Goal: Task Accomplishment & Management: Manage account settings

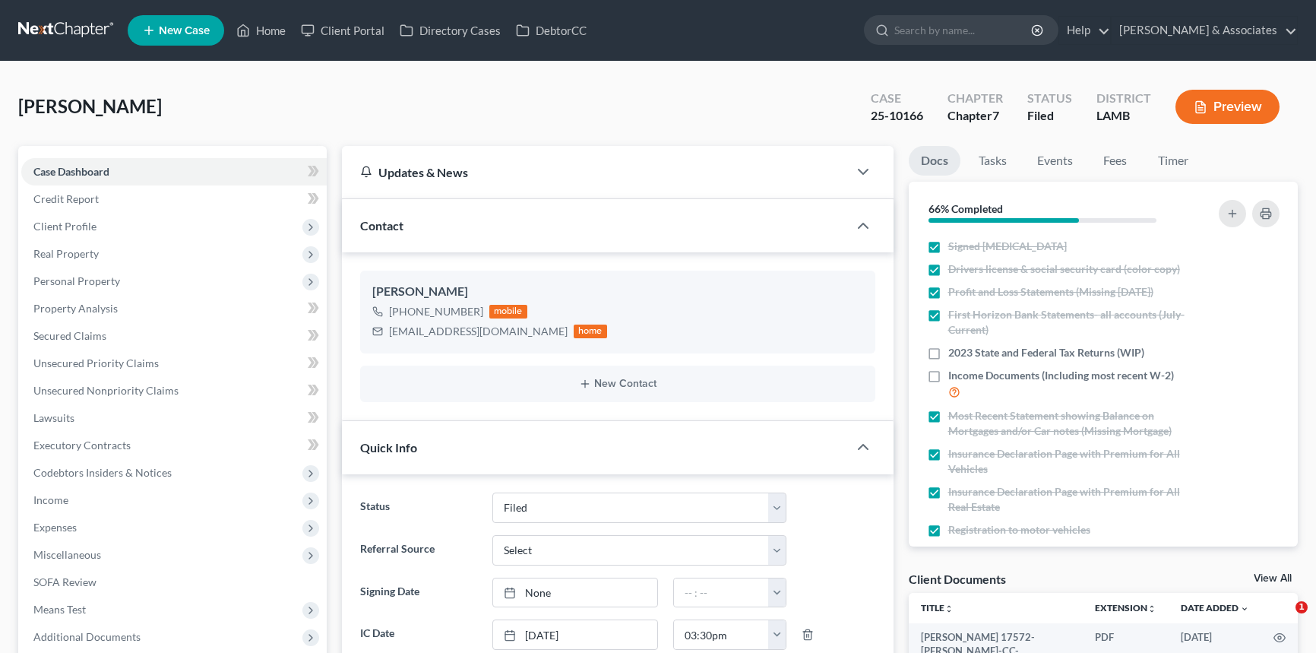
select select "8"
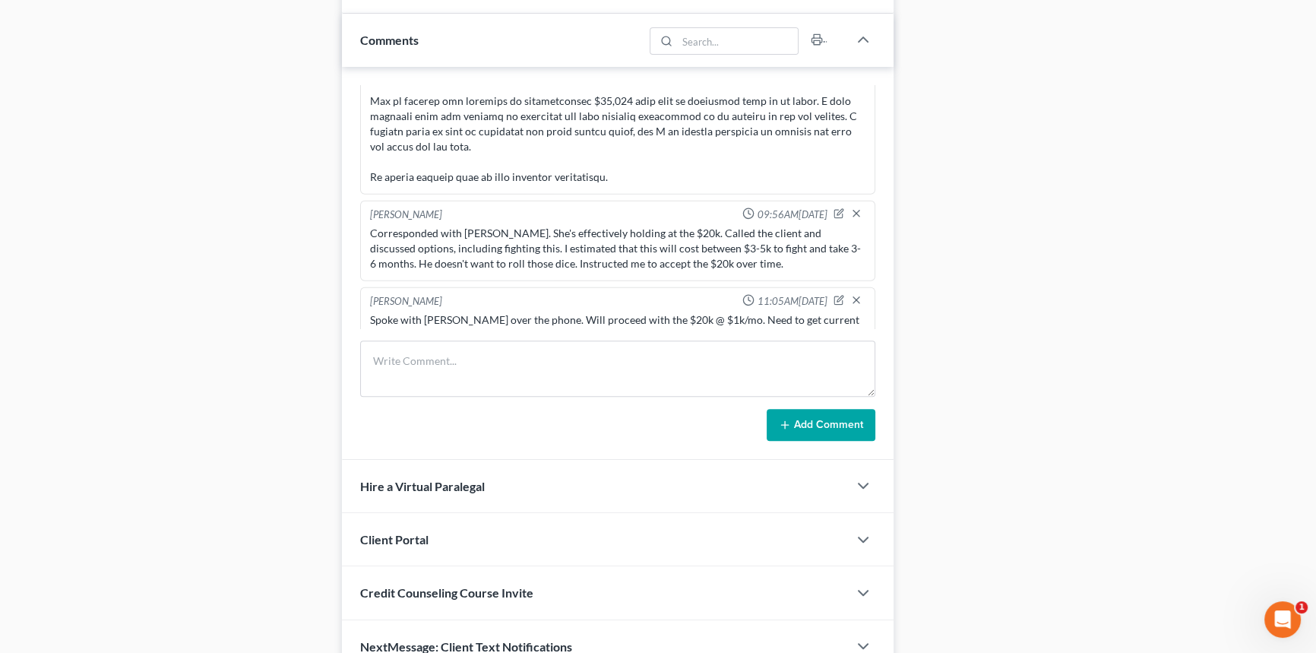
scroll to position [828, 0]
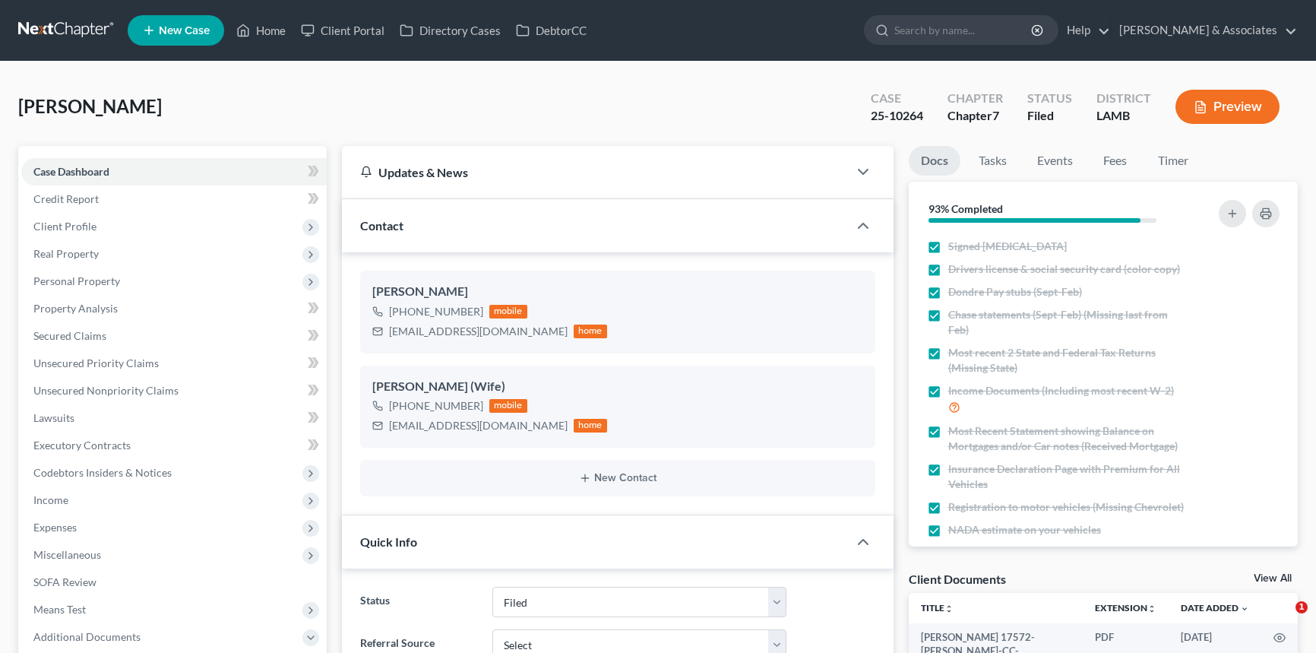
select select "8"
select select "0"
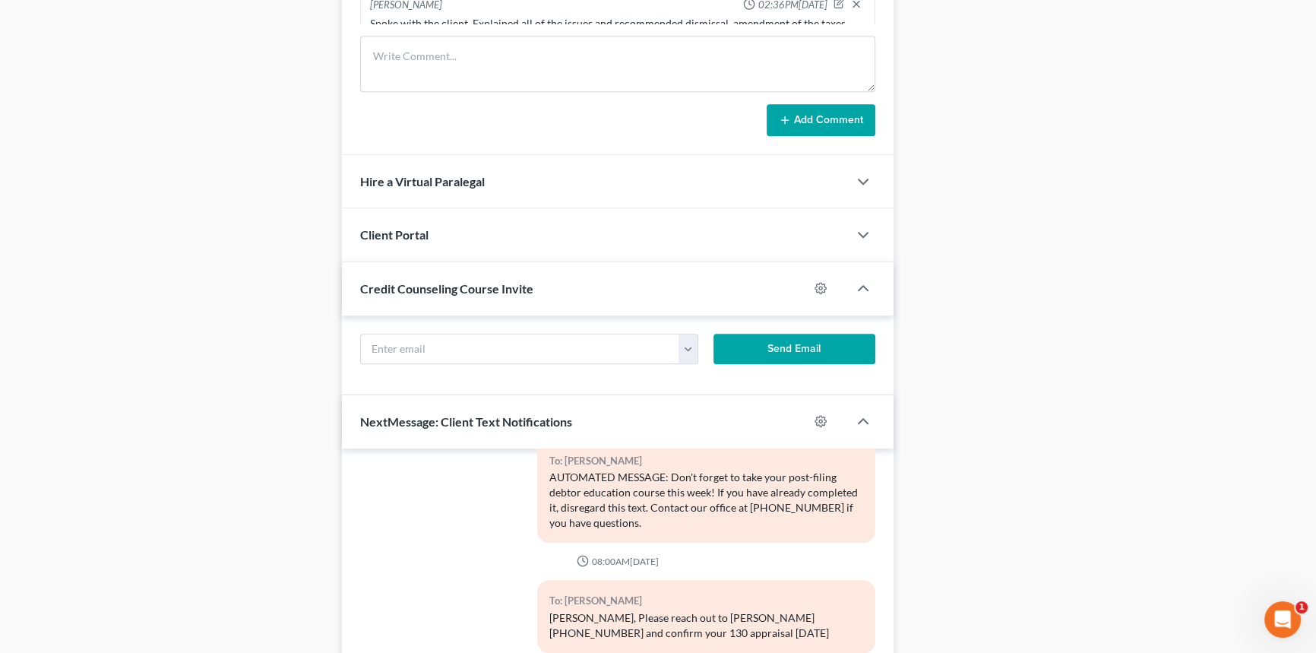
scroll to position [898, 0]
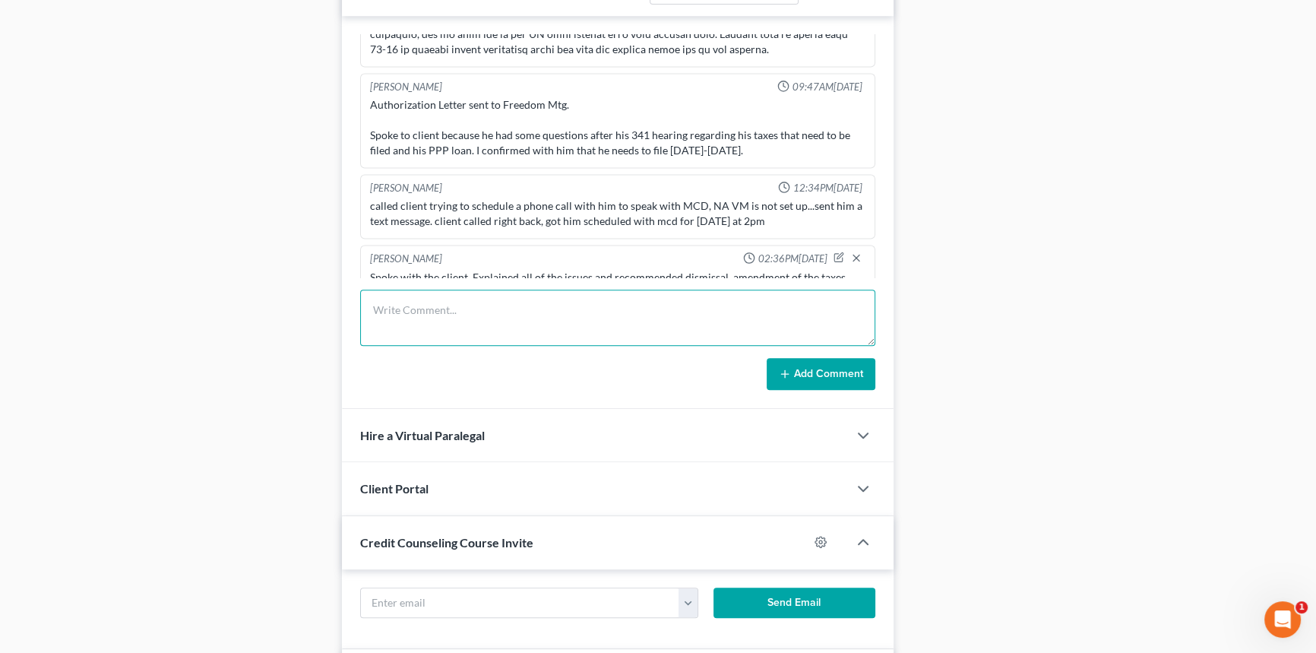
click at [479, 321] on textarea at bounding box center [617, 318] width 515 height 56
type textarea "Hour long convo with Dondrea and Krystal. They disclosed that his mother had pa…"
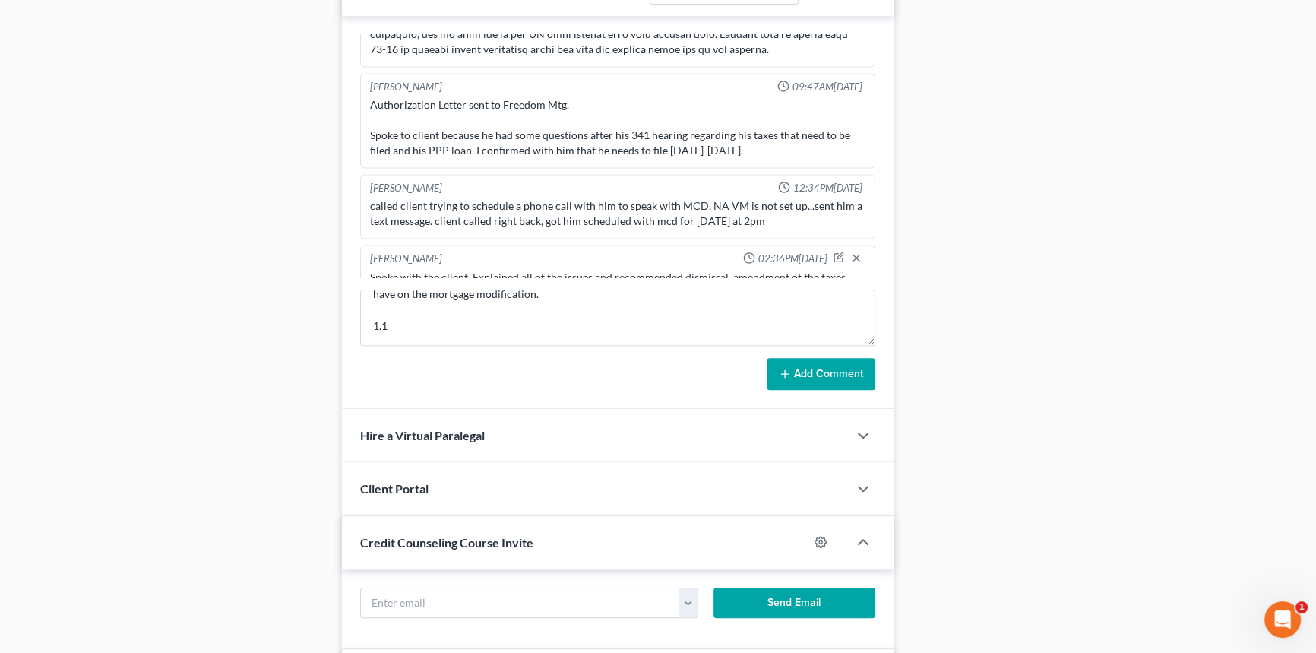
click at [830, 382] on button "Add Comment" at bounding box center [821, 374] width 109 height 32
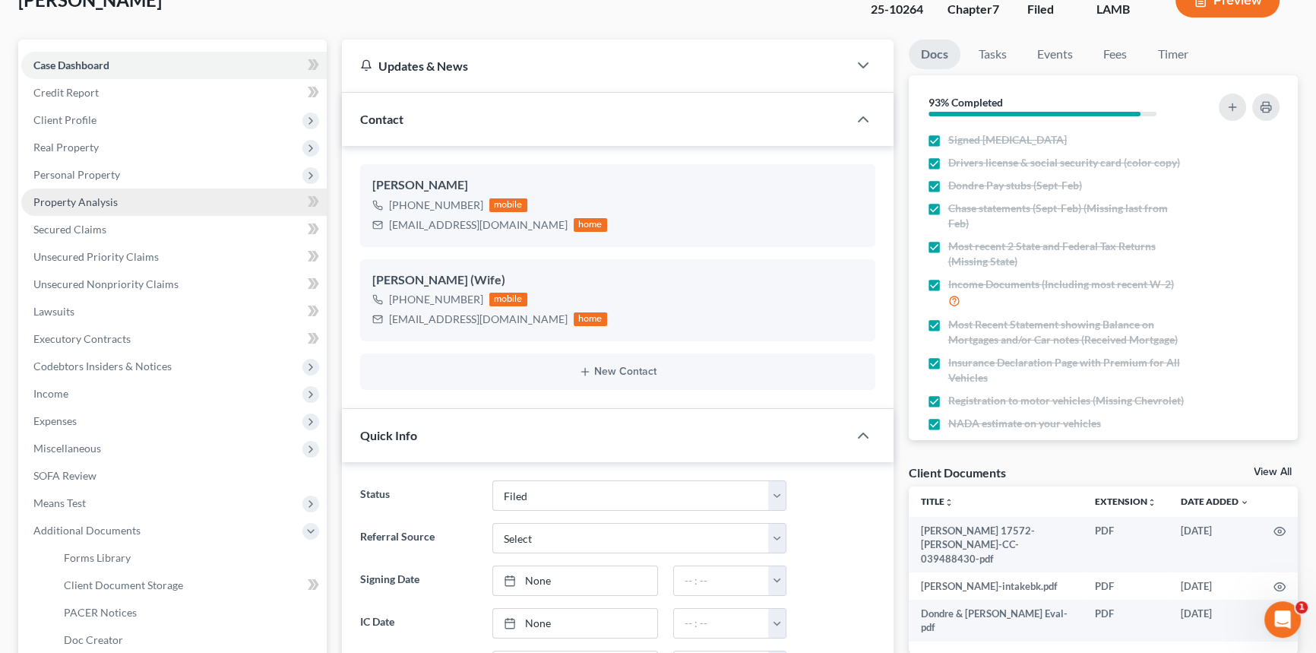
scroll to position [0, 0]
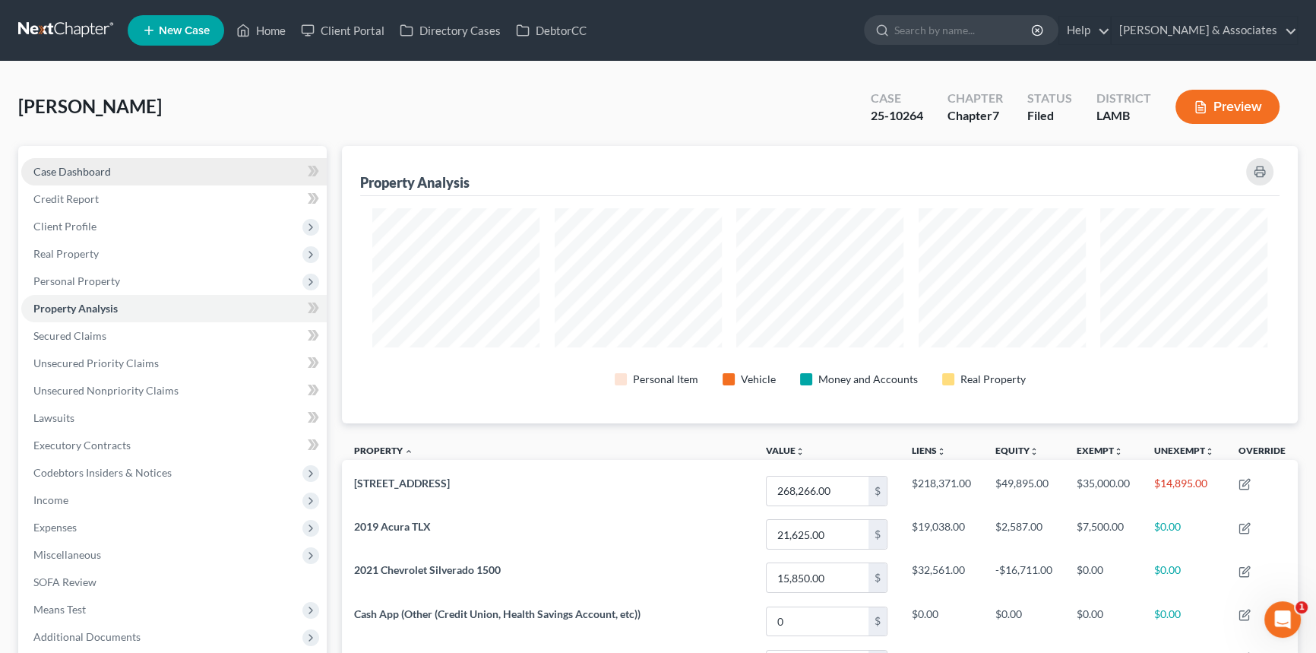
click at [138, 158] on link "Case Dashboard" at bounding box center [174, 171] width 306 height 27
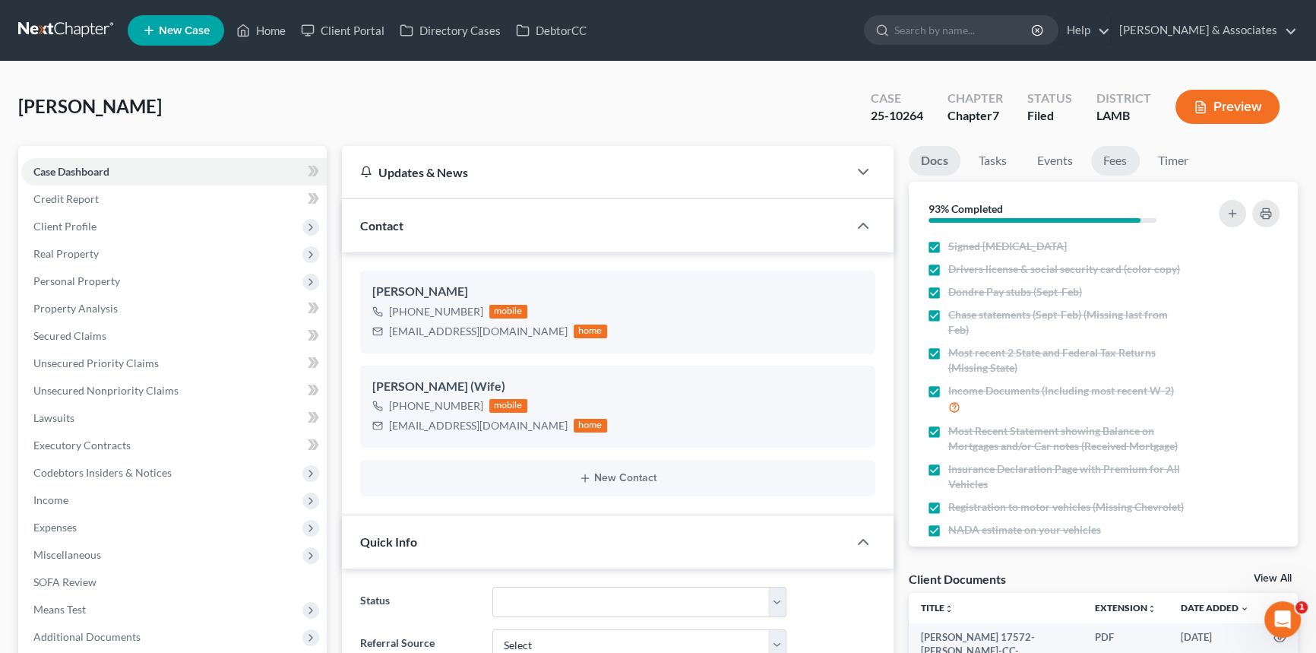
drag, startPoint x: 1127, startPoint y: 170, endPoint x: 1072, endPoint y: 179, distance: 56.2
click at [1127, 169] on link "Fees" at bounding box center [1115, 161] width 49 height 30
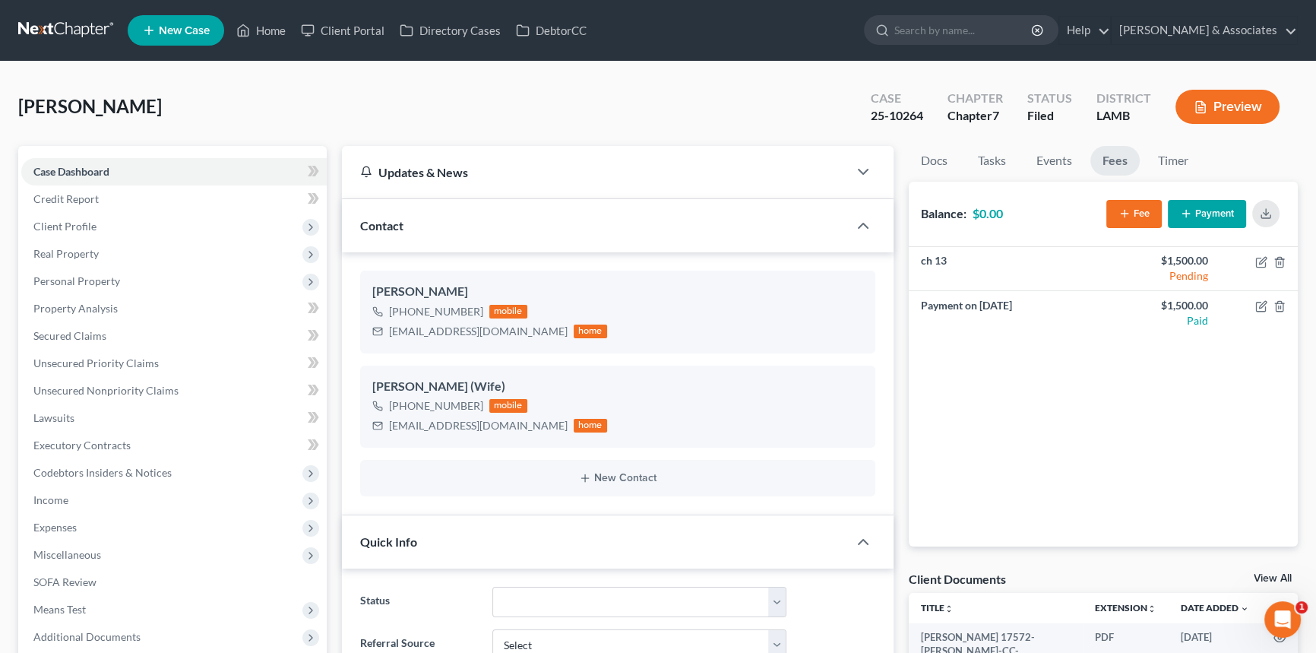
scroll to position [417, 0]
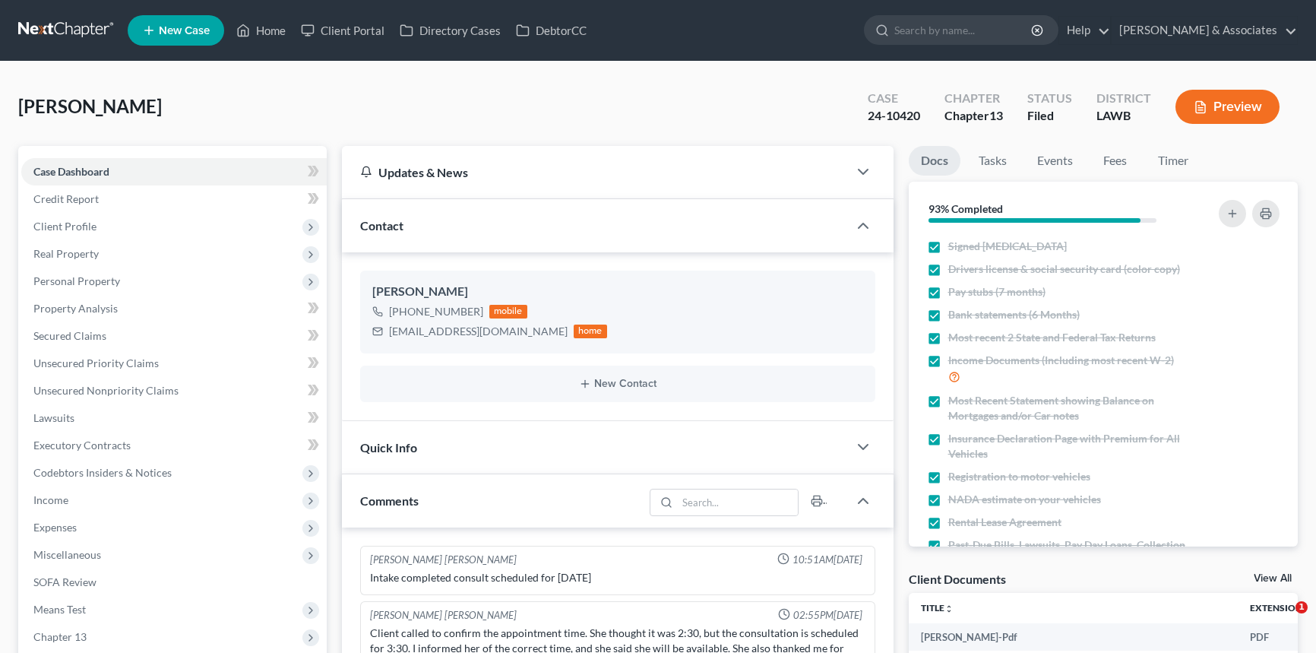
select select "0"
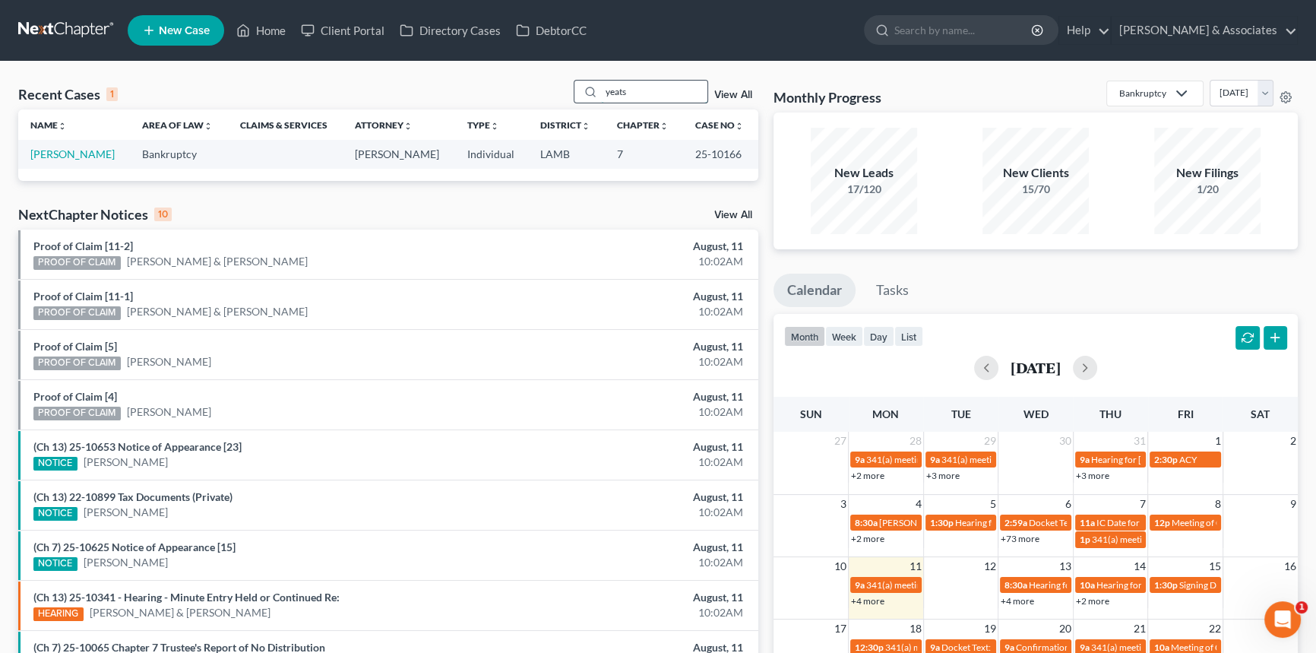
click at [640, 90] on input "yeats" at bounding box center [654, 92] width 106 height 22
click at [526, 78] on div "Recent Cases 1 View All Name unfold_more expand_more expand_less Area of Law un…" at bounding box center [658, 456] width 1316 height 789
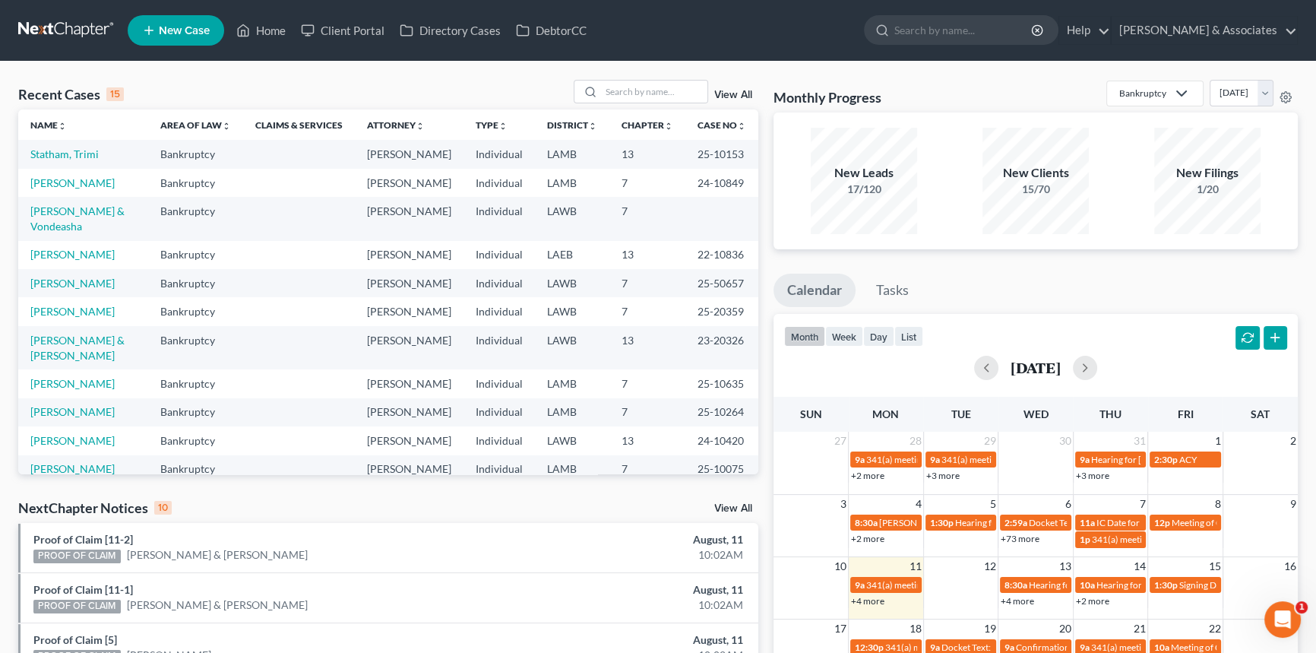
click at [866, 603] on link "+4 more" at bounding box center [867, 600] width 33 height 11
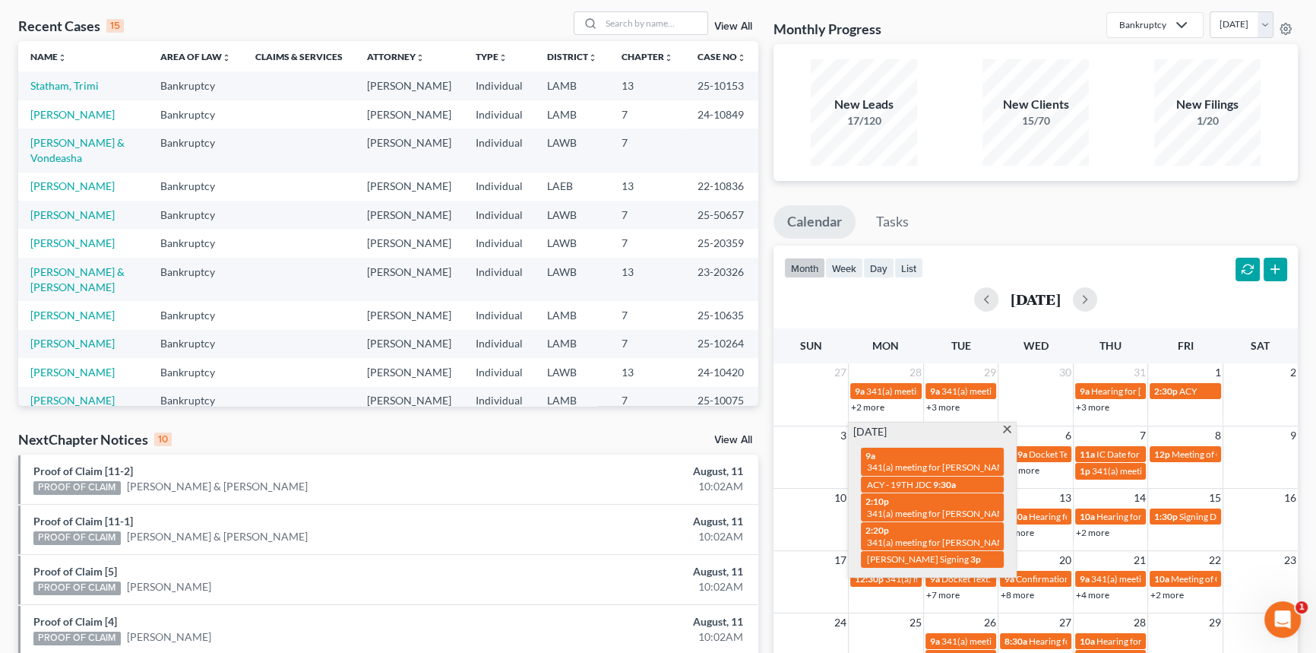
scroll to position [68, 0]
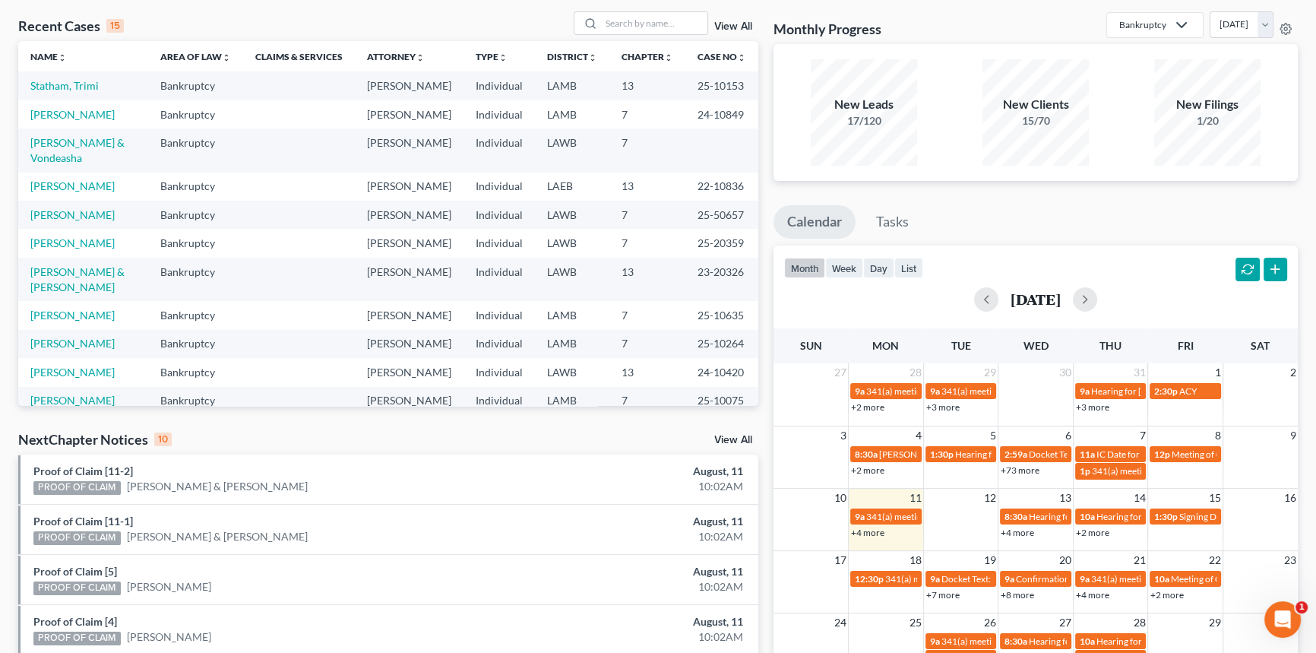
click at [1037, 252] on div "month week day list August 2025" at bounding box center [1036, 281] width 540 height 73
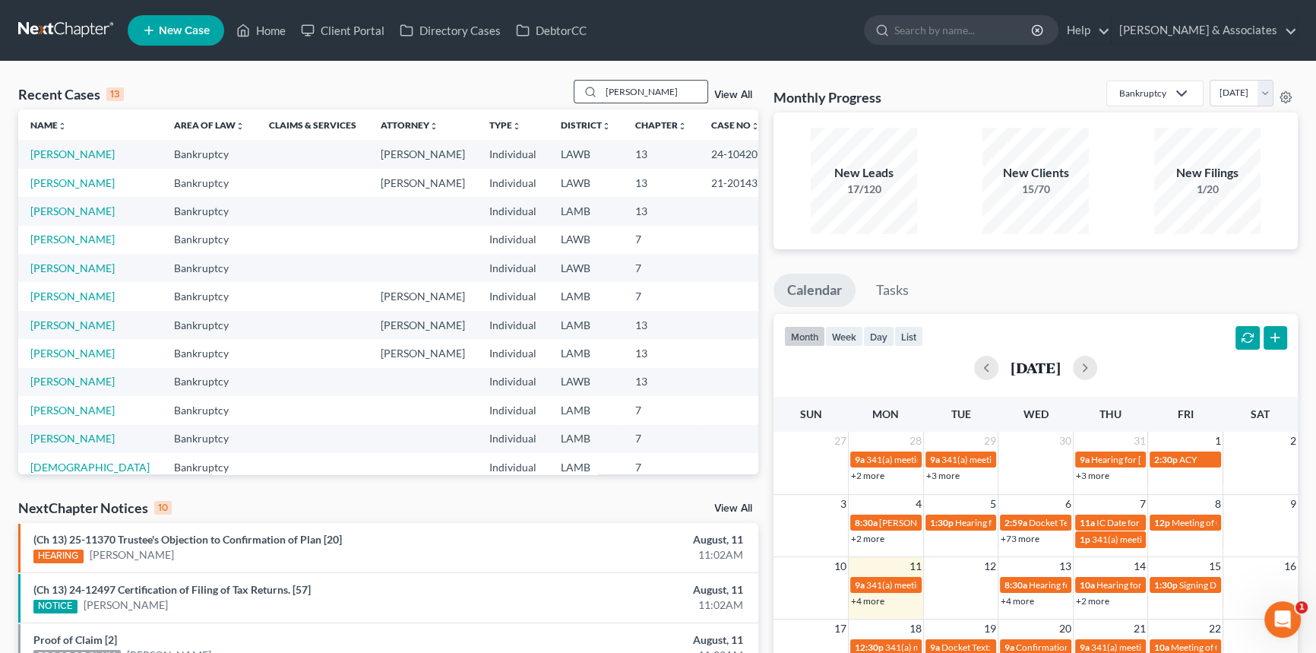
click at [668, 87] on input "[PERSON_NAME]" at bounding box center [654, 92] width 106 height 22
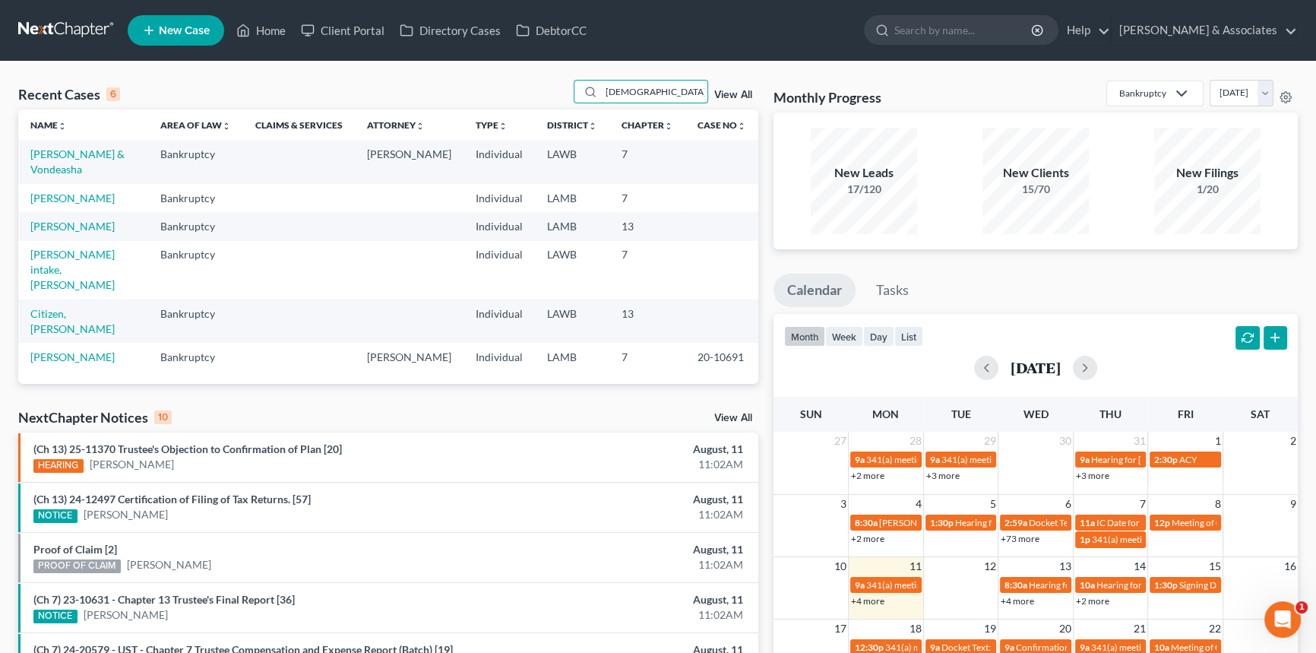
type input "[DEMOGRAPHIC_DATA]"
click at [71, 157] on link "[PERSON_NAME] & Vondeasha" at bounding box center [77, 161] width 94 height 28
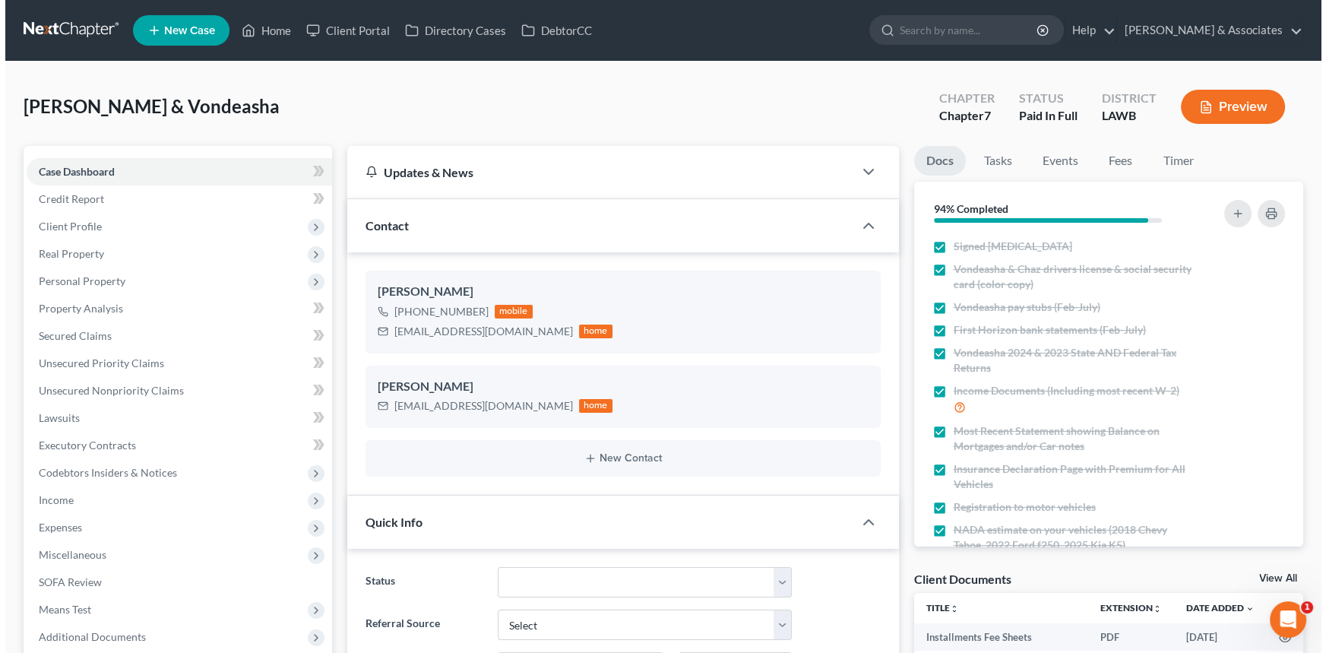
scroll to position [403, 0]
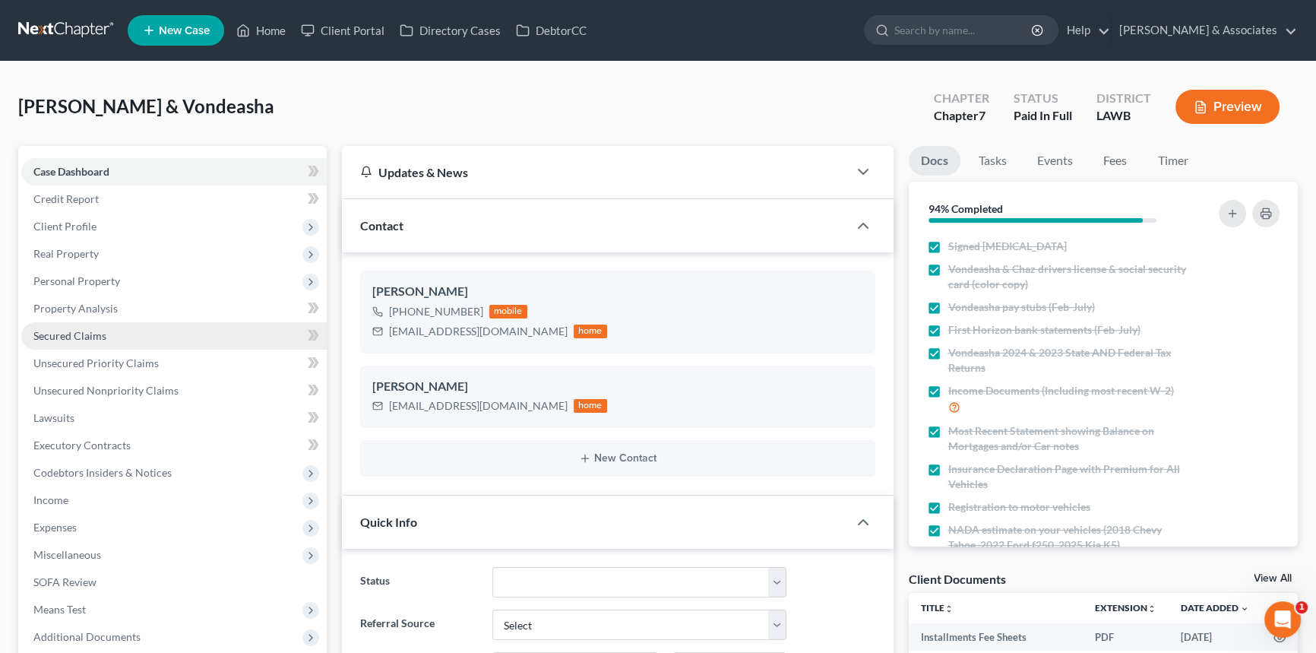
click at [99, 329] on span "Secured Claims" at bounding box center [69, 335] width 73 height 13
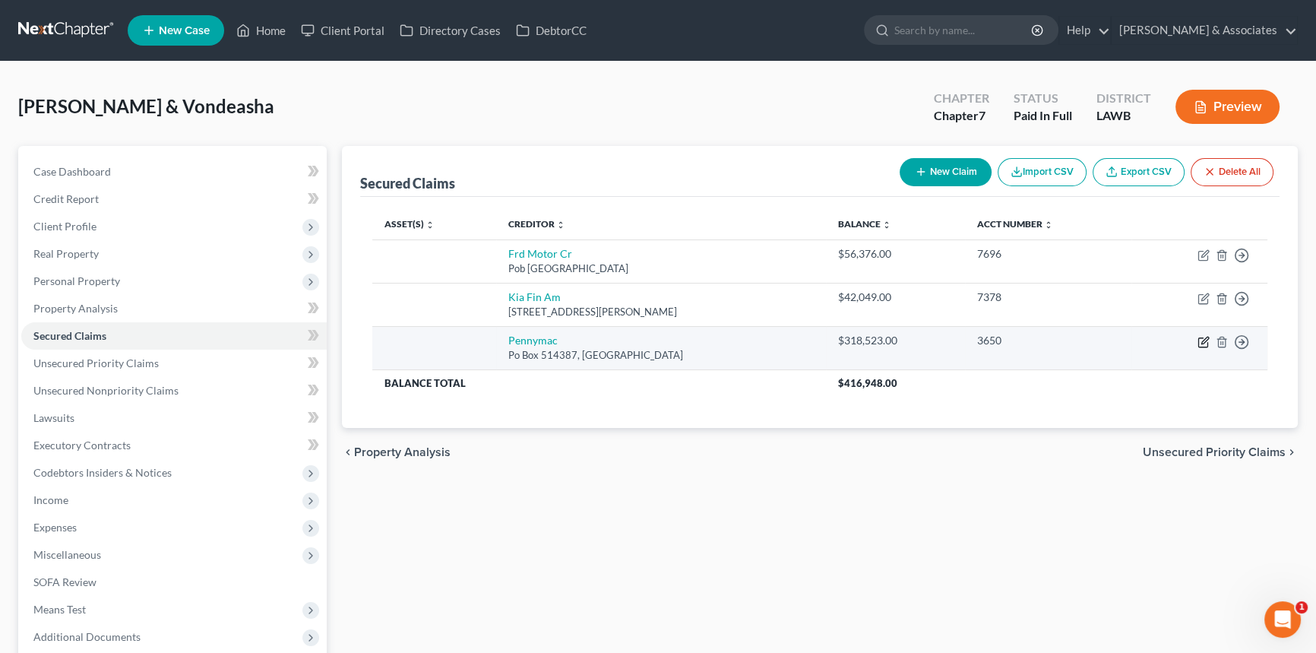
click at [1201, 338] on icon "button" at bounding box center [1204, 342] width 12 height 12
select select "4"
select select "2"
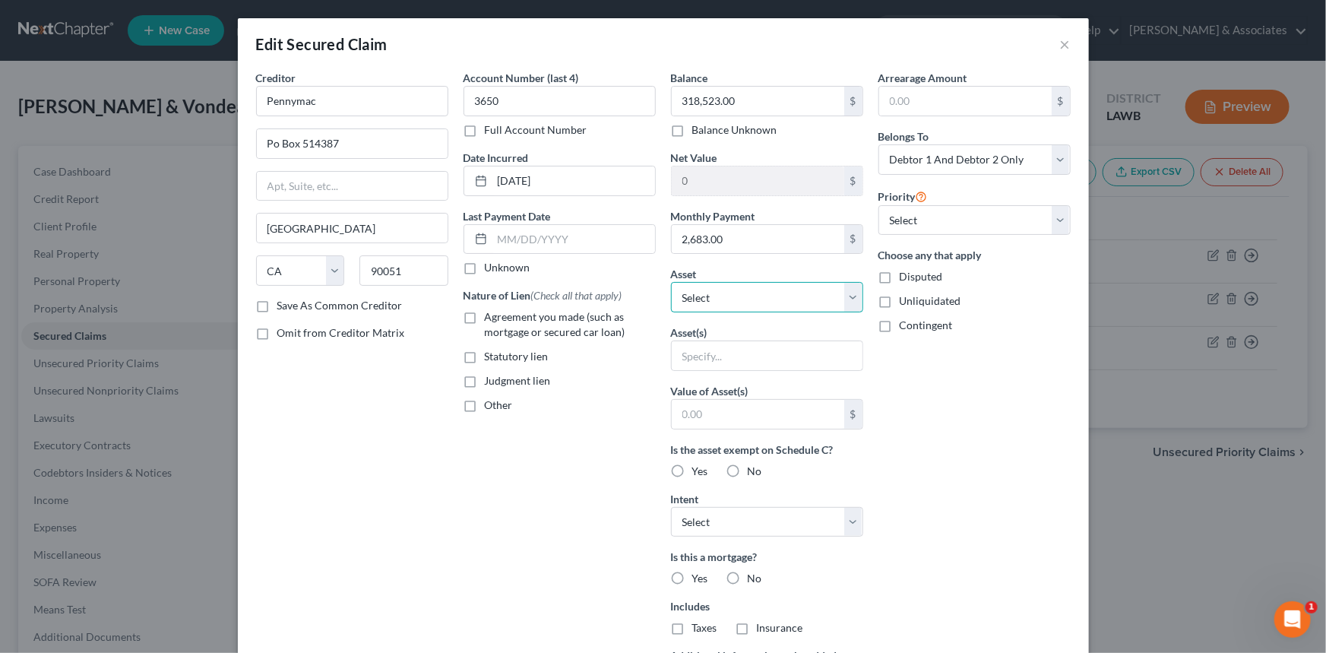
click at [768, 291] on select "Select Other Multiple Assets 2022 Ford 250 - $40125.0 2011 Dodge Charger-V6 - $…" at bounding box center [767, 297] width 192 height 30
select select "9"
click at [671, 282] on select "Select Other Multiple Assets 2022 Ford 250 - $40125.0 2011 Dodge Charger-V6 - $…" at bounding box center [767, 297] width 192 height 30
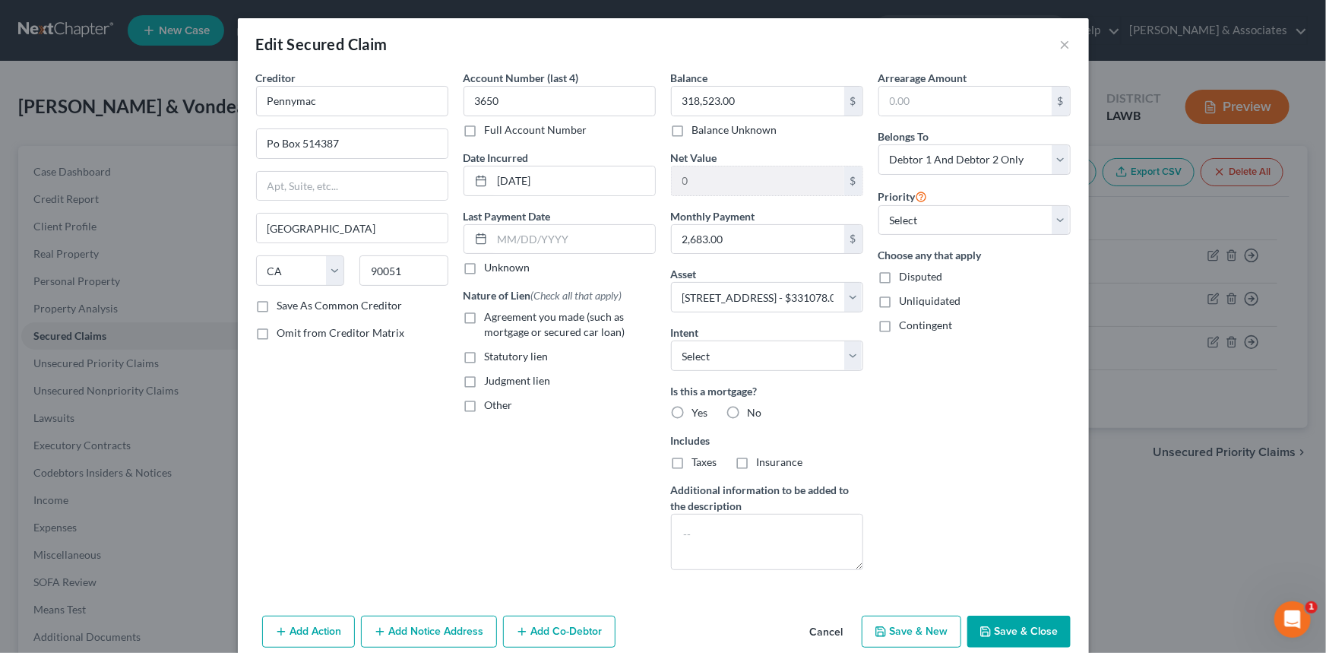
click at [692, 417] on label "Yes" at bounding box center [700, 412] width 16 height 15
click at [698, 415] on input "Yes" at bounding box center [703, 410] width 10 height 10
radio input "true"
click at [692, 465] on label "Taxes" at bounding box center [704, 461] width 25 height 15
click at [698, 464] on input "Taxes" at bounding box center [703, 459] width 10 height 10
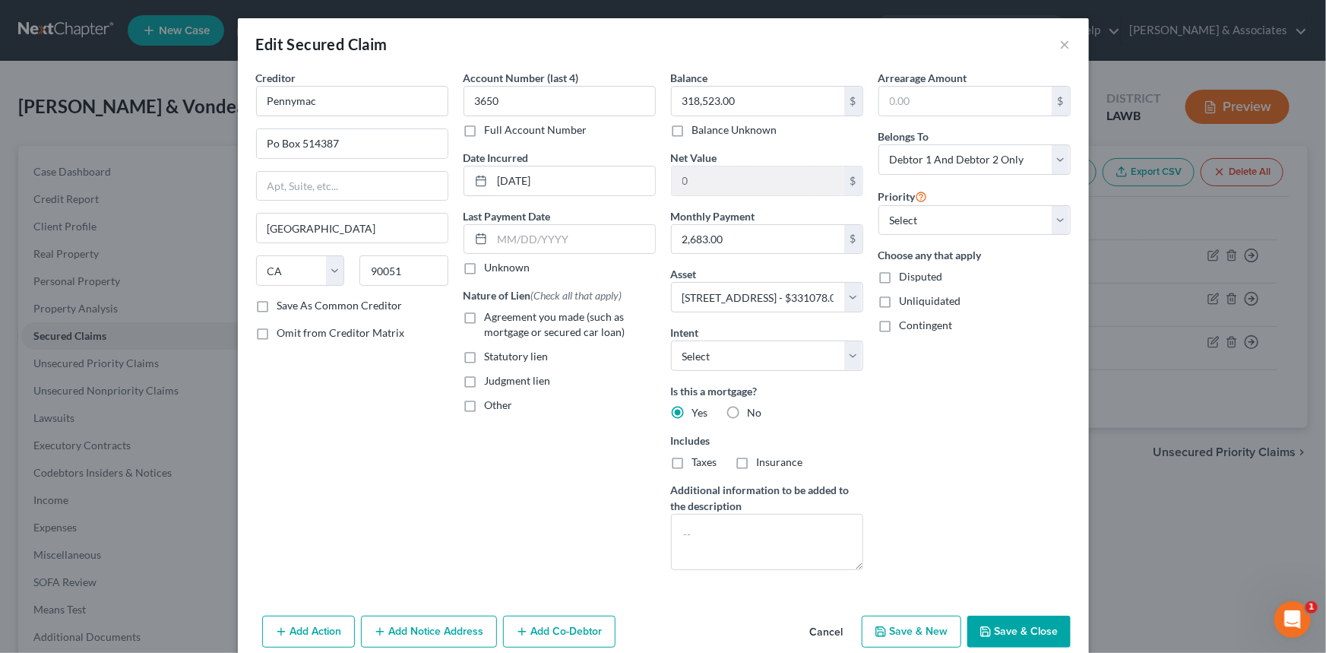
checkbox input "true"
click at [768, 464] on span "Insurance" at bounding box center [780, 461] width 46 height 13
click at [768, 464] on input "Insurance" at bounding box center [768, 459] width 10 height 10
checkbox input "true"
click at [762, 371] on div "Balance 318,523.00 $ Balance Unknown Balance Undetermined 318,523.00 $ Balance …" at bounding box center [766, 326] width 207 height 512
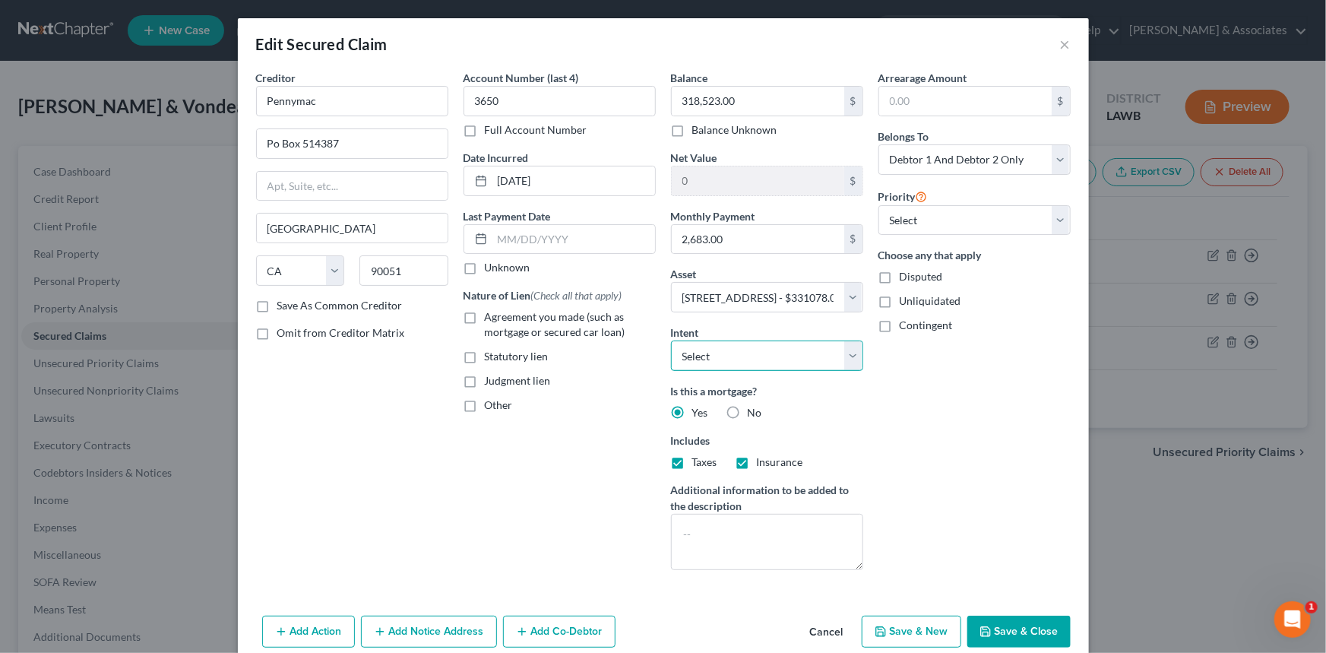
click at [767, 363] on select "Select Surrender Redeem Reaffirm Avoid Other" at bounding box center [767, 355] width 192 height 30
select select "2"
click at [671, 340] on select "Select Surrender Redeem Reaffirm Avoid Other" at bounding box center [767, 355] width 192 height 30
click at [568, 350] on div "Statutory lien" at bounding box center [560, 356] width 192 height 15
click at [565, 329] on span "Agreement you made (such as mortgage or secured car loan)" at bounding box center [555, 324] width 141 height 28
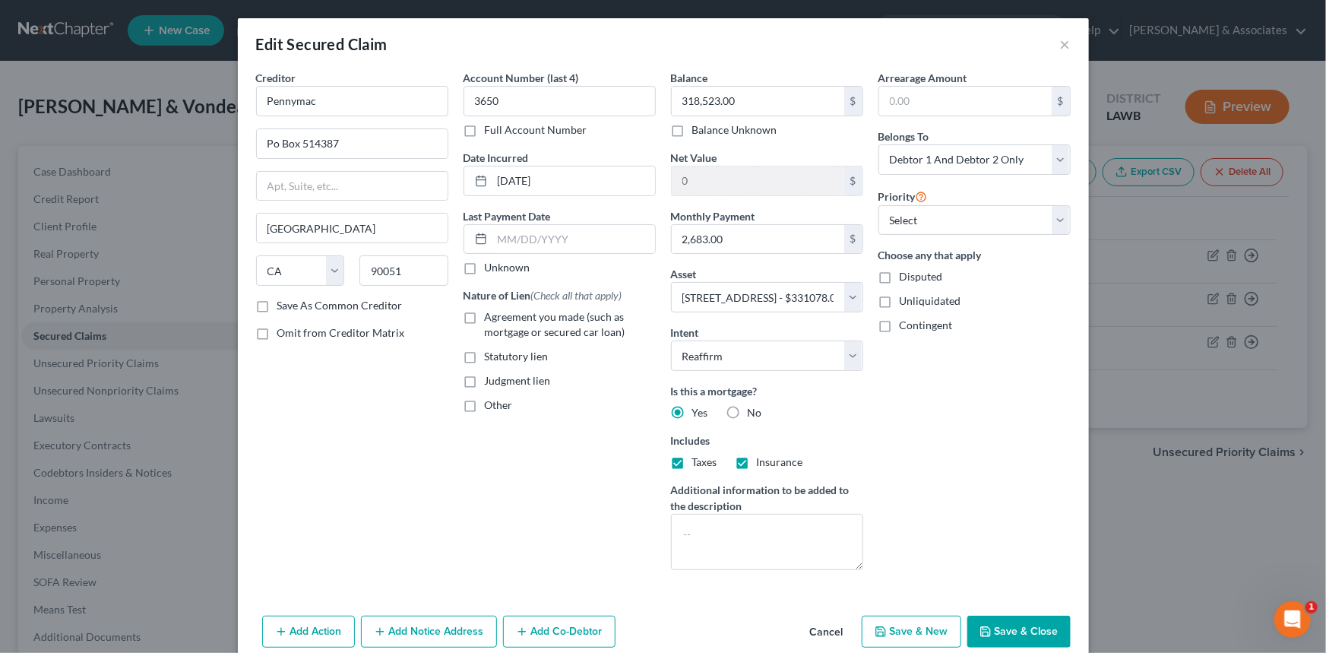
click at [501, 319] on input "Agreement you made (such as mortgage or secured car loan)" at bounding box center [496, 314] width 10 height 10
checkbox input "true"
click at [970, 215] on select "Select 1st 2nd 3rd 4th 5th 6th 7th 8th 9th 10th 11th 12th 13th 14th 15th 16th 1…" at bounding box center [975, 220] width 192 height 30
select select "0"
click at [879, 205] on select "Select 1st 2nd 3rd 4th 5th 6th 7th 8th 9th 10th 11th 12th 13th 14th 15th 16th 1…" at bounding box center [975, 220] width 192 height 30
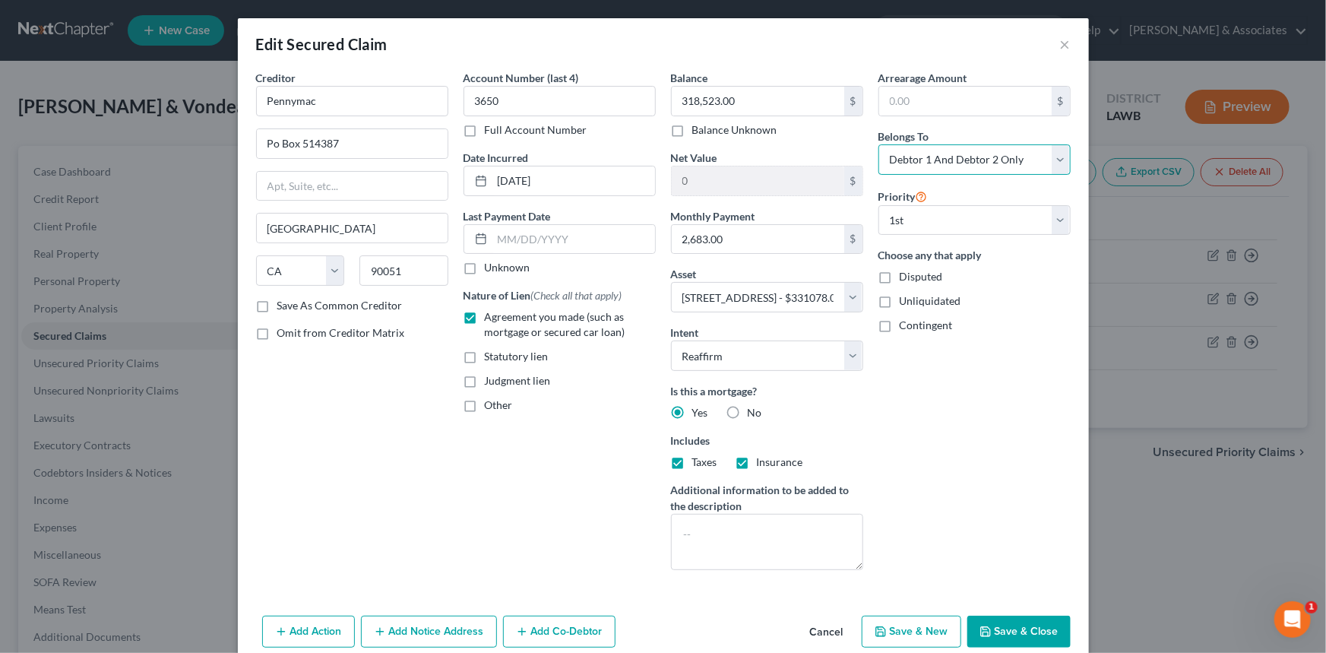
drag, startPoint x: 968, startPoint y: 165, endPoint x: 976, endPoint y: 170, distance: 9.3
click at [973, 163] on select "Select Debtor 1 Only Debtor 2 Only Debtor 1 And Debtor 2 Only At Least One Of T…" at bounding box center [975, 159] width 192 height 30
select select "4"
click at [879, 144] on select "Select Debtor 1 Only Debtor 2 Only Debtor 1 And Debtor 2 Only At Least One Of T…" at bounding box center [975, 159] width 192 height 30
click at [998, 445] on div "Arrearage Amount $ Belongs To * Select Debtor 1 Only Debtor 2 Only Debtor 1 And…" at bounding box center [974, 326] width 207 height 512
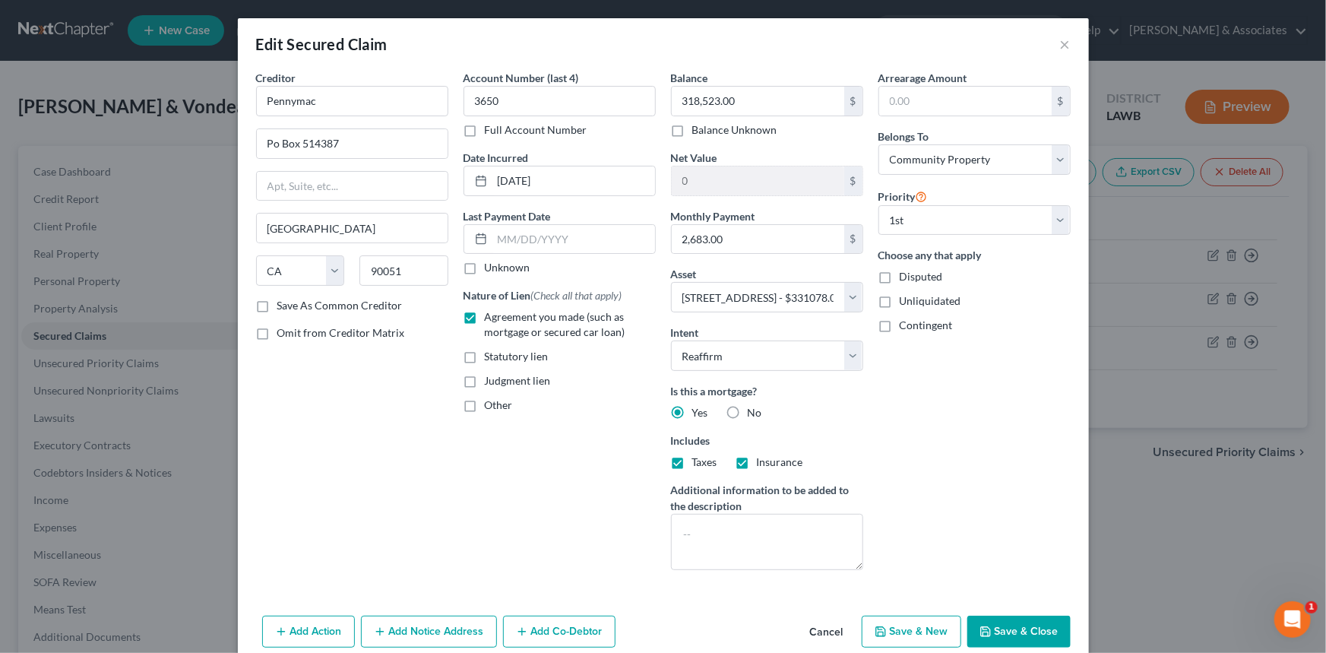
click at [1013, 627] on button "Save & Close" at bounding box center [1018, 632] width 103 height 32
select select
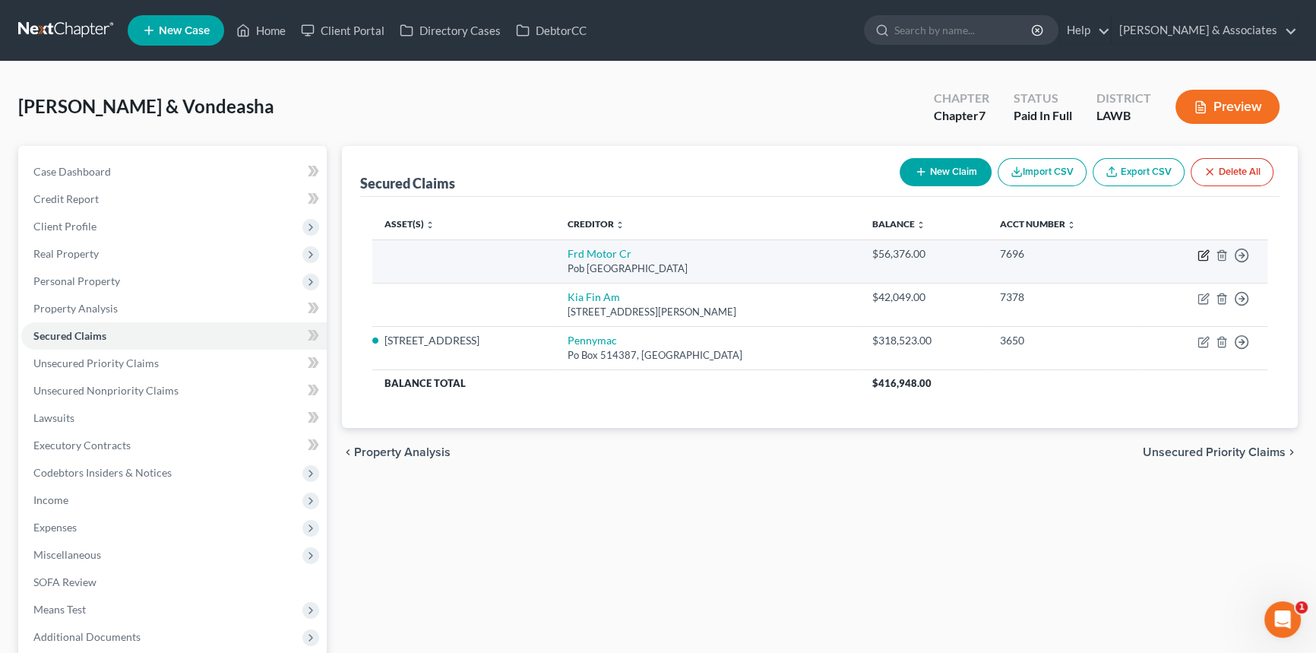
click at [1203, 255] on icon "button" at bounding box center [1204, 255] width 12 height 12
select select "30"
select select "0"
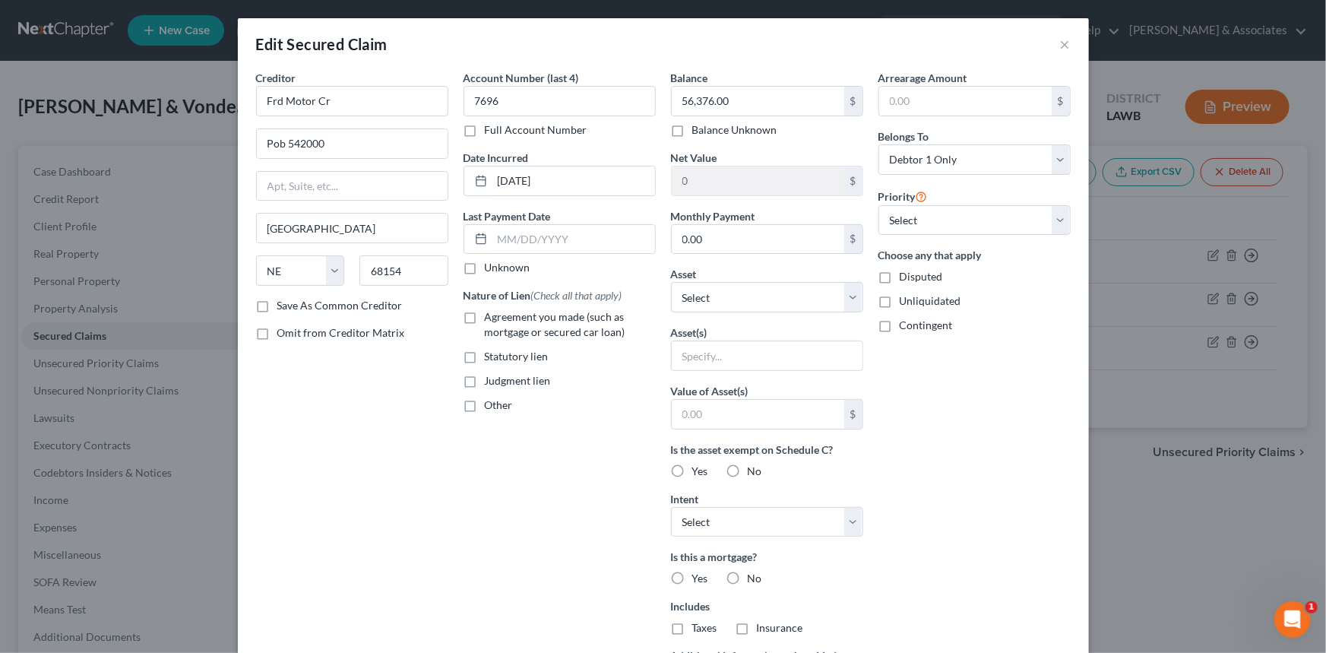
click at [489, 318] on span "Agreement you made (such as mortgage or secured car loan)" at bounding box center [555, 324] width 141 height 28
click at [491, 318] on input "Agreement you made (such as mortgage or secured car loan)" at bounding box center [496, 314] width 10 height 10
checkbox input "true"
drag, startPoint x: 759, startPoint y: 296, endPoint x: 759, endPoint y: 304, distance: 8.4
click at [759, 296] on select "Select Other Multiple Assets 2022 Ford 250 - $40125.0 2011 Dodge Charger-V6 - $…" at bounding box center [767, 297] width 192 height 30
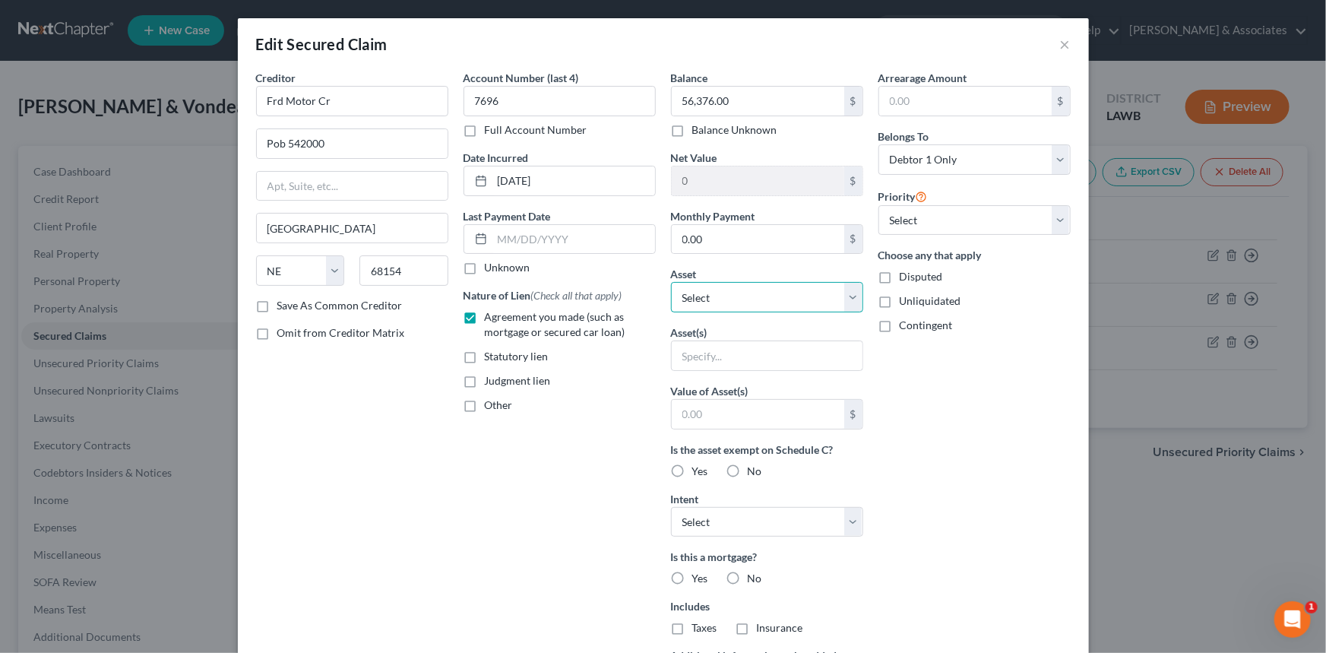
select select "2"
click at [671, 282] on select "Select Other Multiple Assets 2022 Ford 250 - $40125.0 2011 Dodge Charger-V6 - $…" at bounding box center [767, 297] width 192 height 30
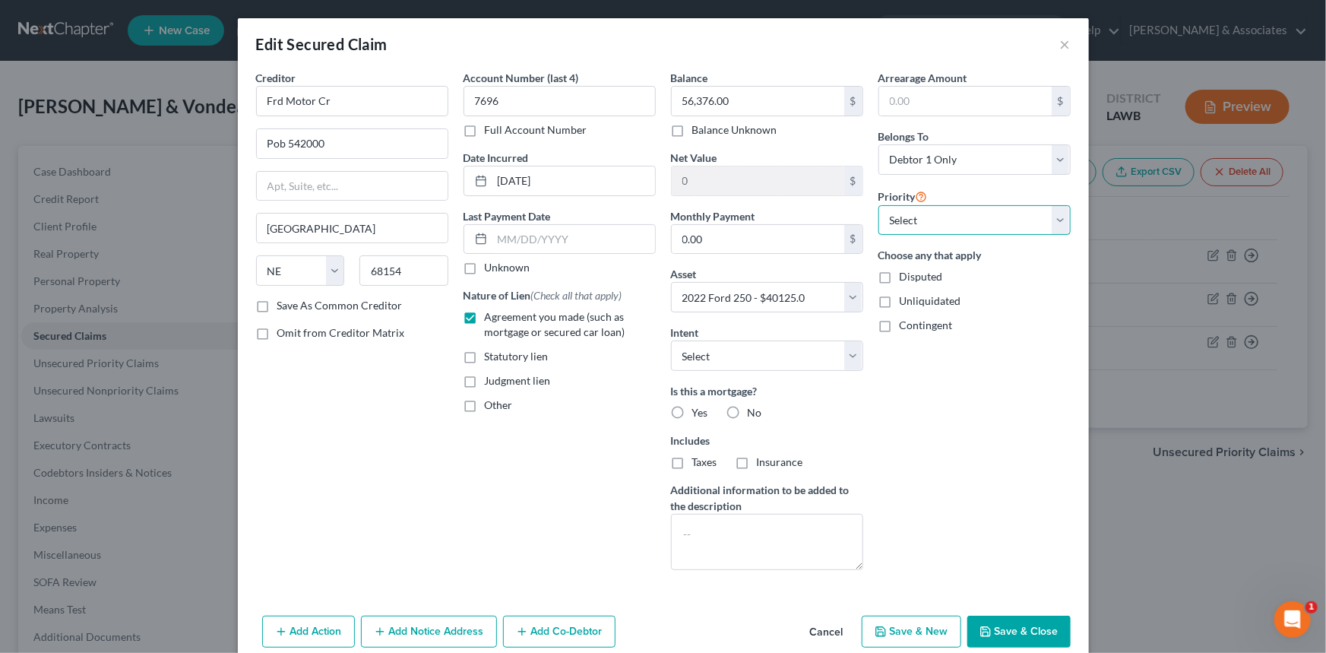
click at [952, 209] on select "Select 1st 2nd 3rd 4th 5th 6th 7th 8th 9th 10th 11th 12th 13th 14th 15th 16th 1…" at bounding box center [975, 220] width 192 height 30
select select "0"
click at [879, 205] on select "Select 1st 2nd 3rd 4th 5th 6th 7th 8th 9th 10th 11th 12th 13th 14th 15th 16th 1…" at bounding box center [975, 220] width 192 height 30
click at [769, 360] on select "Select Surrender Redeem Reaffirm Avoid Other" at bounding box center [767, 355] width 192 height 30
select select "2"
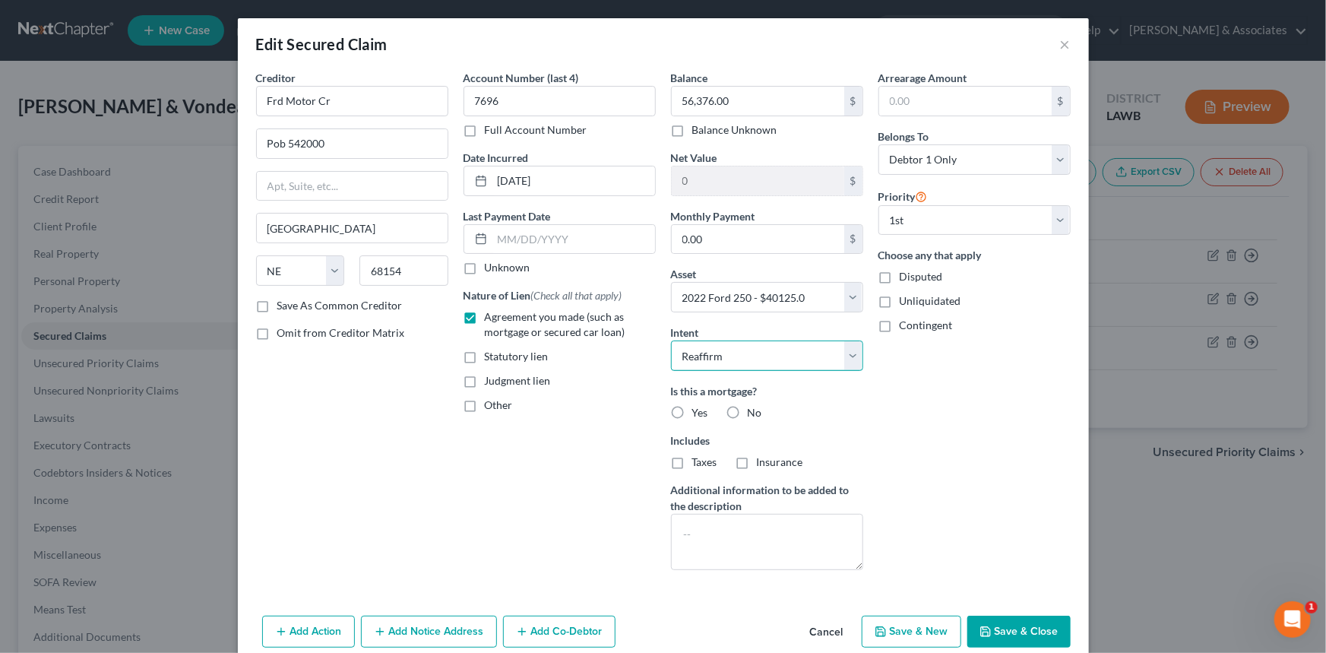
click at [671, 340] on select "Select Surrender Redeem Reaffirm Avoid Other" at bounding box center [767, 355] width 192 height 30
click at [958, 449] on div "Arrearage Amount $ Belongs To * Select Debtor 1 Only Debtor 2 Only Debtor 1 And…" at bounding box center [974, 326] width 207 height 512
click at [1001, 631] on button "Save & Close" at bounding box center [1018, 632] width 103 height 32
select select
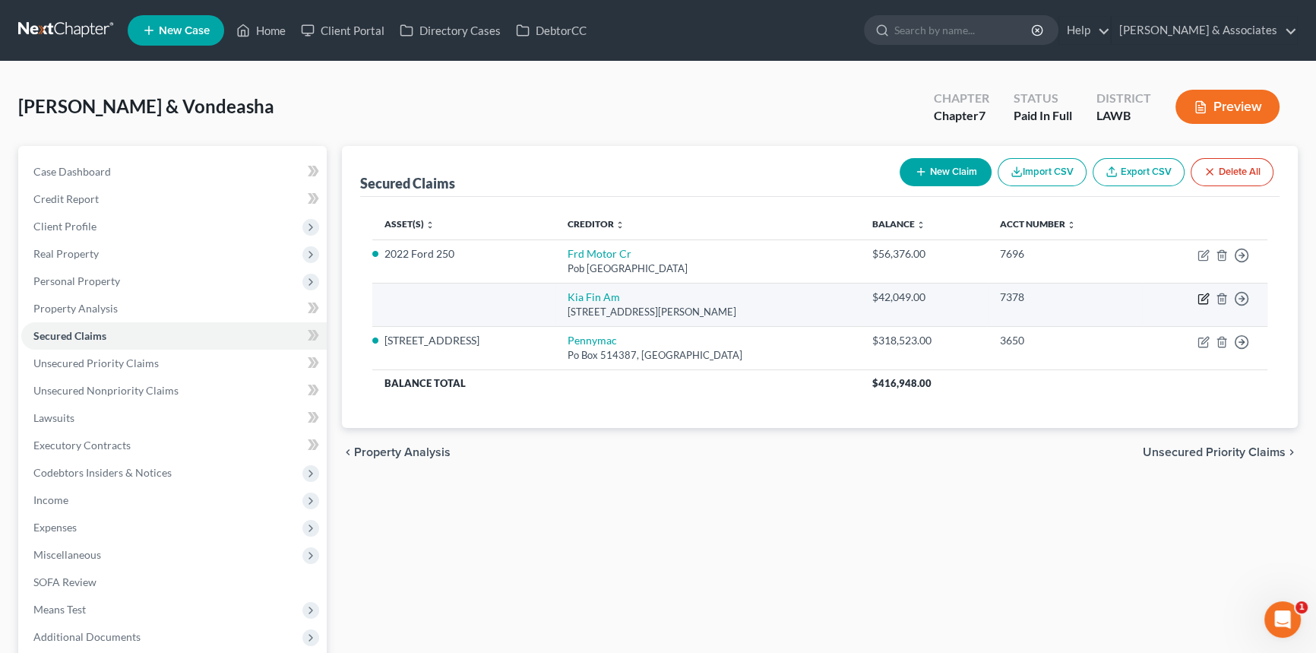
click at [1202, 298] on icon "button" at bounding box center [1205, 296] width 7 height 7
select select "4"
select select "1"
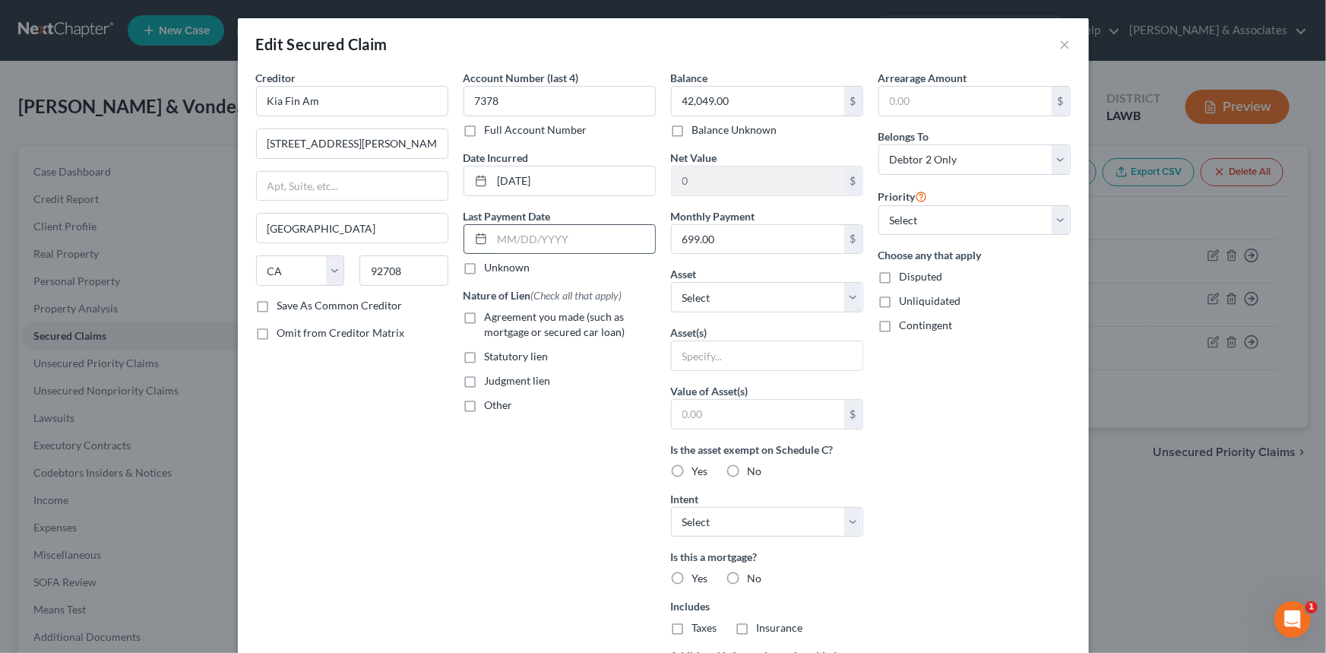
click at [573, 239] on input "text" at bounding box center [573, 239] width 163 height 29
type input "2/24/2025"
click at [582, 325] on label "Agreement you made (such as mortgage or secured car loan)" at bounding box center [570, 324] width 171 height 30
click at [501, 319] on input "Agreement you made (such as mortgage or secured car loan)" at bounding box center [496, 314] width 10 height 10
checkbox input "true"
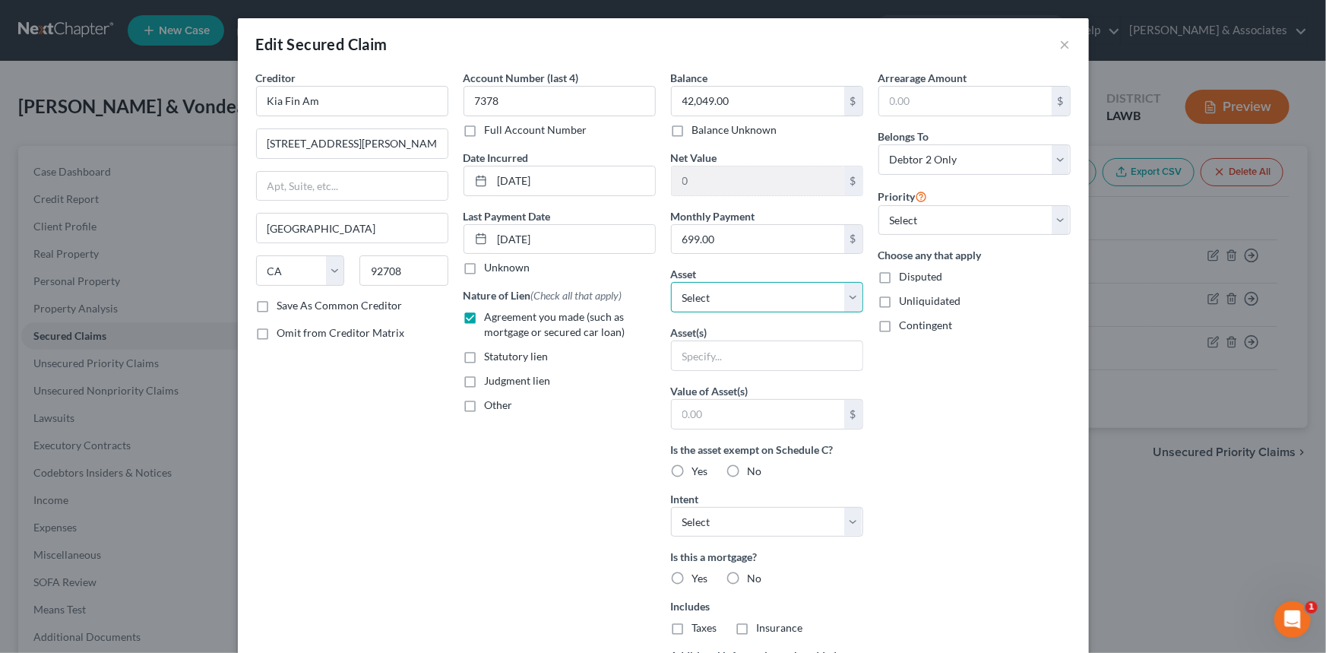
click at [762, 299] on select "Select Other Multiple Assets 2022 Ford 250 - $40125.0 2011 Dodge Charger-V6 - $…" at bounding box center [767, 297] width 192 height 30
click at [1030, 510] on div "Arrearage Amount $ Belongs To * Select Debtor 1 Only Debtor 2 Only Debtor 1 And…" at bounding box center [974, 409] width 207 height 678
click at [759, 294] on select "Select Other Multiple Assets 2022 Ford 250 - $40125.0 2011 Dodge Charger-V6 - $…" at bounding box center [767, 297] width 192 height 30
select select "14"
click at [671, 282] on select "Select Other Multiple Assets 2022 Ford 250 - $40125.0 2011 Dodge Charger-V6 - $…" at bounding box center [767, 297] width 192 height 30
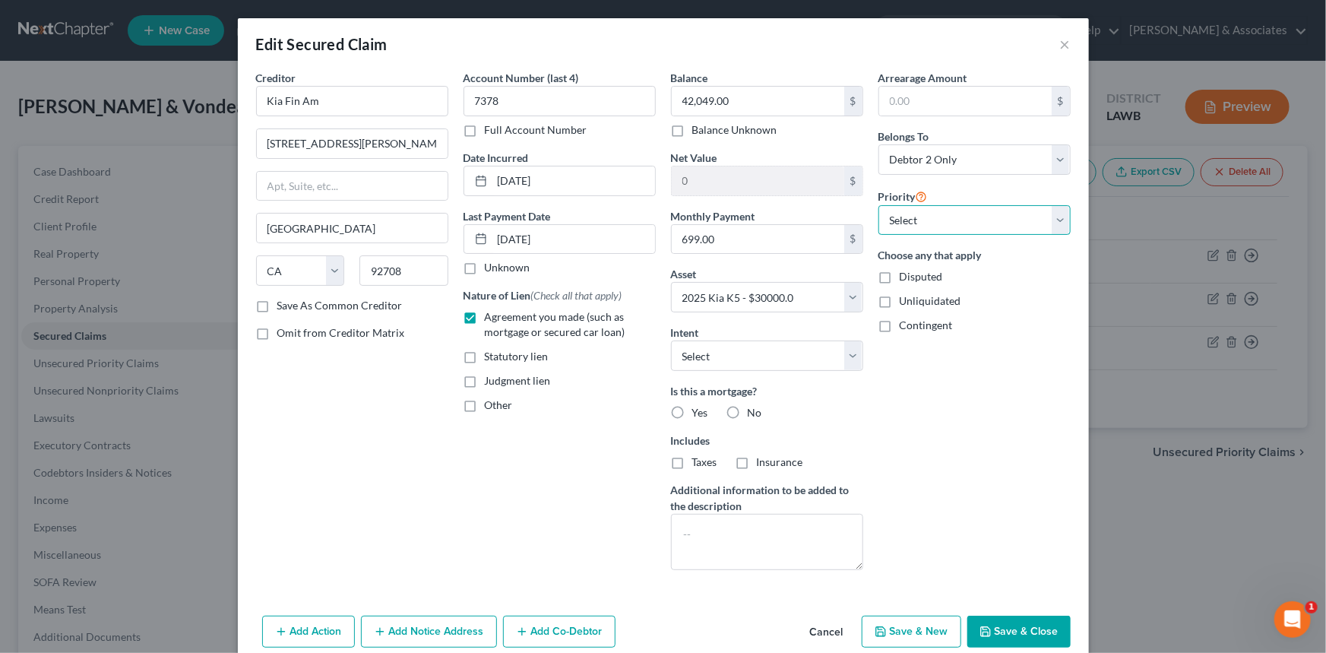
click at [958, 223] on select "Select 1st 2nd 3rd 4th 5th 6th 7th 8th 9th 10th 11th 12th 13th 14th 15th 16th 1…" at bounding box center [975, 220] width 192 height 30
select select "0"
click at [879, 205] on select "Select 1st 2nd 3rd 4th 5th 6th 7th 8th 9th 10th 11th 12th 13th 14th 15th 16th 1…" at bounding box center [975, 220] width 192 height 30
click at [973, 428] on div "Arrearage Amount $ Belongs To * Select Debtor 1 Only Debtor 2 Only Debtor 1 And…" at bounding box center [974, 326] width 207 height 512
click at [766, 363] on select "Select Surrender Redeem Reaffirm Avoid Other" at bounding box center [767, 355] width 192 height 30
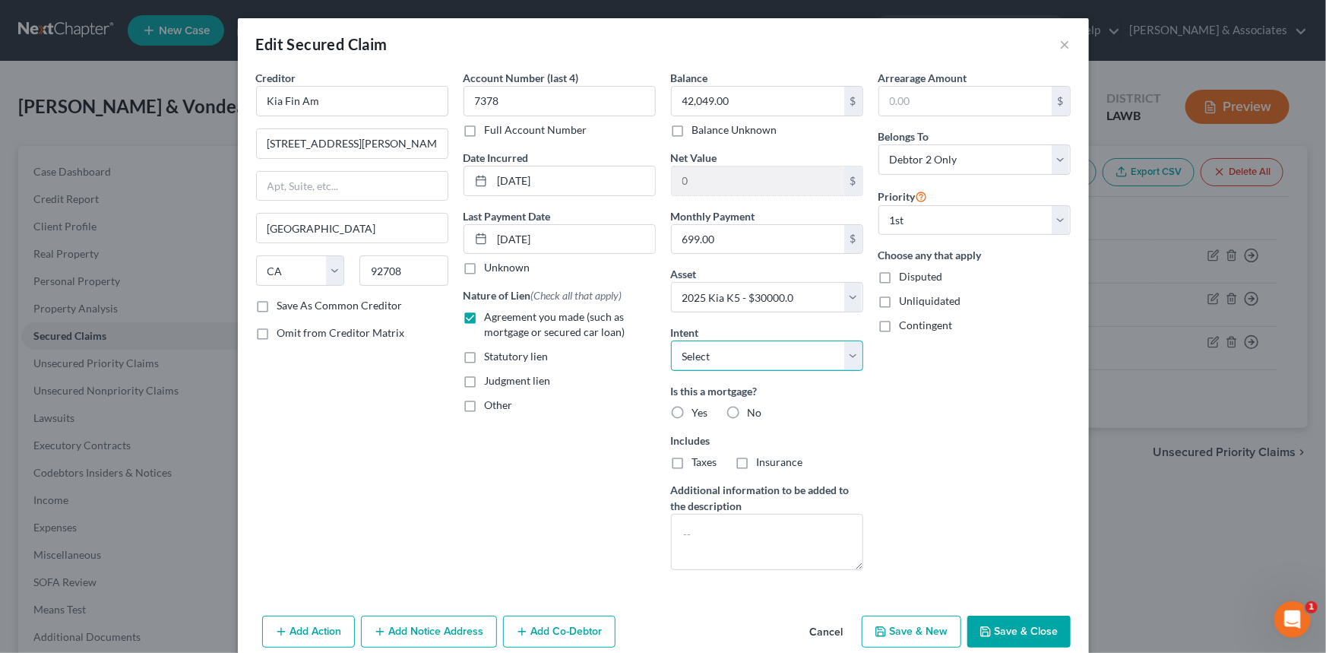
select select "2"
click at [671, 340] on select "Select Surrender Redeem Reaffirm Avoid Other" at bounding box center [767, 355] width 192 height 30
click at [748, 410] on label "No" at bounding box center [755, 412] width 14 height 15
click at [754, 410] on input "No" at bounding box center [759, 410] width 10 height 10
radio input "true"
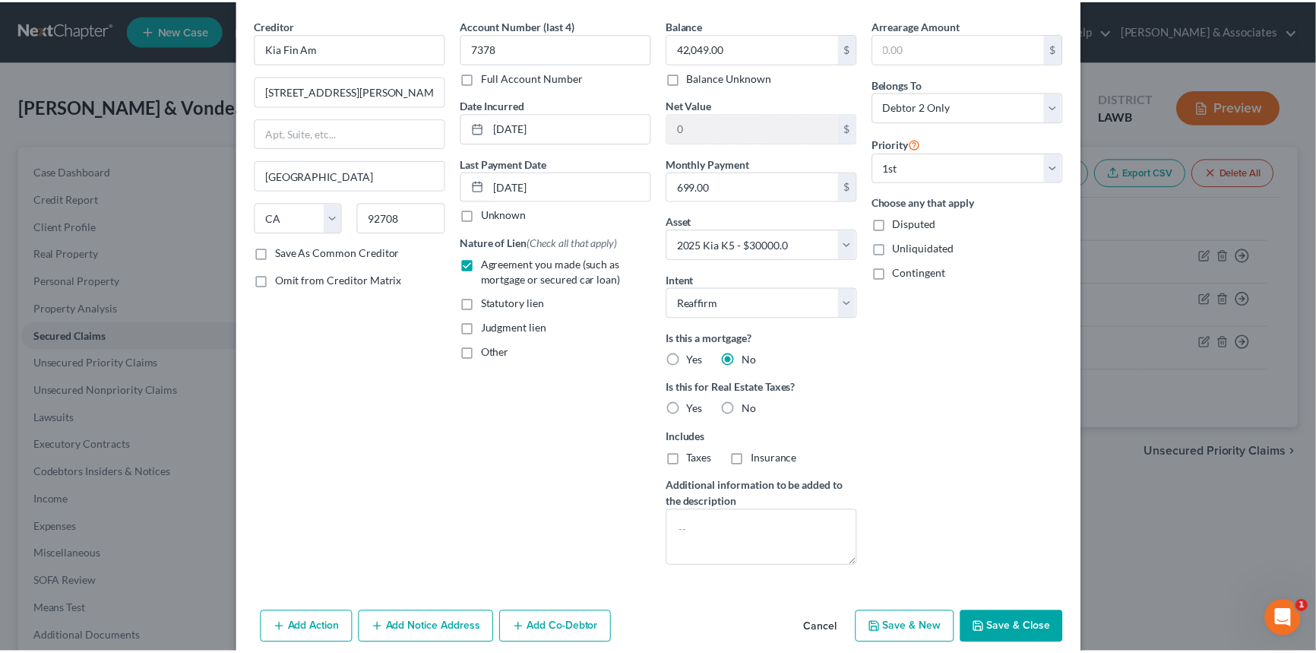
scroll to position [116, 0]
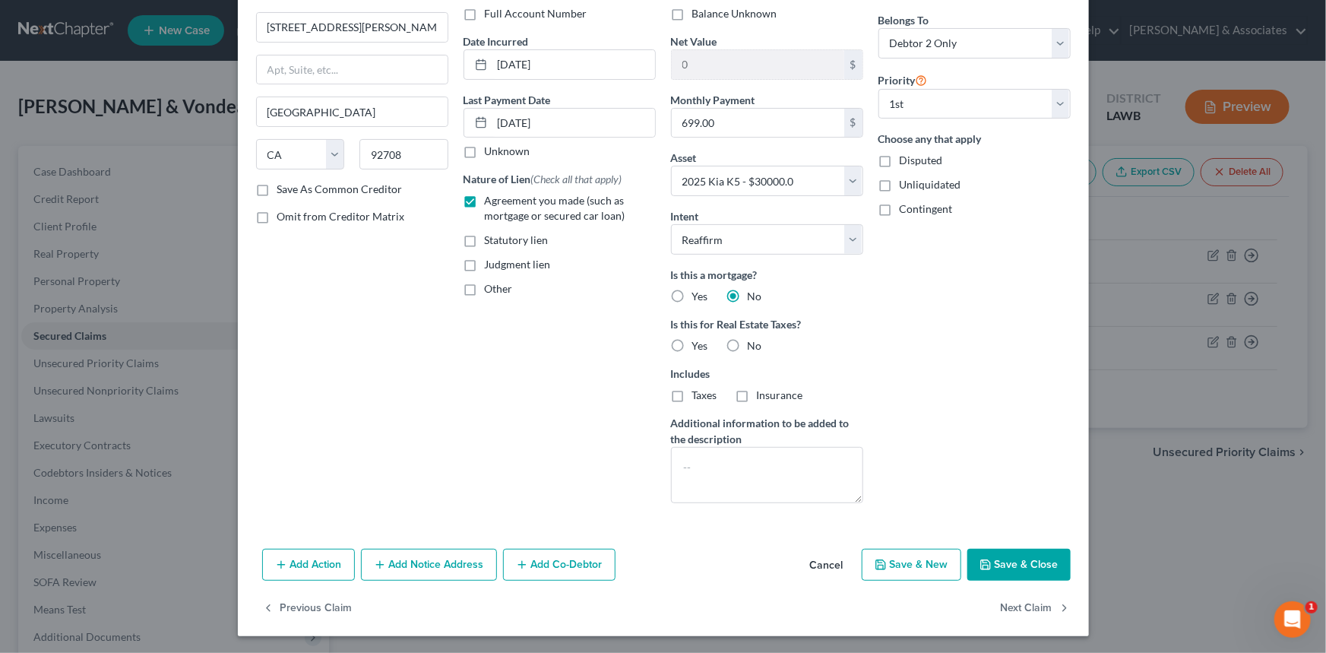
click at [1002, 559] on button "Save & Close" at bounding box center [1018, 565] width 103 height 32
select select
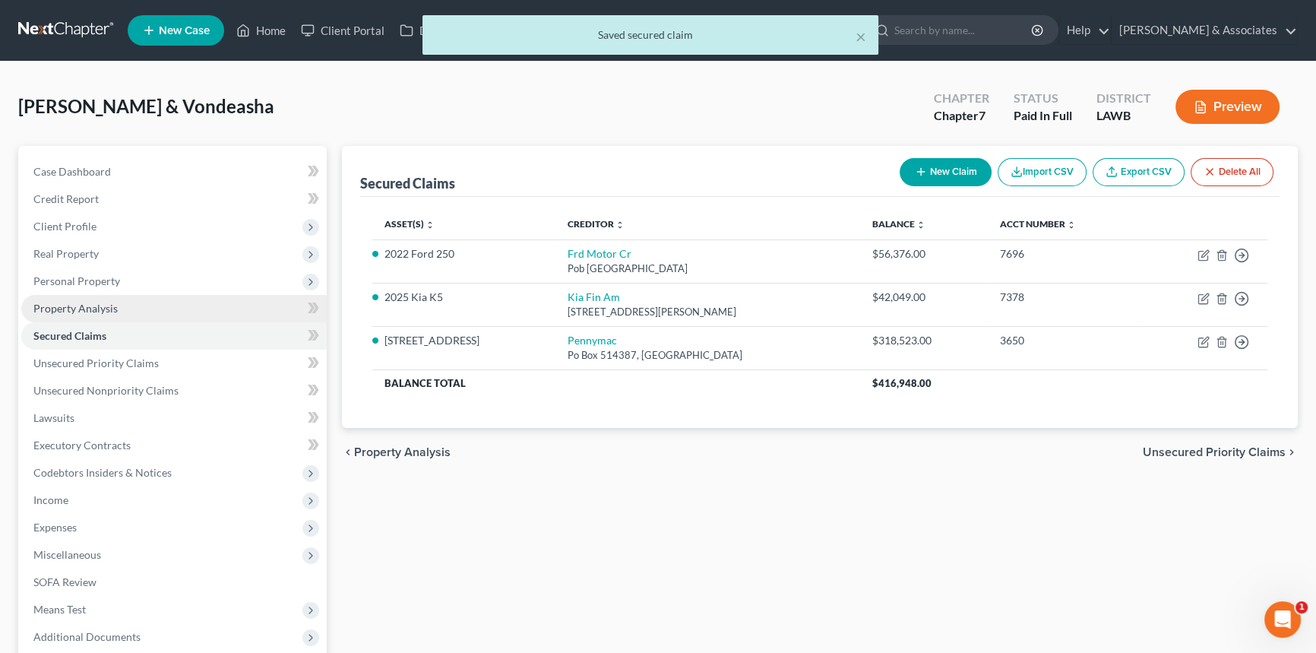
click at [154, 295] on link "Property Analysis" at bounding box center [174, 308] width 306 height 27
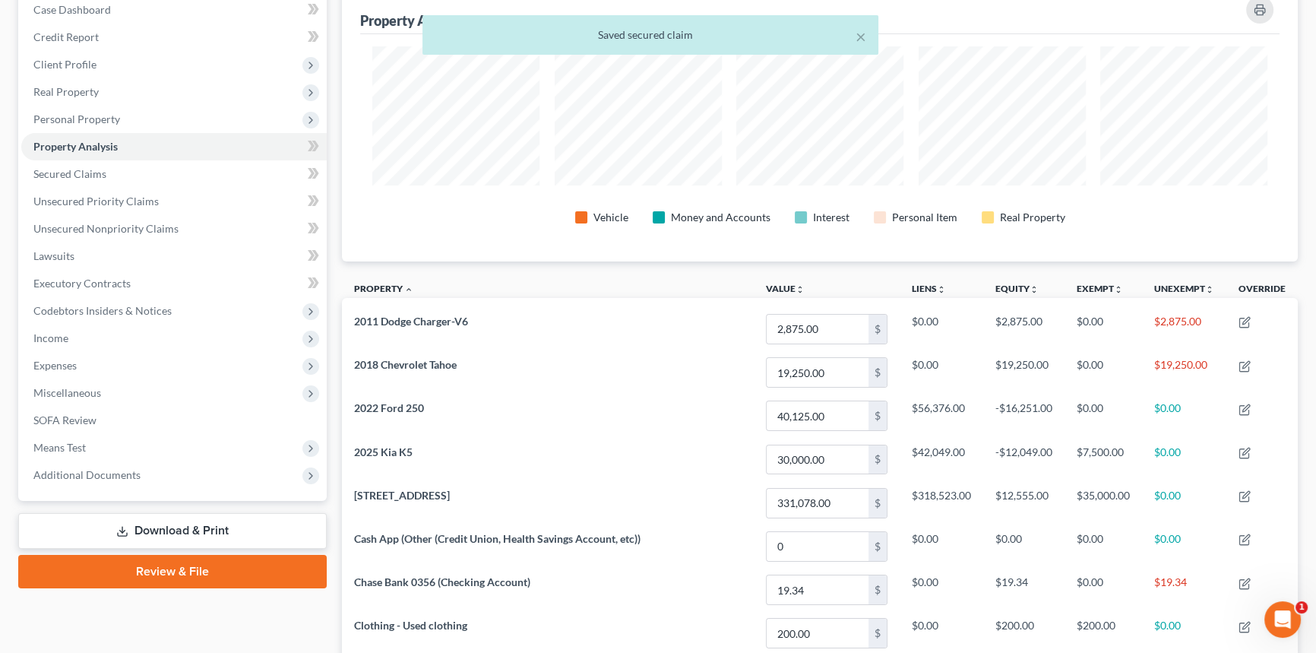
scroll to position [138, 0]
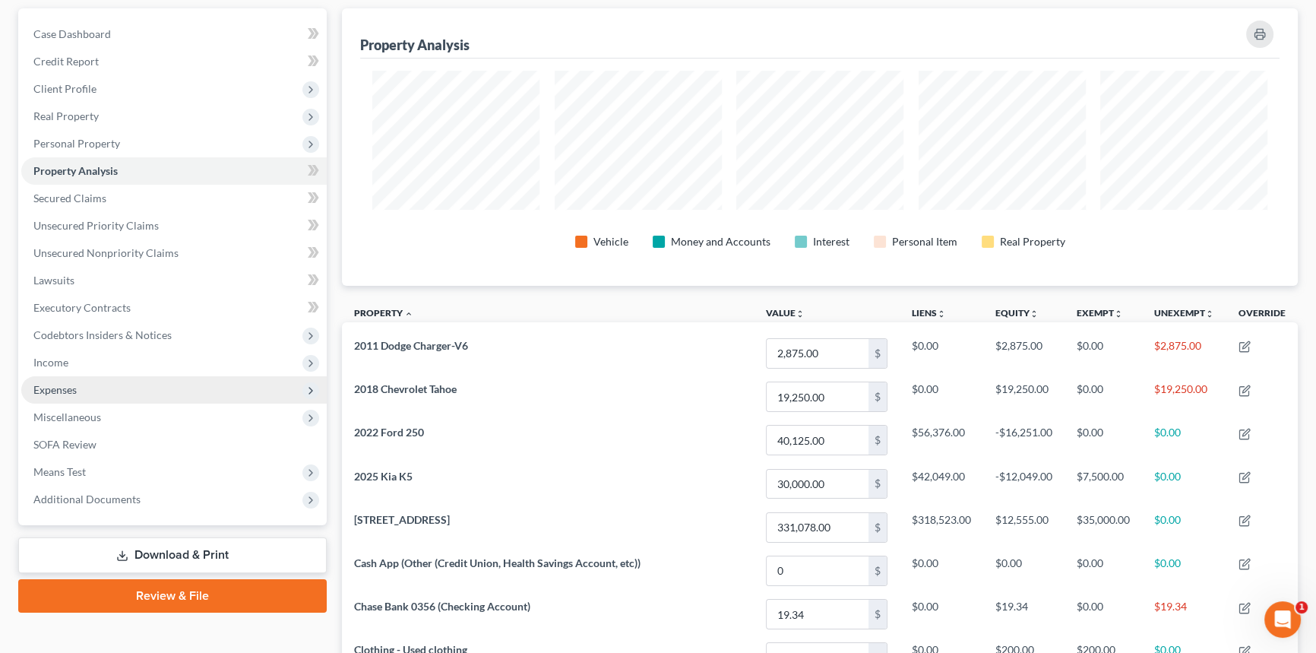
click at [60, 394] on span "Expenses" at bounding box center [174, 389] width 306 height 27
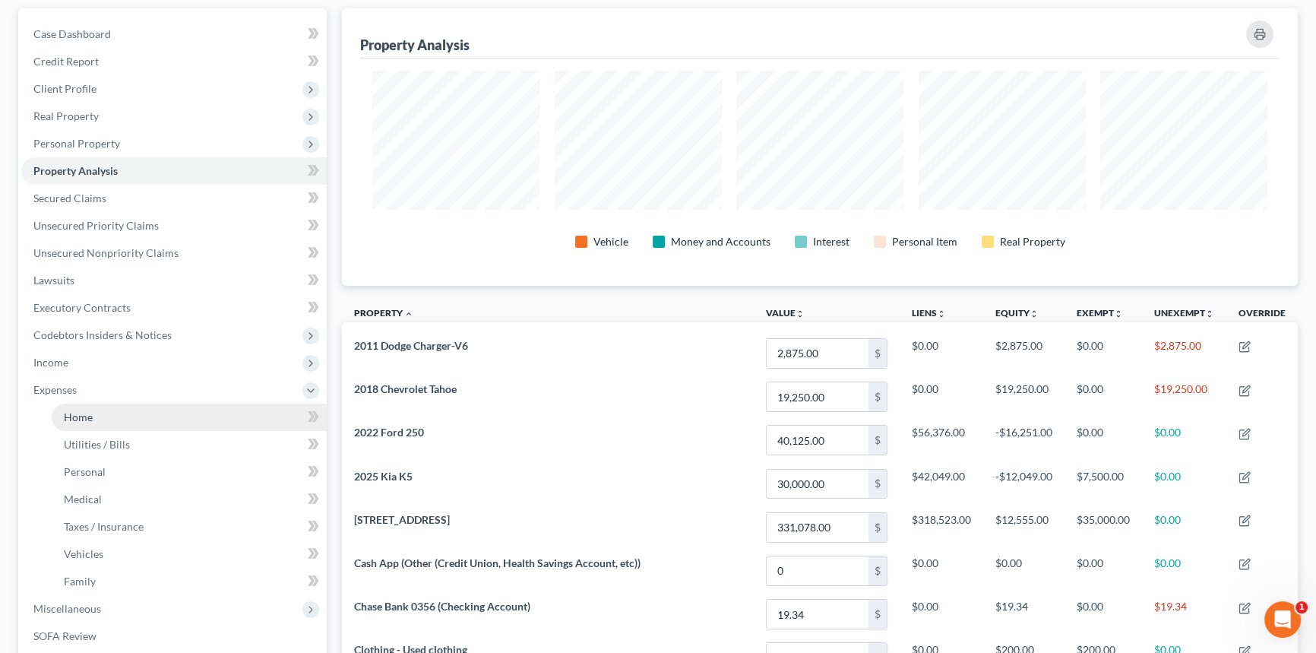
click at [67, 416] on span "Home" at bounding box center [78, 416] width 29 height 13
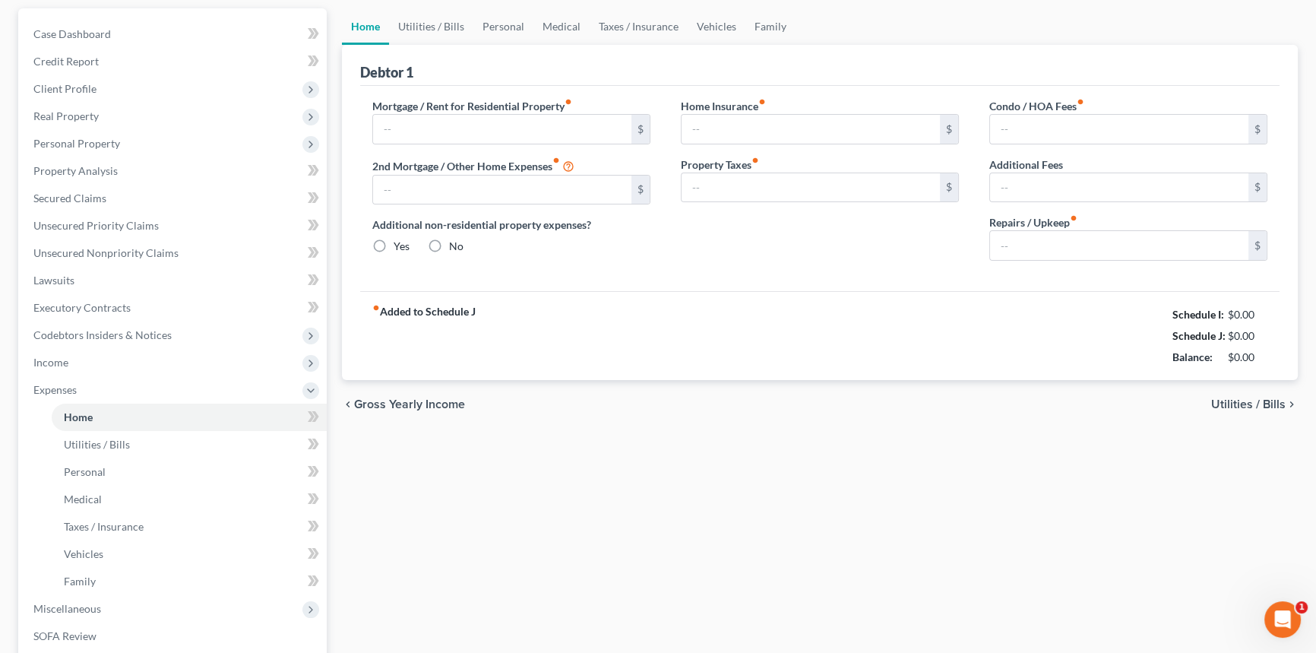
type input "2,683.63"
type input "0.00"
radio input "true"
type input "0.00"
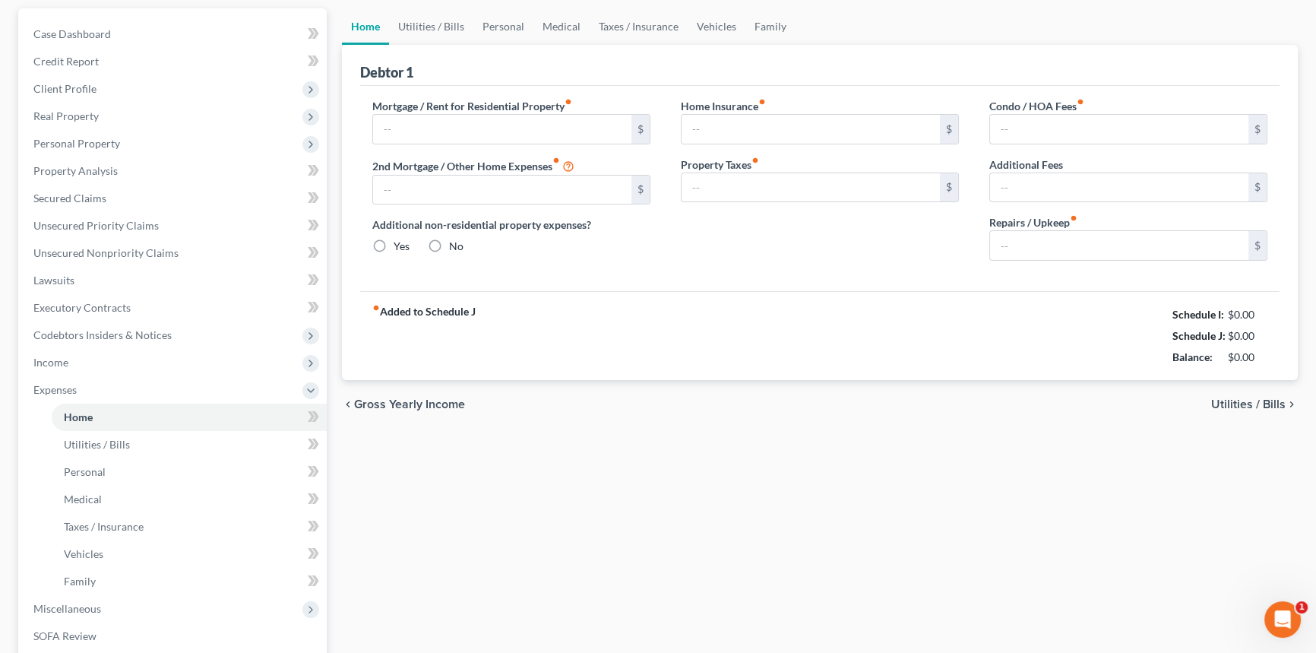
type input "37.50"
type input "0.00"
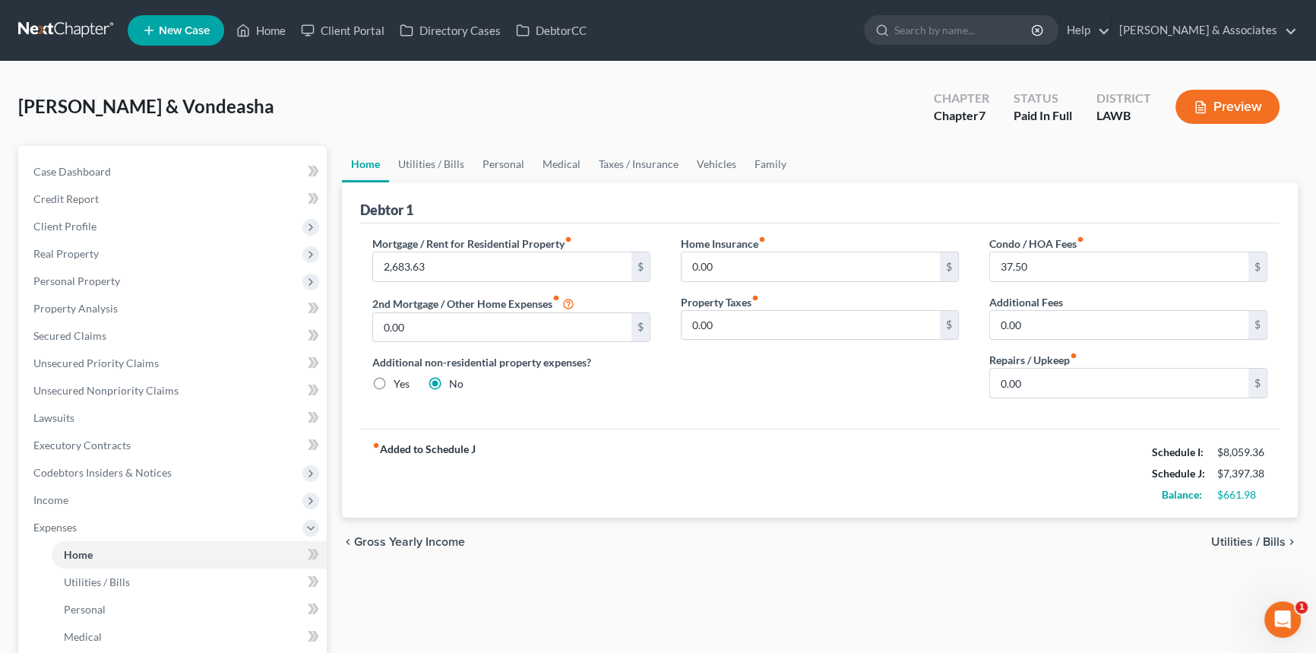
click at [918, 543] on div "chevron_left Gross Yearly Income Utilities / Bills chevron_right" at bounding box center [820, 542] width 956 height 49
click at [714, 159] on link "Vehicles" at bounding box center [717, 164] width 58 height 36
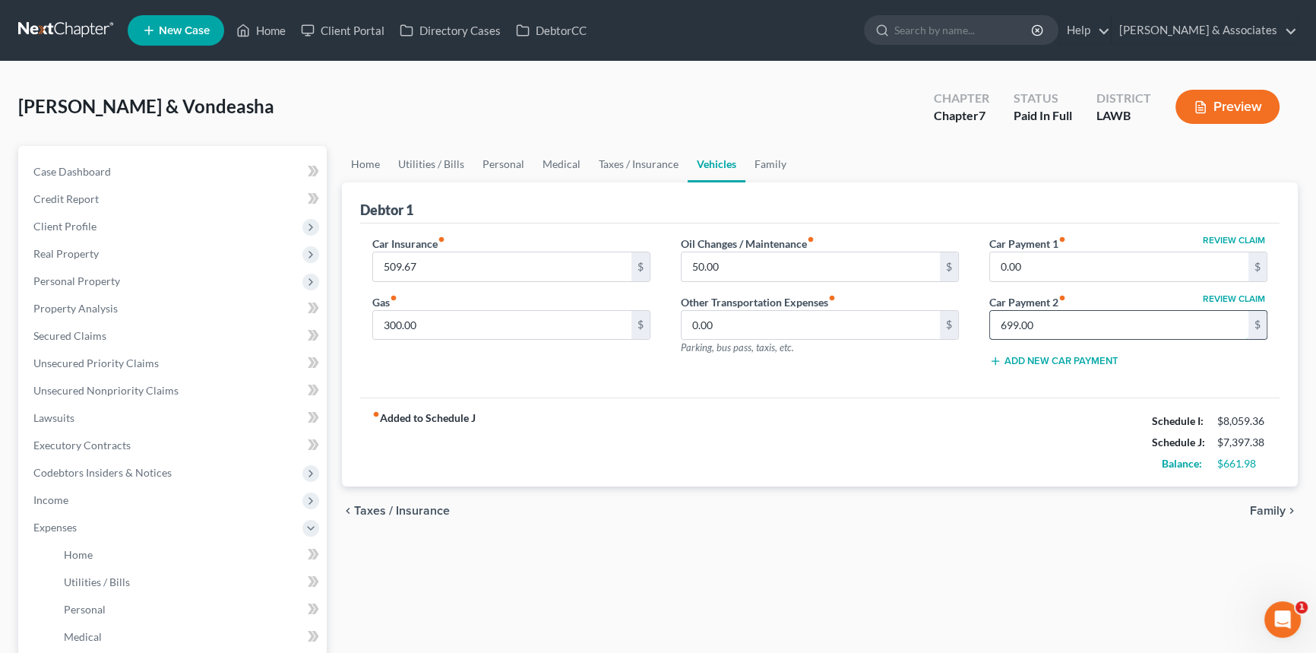
click at [1088, 321] on input "699.00" at bounding box center [1119, 325] width 258 height 29
click at [341, 141] on div "Zenon, Chaz & Vondeasha Upgraded Chapter Chapter 7 Status Paid In Full District…" at bounding box center [658, 113] width 1280 height 66
click at [355, 147] on link "Home" at bounding box center [365, 164] width 47 height 36
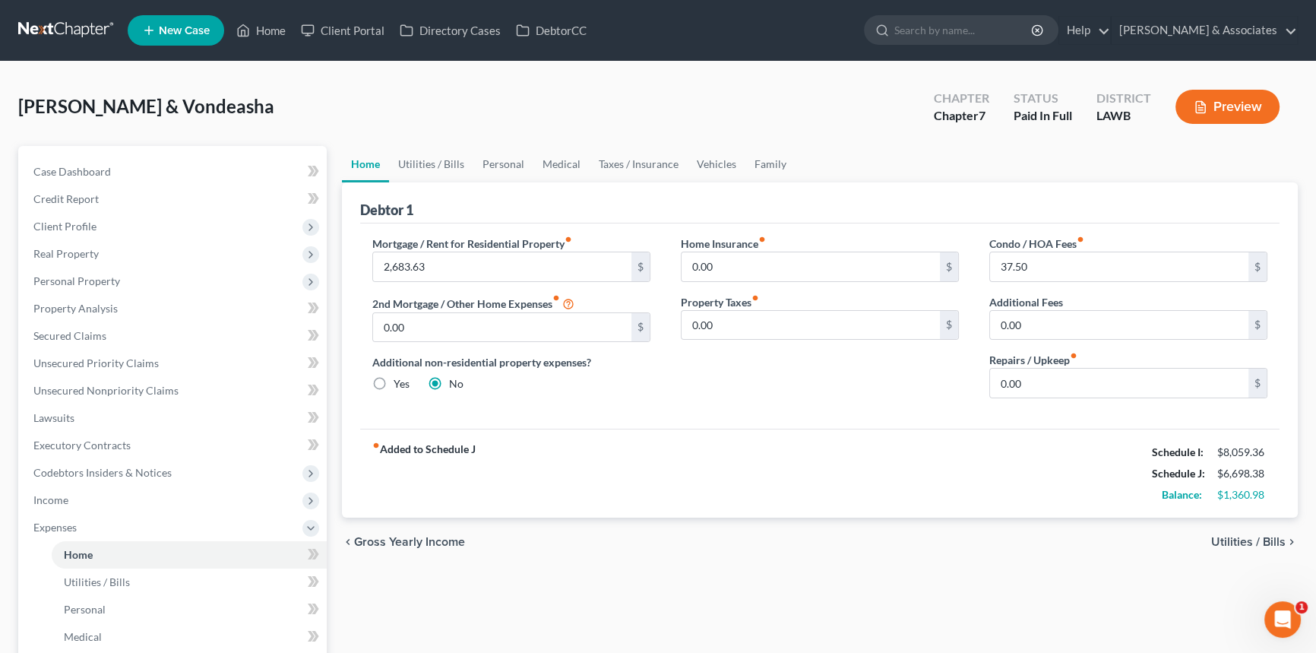
click at [365, 160] on link "Home" at bounding box center [365, 164] width 47 height 36
click at [414, 169] on link "Utilities / Bills" at bounding box center [431, 164] width 84 height 36
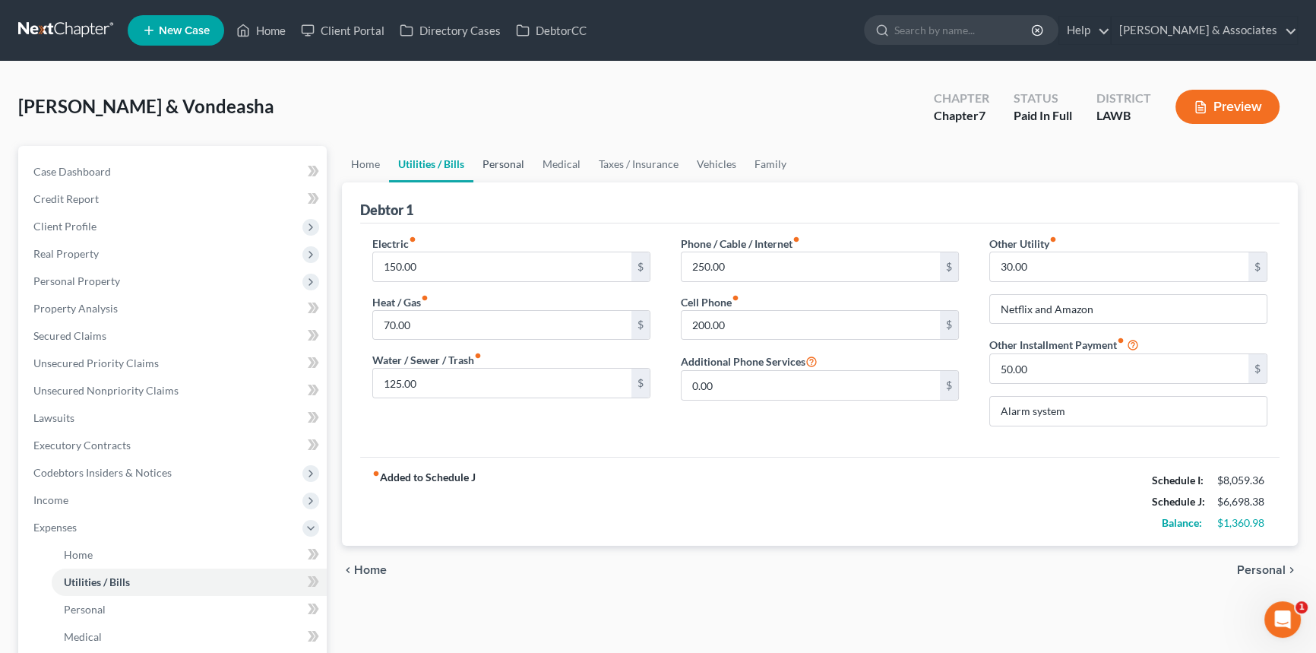
click at [488, 173] on link "Personal" at bounding box center [503, 164] width 60 height 36
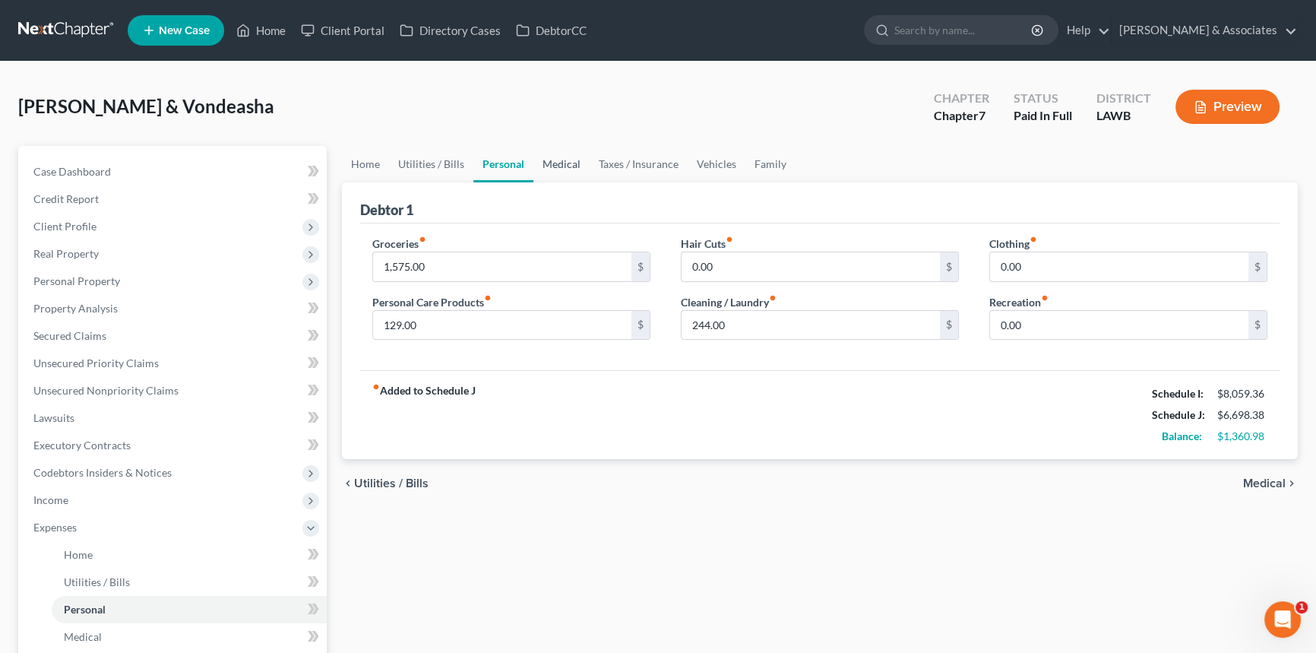
click at [572, 165] on link "Medical" at bounding box center [562, 164] width 56 height 36
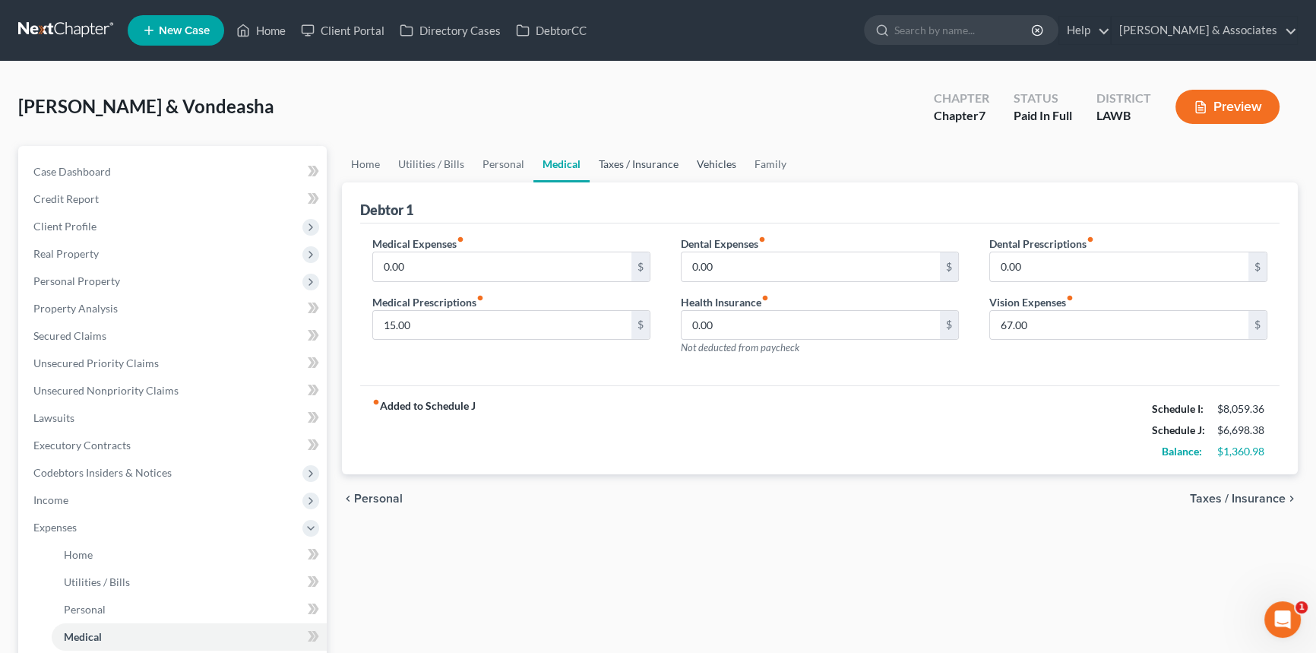
drag, startPoint x: 668, startPoint y: 167, endPoint x: 689, endPoint y: 167, distance: 21.3
click at [668, 167] on link "Taxes / Insurance" at bounding box center [639, 164] width 98 height 36
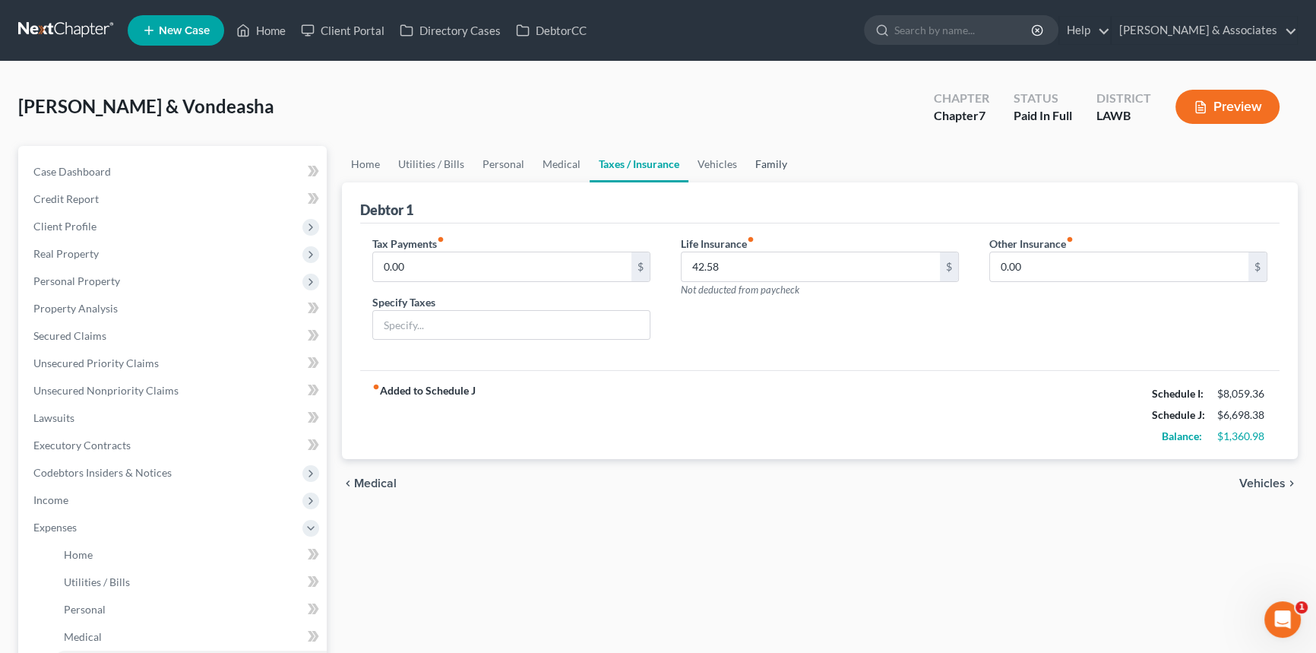
drag, startPoint x: 762, startPoint y: 166, endPoint x: 771, endPoint y: 166, distance: 9.1
click at [762, 166] on link "Family" at bounding box center [771, 164] width 50 height 36
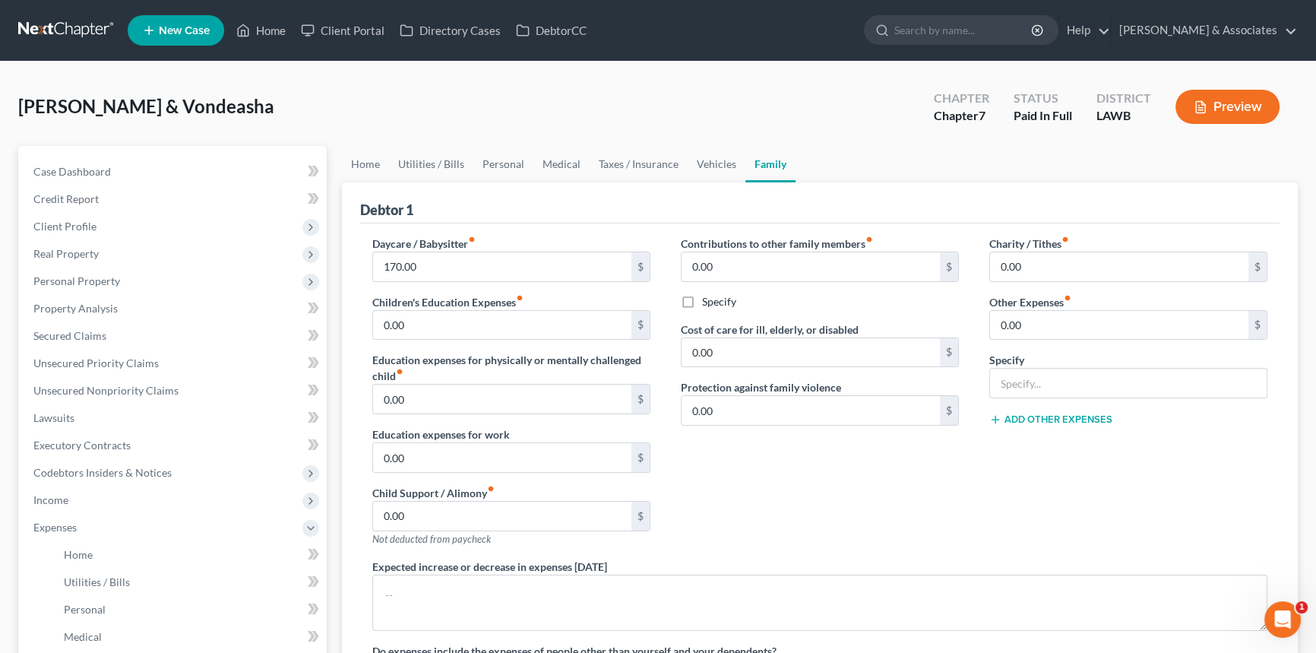
click at [746, 507] on div "Contributions to other family members fiber_manual_record 0.00 $ Specify Cost o…" at bounding box center [820, 397] width 309 height 323
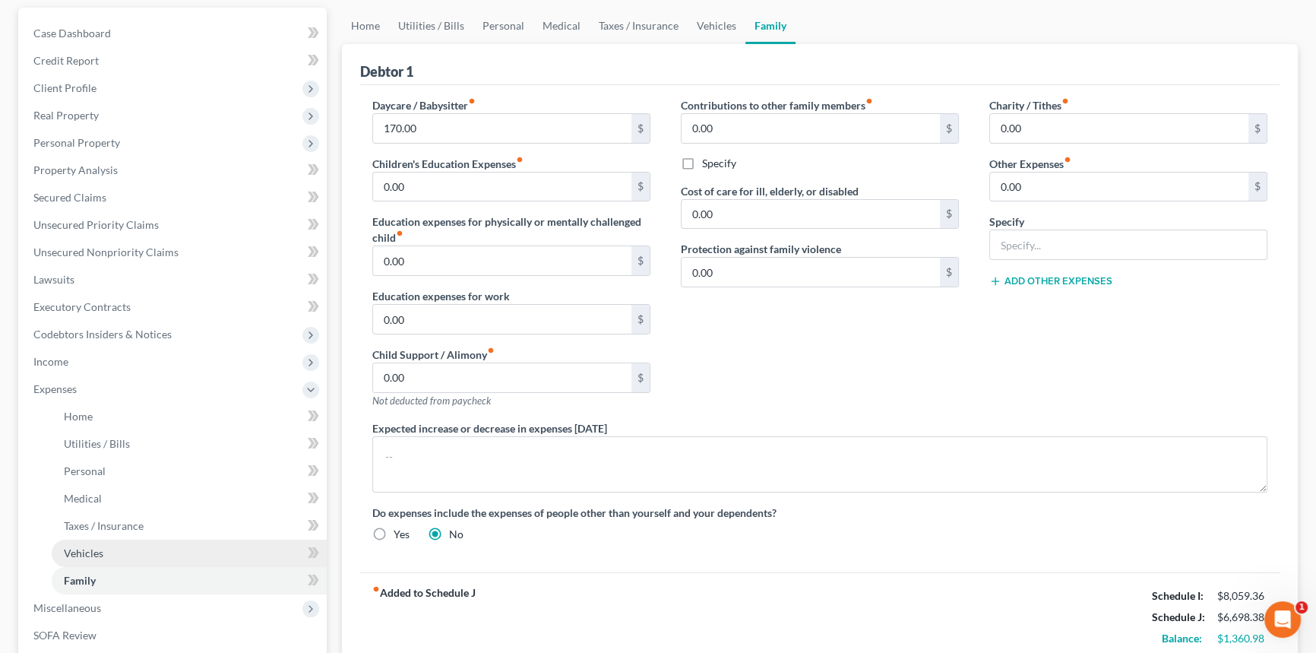
scroll to position [138, 0]
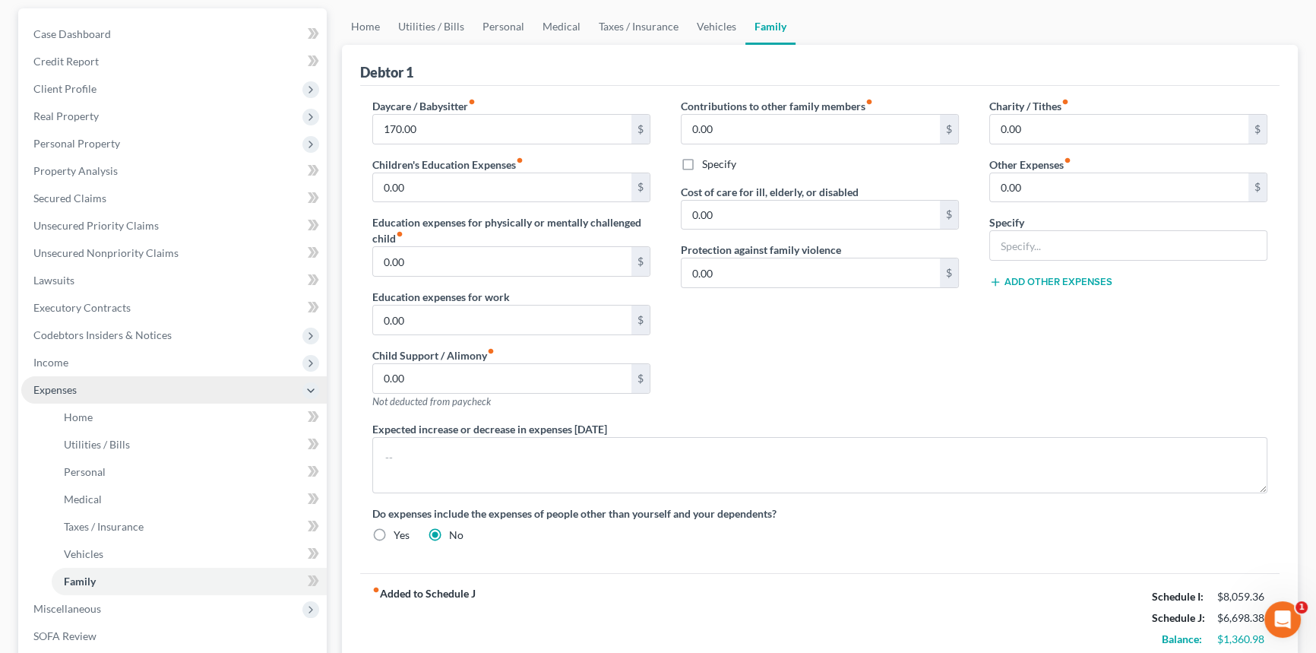
click at [66, 388] on span "Expenses" at bounding box center [54, 389] width 43 height 13
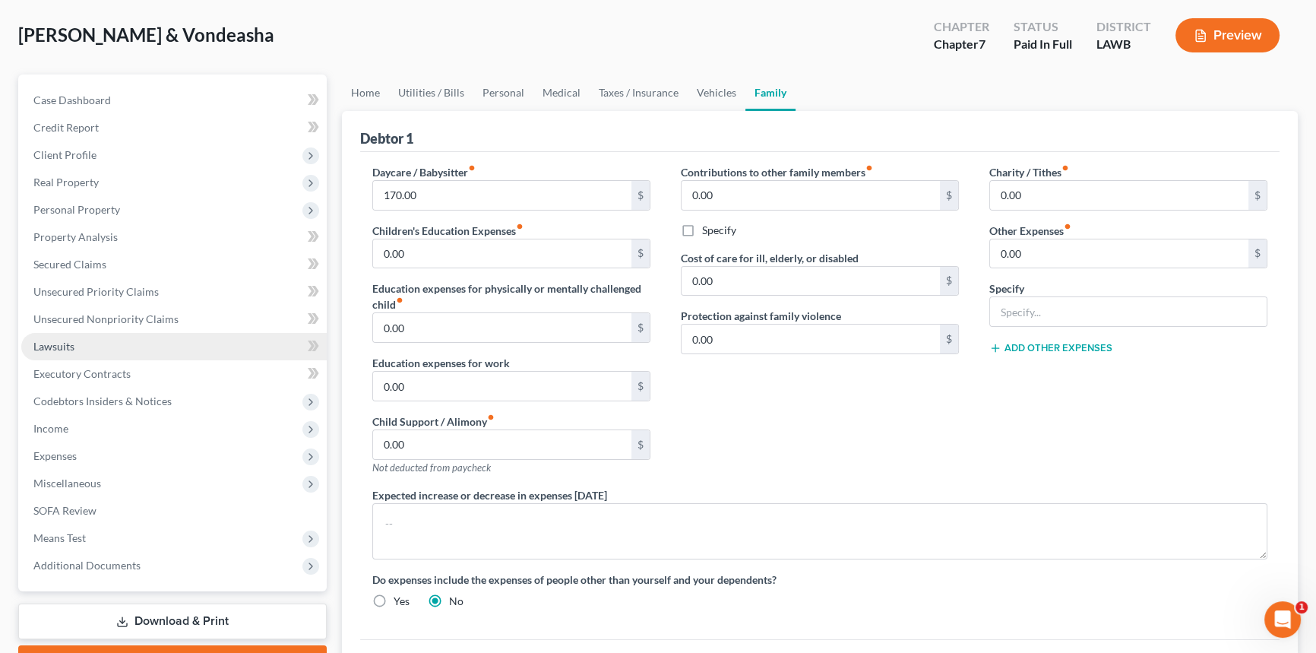
scroll to position [0, 0]
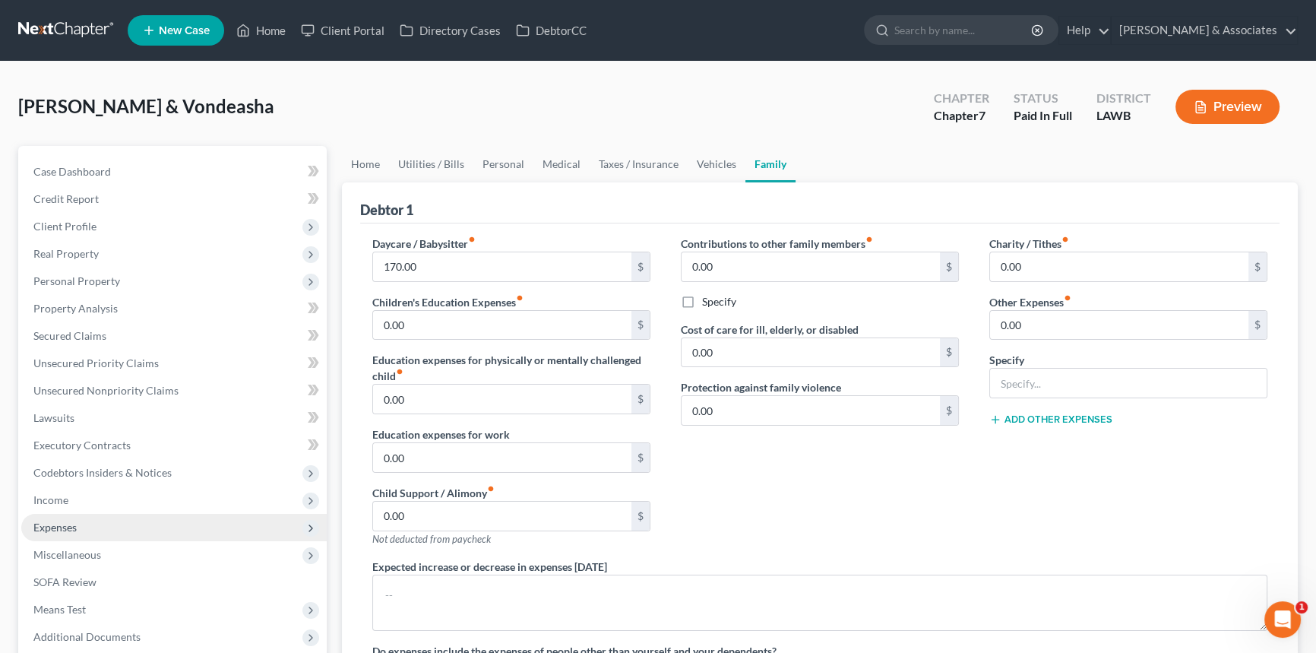
click at [91, 517] on span "Expenses" at bounding box center [174, 527] width 306 height 27
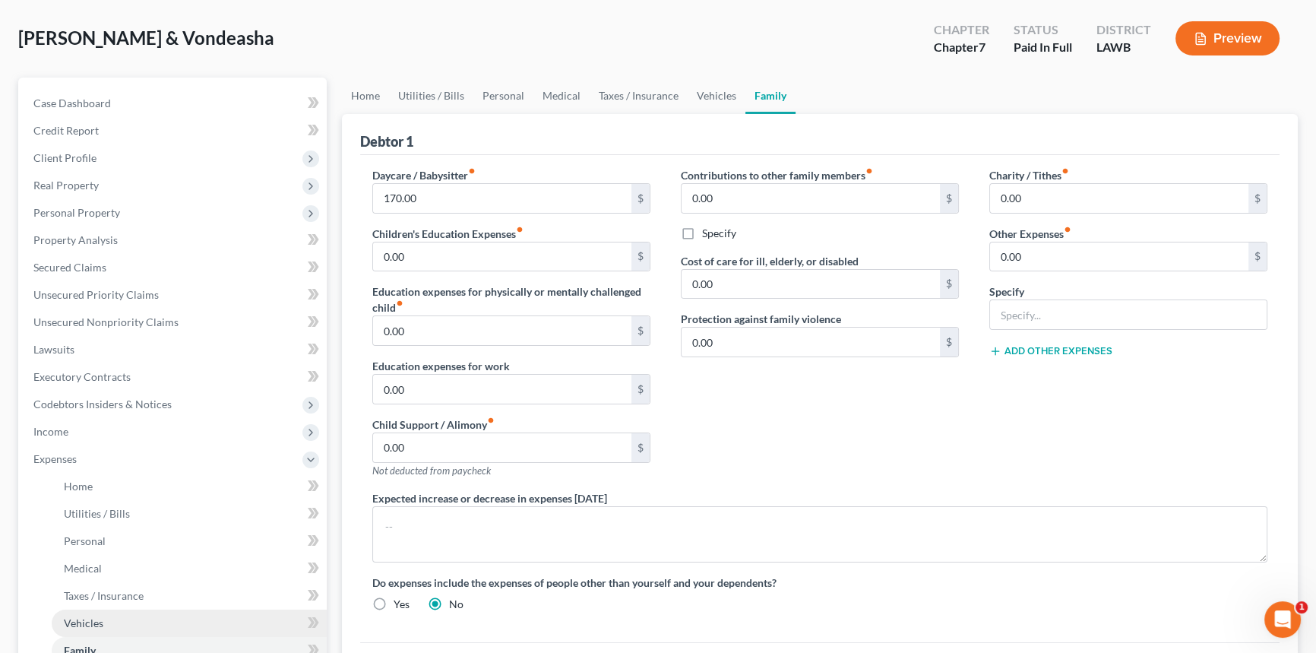
click at [106, 621] on link "Vehicles" at bounding box center [189, 623] width 275 height 27
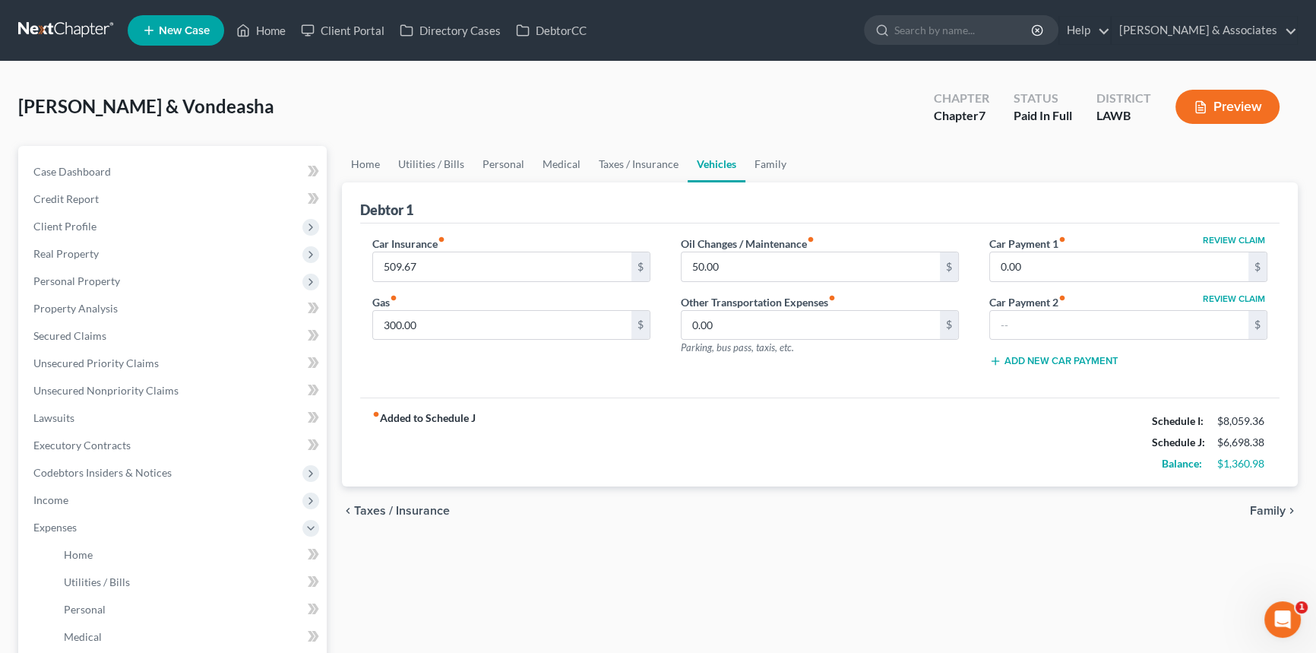
click at [1093, 281] on div "Review Claim Car Payment 1 fiber_manual_record 0.00 $ Review Claim Car Payment …" at bounding box center [1128, 308] width 309 height 144
click at [1096, 274] on input "0.00" at bounding box center [1119, 266] width 258 height 29
type input "1,170"
click at [1178, 325] on input "text" at bounding box center [1119, 325] width 258 height 29
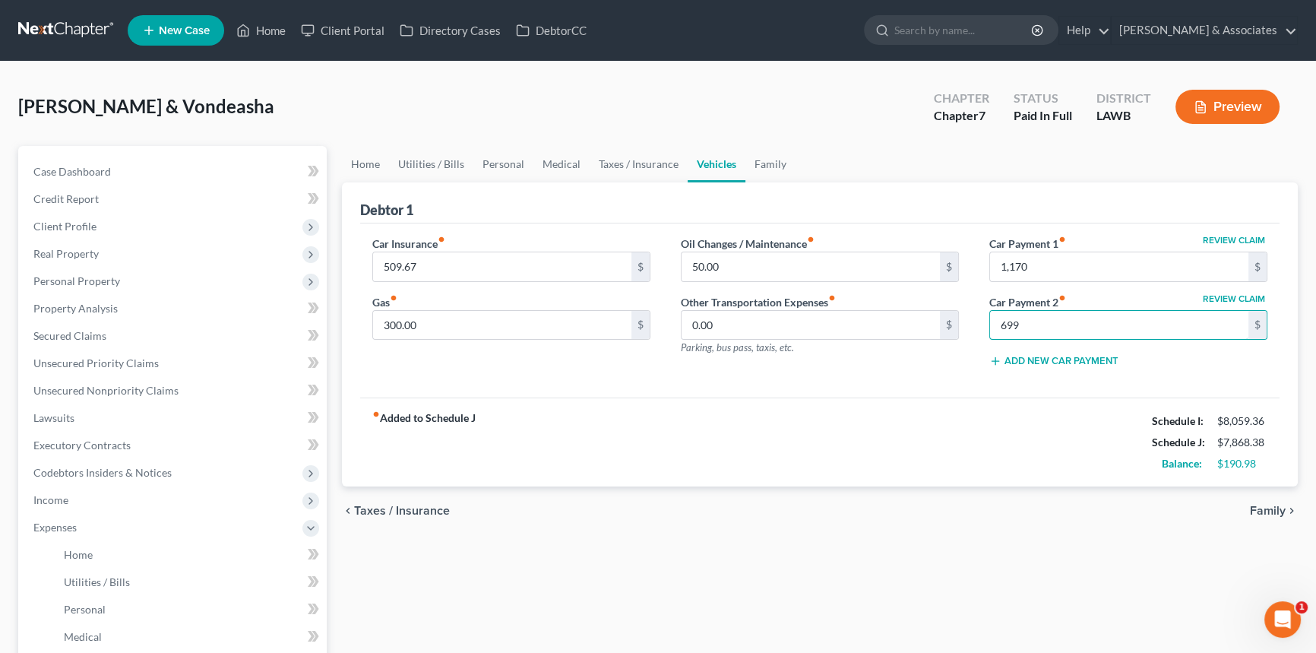
type input "699"
click at [1024, 489] on div "chevron_left Taxes / Insurance Family chevron_right" at bounding box center [820, 510] width 956 height 49
click at [84, 517] on span "Expenses" at bounding box center [174, 527] width 306 height 27
click at [749, 448] on div "fiber_manual_record Added to Schedule J Schedule I: $8,059.36 Schedule J: $8,56…" at bounding box center [820, 441] width 920 height 89
click at [782, 159] on link "Family" at bounding box center [771, 164] width 50 height 36
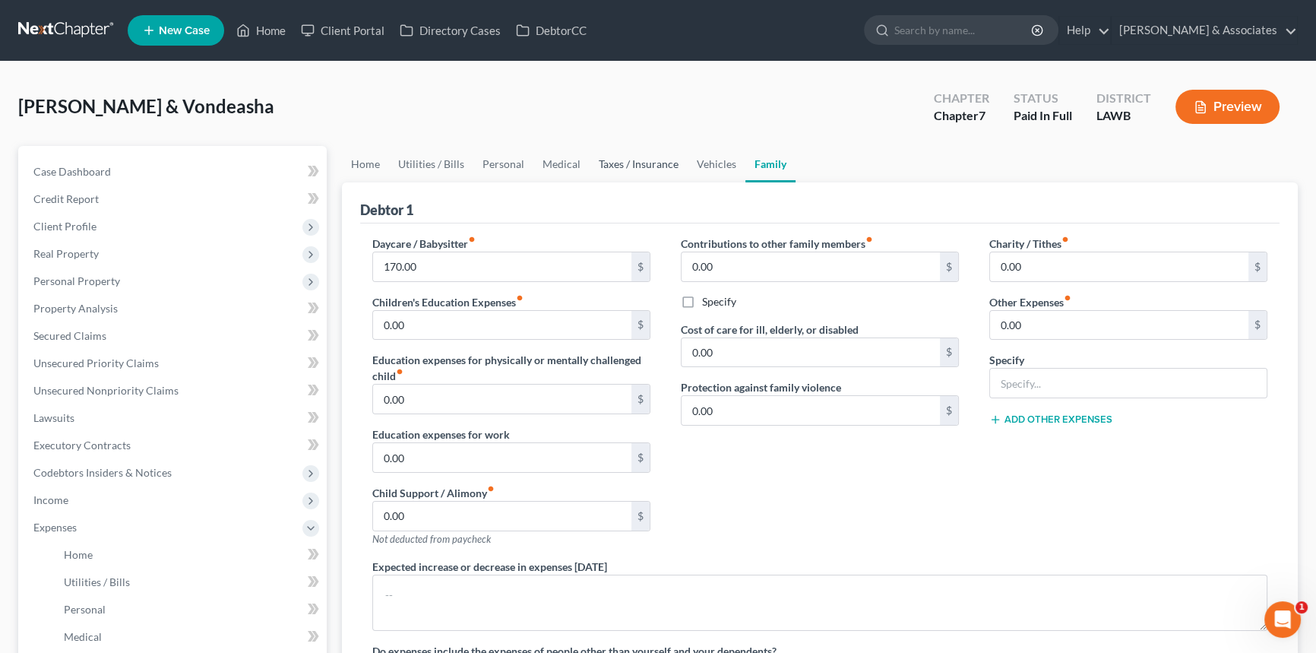
click at [641, 168] on link "Taxes / Insurance" at bounding box center [639, 164] width 98 height 36
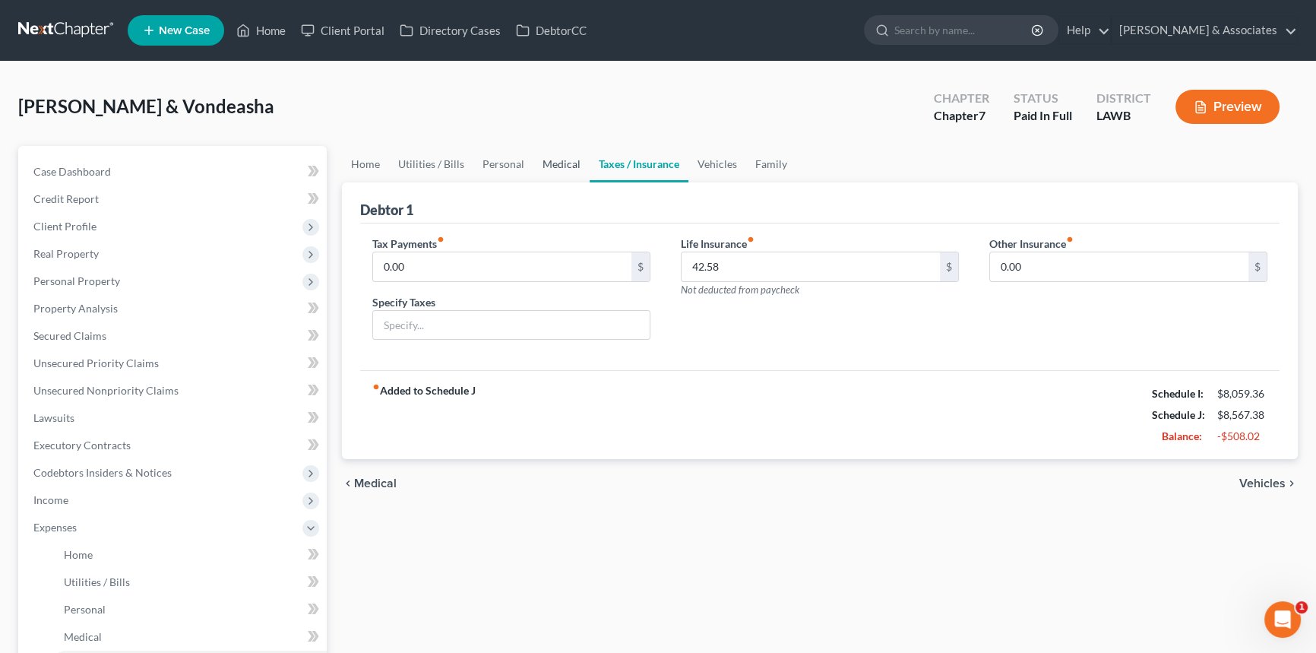
click at [565, 176] on link "Medical" at bounding box center [562, 164] width 56 height 36
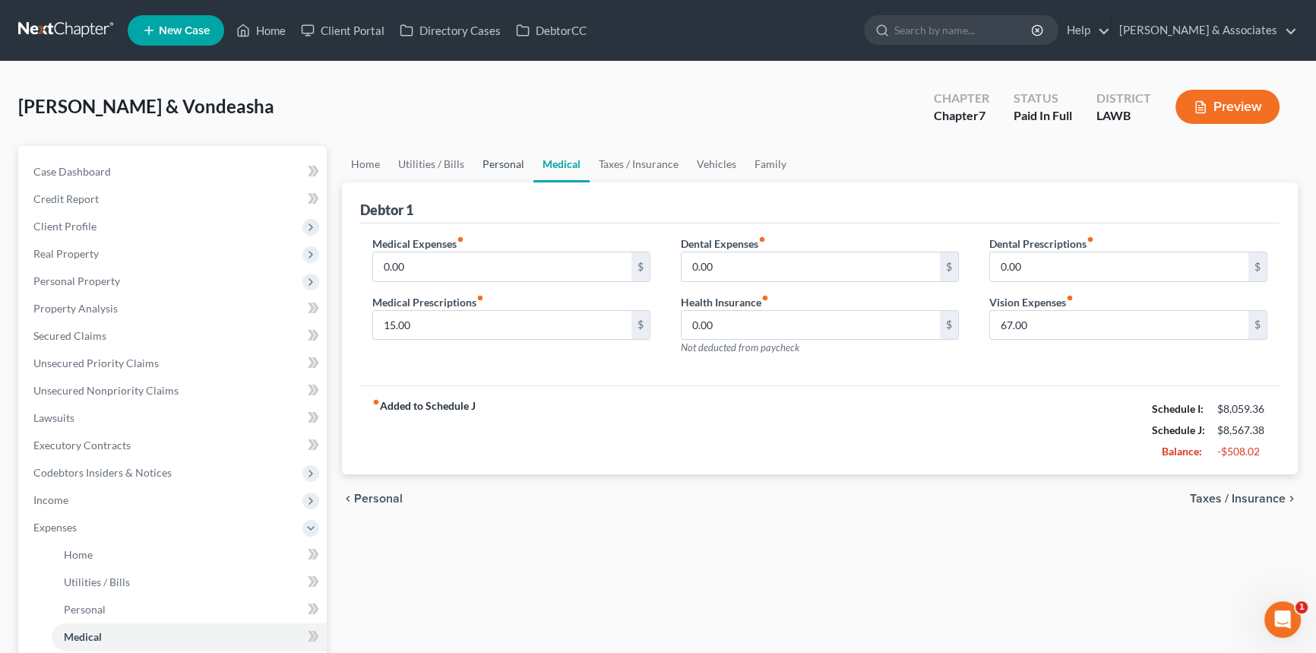
click at [473, 166] on link "Personal" at bounding box center [503, 164] width 60 height 36
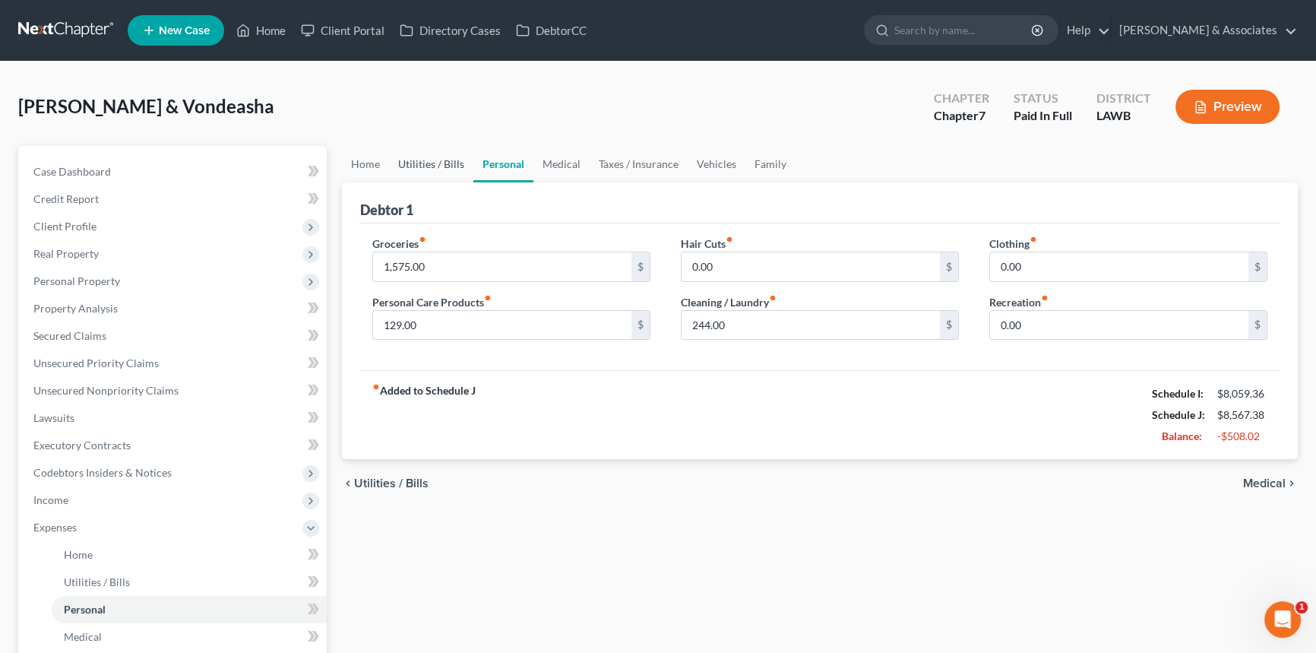
click at [405, 169] on link "Utilities / Bills" at bounding box center [431, 164] width 84 height 36
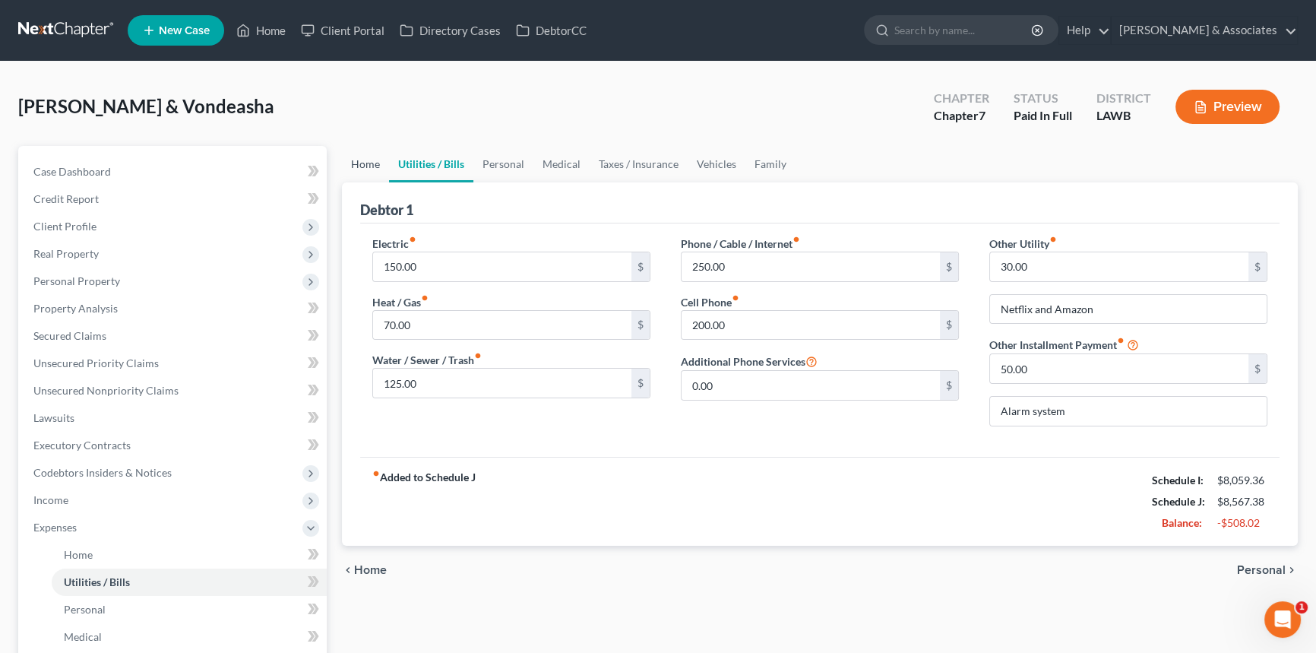
drag, startPoint x: 374, startPoint y: 168, endPoint x: 373, endPoint y: 177, distance: 9.2
click at [373, 168] on link "Home" at bounding box center [365, 164] width 47 height 36
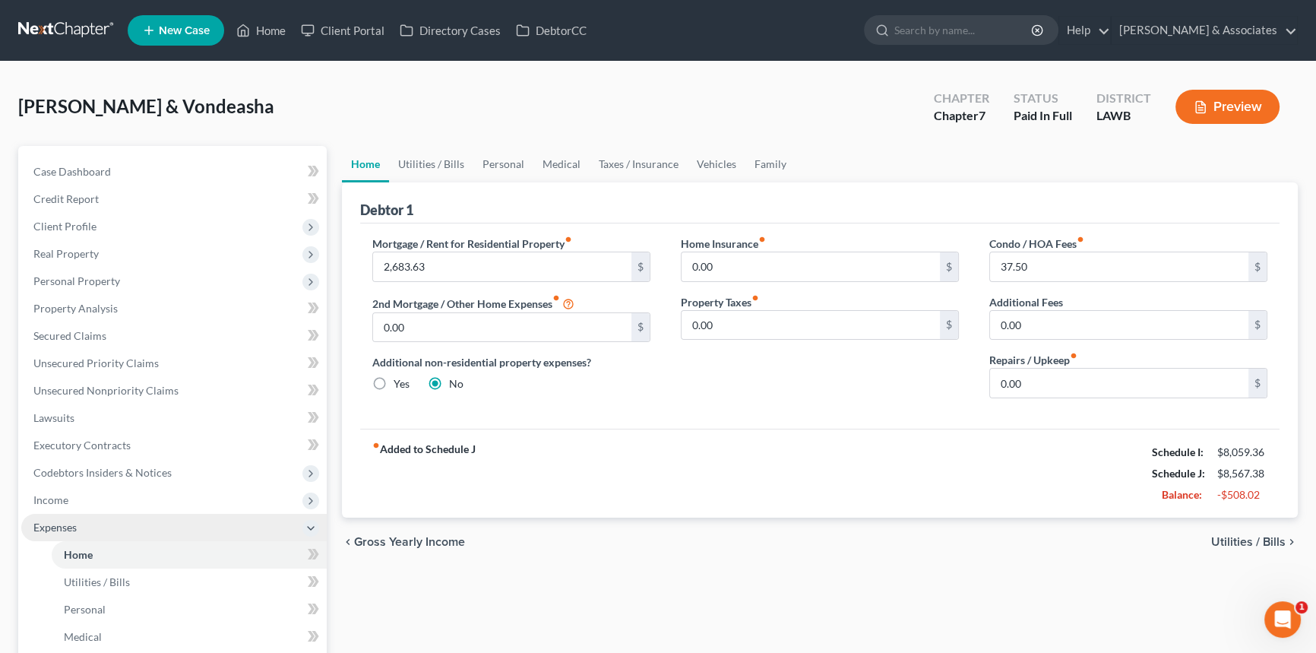
click at [128, 530] on span "Expenses" at bounding box center [174, 527] width 306 height 27
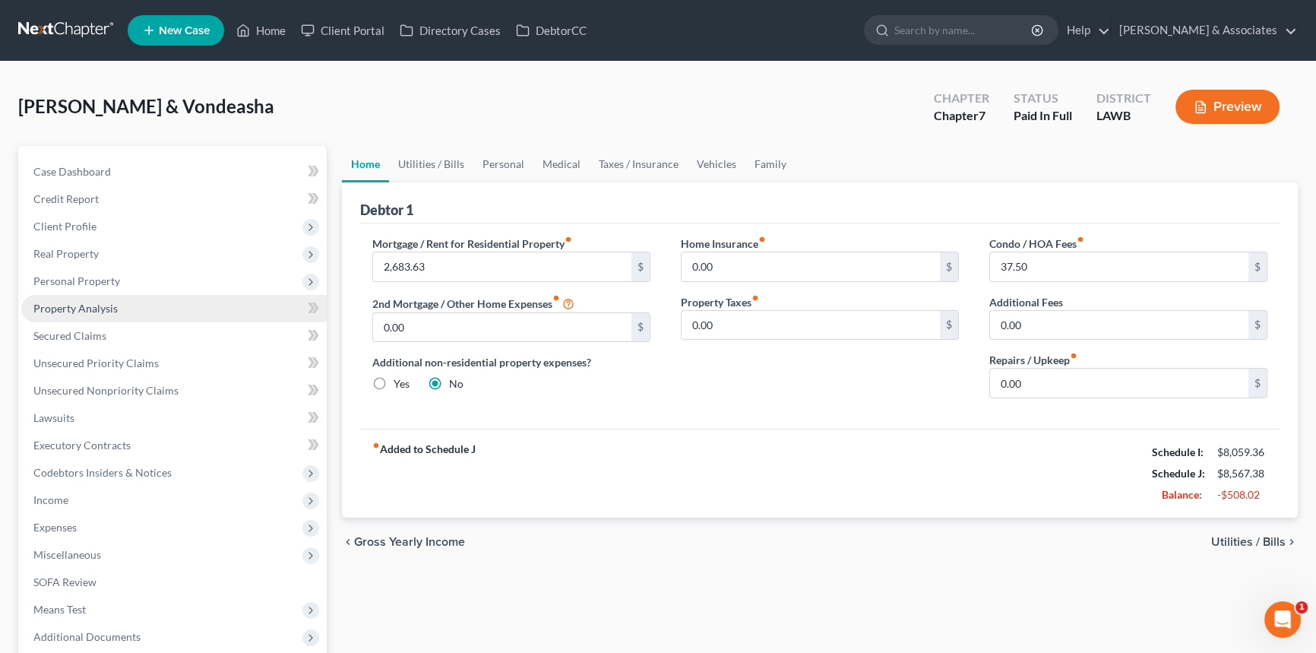
click at [97, 295] on link "Property Analysis" at bounding box center [174, 308] width 306 height 27
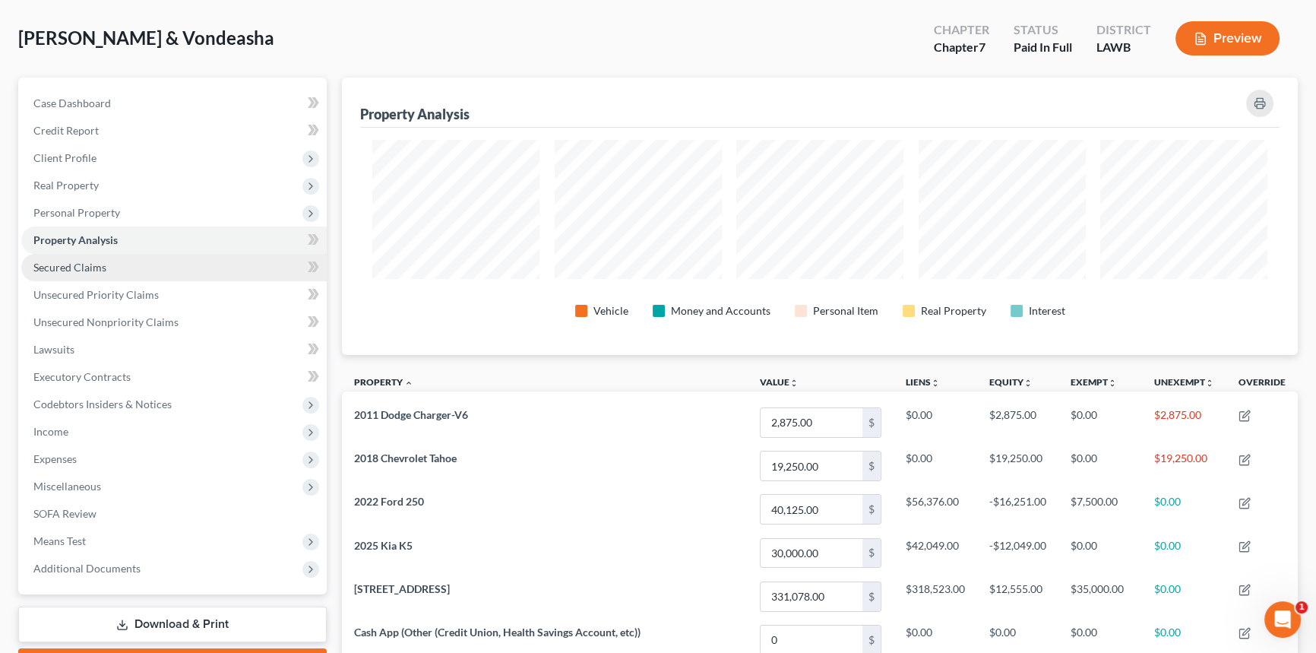
click at [107, 270] on link "Secured Claims" at bounding box center [174, 267] width 306 height 27
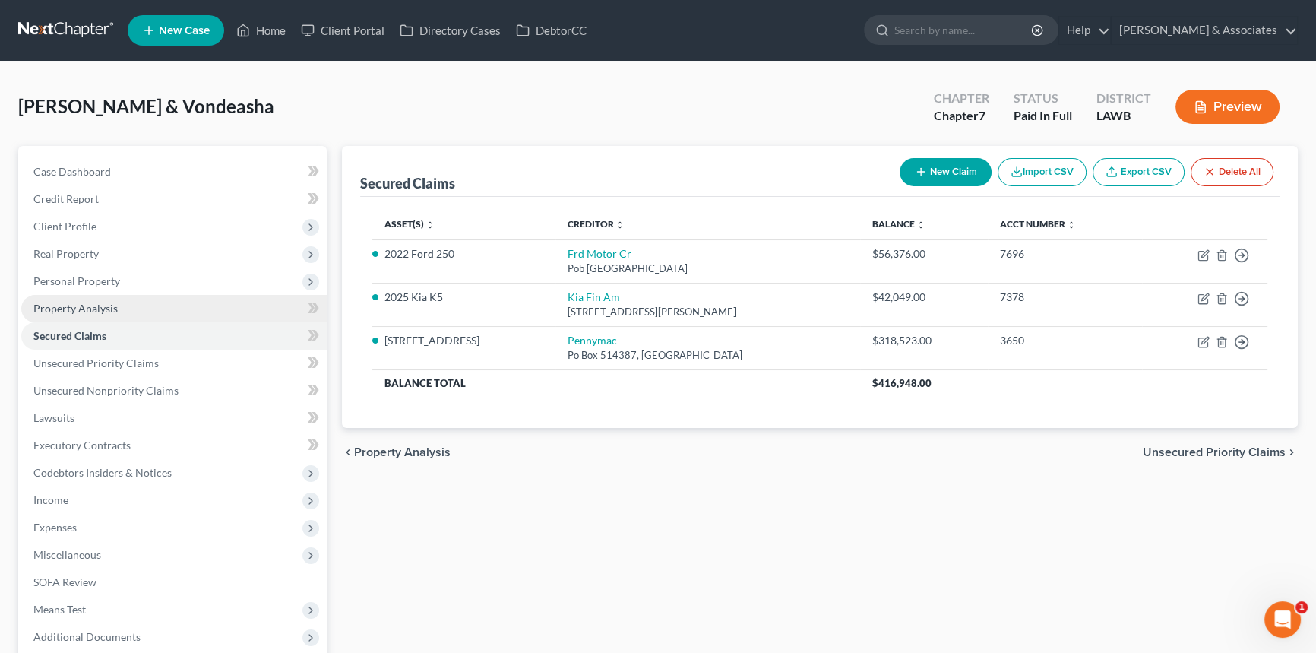
click at [148, 311] on link "Property Analysis" at bounding box center [174, 308] width 306 height 27
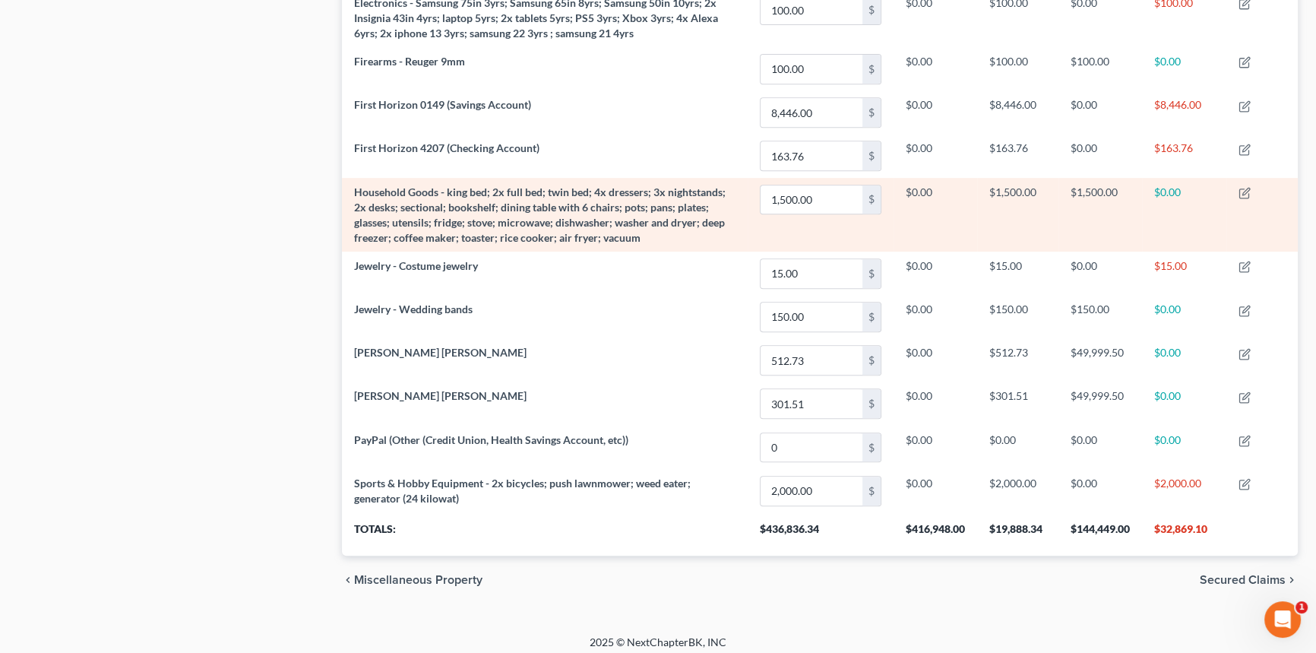
scroll to position [834, 0]
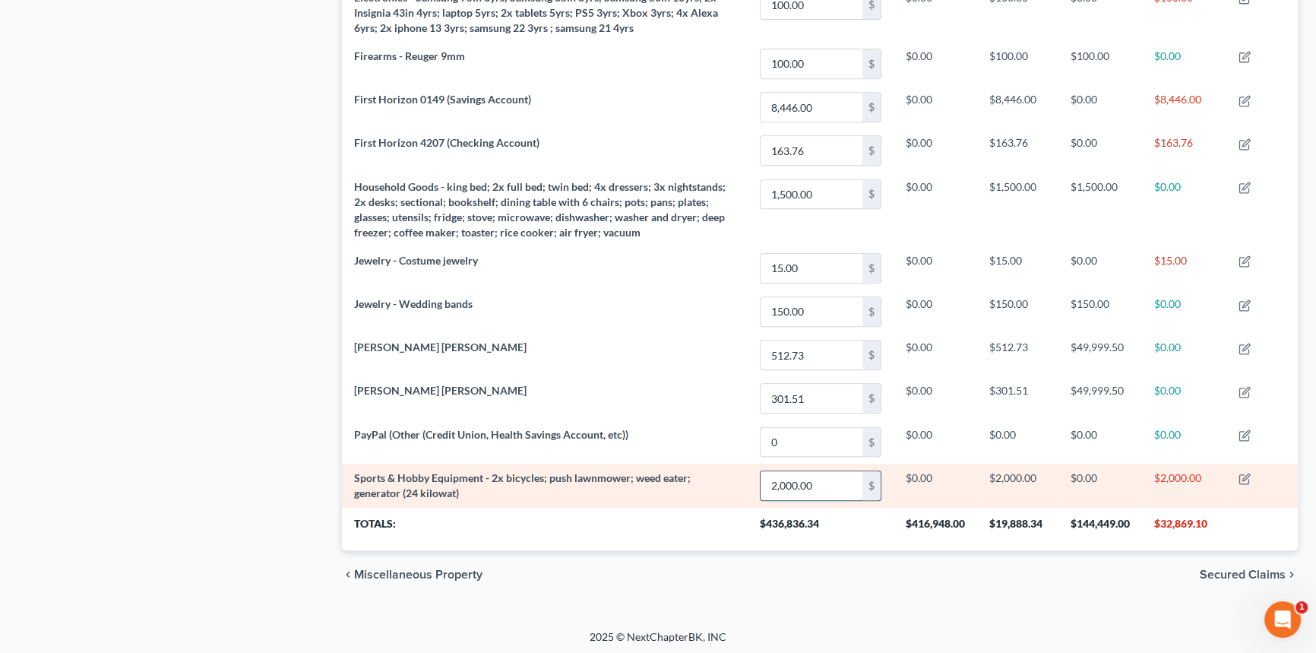
click at [782, 483] on input "2,000.00" at bounding box center [812, 485] width 102 height 29
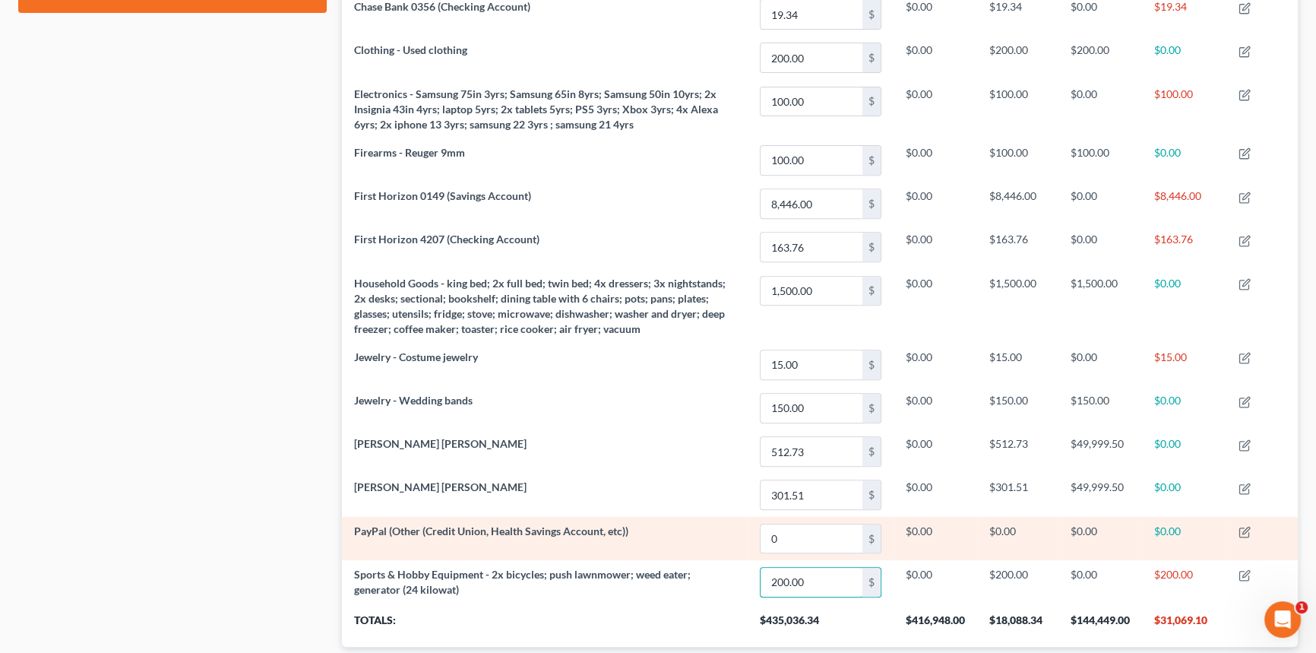
scroll to position [626, 0]
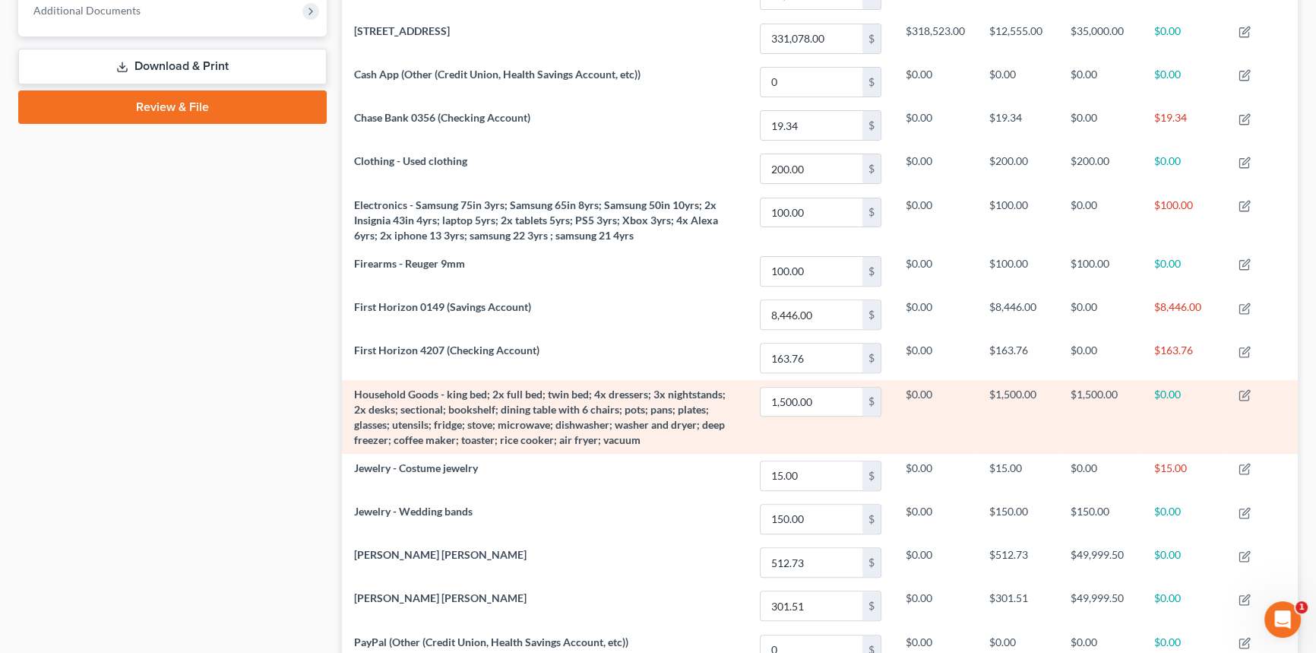
type input "200.00"
click at [765, 441] on td "1,500.00 $" at bounding box center [821, 417] width 146 height 74
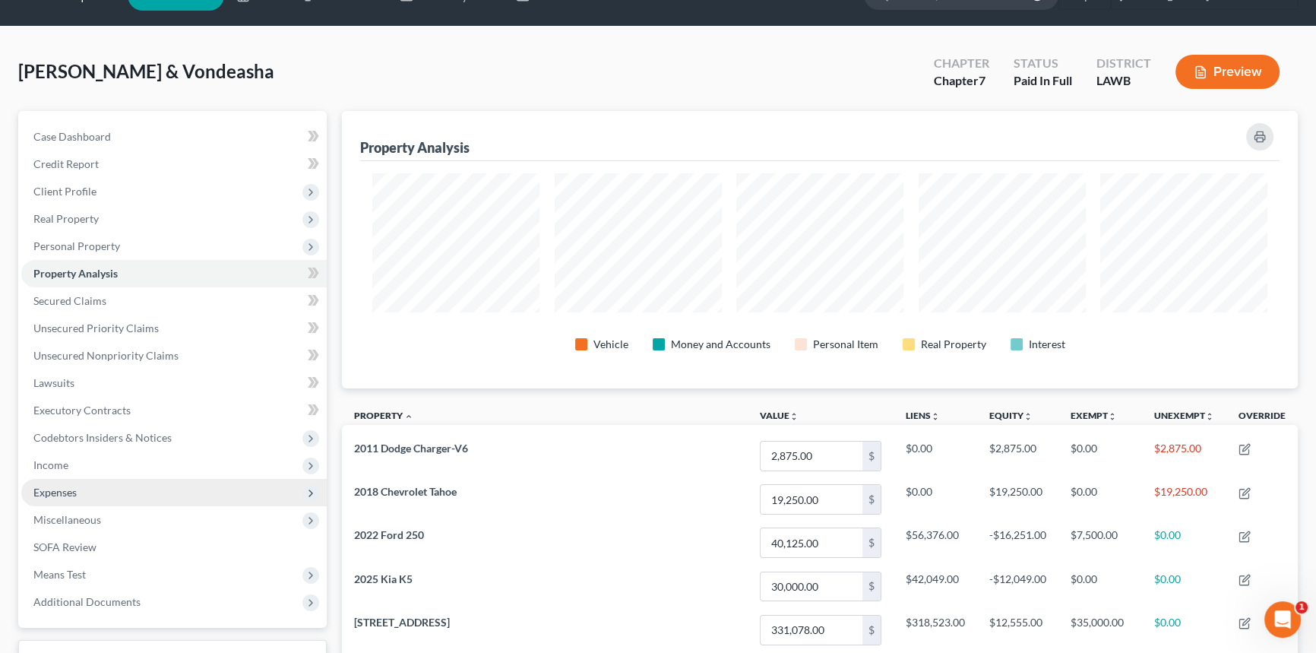
scroll to position [0, 0]
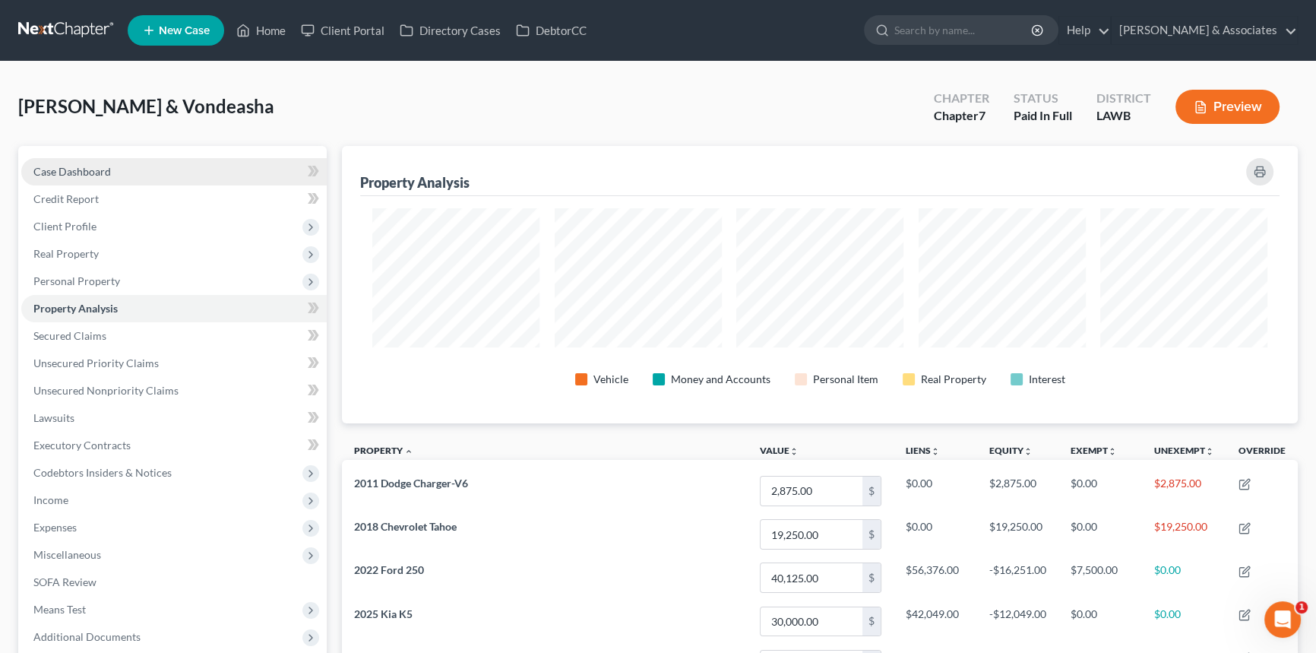
click at [157, 166] on link "Case Dashboard" at bounding box center [174, 171] width 306 height 27
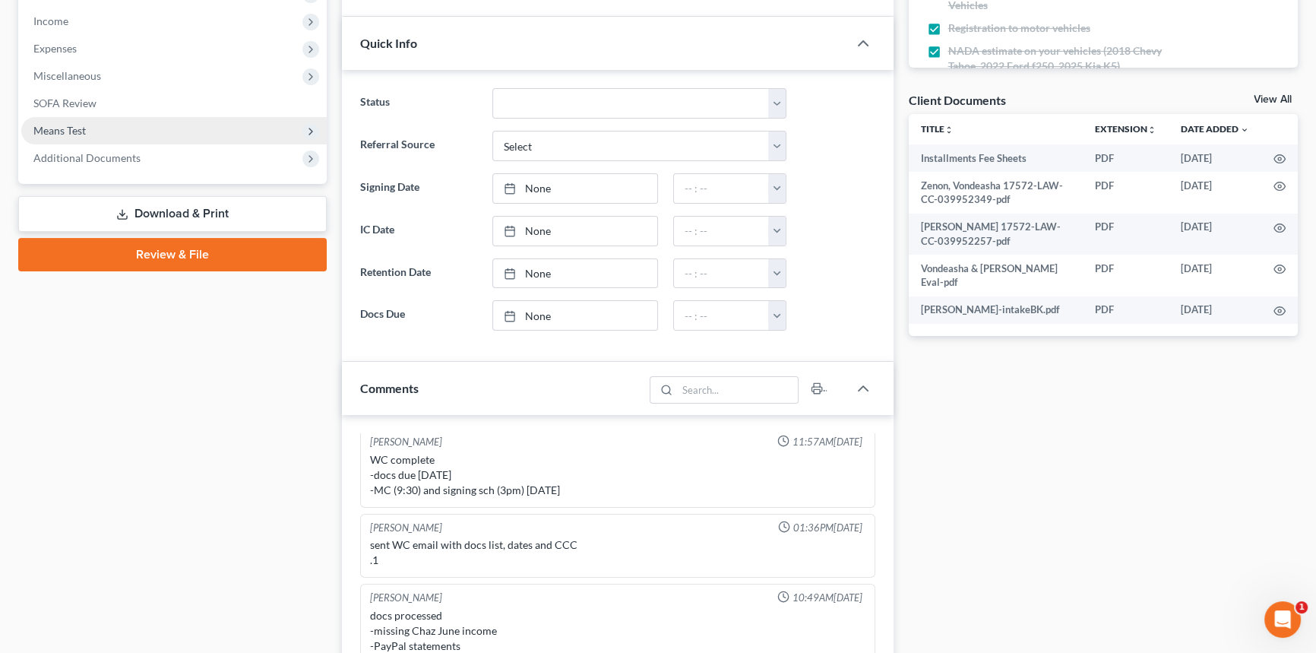
scroll to position [276, 0]
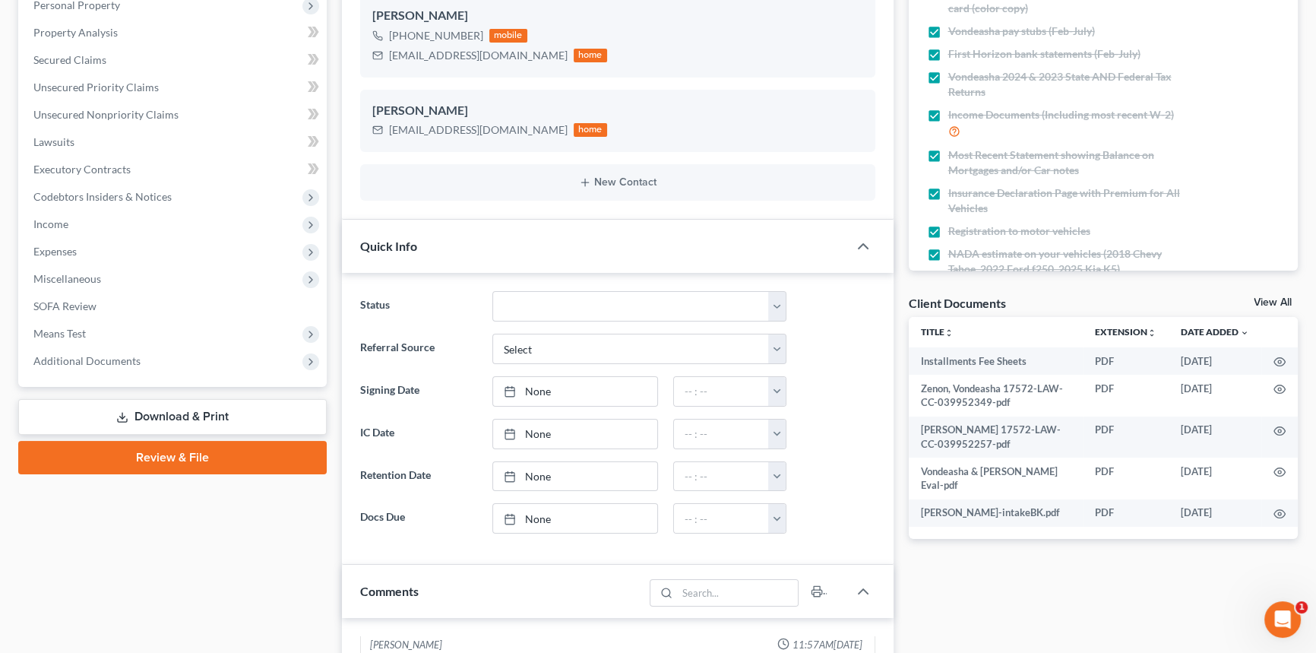
drag, startPoint x: 92, startPoint y: 341, endPoint x: 152, endPoint y: 389, distance: 76.8
click at [92, 341] on span "Means Test" at bounding box center [174, 333] width 306 height 27
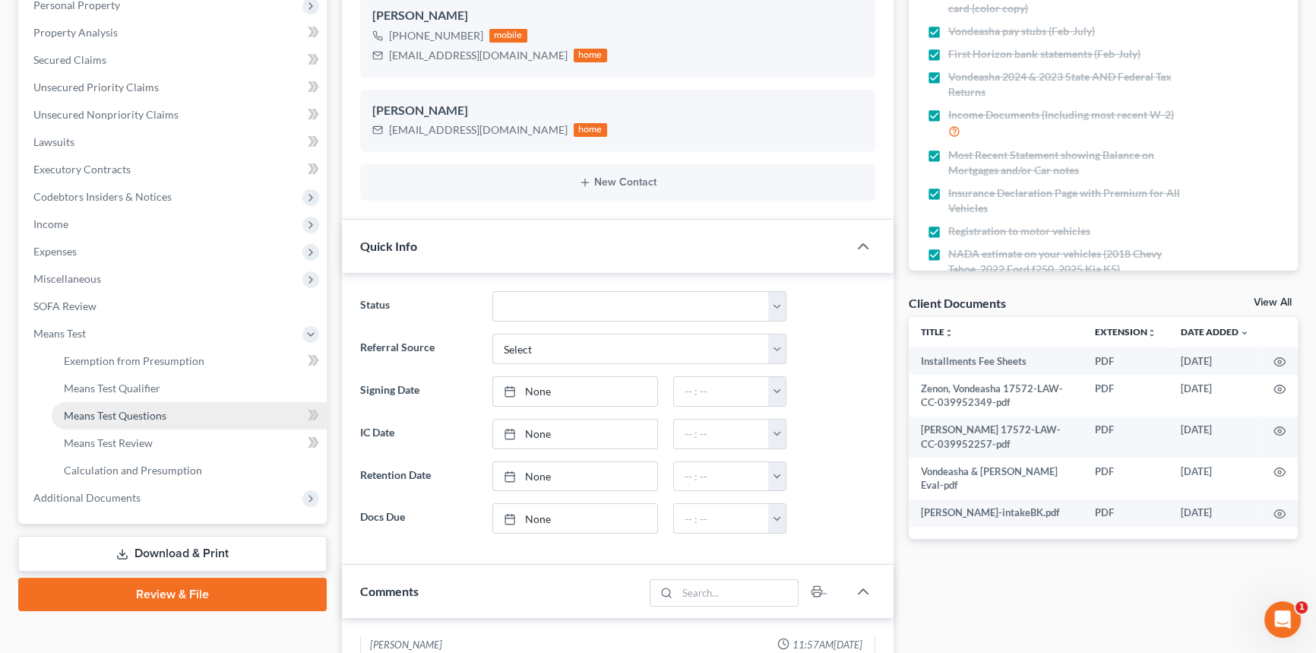
click at [143, 414] on span "Means Test Questions" at bounding box center [115, 415] width 103 height 13
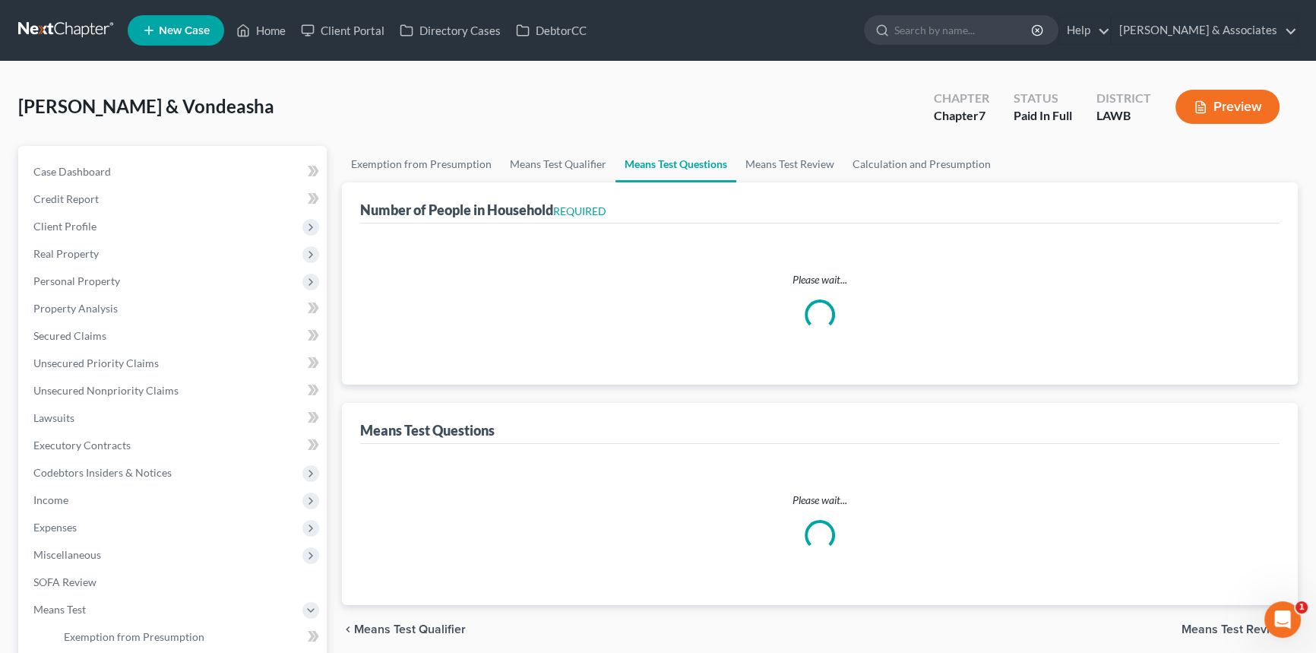
select select "1"
select select "60"
select select "1"
select select "60"
select select "0"
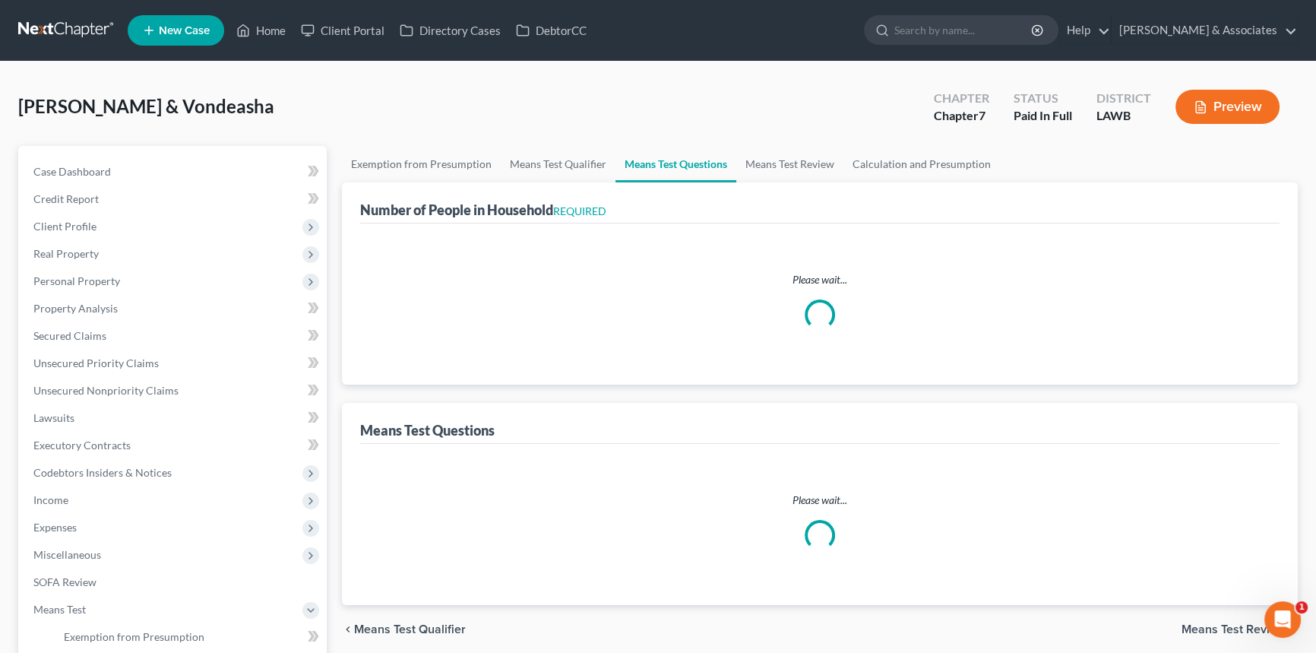
select select "60"
select select "4"
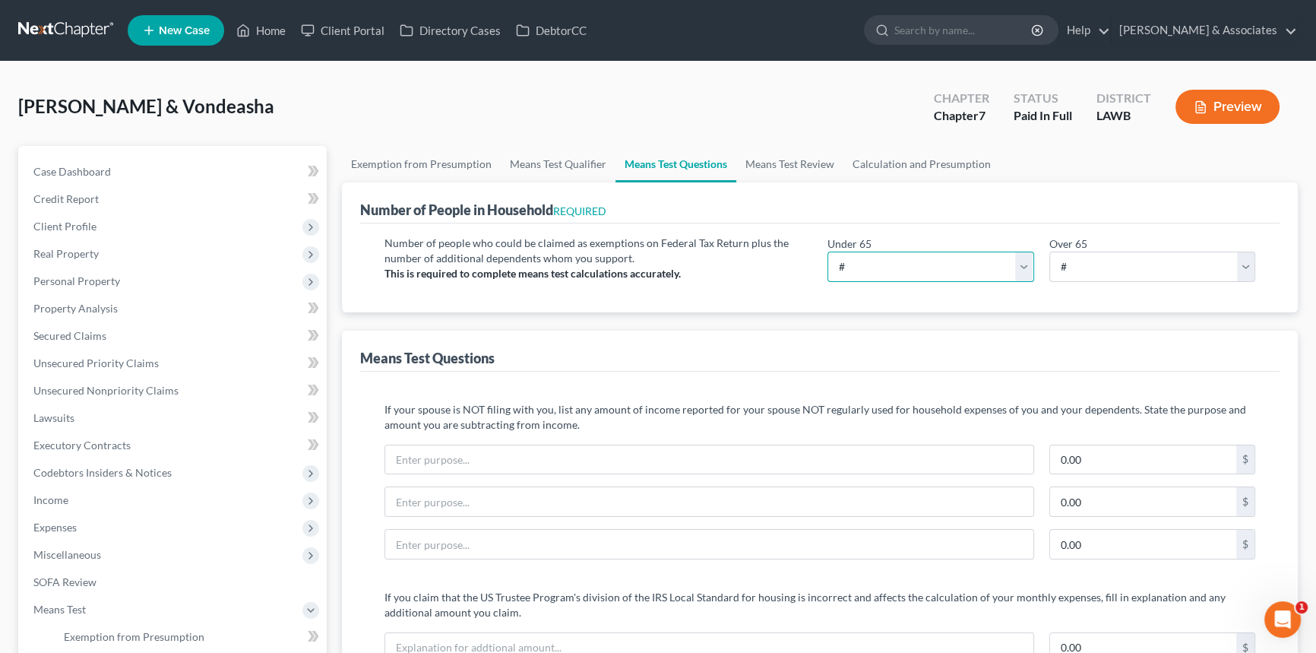
click at [910, 261] on select "# 0 1 2 3 4 5 6 7 8 9 10" at bounding box center [931, 267] width 207 height 30
select select "5"
click at [828, 252] on select "# 0 1 2 3 4 5 6 7 8 9 10" at bounding box center [931, 267] width 207 height 30
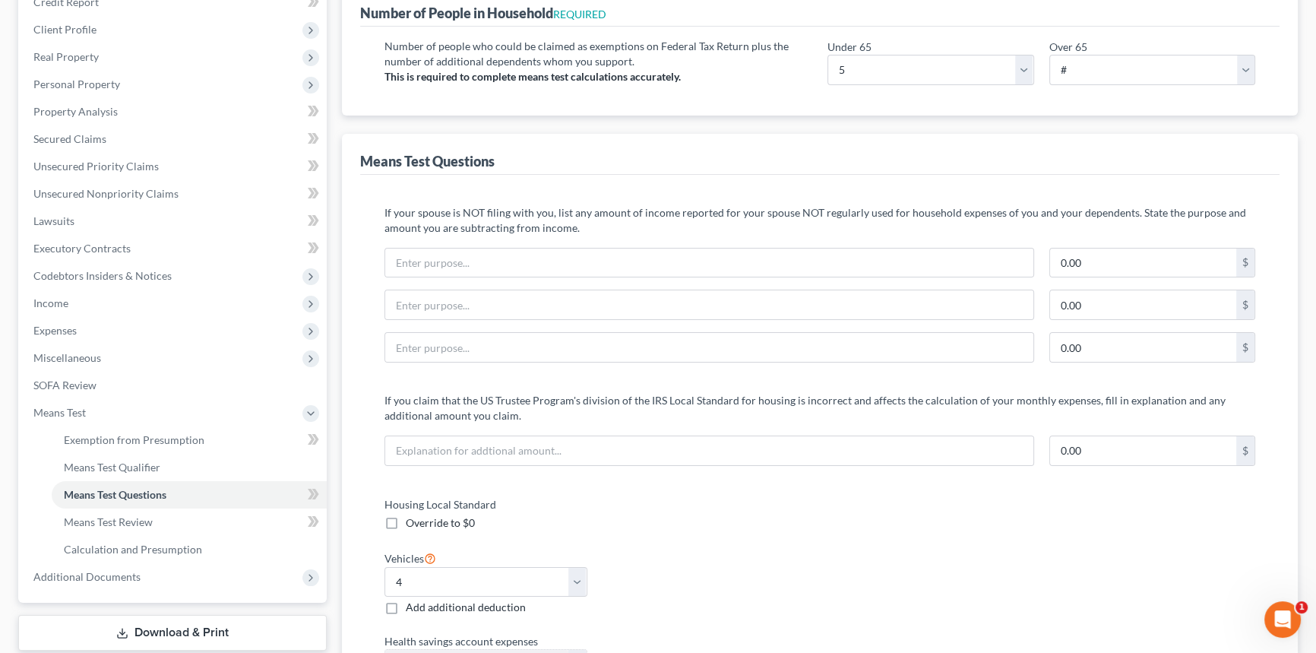
scroll to position [414, 0]
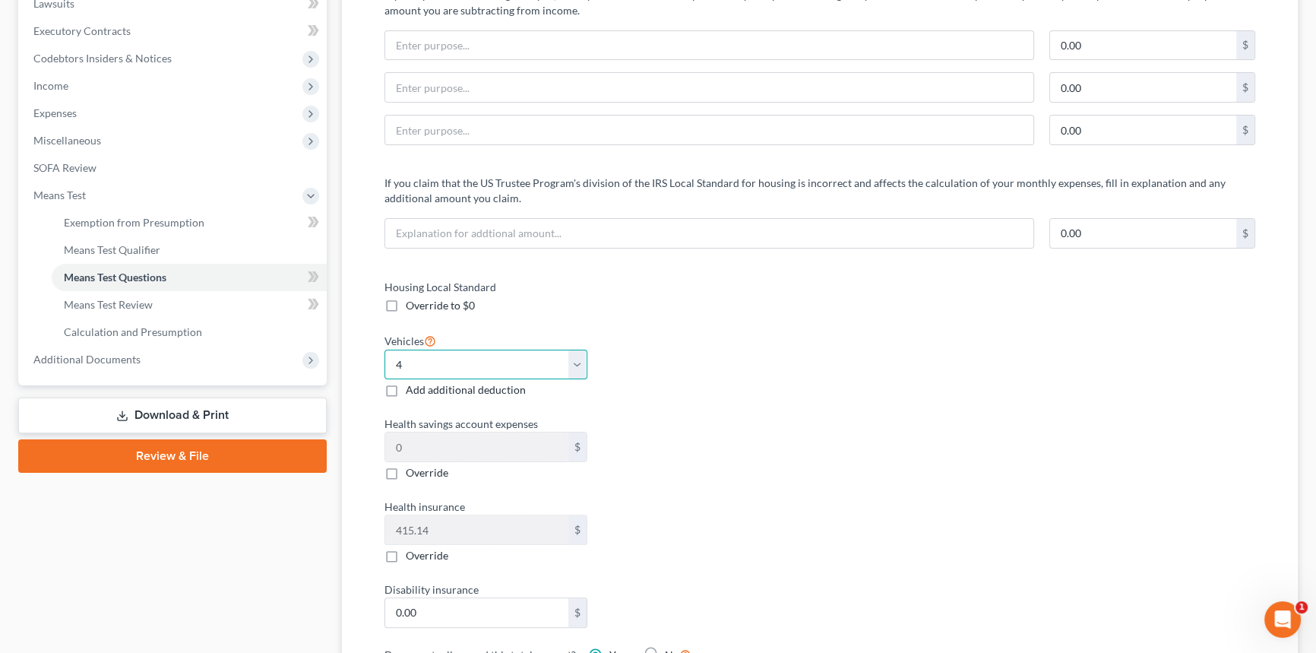
click at [562, 368] on select "Select 0 1 2 3 4 5" at bounding box center [486, 365] width 203 height 30
select select "3"
click at [385, 350] on select "Select 0 1 2 3 4 5" at bounding box center [486, 365] width 203 height 30
click at [756, 446] on div "Health savings account expenses 0 $ Override" at bounding box center [594, 448] width 435 height 65
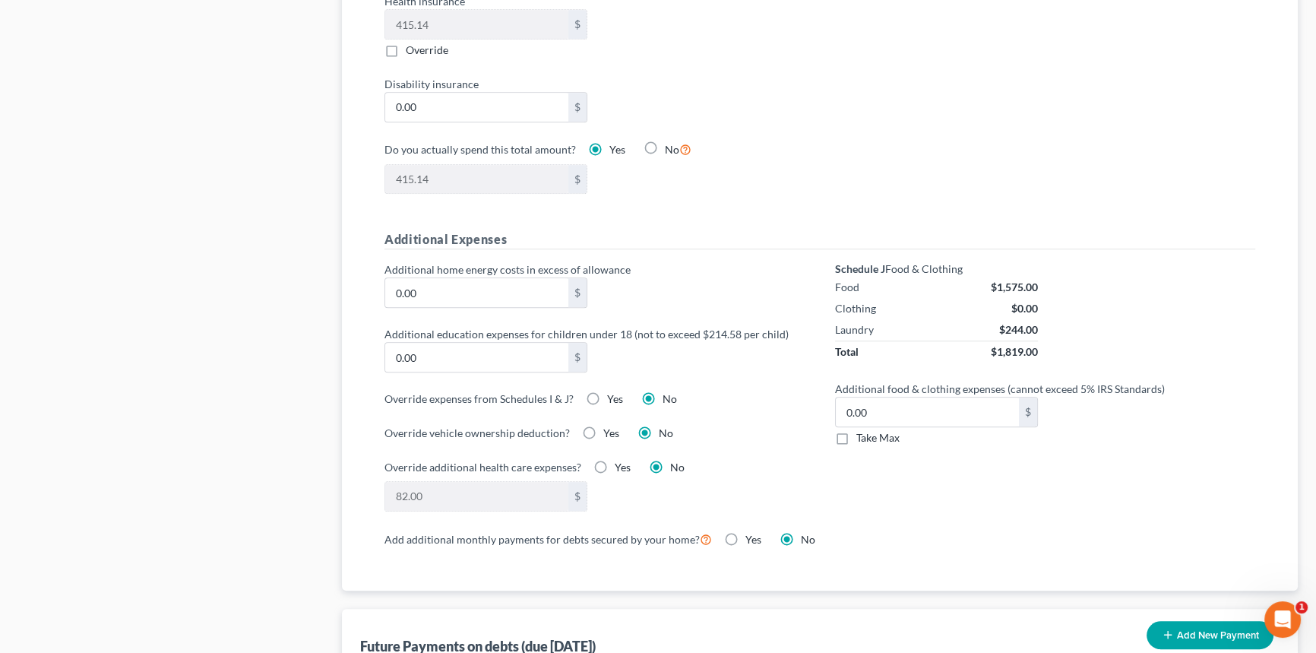
scroll to position [1243, 0]
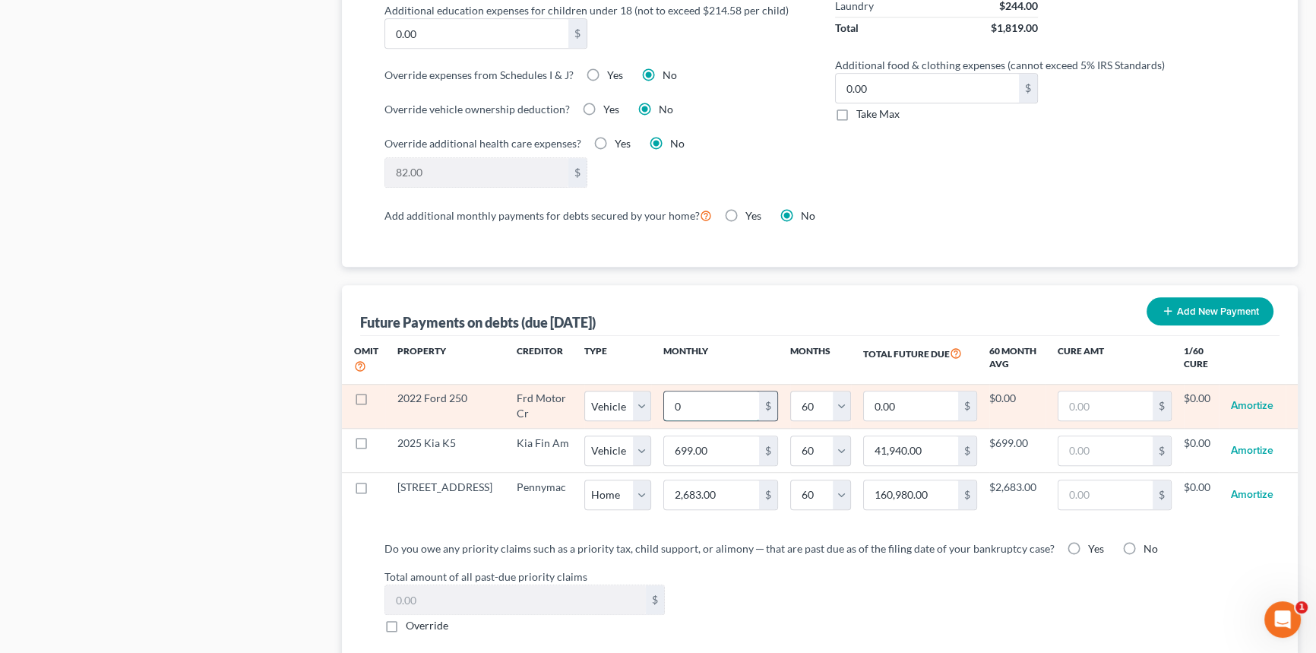
click at [733, 401] on input "0" at bounding box center [711, 405] width 94 height 29
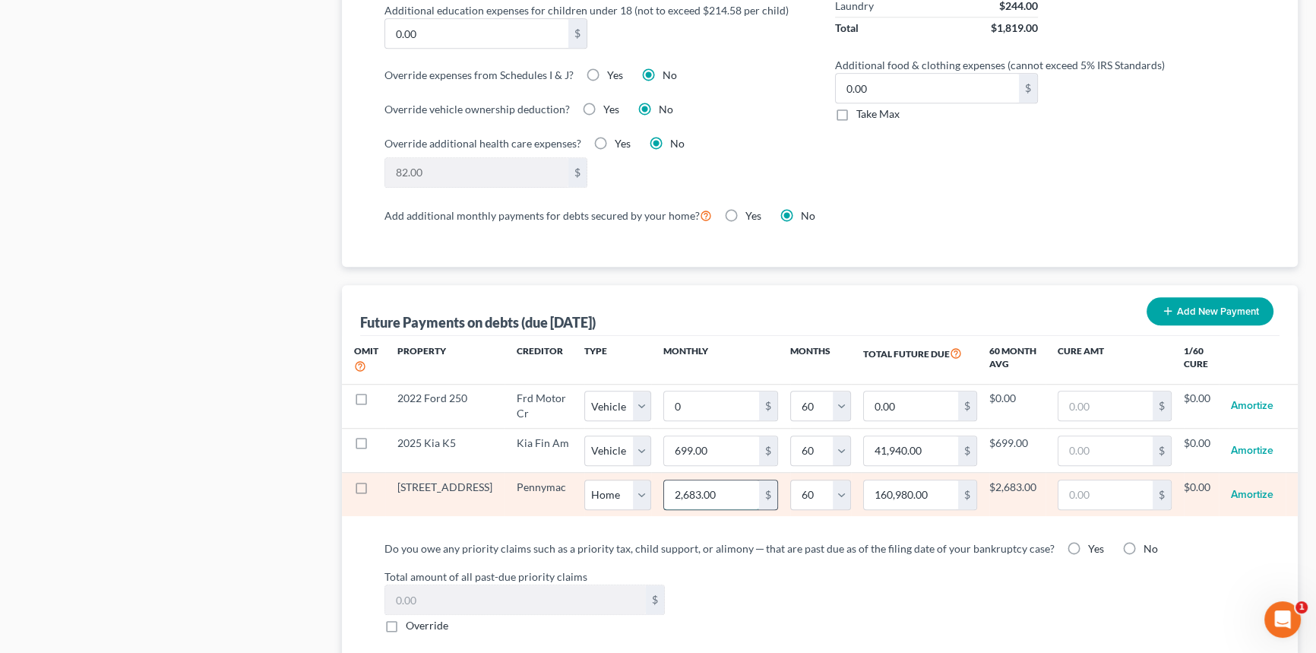
click at [724, 500] on input "2,683.00" at bounding box center [711, 494] width 94 height 29
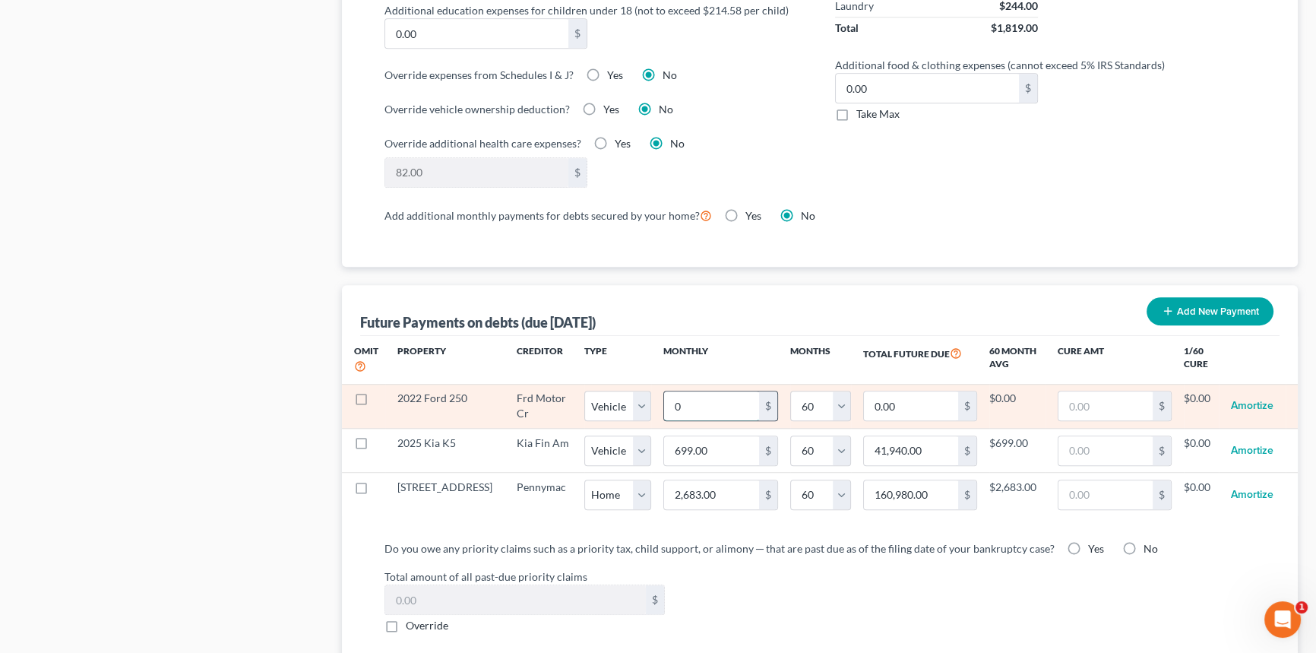
click at [711, 395] on input "0" at bounding box center [711, 405] width 94 height 29
type input "1"
type input "60.00"
type input "11"
type input "660.00"
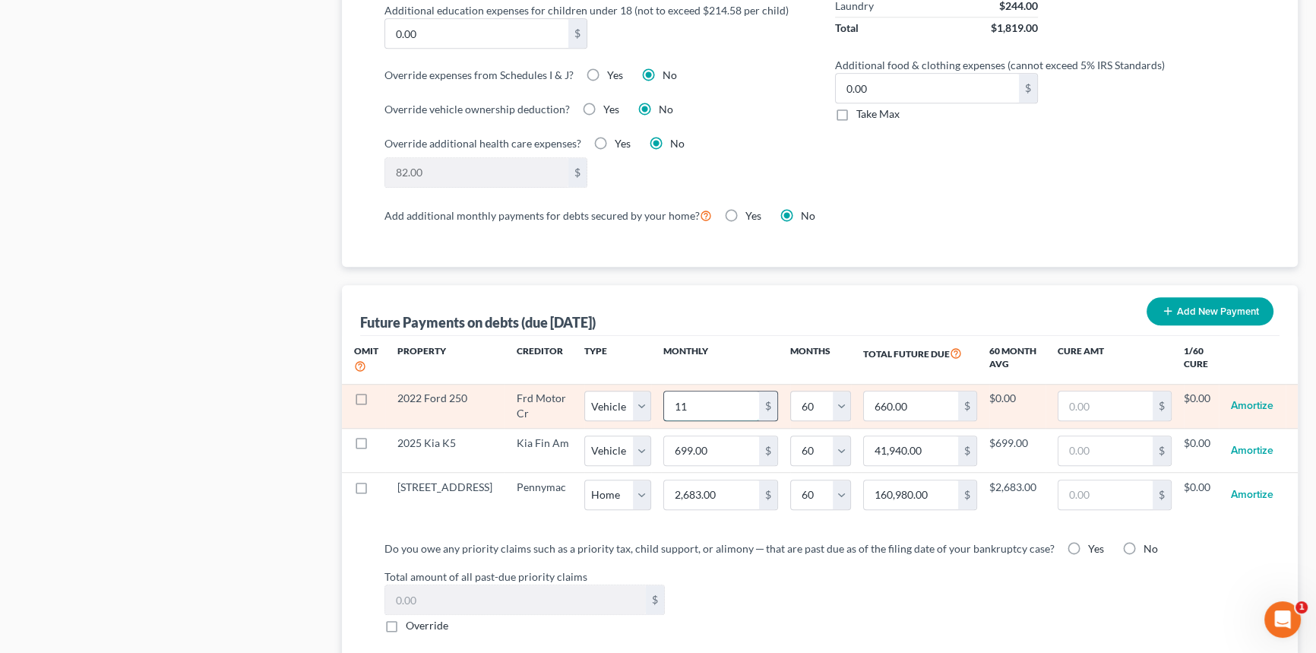
type input "117"
type input "7,020.00"
type input "1170"
type input "70,200.00"
type input "1,170"
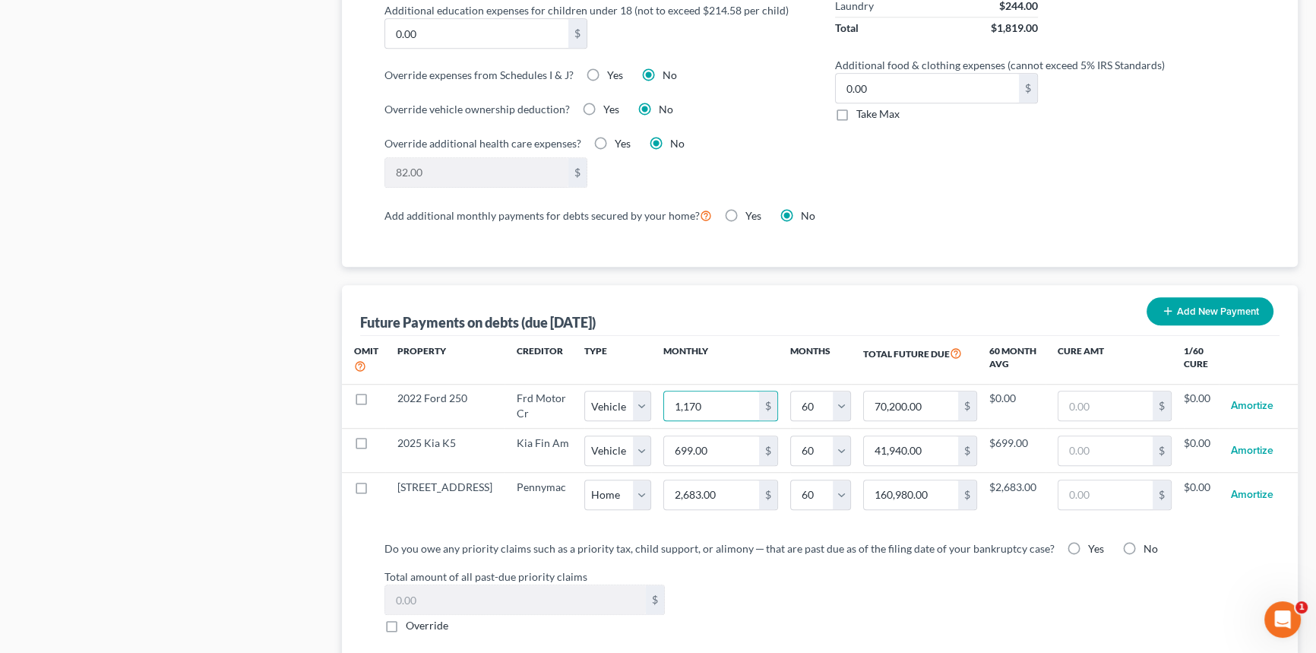
select select "1"
select select "60"
select select "1"
select select "60"
select select "1"
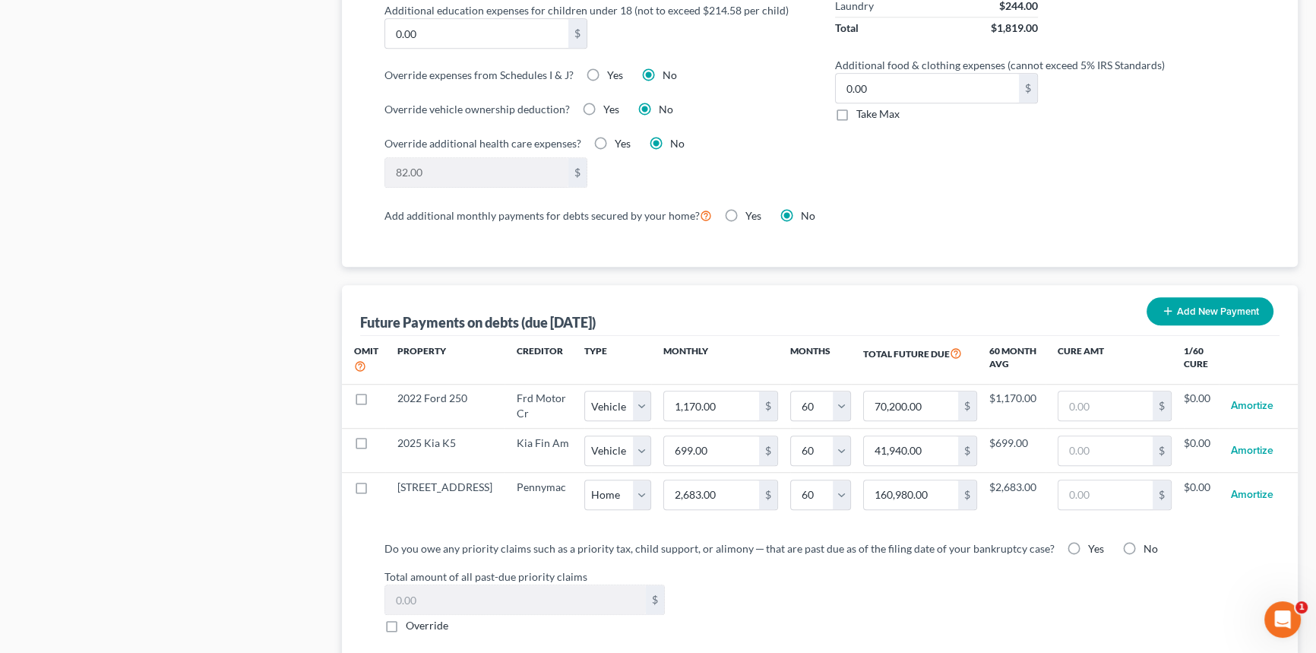
select select "60"
click at [1144, 546] on span "No" at bounding box center [1151, 548] width 14 height 13
click at [1150, 546] on input "No" at bounding box center [1155, 546] width 10 height 10
radio input "true"
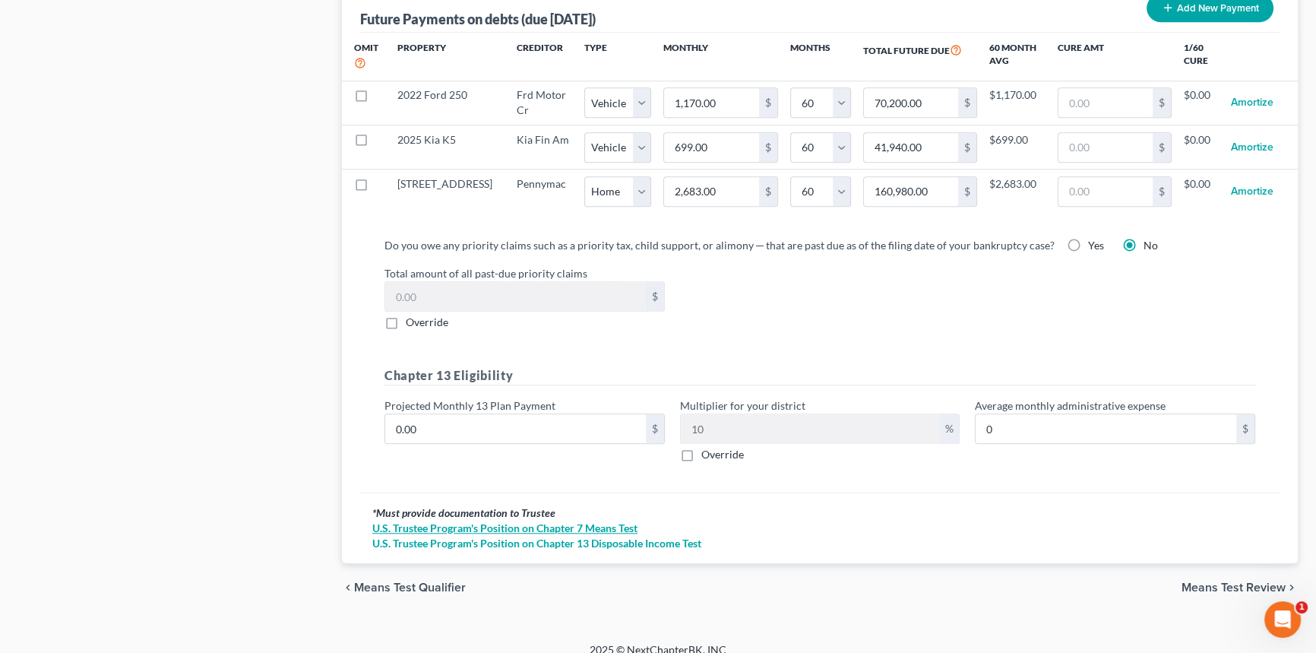
scroll to position [1559, 0]
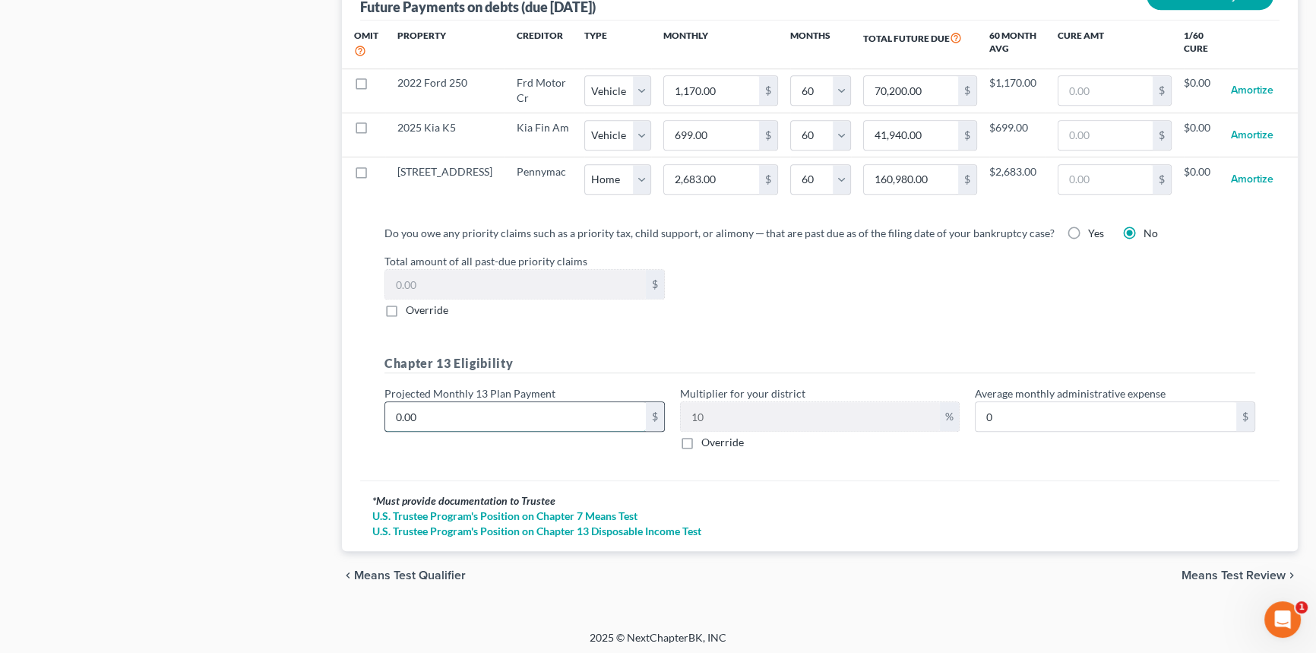
click at [562, 402] on input "0.00" at bounding box center [515, 416] width 261 height 29
click at [439, 405] on input "0.00" at bounding box center [515, 416] width 261 height 29
type input "2"
type input "0.20"
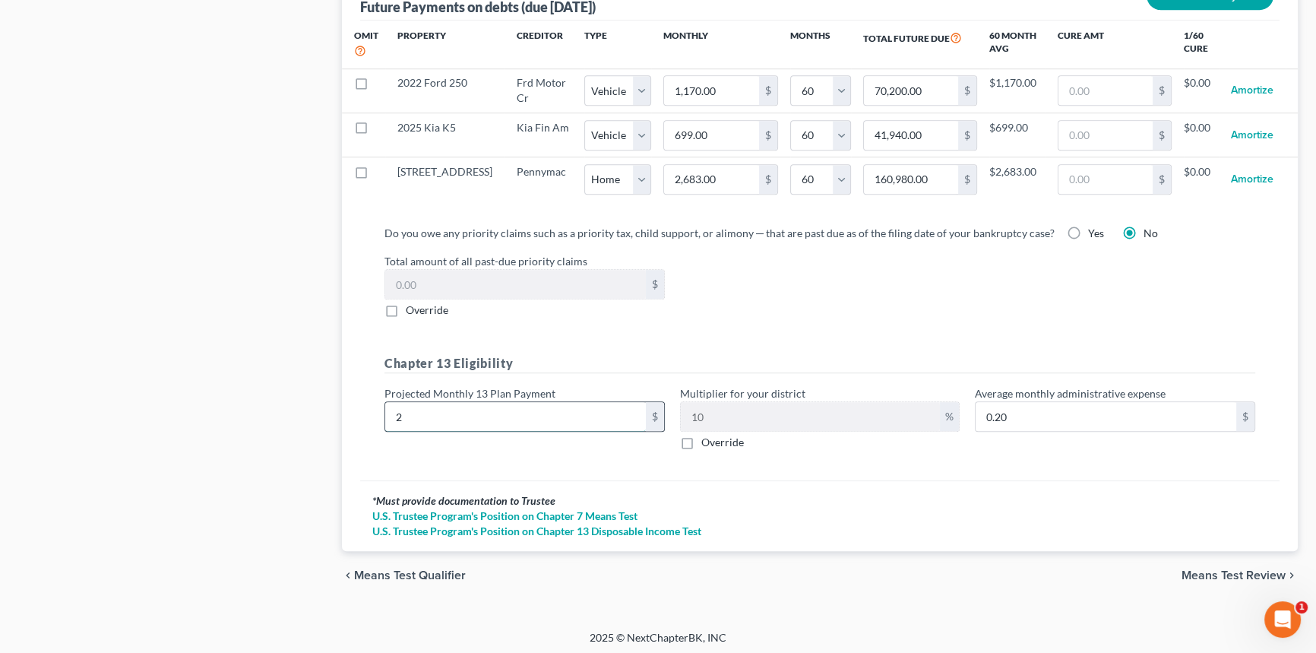
type input "24"
type input "2.40"
type input "240"
type input "24.00"
type input "2400"
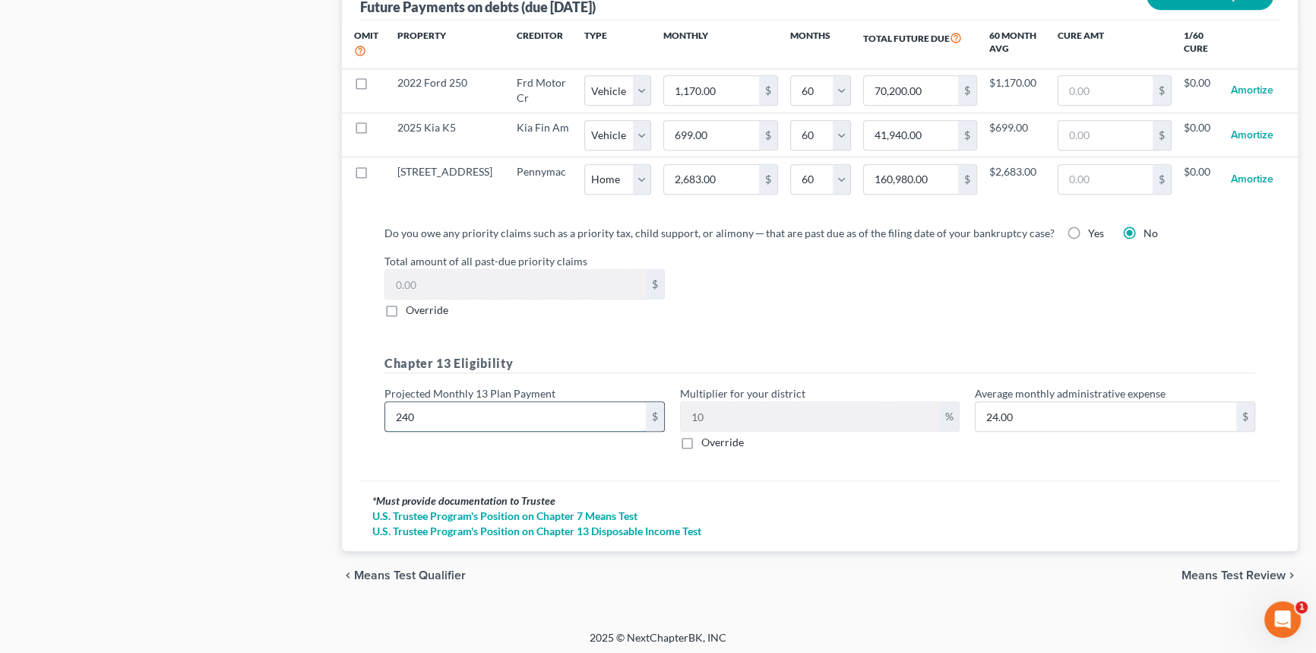
type input "240.00"
type input "2,400"
click at [1214, 572] on span "Means Test Review" at bounding box center [1234, 575] width 104 height 12
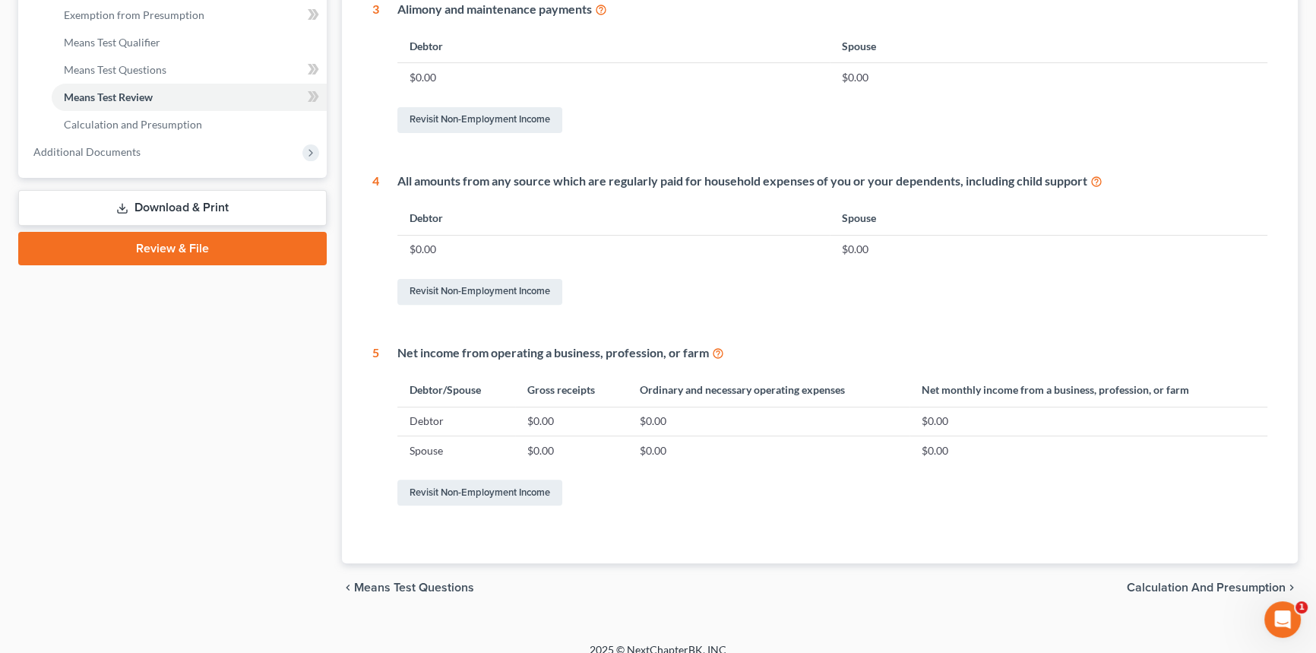
click at [1198, 585] on span "Calculation and Presumption" at bounding box center [1206, 587] width 159 height 12
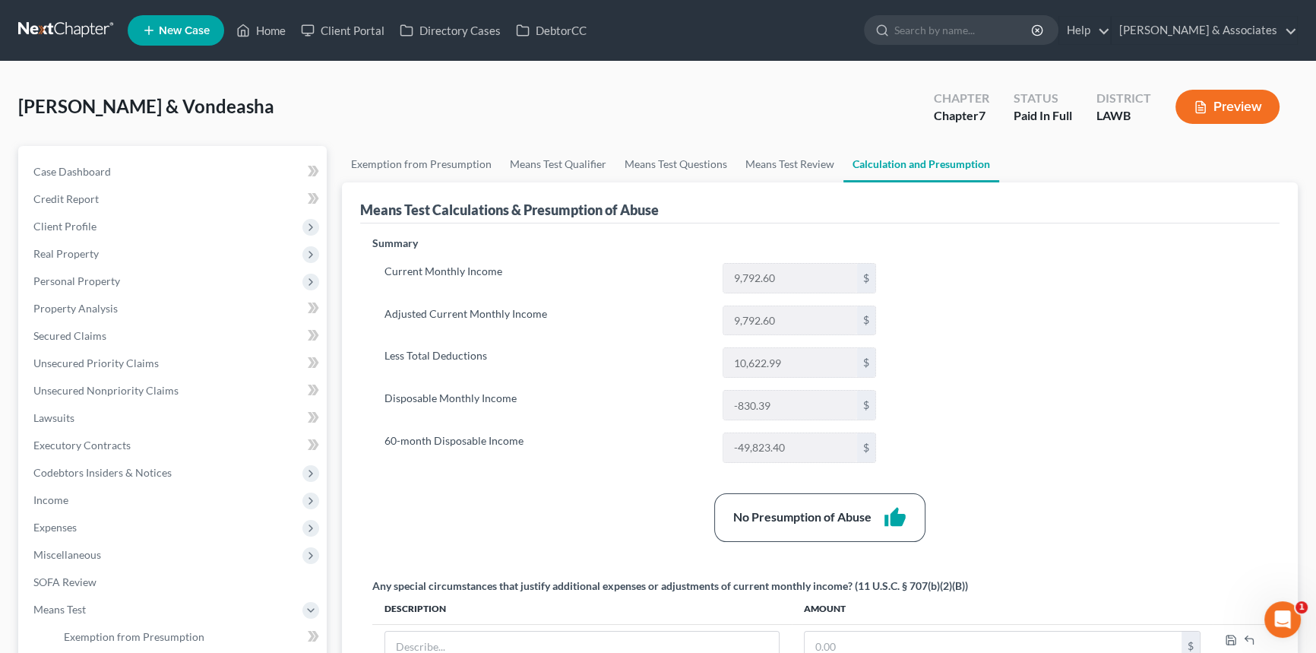
click at [1100, 391] on div "Summary Current Monthly Income 9,792.60 $ Adjusted Current Monthly Income 9,792…" at bounding box center [820, 467] width 910 height 463
click at [93, 600] on span "Means Test" at bounding box center [174, 609] width 306 height 27
click at [97, 524] on span "Expenses" at bounding box center [174, 527] width 306 height 27
click at [96, 553] on link "Home" at bounding box center [189, 554] width 275 height 27
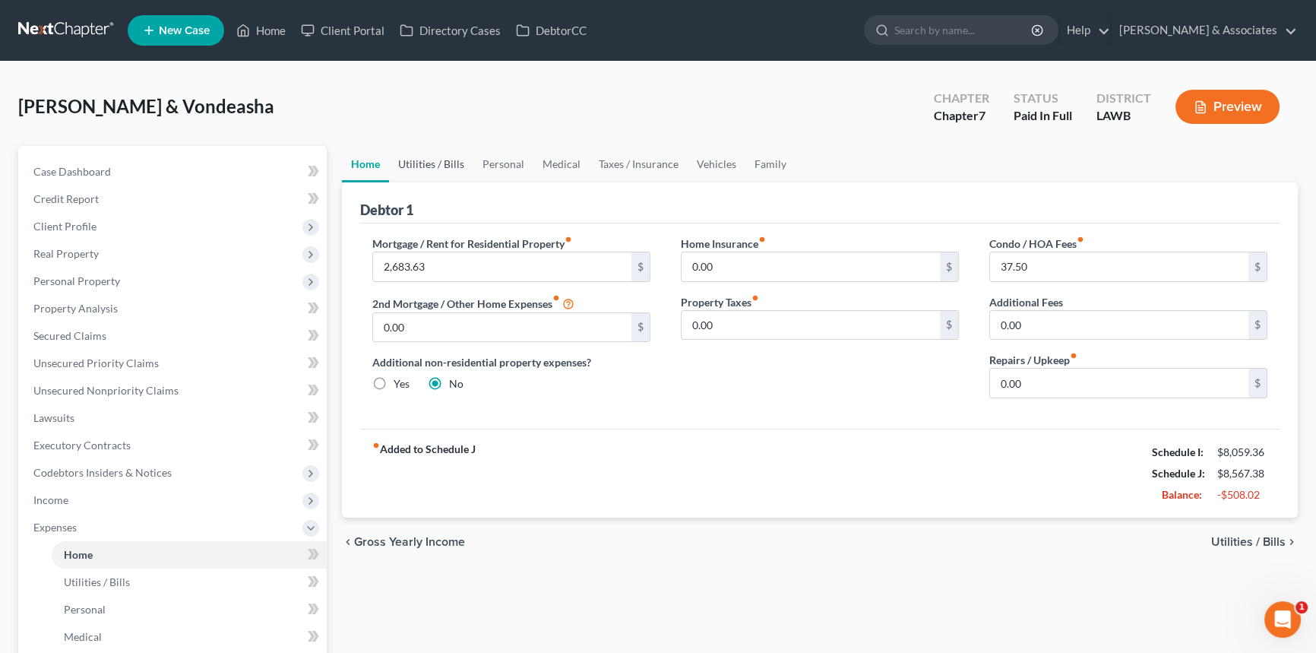
click at [439, 163] on link "Utilities / Bills" at bounding box center [431, 164] width 84 height 36
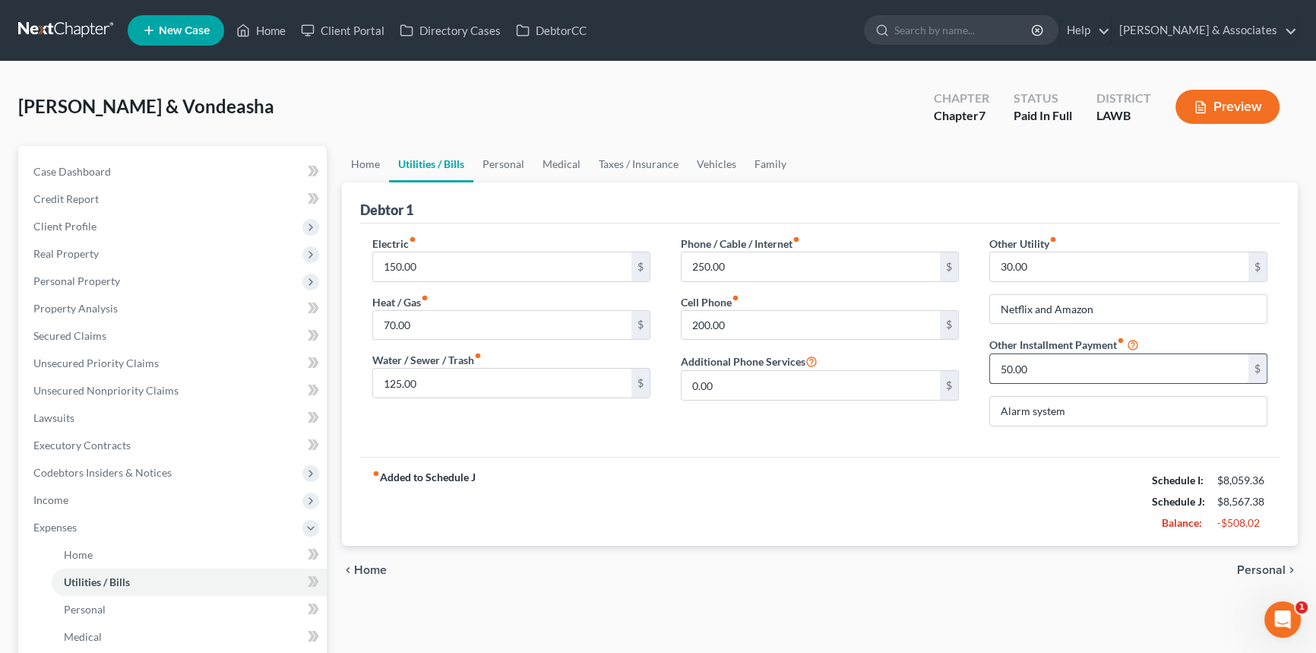
click at [1109, 376] on input "50.00" at bounding box center [1119, 368] width 258 height 29
click at [1103, 400] on input "Alarm system" at bounding box center [1128, 411] width 277 height 29
type input "A"
click at [1098, 374] on input "50.00" at bounding box center [1119, 368] width 258 height 29
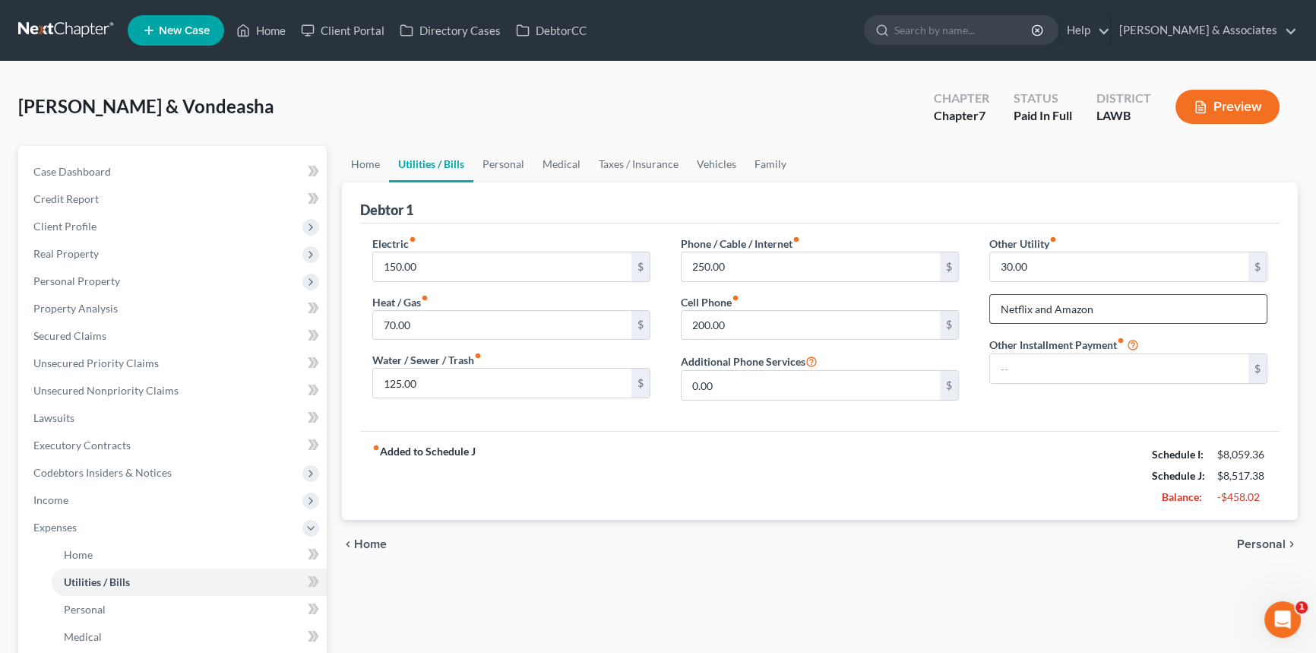
click at [1102, 312] on input "Netflix and Amazon" at bounding box center [1128, 309] width 277 height 29
click at [1078, 264] on input "30.00" at bounding box center [1119, 266] width 258 height 29
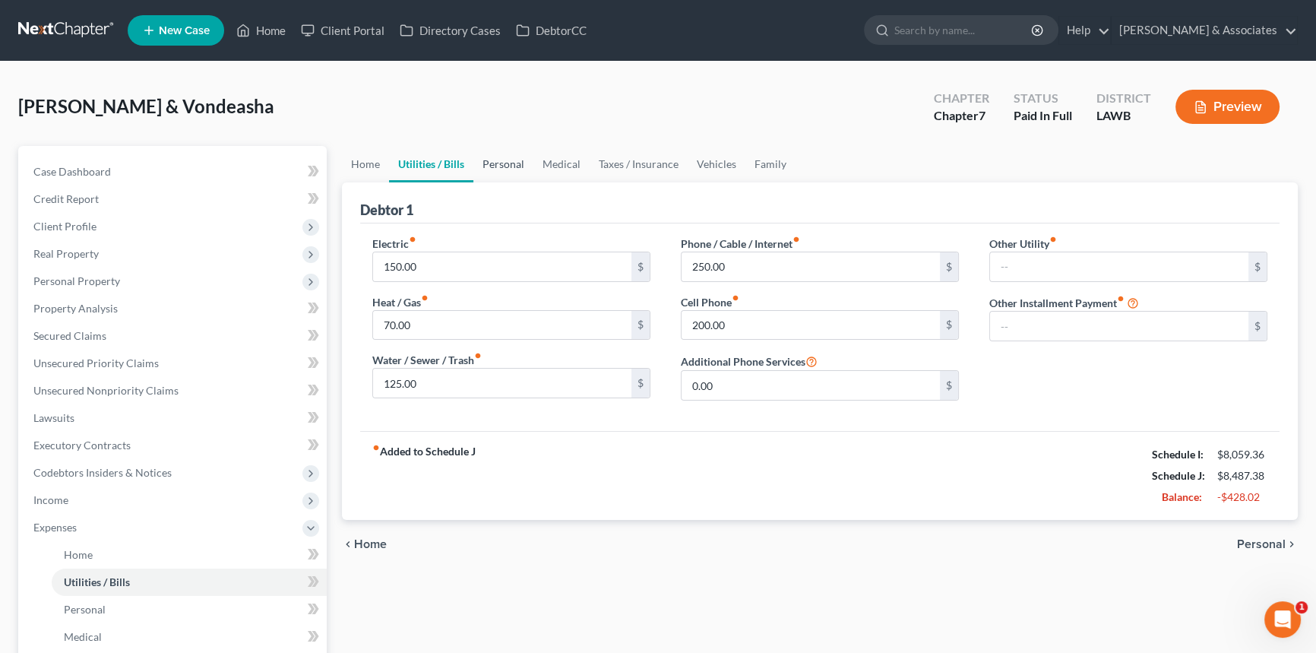
click at [492, 162] on link "Personal" at bounding box center [503, 164] width 60 height 36
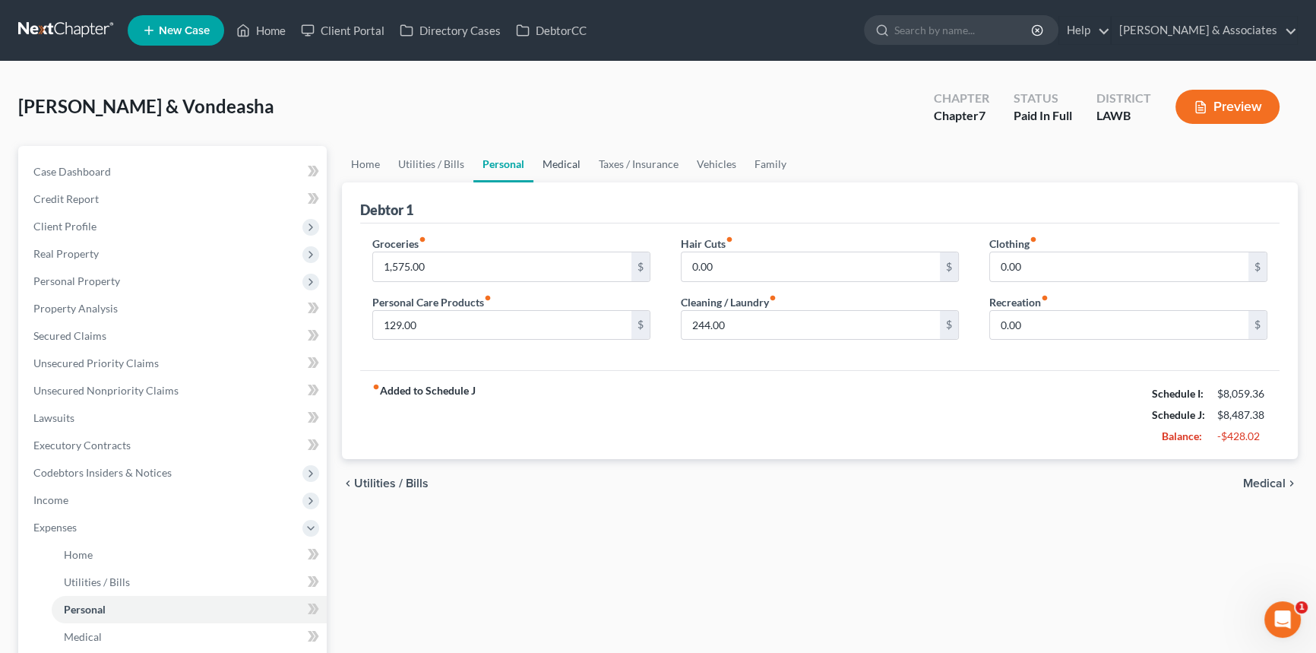
click at [553, 163] on link "Medical" at bounding box center [562, 164] width 56 height 36
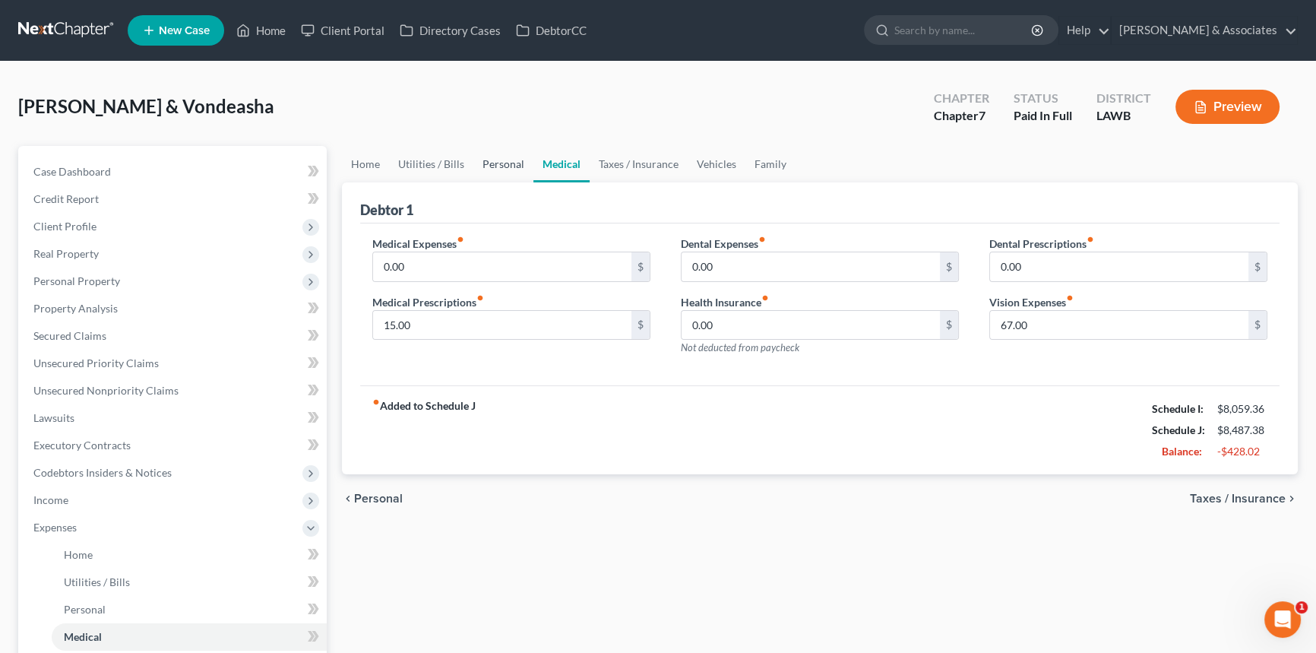
click at [511, 163] on link "Personal" at bounding box center [503, 164] width 60 height 36
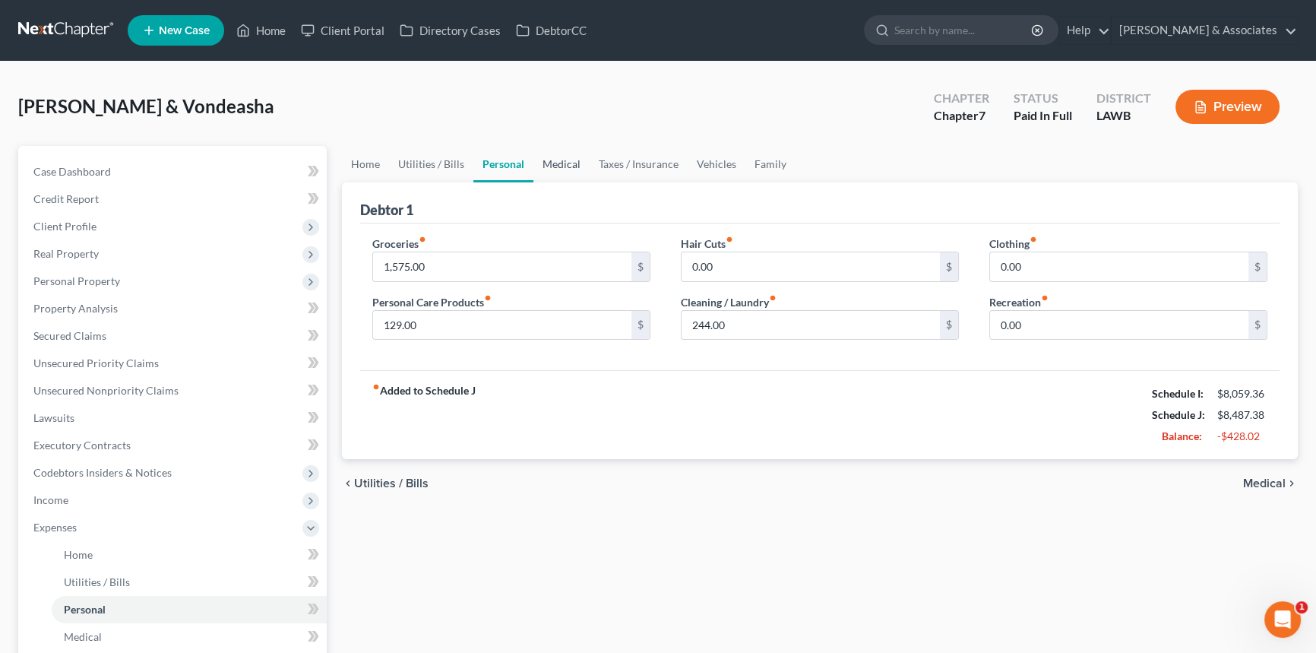
click at [570, 163] on link "Medical" at bounding box center [562, 164] width 56 height 36
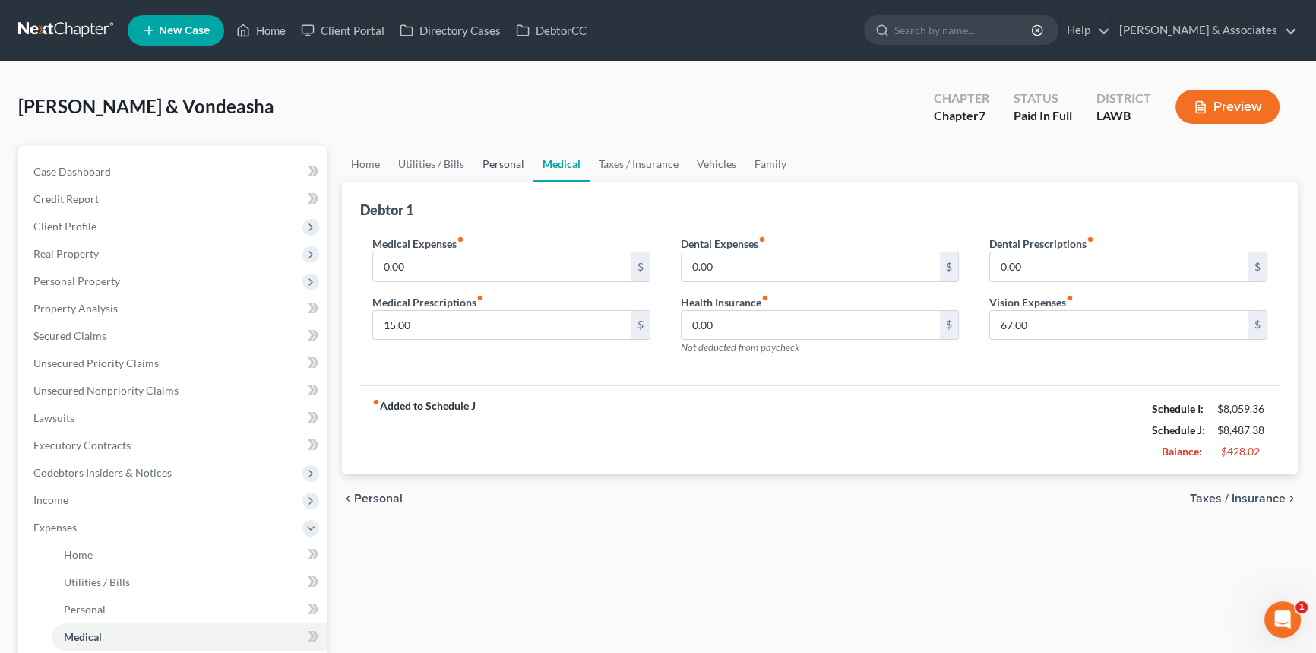
click at [494, 160] on link "Personal" at bounding box center [503, 164] width 60 height 36
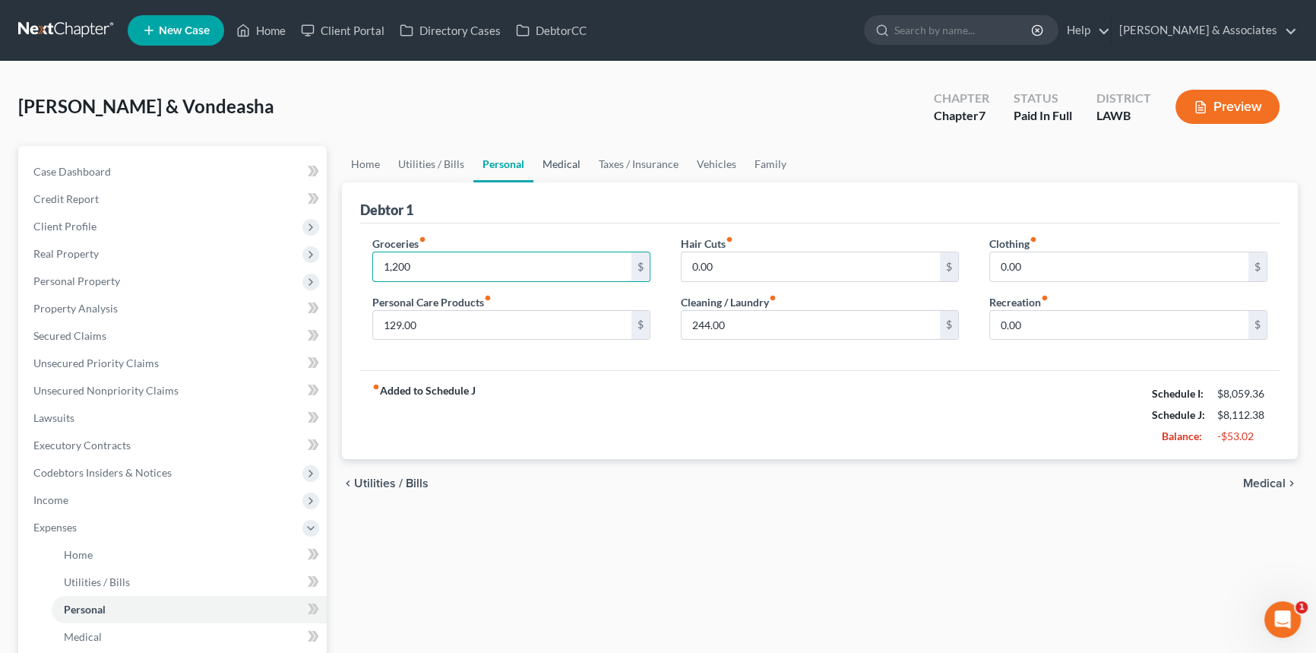
type input "1,200"
click at [578, 165] on link "Medical" at bounding box center [562, 164] width 56 height 36
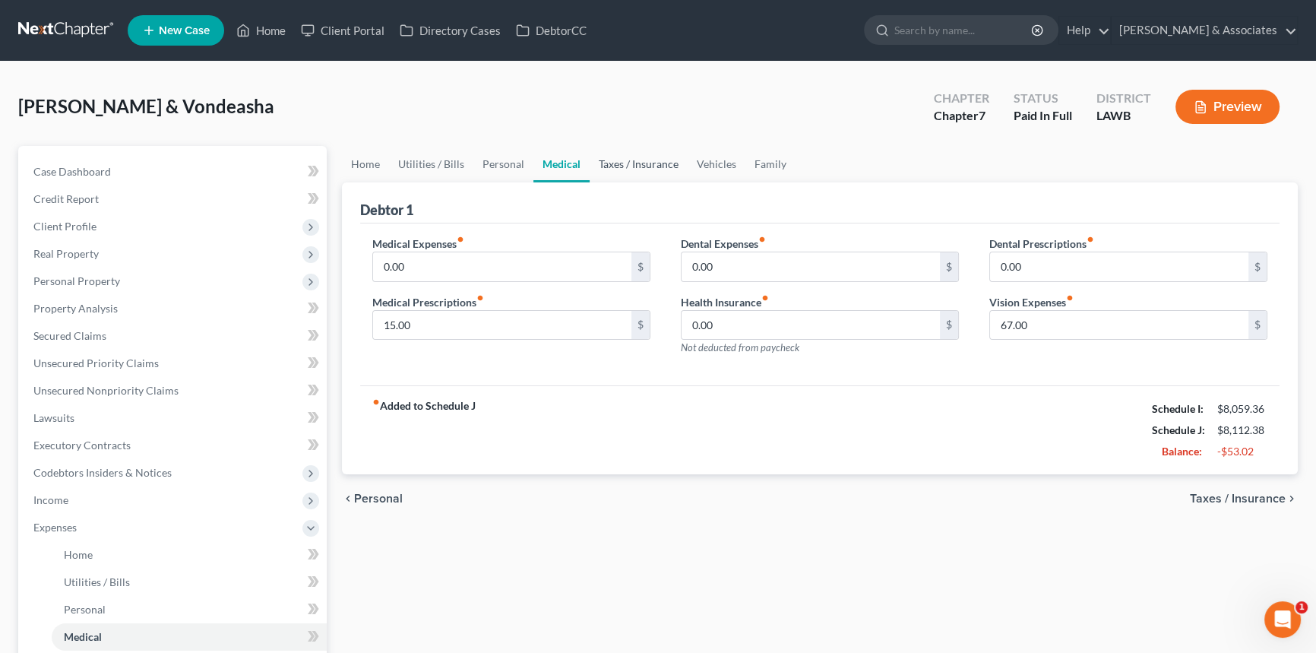
click at [627, 164] on link "Taxes / Insurance" at bounding box center [639, 164] width 98 height 36
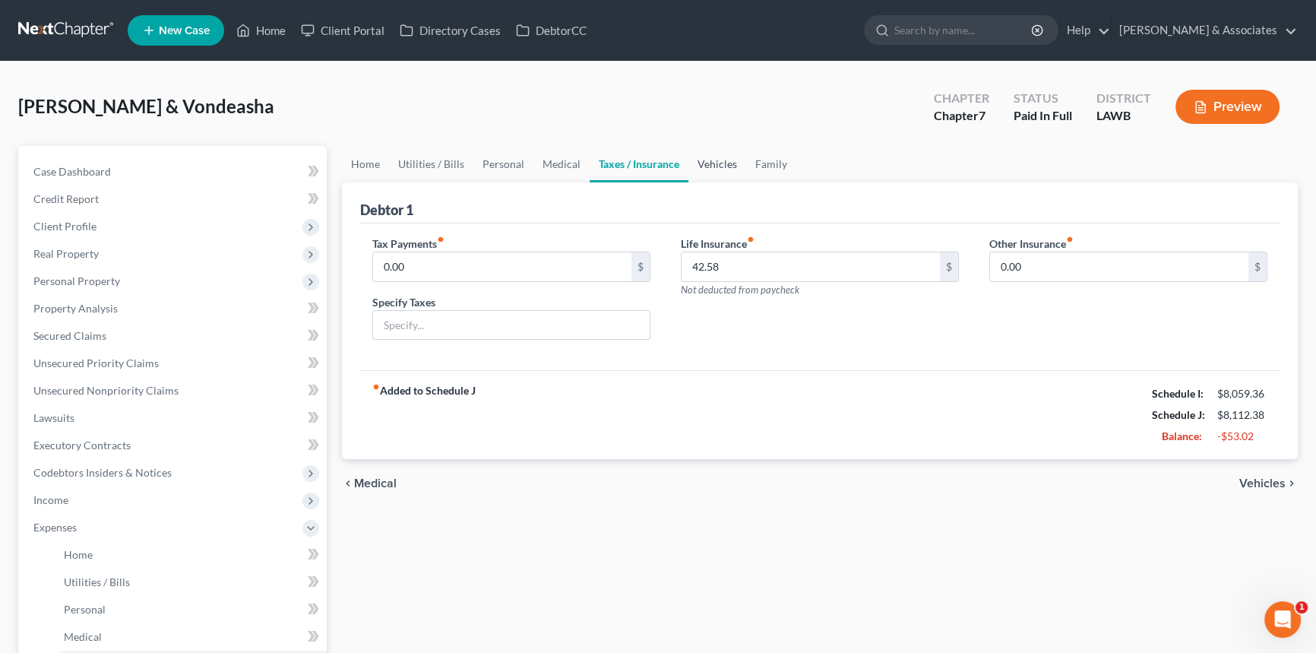
click at [724, 166] on link "Vehicles" at bounding box center [718, 164] width 58 height 36
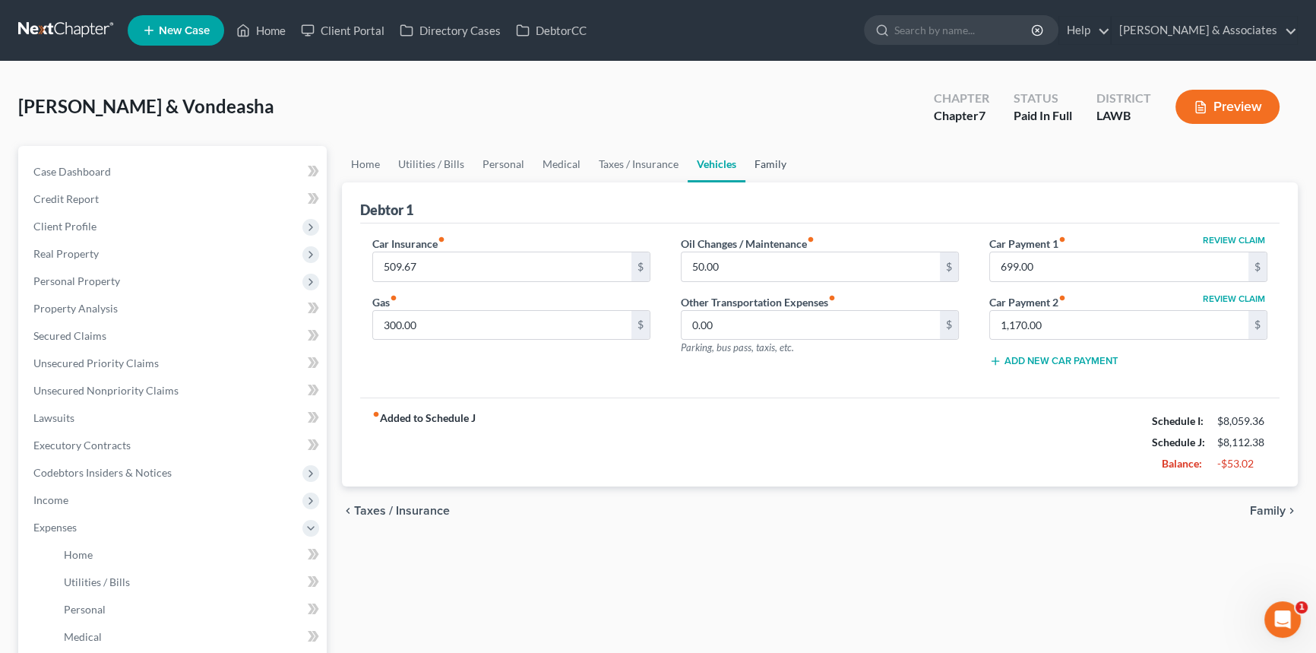
click at [752, 163] on link "Family" at bounding box center [771, 164] width 50 height 36
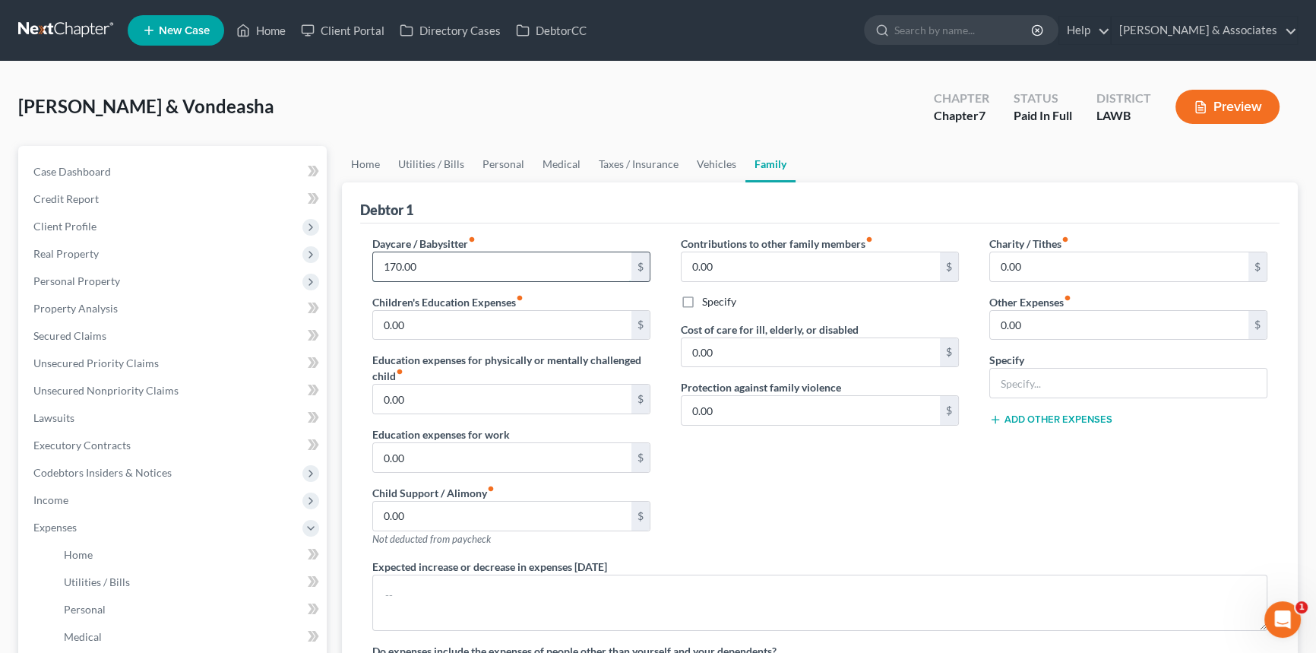
click at [562, 267] on input "170.00" at bounding box center [502, 266] width 258 height 29
click at [872, 483] on div "Contributions to other family members fiber_manual_record 0.00 $ Specify Cost o…" at bounding box center [820, 397] width 309 height 323
click at [157, 173] on link "Case Dashboard" at bounding box center [174, 171] width 306 height 27
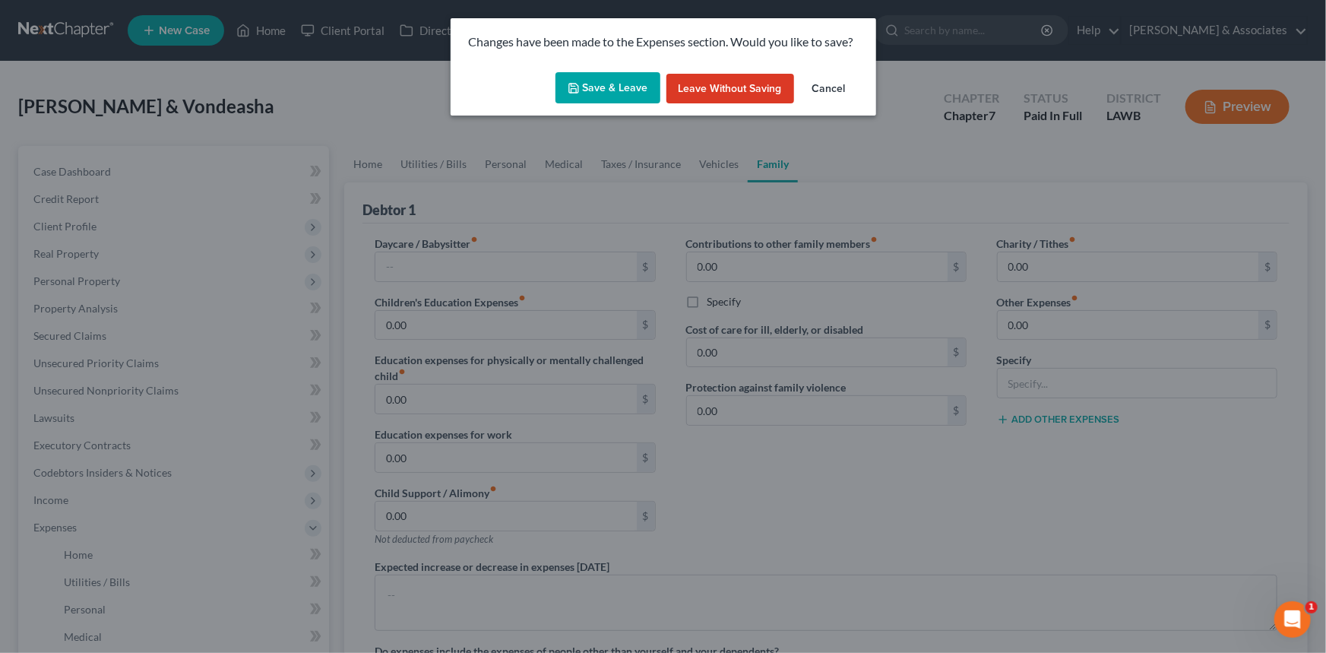
click at [606, 69] on div "Save & Leave Leave without Saving Cancel" at bounding box center [664, 91] width 426 height 50
click at [610, 79] on button "Save & Leave" at bounding box center [608, 88] width 105 height 32
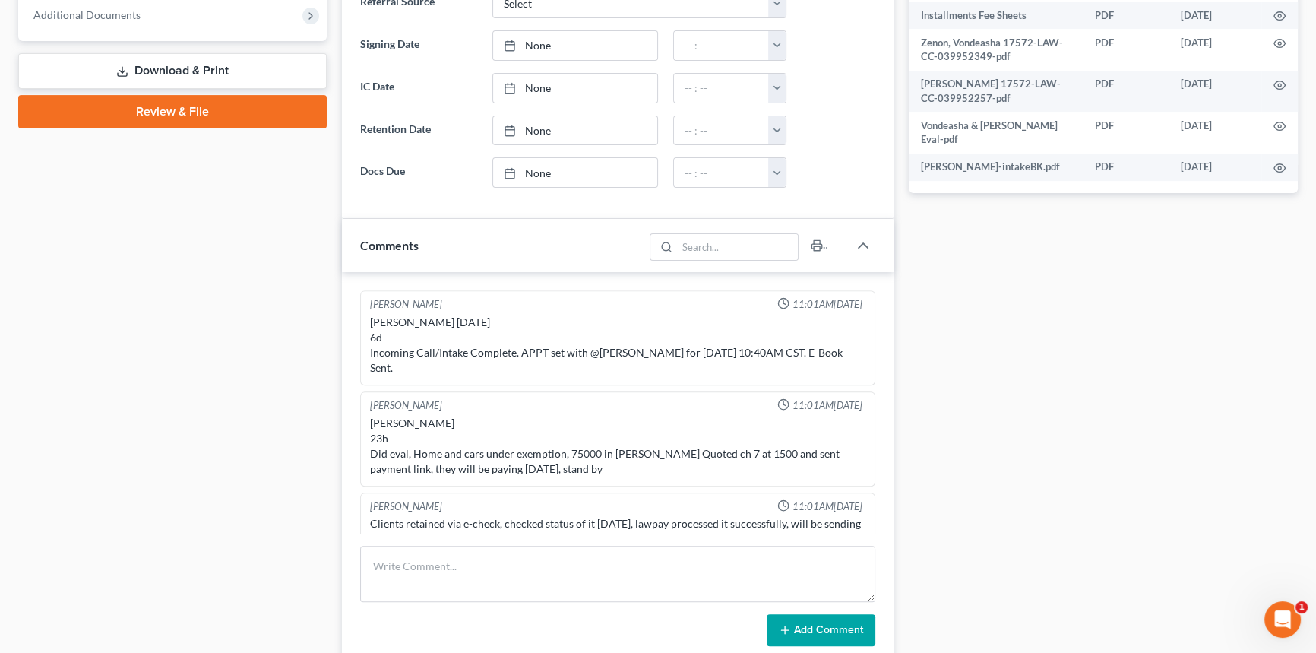
scroll to position [403, 0]
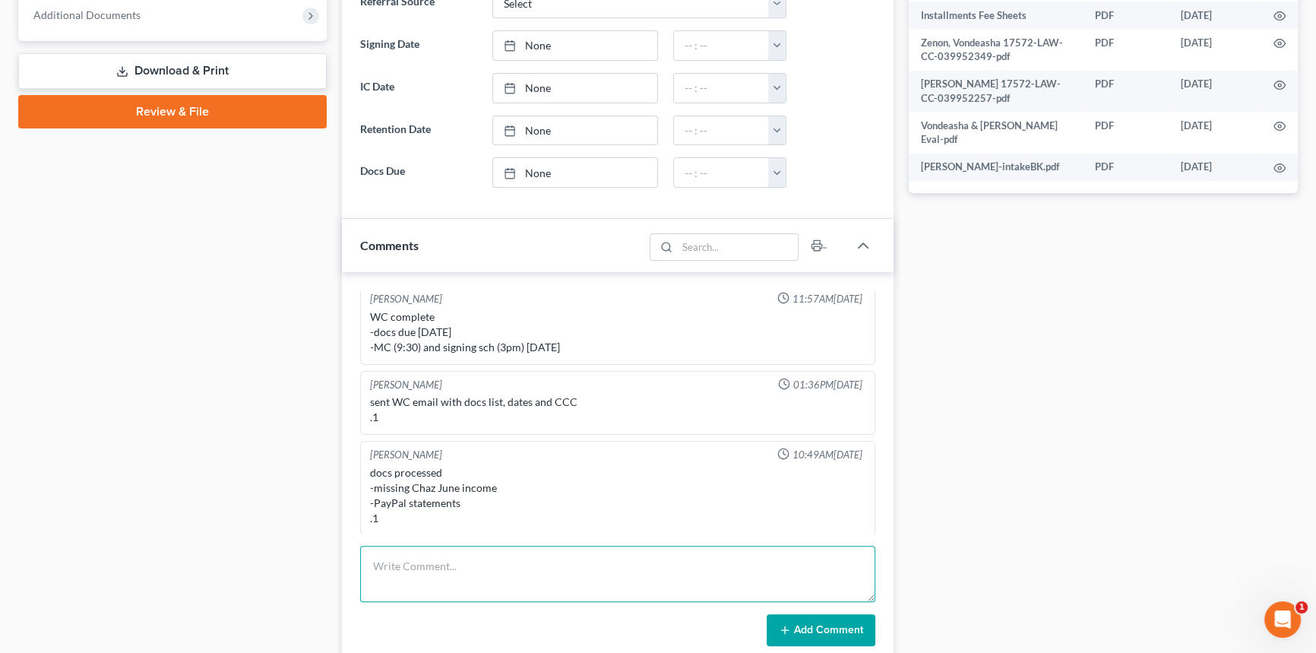
click at [413, 585] on textarea at bounding box center [617, 574] width 515 height 56
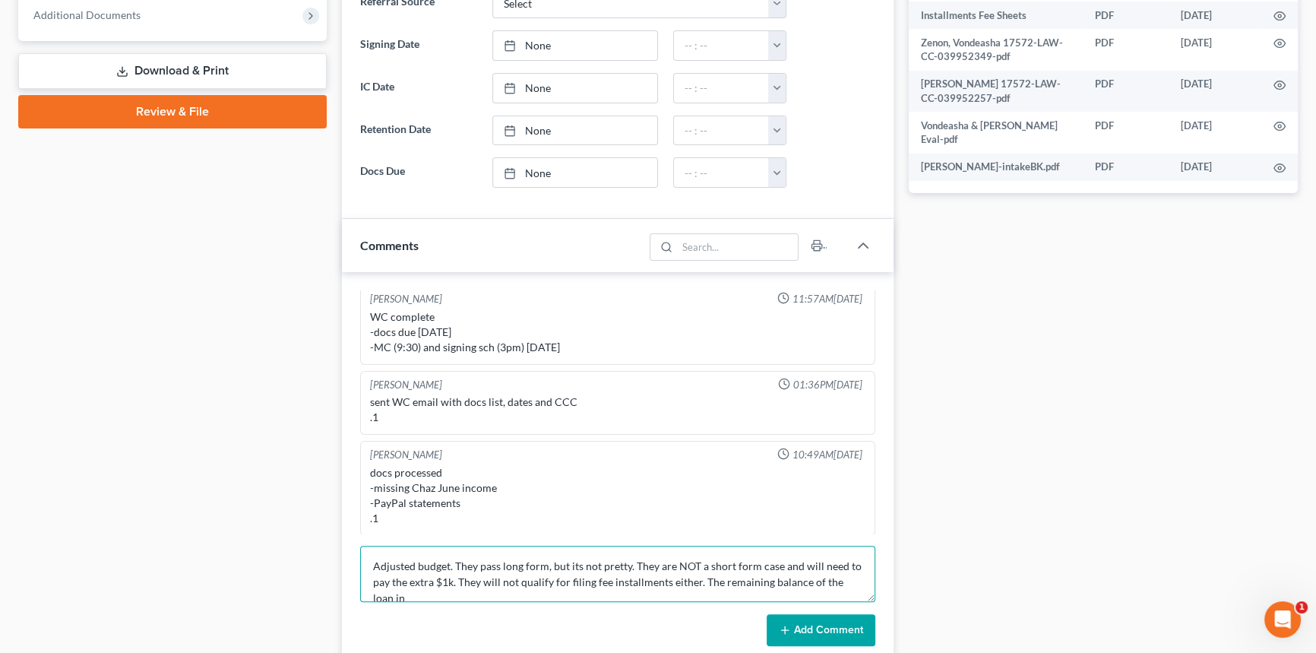
scroll to position [2, 0]
type textarea "Adjusted budget. They pass long form, but its not pretty. They are NOT a short …"
click at [813, 622] on button "Add Comment" at bounding box center [821, 630] width 109 height 32
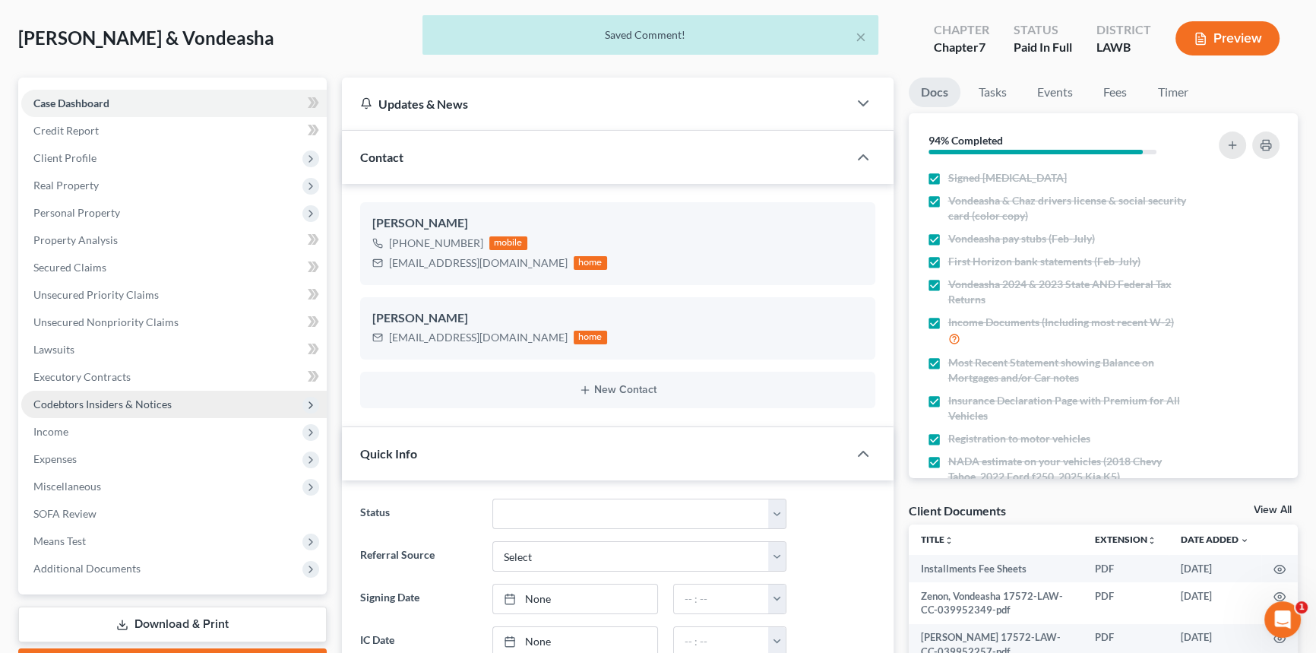
scroll to position [489, 0]
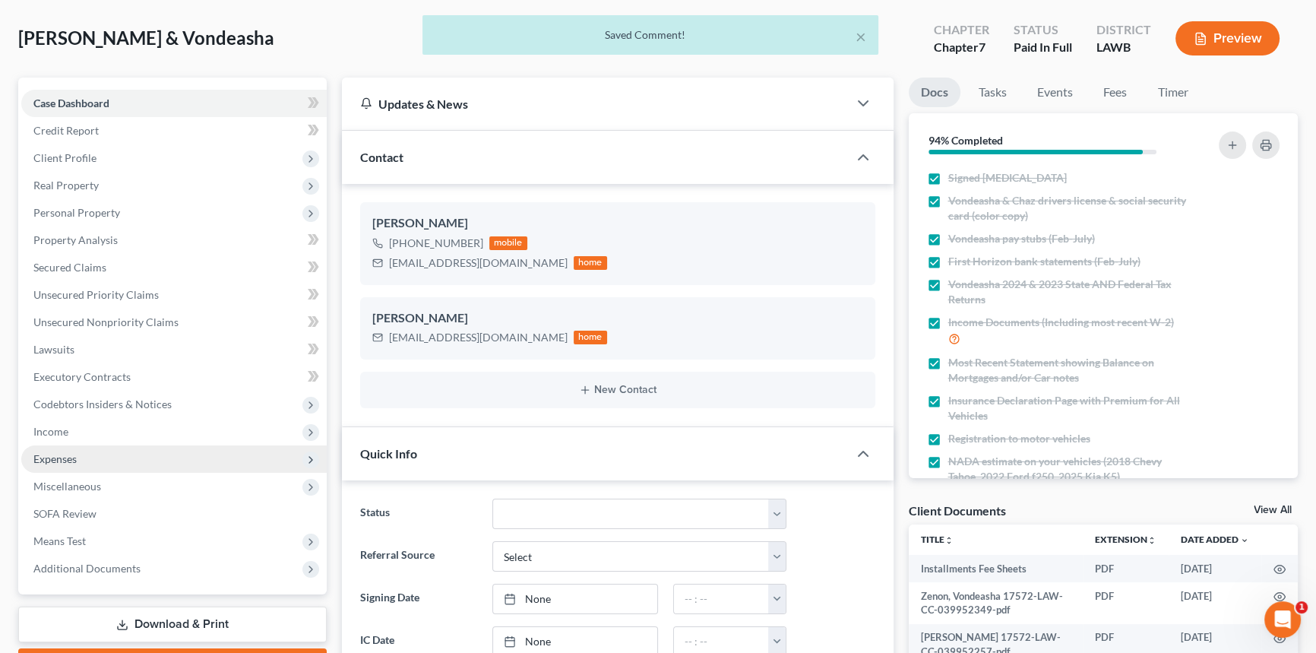
click at [100, 450] on span "Expenses" at bounding box center [174, 458] width 306 height 27
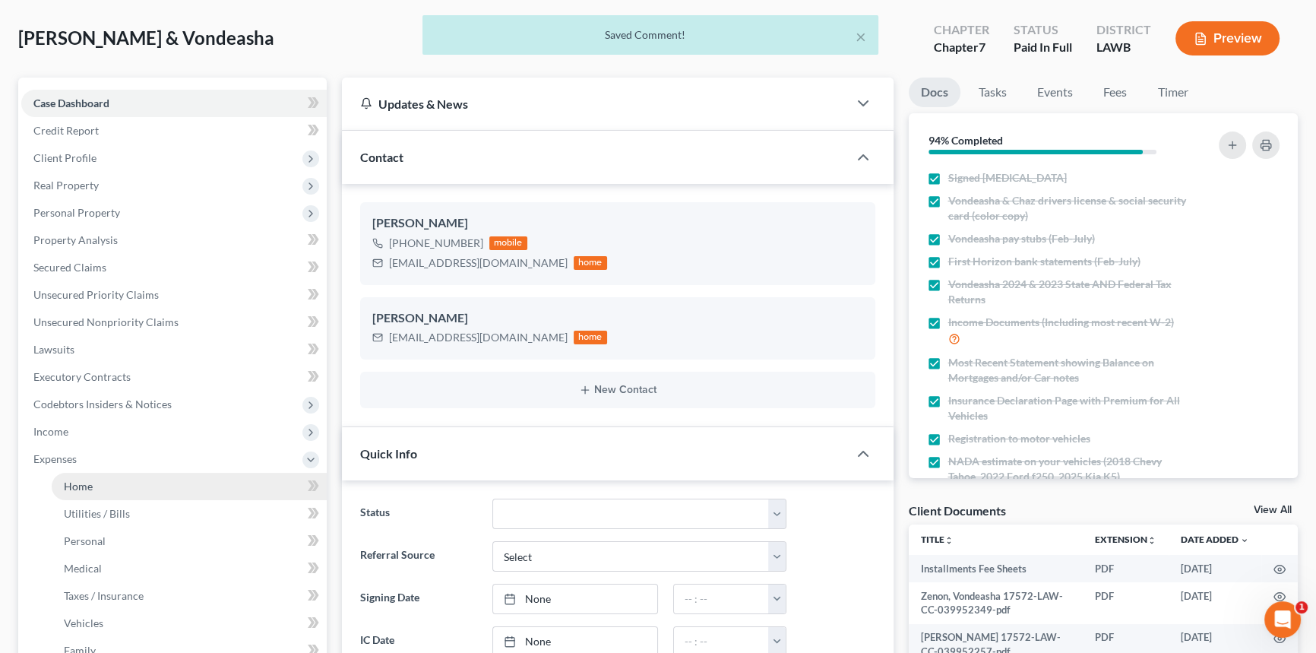
click at [114, 478] on link "Home" at bounding box center [189, 486] width 275 height 27
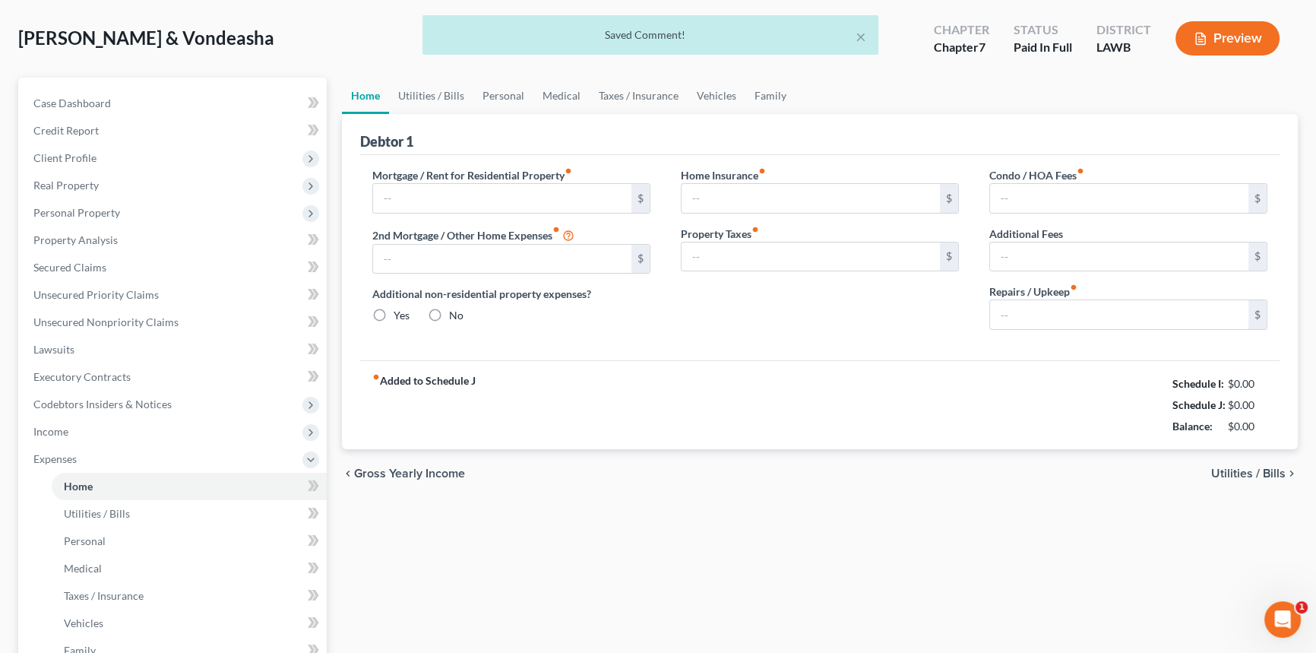
scroll to position [2, 0]
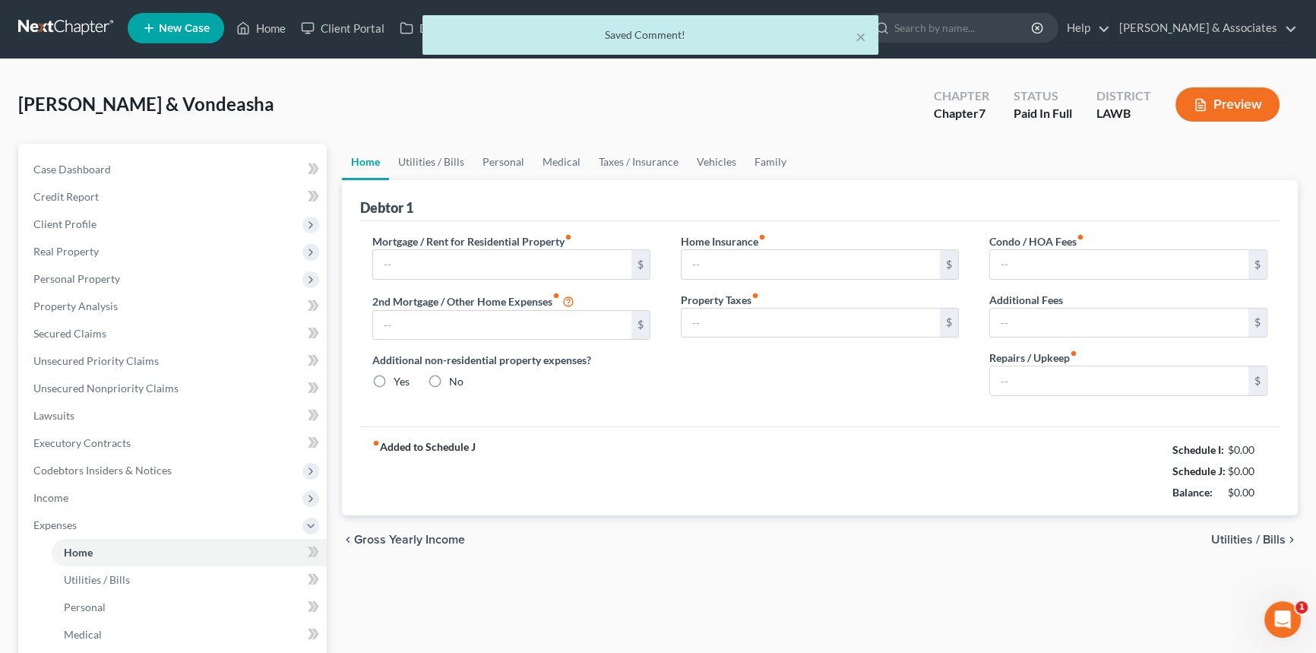
type input "2,683.63"
type input "0.00"
radio input "true"
type input "0.00"
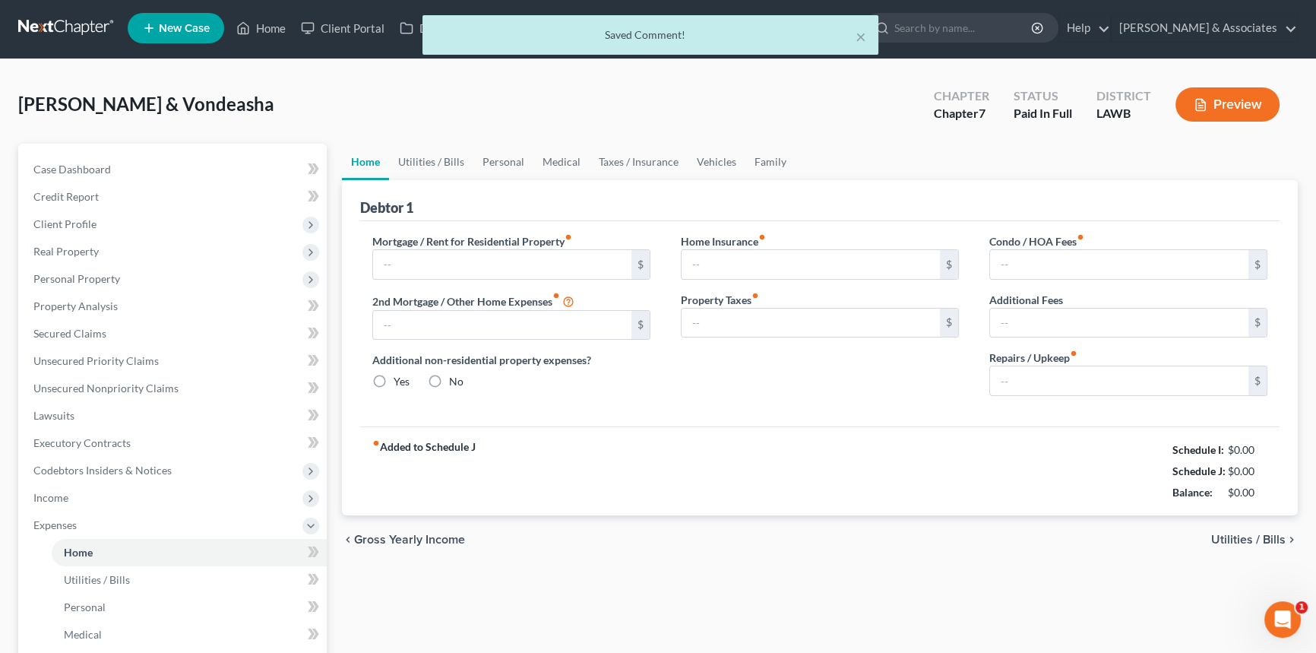
type input "37.50"
type input "0.00"
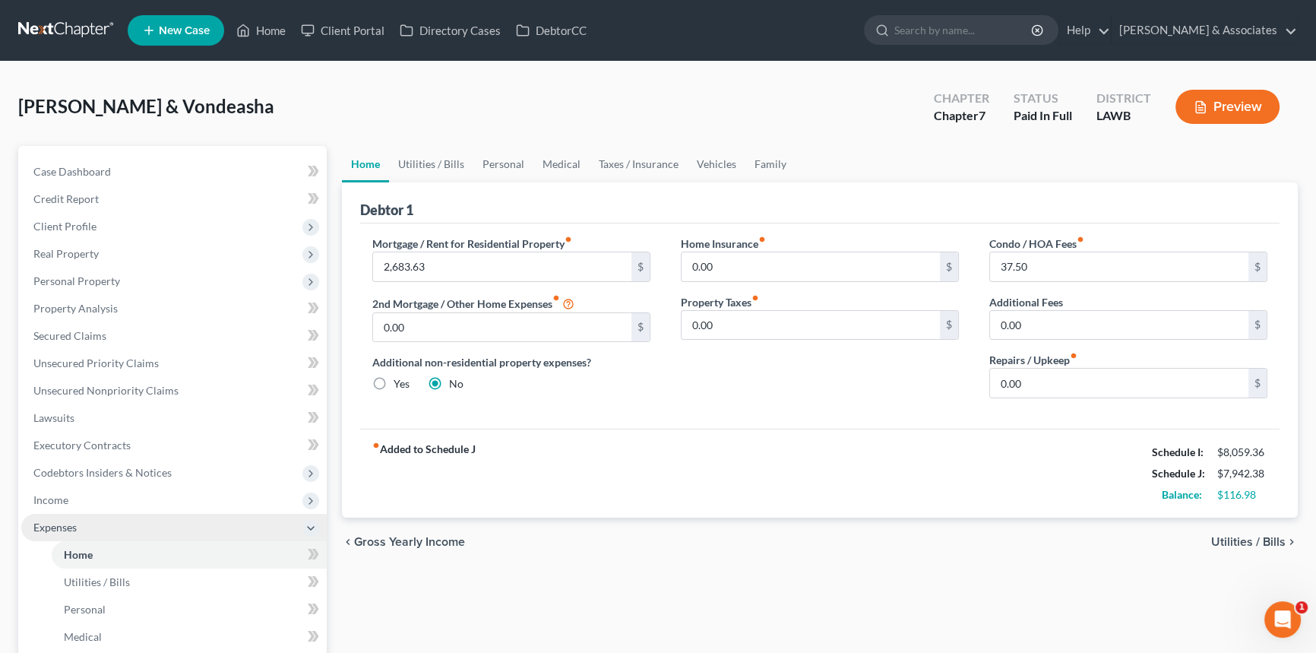
click at [100, 529] on span "Expenses" at bounding box center [174, 527] width 306 height 27
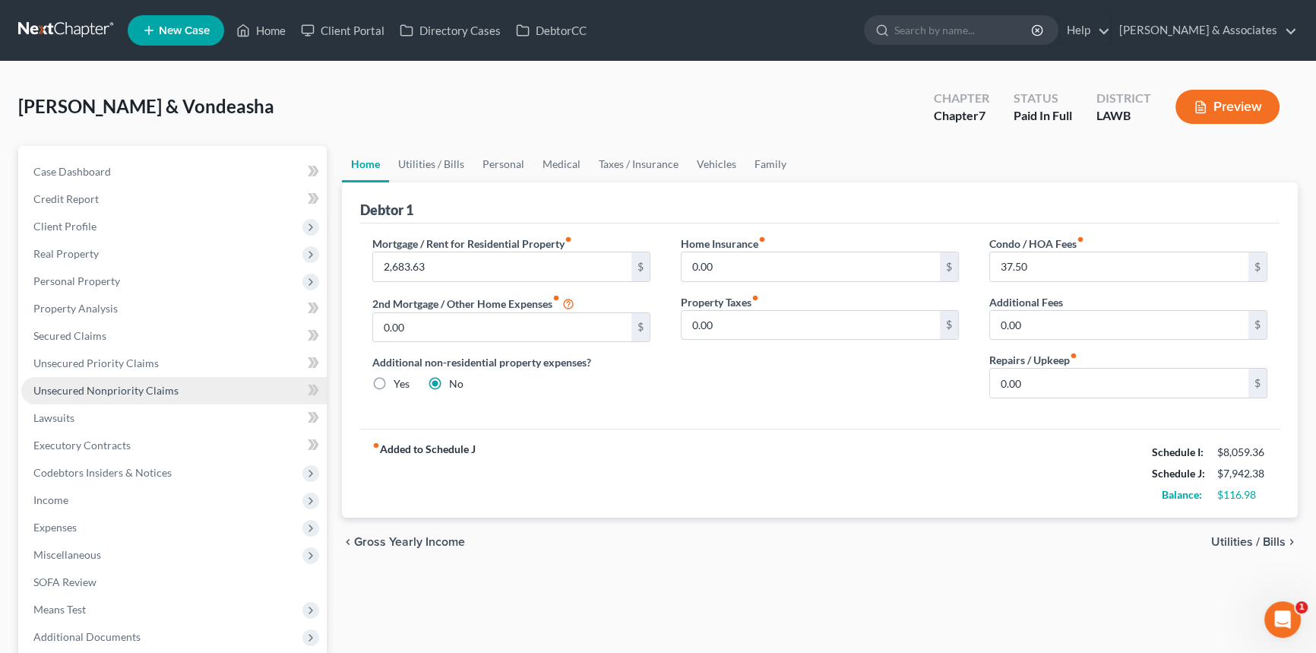
click at [131, 384] on span "Unsecured Nonpriority Claims" at bounding box center [105, 390] width 145 height 13
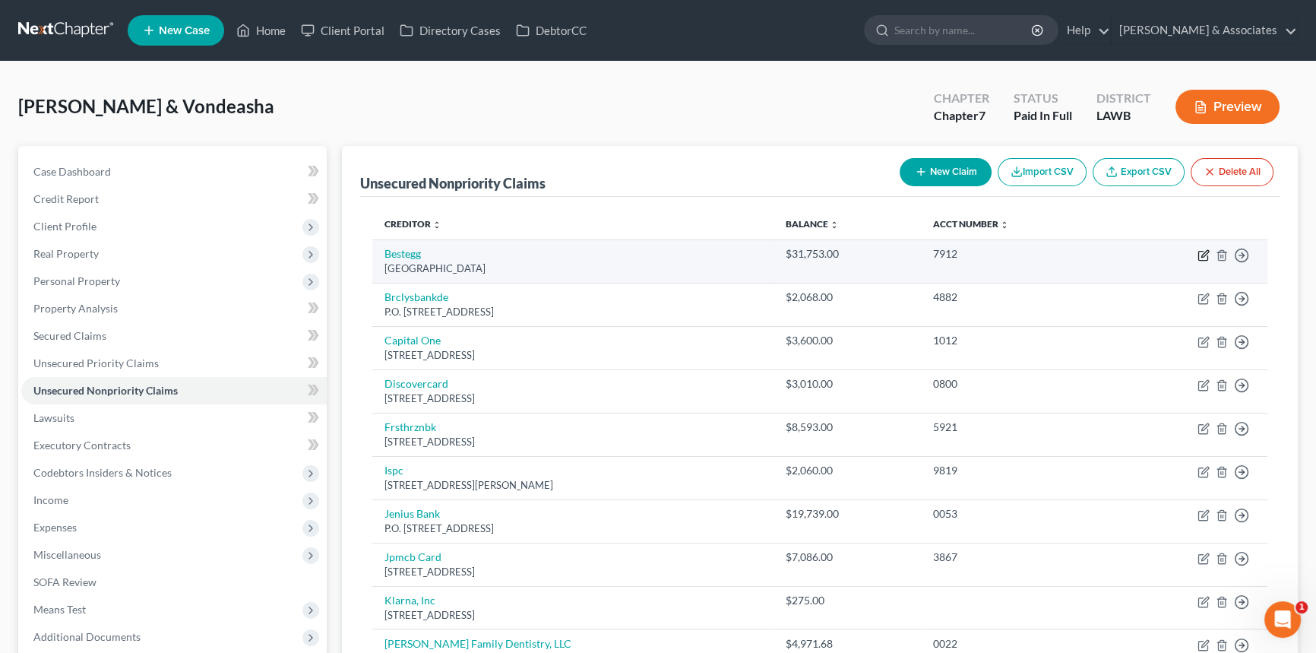
click at [1204, 258] on icon "button" at bounding box center [1204, 255] width 12 height 12
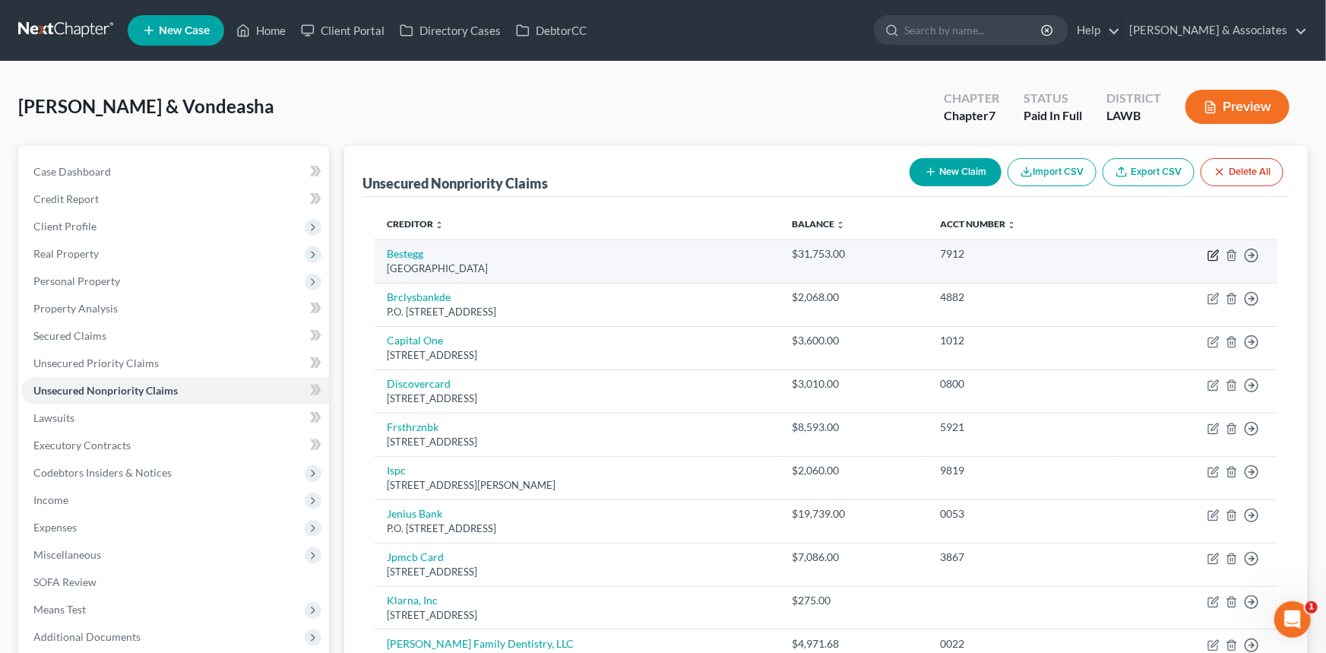
select select "39"
select select "0"
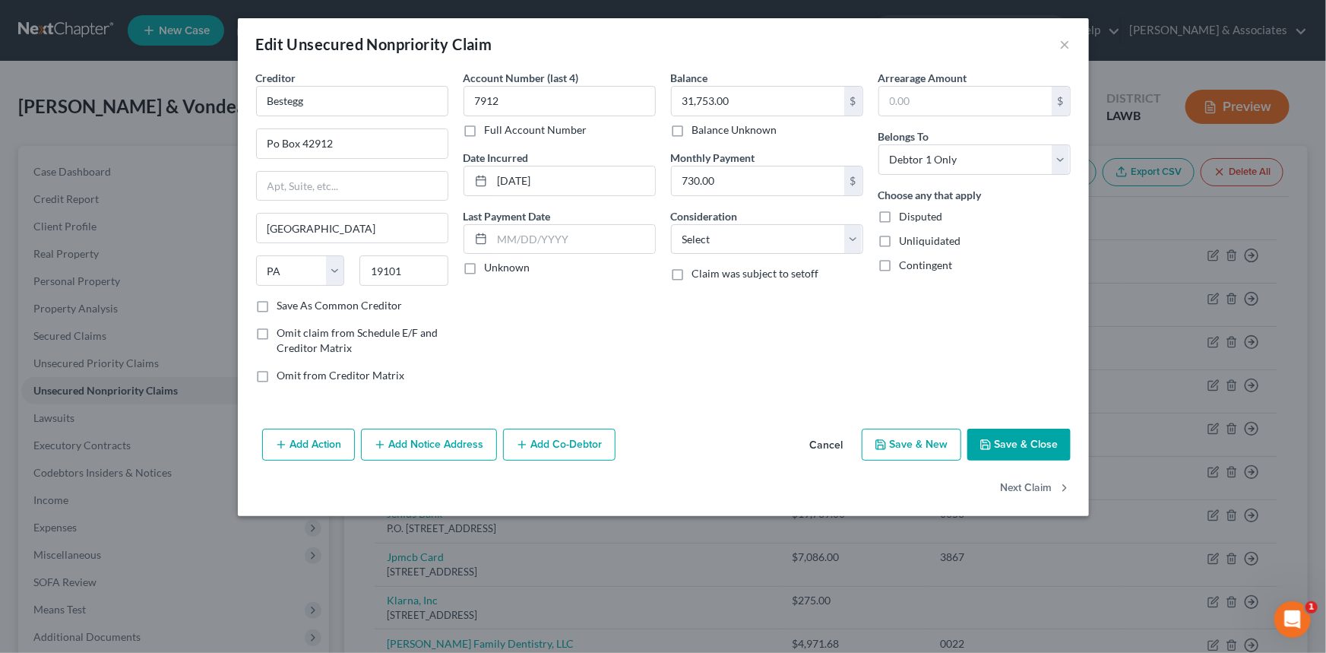
click at [821, 436] on button "Cancel" at bounding box center [827, 445] width 58 height 30
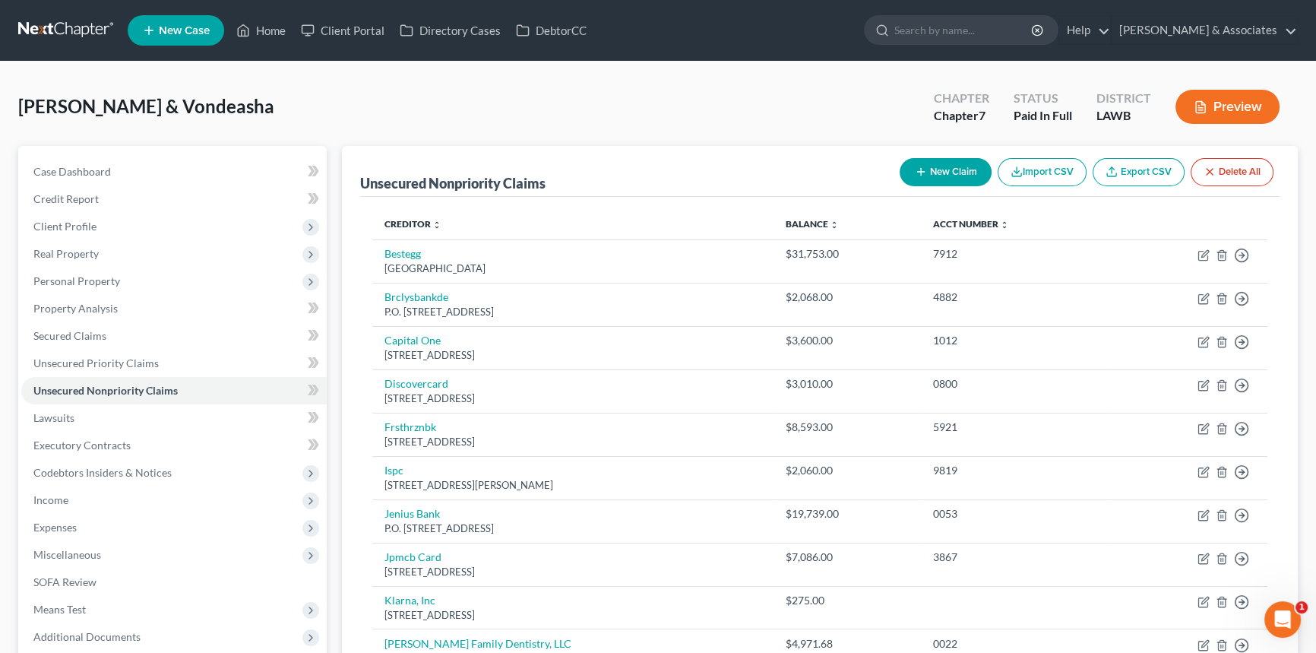
click at [1221, 107] on button "Preview" at bounding box center [1228, 107] width 104 height 34
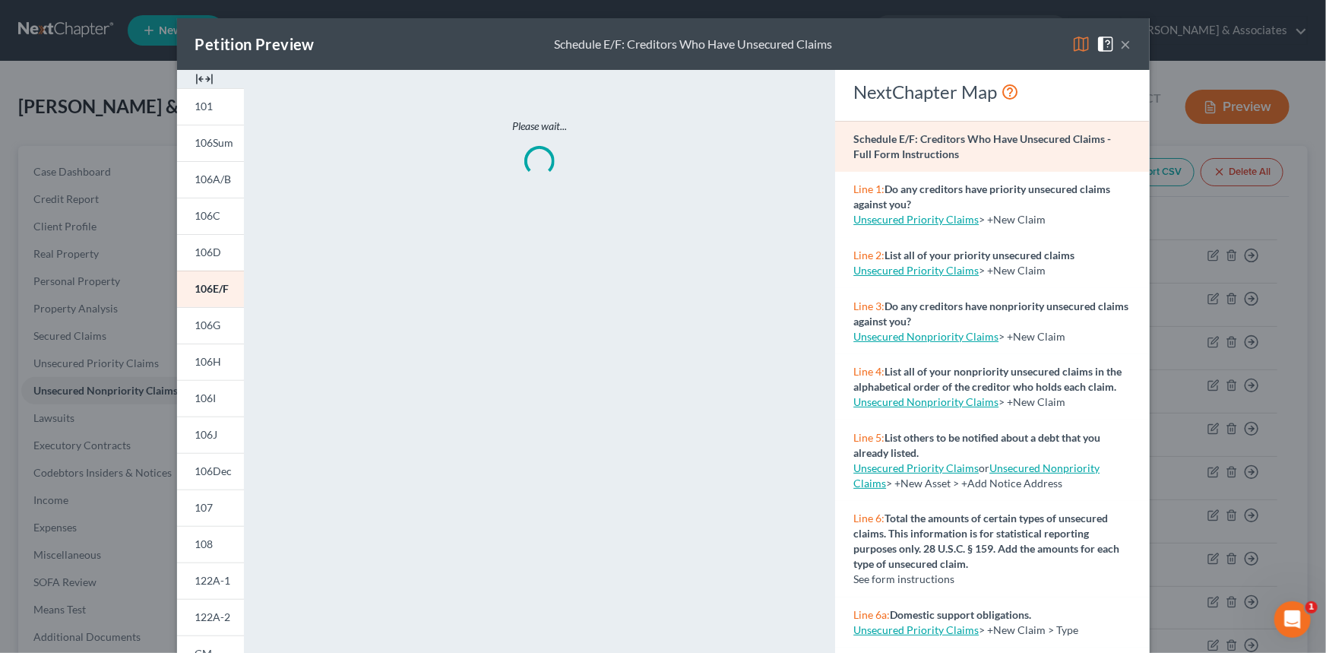
click at [1073, 42] on img at bounding box center [1081, 44] width 18 height 18
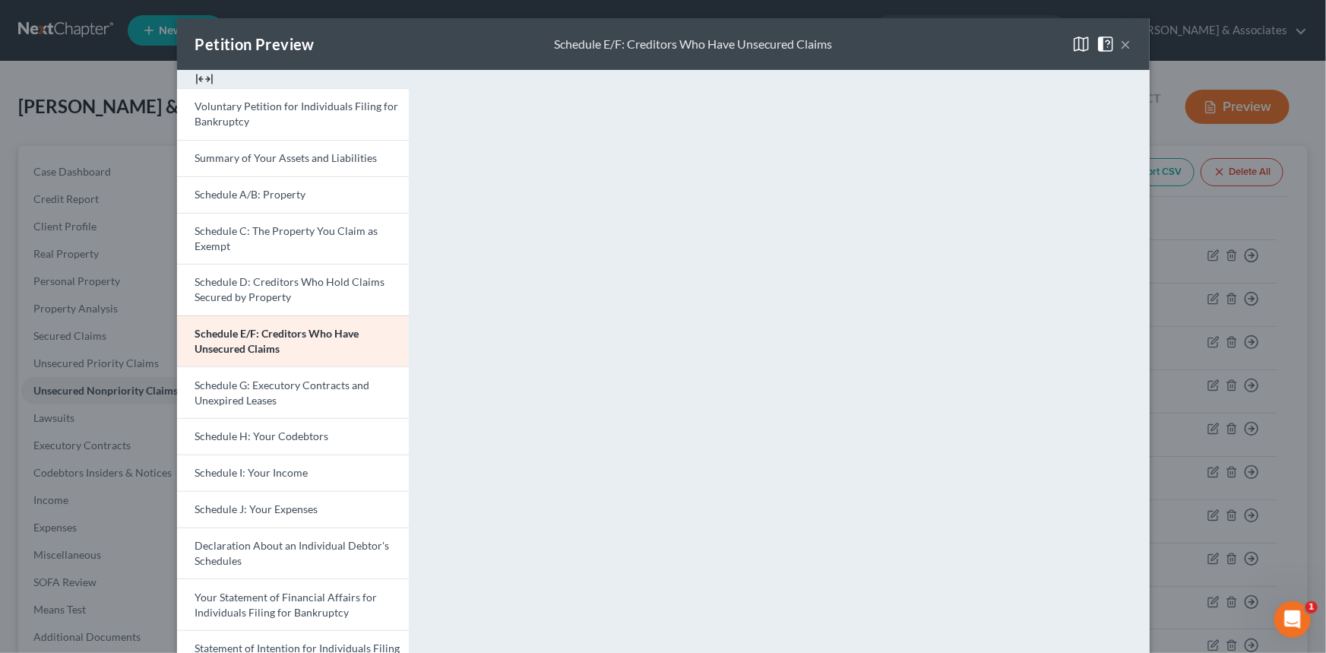
click at [1113, 43] on span at bounding box center [1109, 42] width 24 height 13
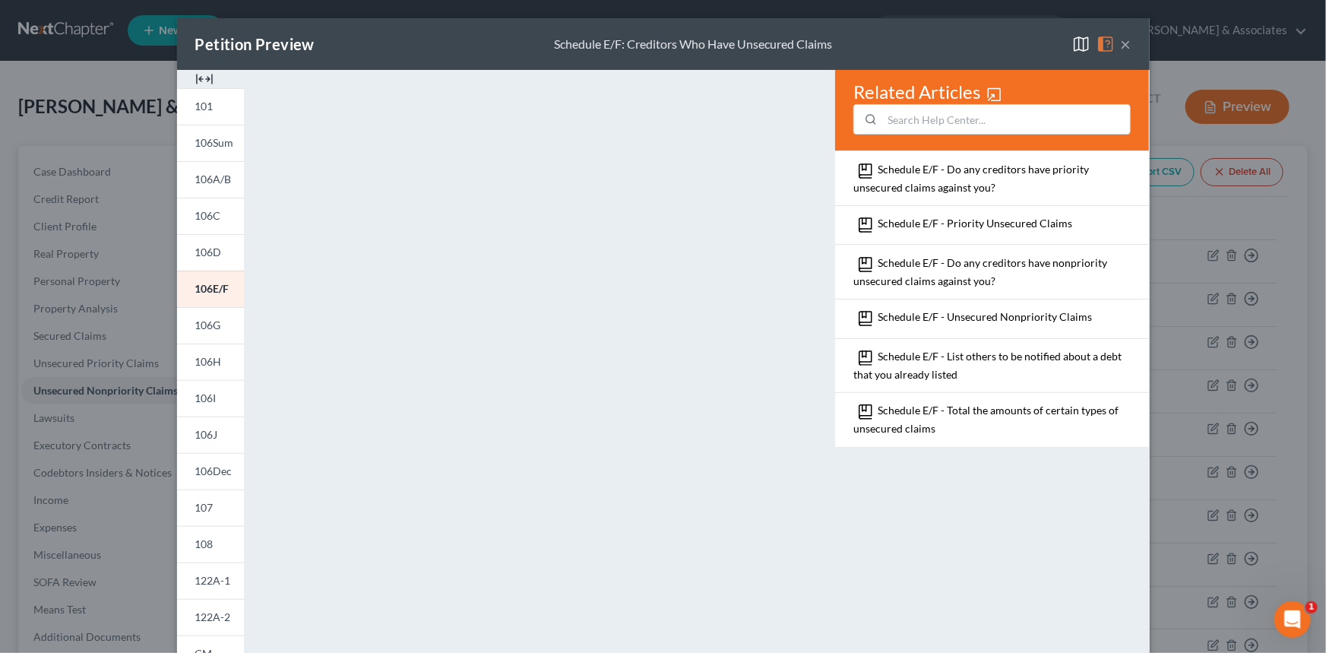
click at [1121, 43] on button "×" at bounding box center [1126, 44] width 11 height 18
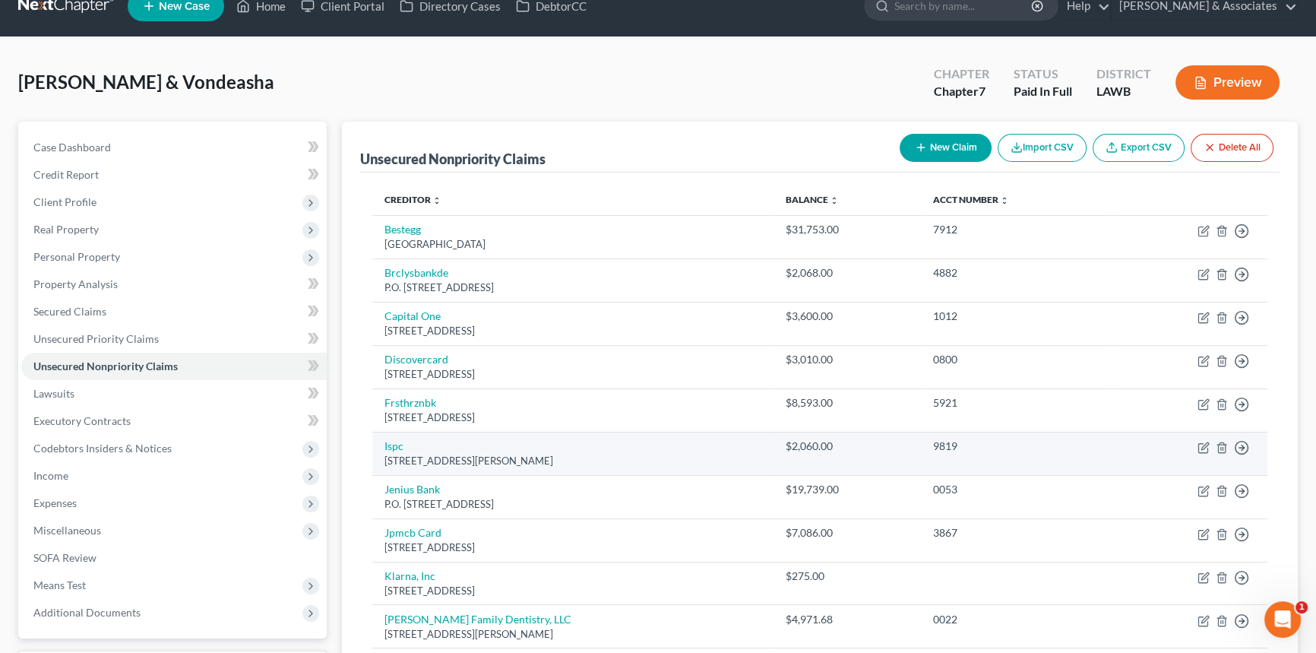
scroll to position [68, 0]
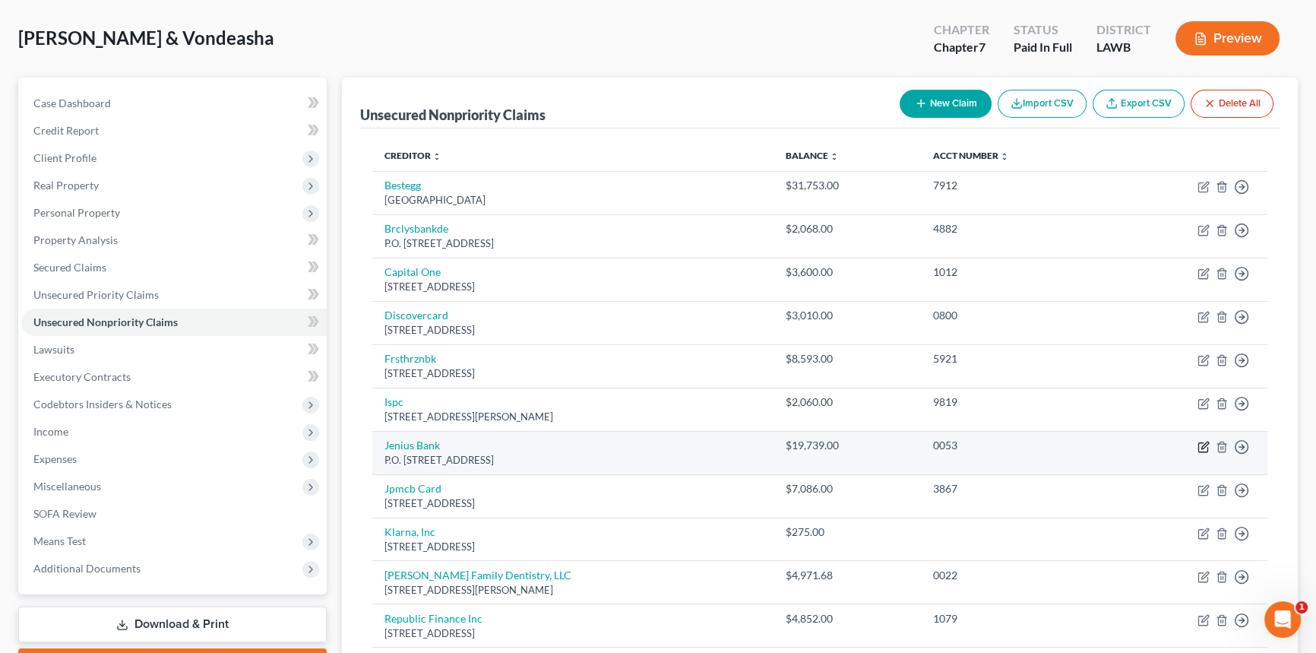
click at [1201, 445] on icon "button" at bounding box center [1204, 447] width 12 height 12
select select "39"
select select "1"
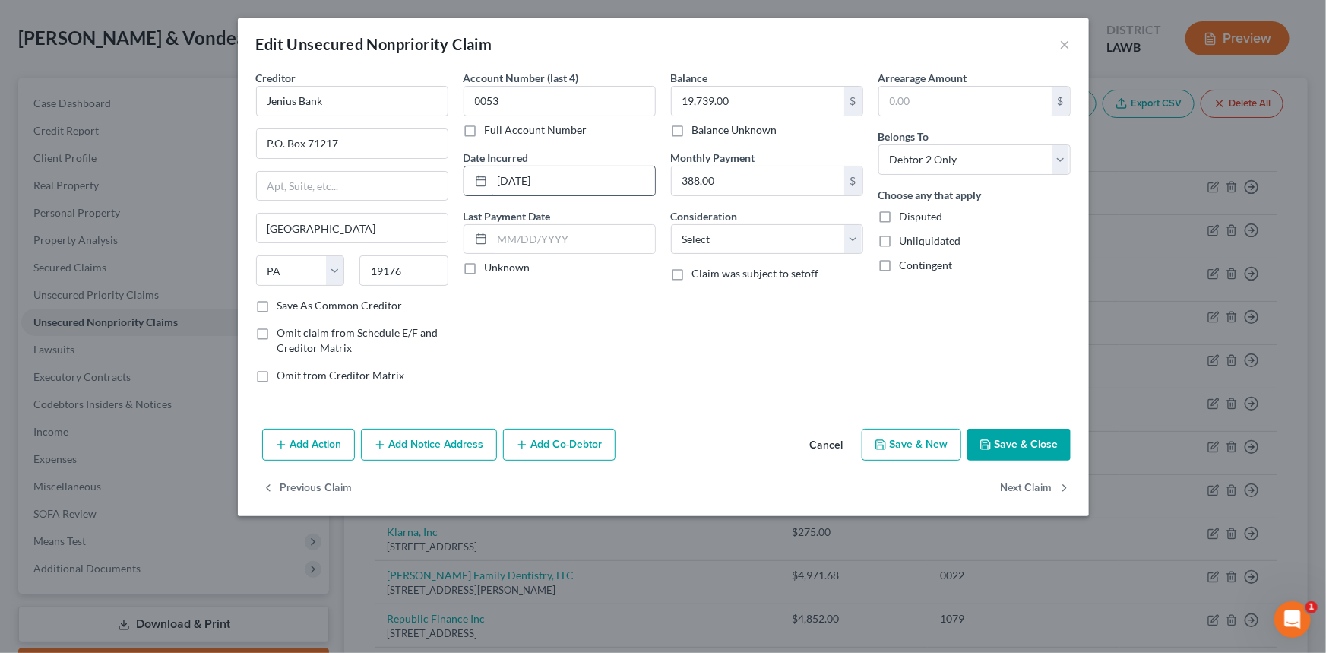
click at [578, 178] on input "05-09-2025" at bounding box center [573, 180] width 163 height 29
click at [576, 175] on input "05-09-2025" at bounding box center [573, 180] width 163 height 29
type input "2025"
click at [1049, 341] on div "Arrearage Amount $ Belongs To * Select Debtor 1 Only Debtor 2 Only Debtor 1 And…" at bounding box center [974, 232] width 207 height 325
click at [1022, 438] on button "Save & Close" at bounding box center [1018, 445] width 103 height 32
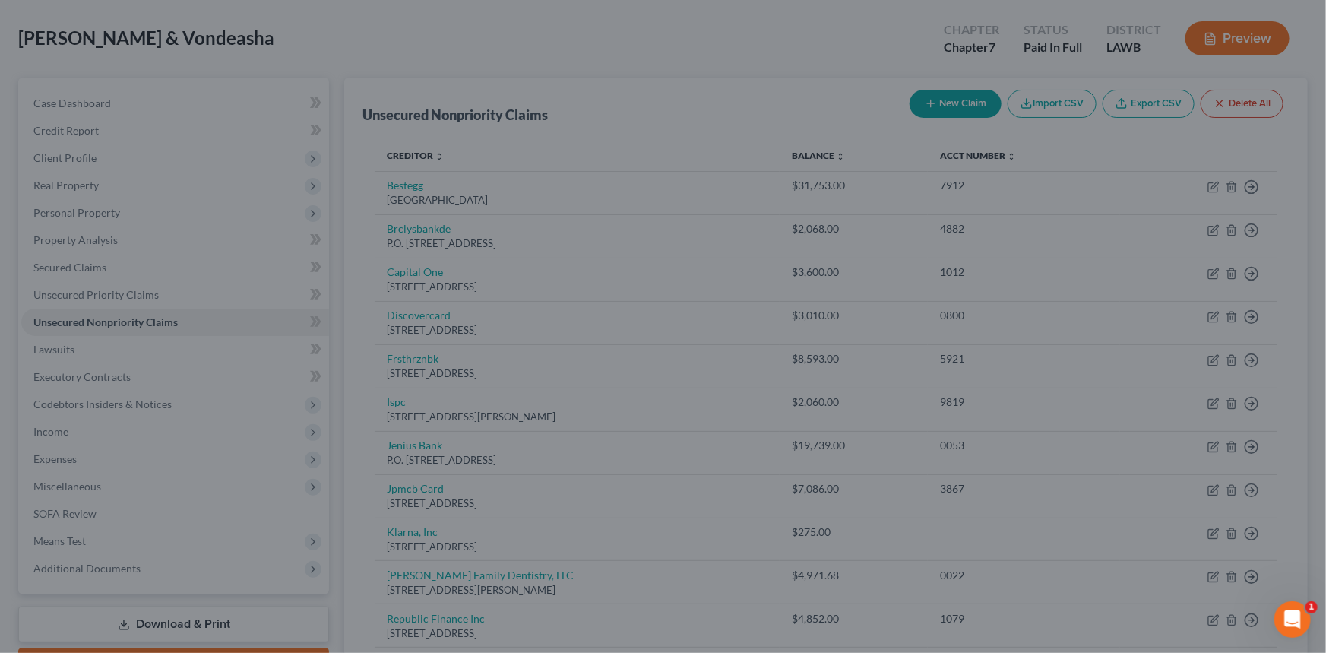
type input "0"
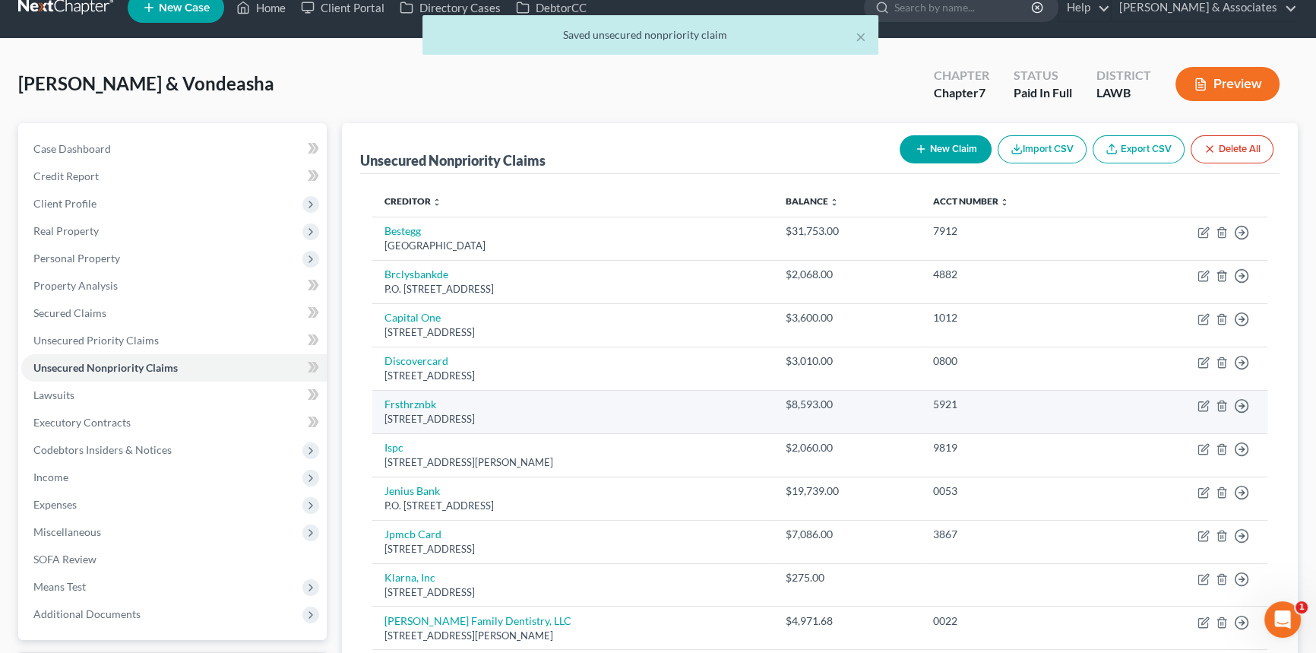
scroll to position [0, 0]
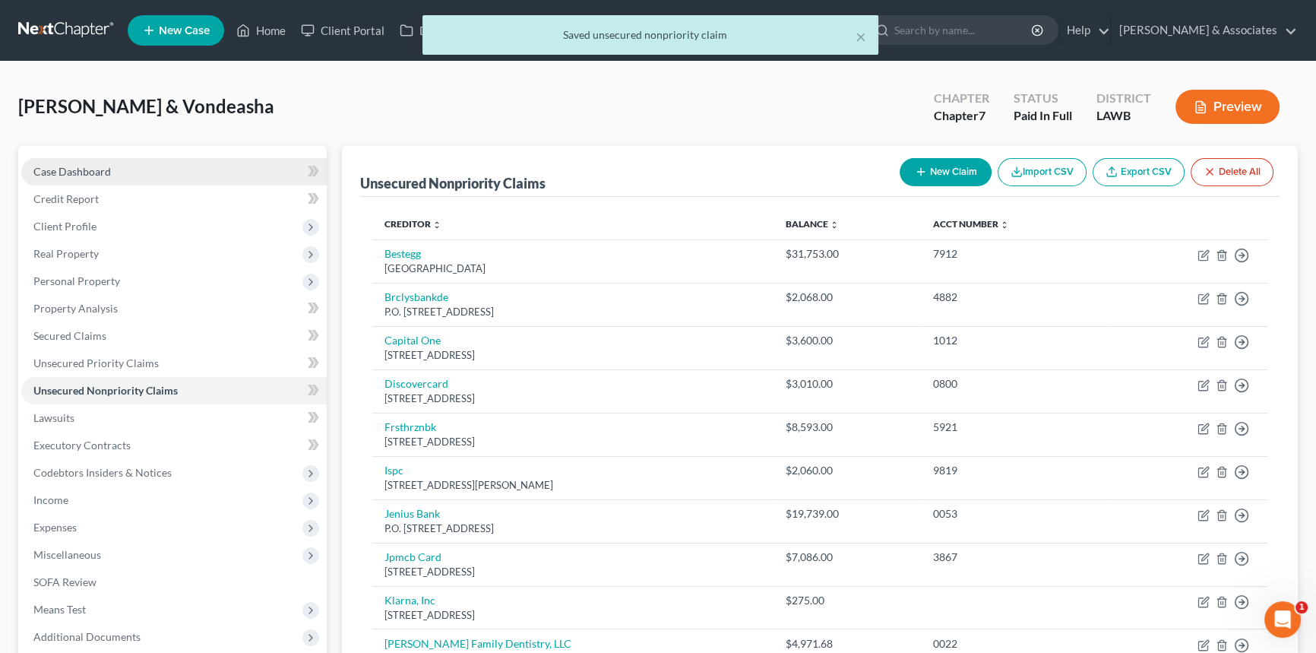
click at [106, 163] on link "Case Dashboard" at bounding box center [174, 171] width 306 height 27
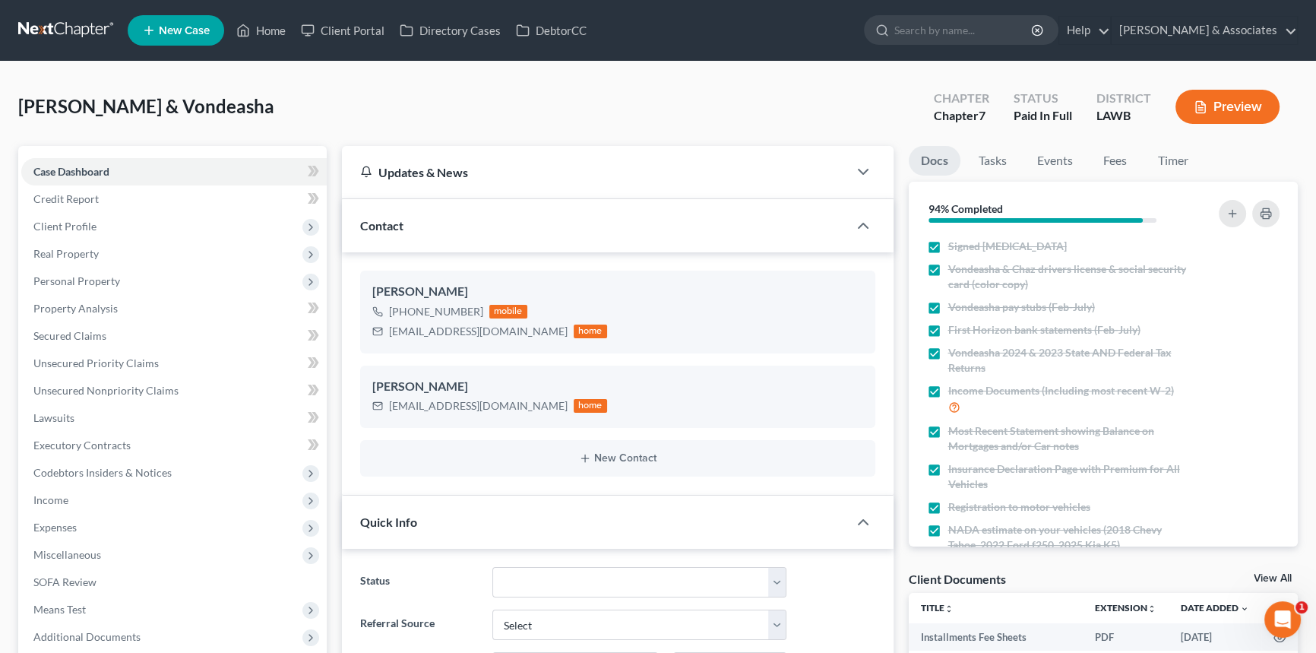
scroll to position [489, 0]
click at [64, 30] on link at bounding box center [66, 30] width 97 height 27
click at [1124, 162] on link "Fees" at bounding box center [1115, 161] width 49 height 30
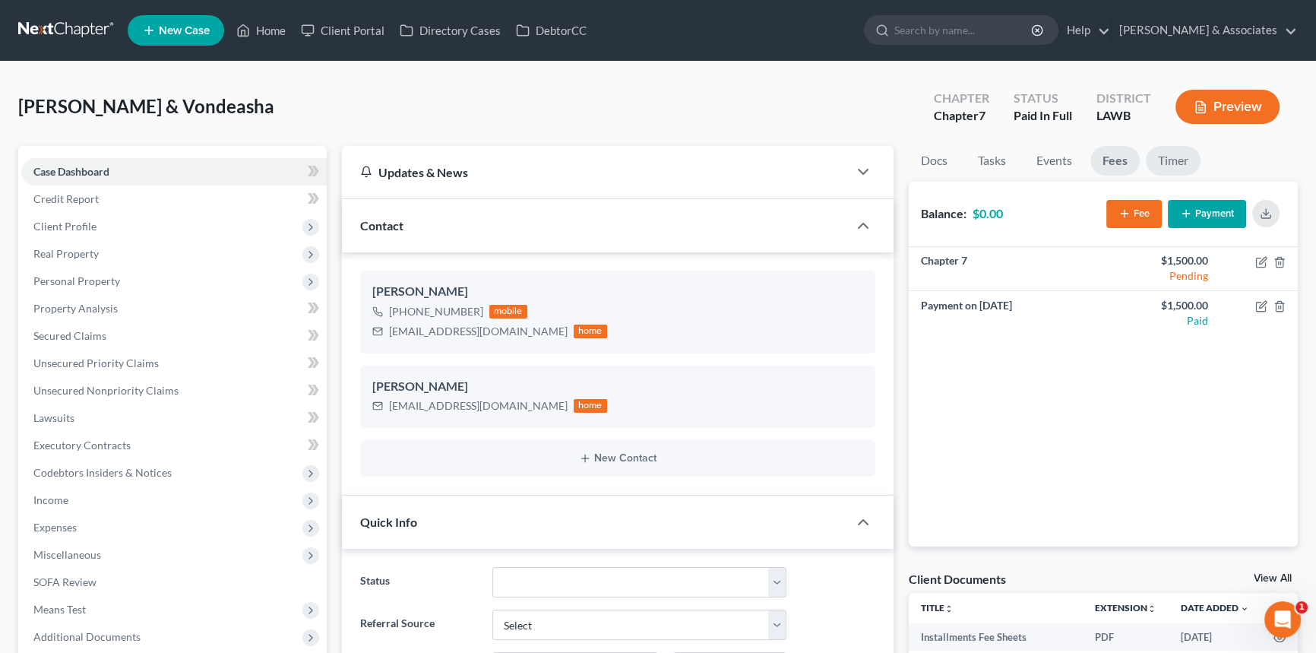
click at [1182, 163] on link "Timer" at bounding box center [1173, 161] width 55 height 30
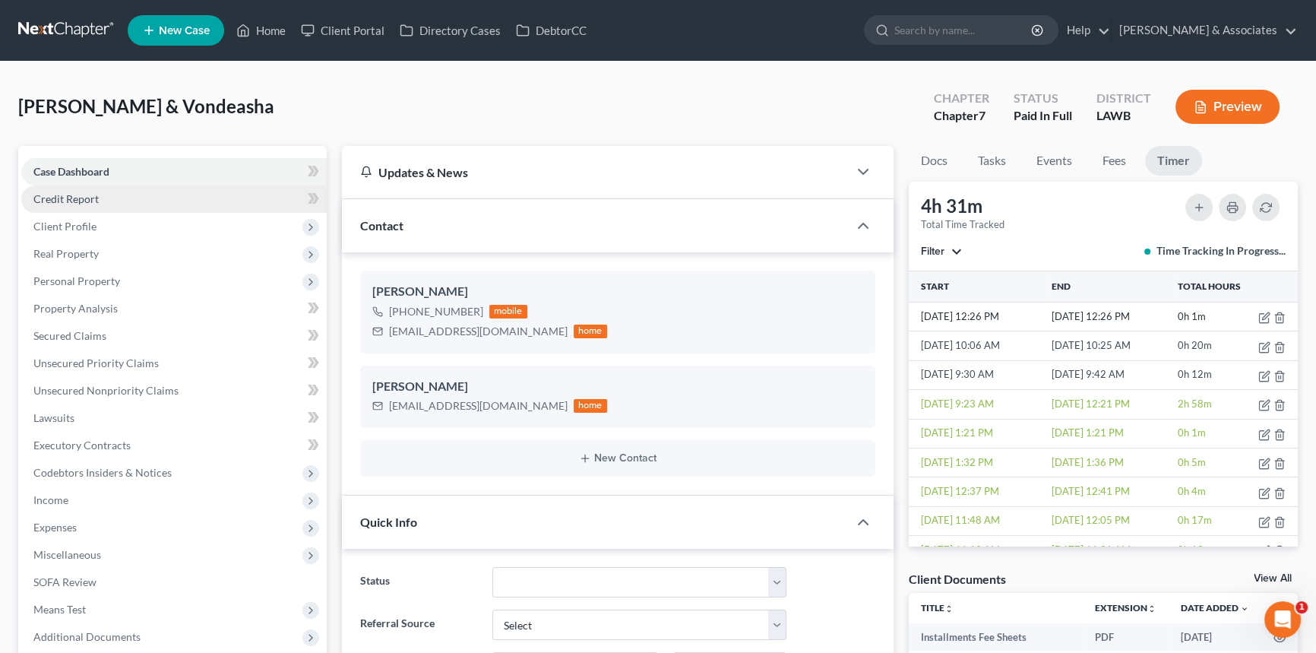
click at [120, 208] on link "Credit Report" at bounding box center [174, 198] width 306 height 27
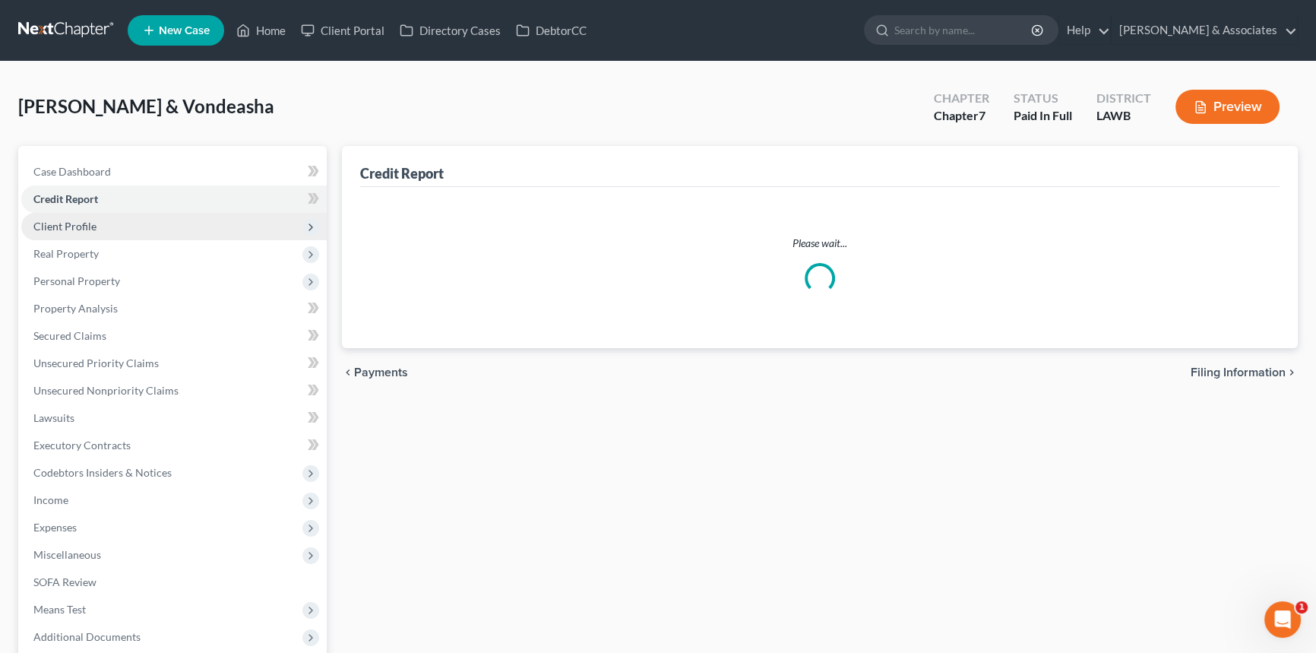
click at [117, 222] on span "Client Profile" at bounding box center [174, 226] width 306 height 27
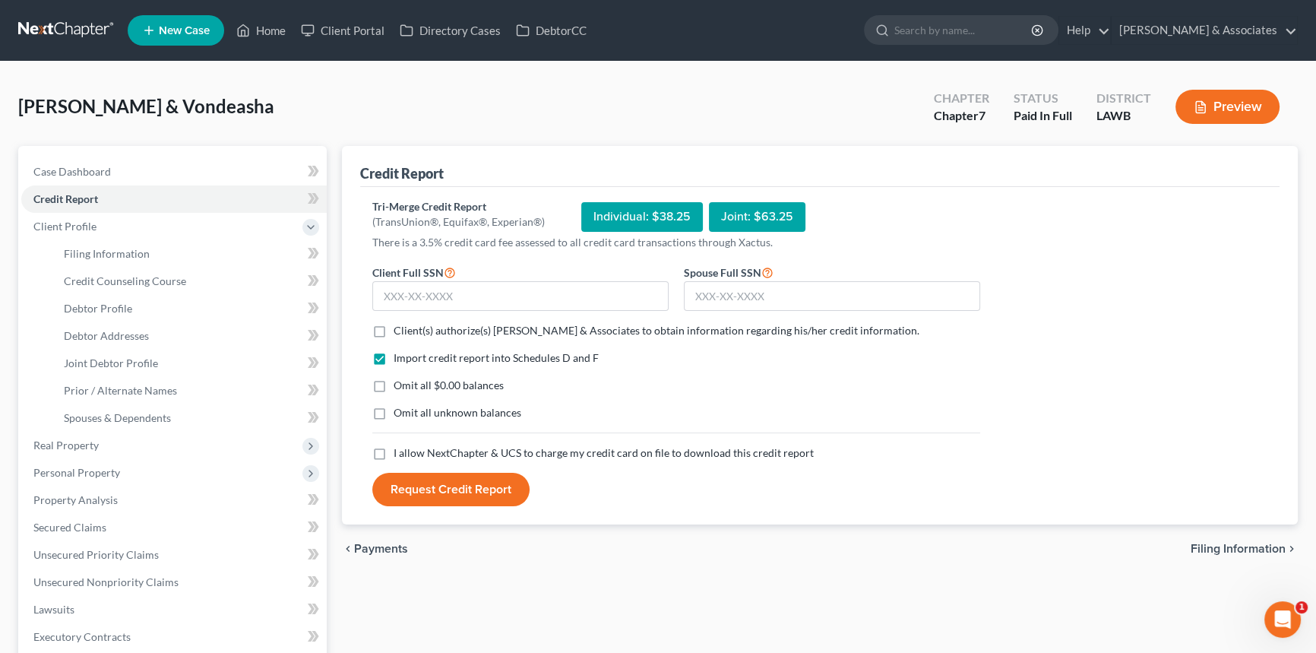
click at [154, 150] on div "Case Dashboard Payments Invoices Payments Payments Credit Report Client Profile…" at bounding box center [172, 500] width 309 height 708
click at [188, 173] on link "Case Dashboard" at bounding box center [174, 171] width 306 height 27
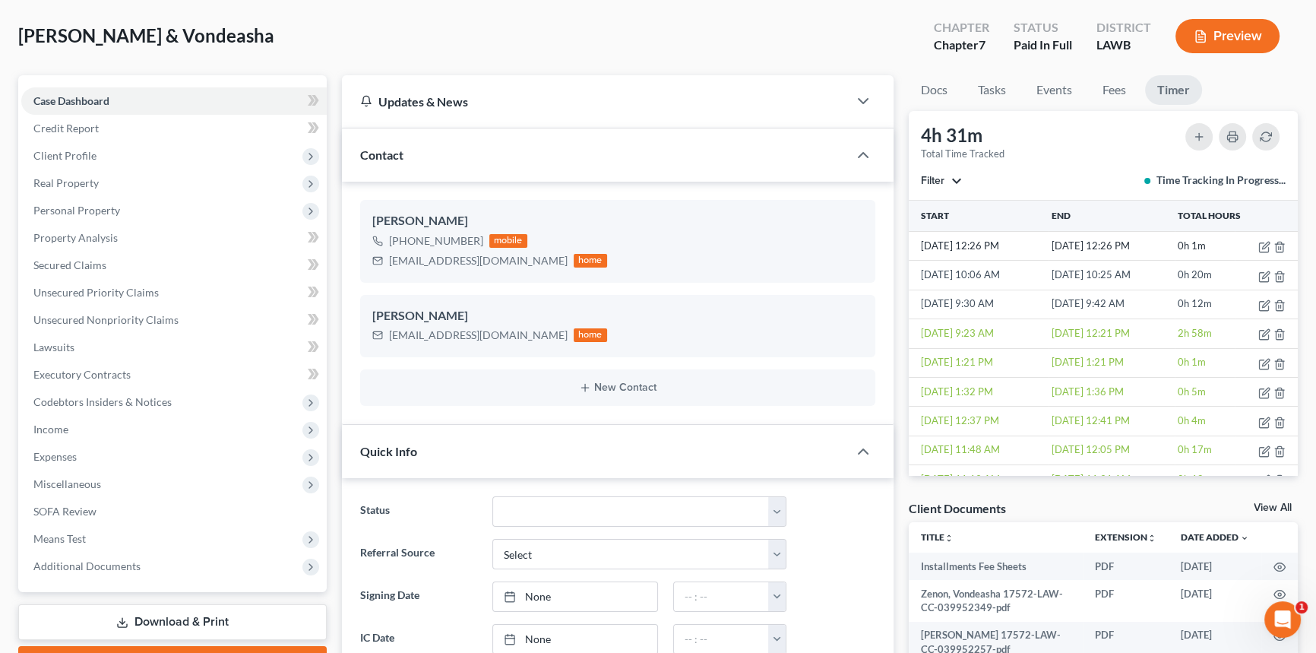
scroll to position [68, 0]
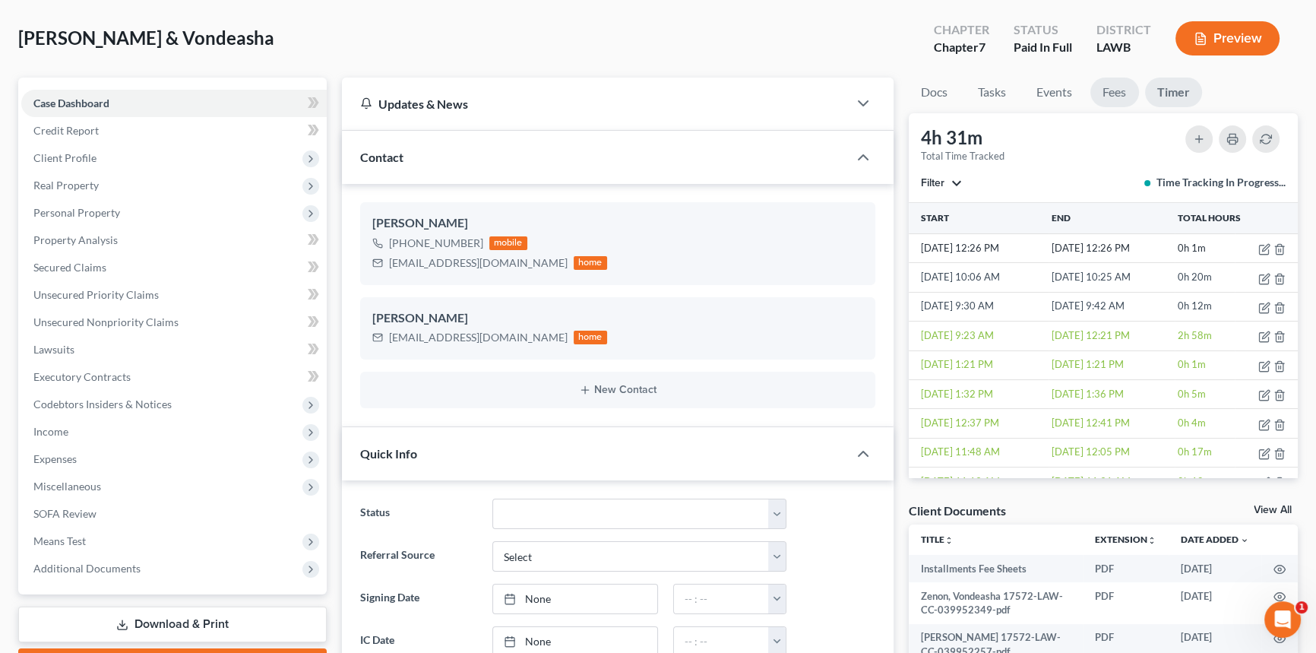
click at [1128, 99] on link "Fees" at bounding box center [1115, 93] width 49 height 30
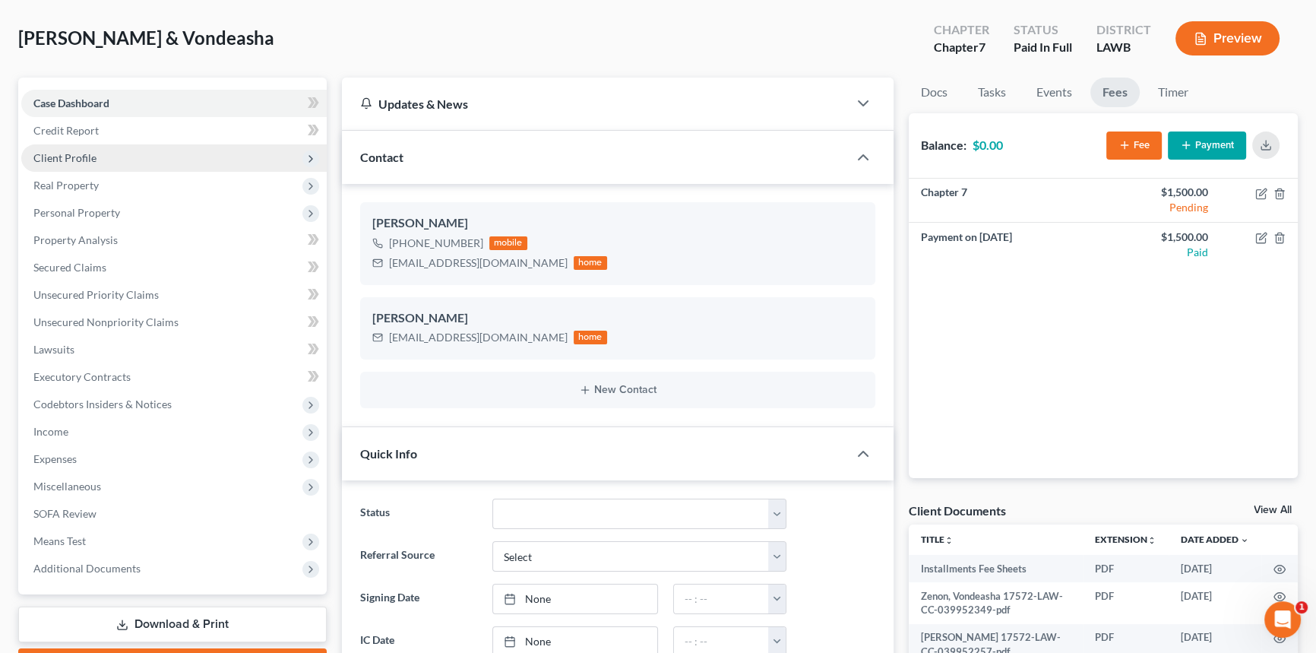
click at [92, 151] on span "Client Profile" at bounding box center [64, 157] width 63 height 13
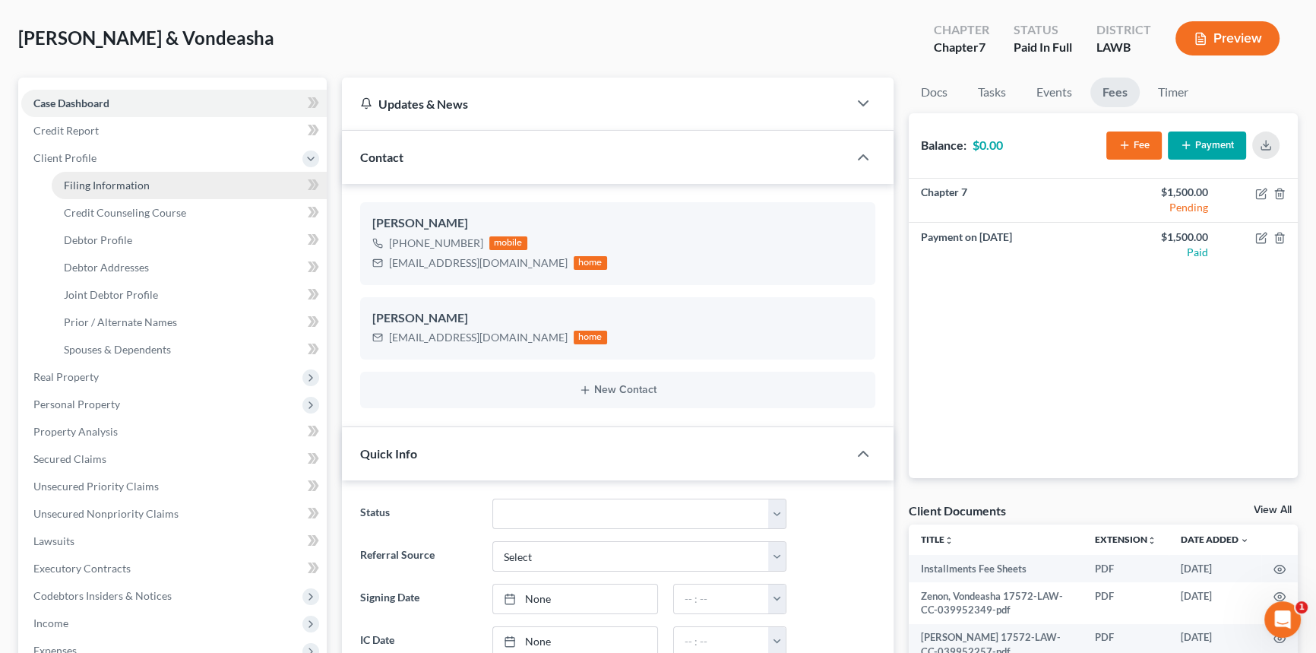
click at [111, 184] on span "Filing Information" at bounding box center [107, 185] width 86 height 13
select select "1"
select select "0"
select select "19"
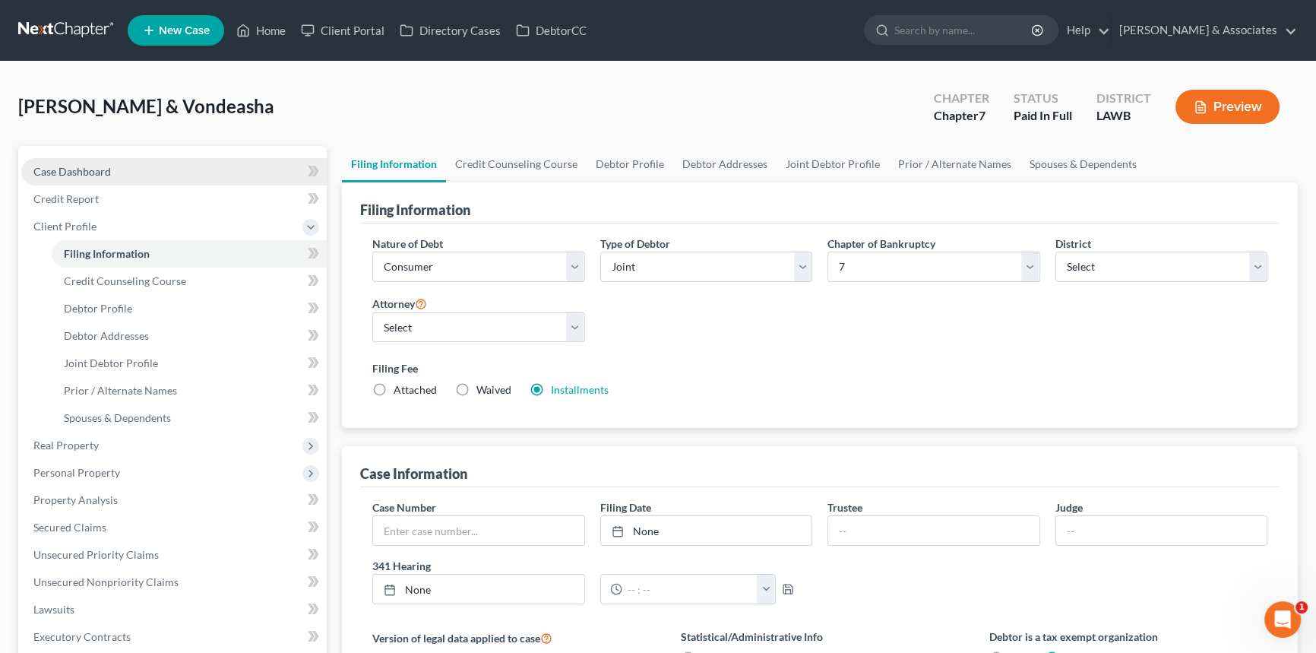
click at [150, 182] on link "Case Dashboard" at bounding box center [174, 171] width 306 height 27
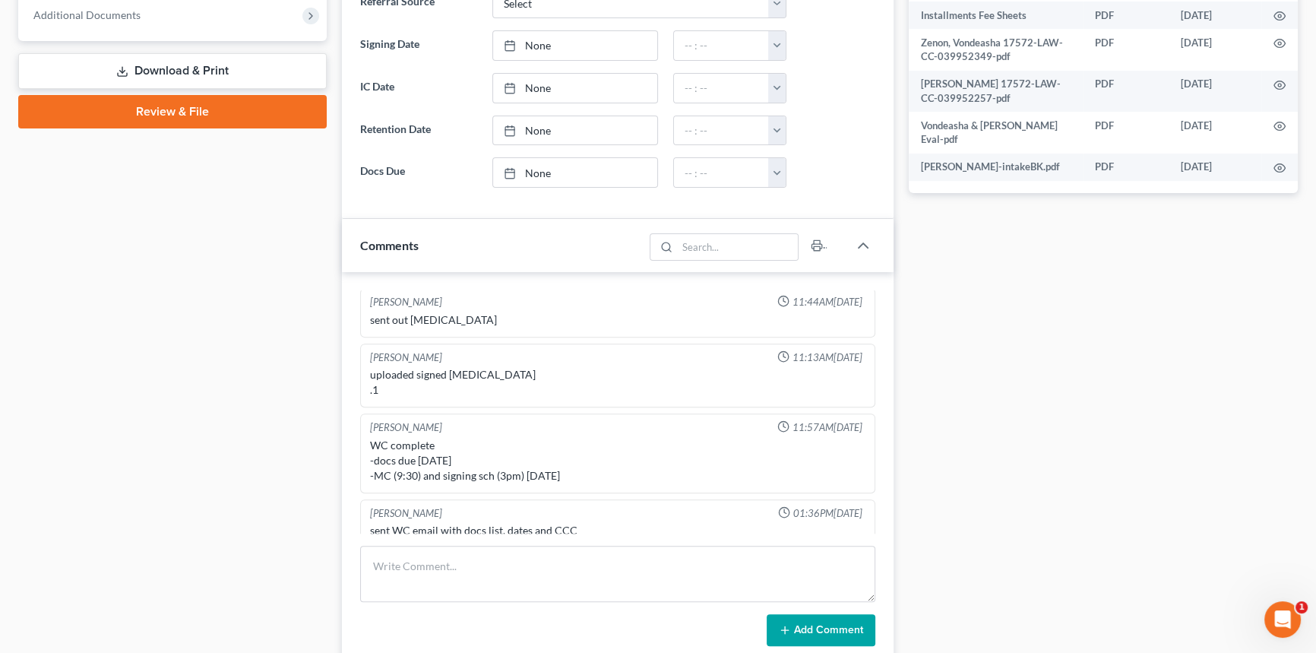
scroll to position [403, 0]
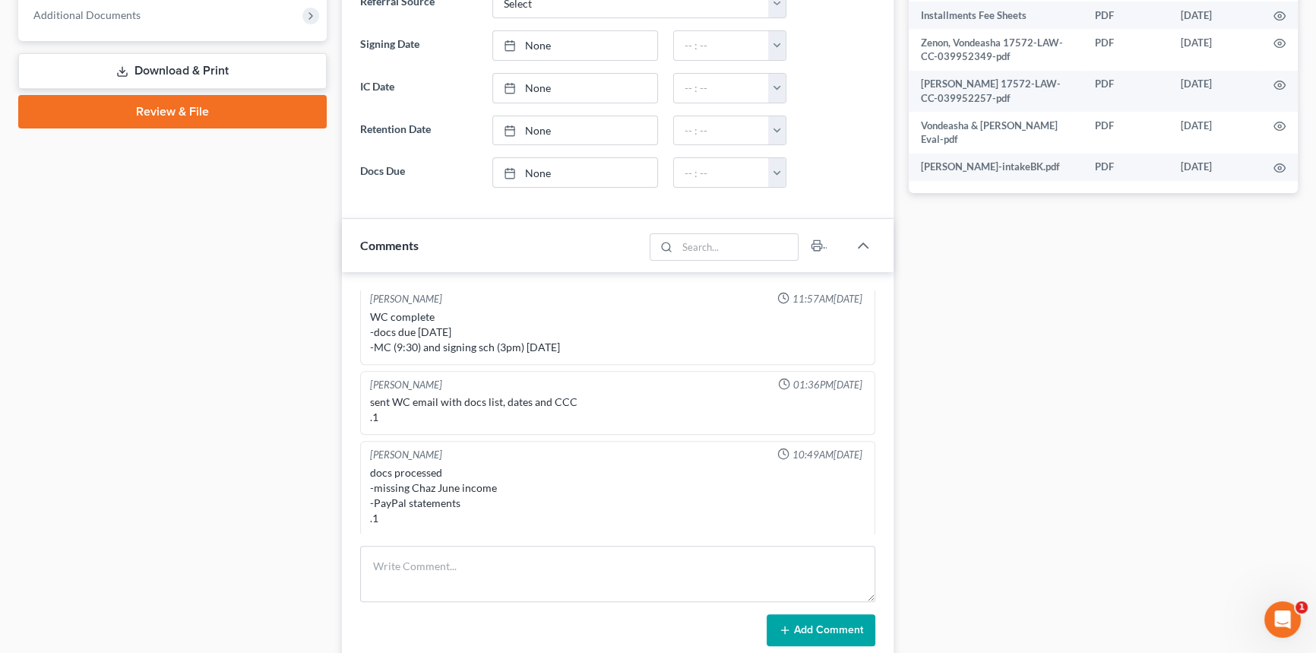
click at [1173, 345] on div "Docs Tasks Events Fees Timer 84% Completed Nothing here yet! Signed Retainer Vo…" at bounding box center [1103, 201] width 405 height 1355
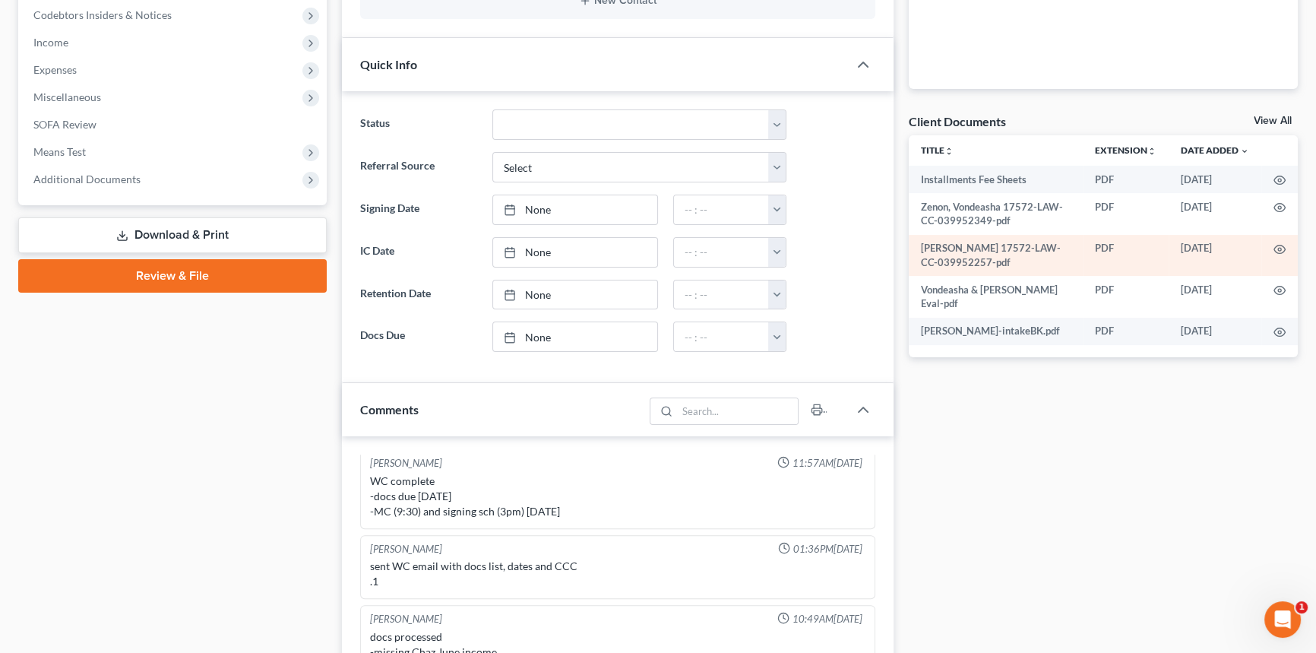
scroll to position [414, 0]
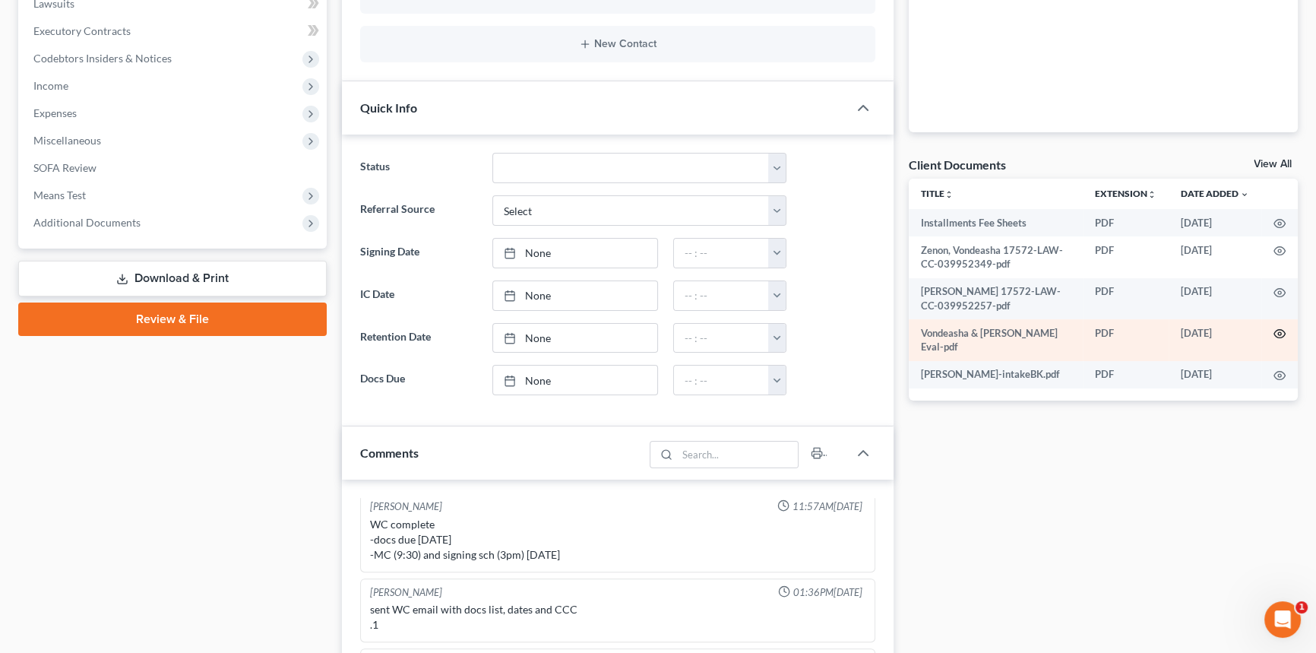
click at [1278, 330] on icon "button" at bounding box center [1280, 334] width 12 height 12
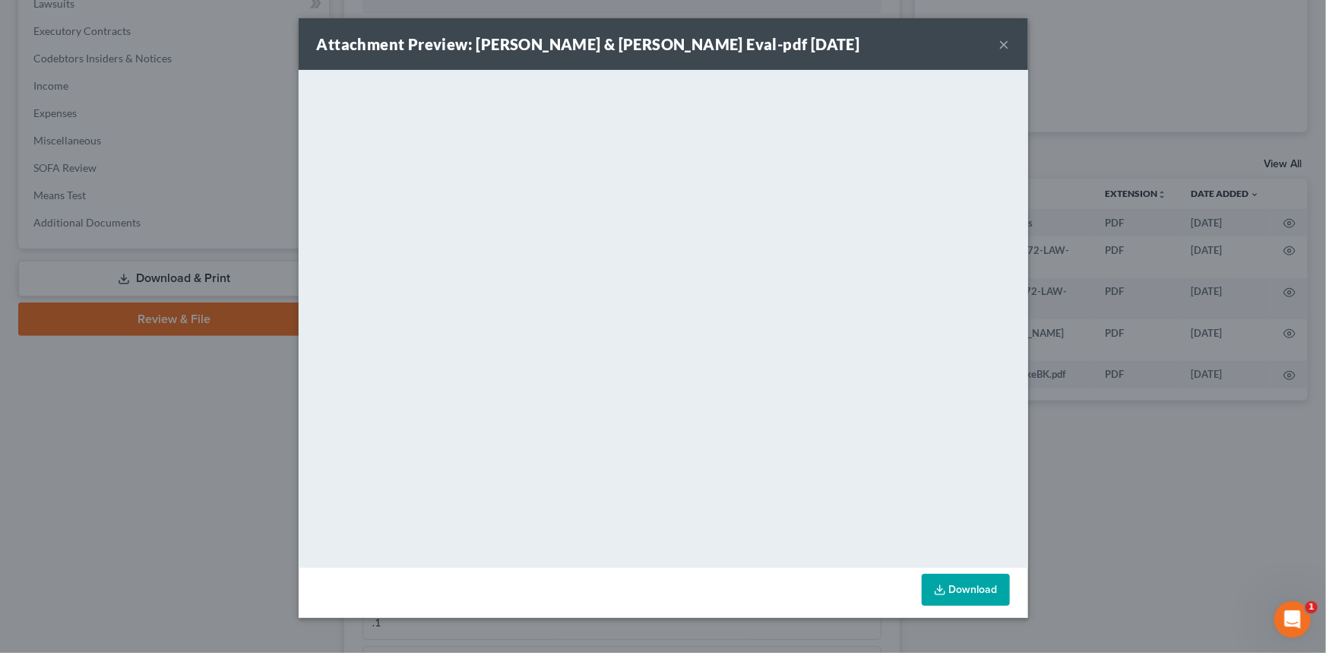
click at [1004, 43] on button "×" at bounding box center [1004, 44] width 11 height 18
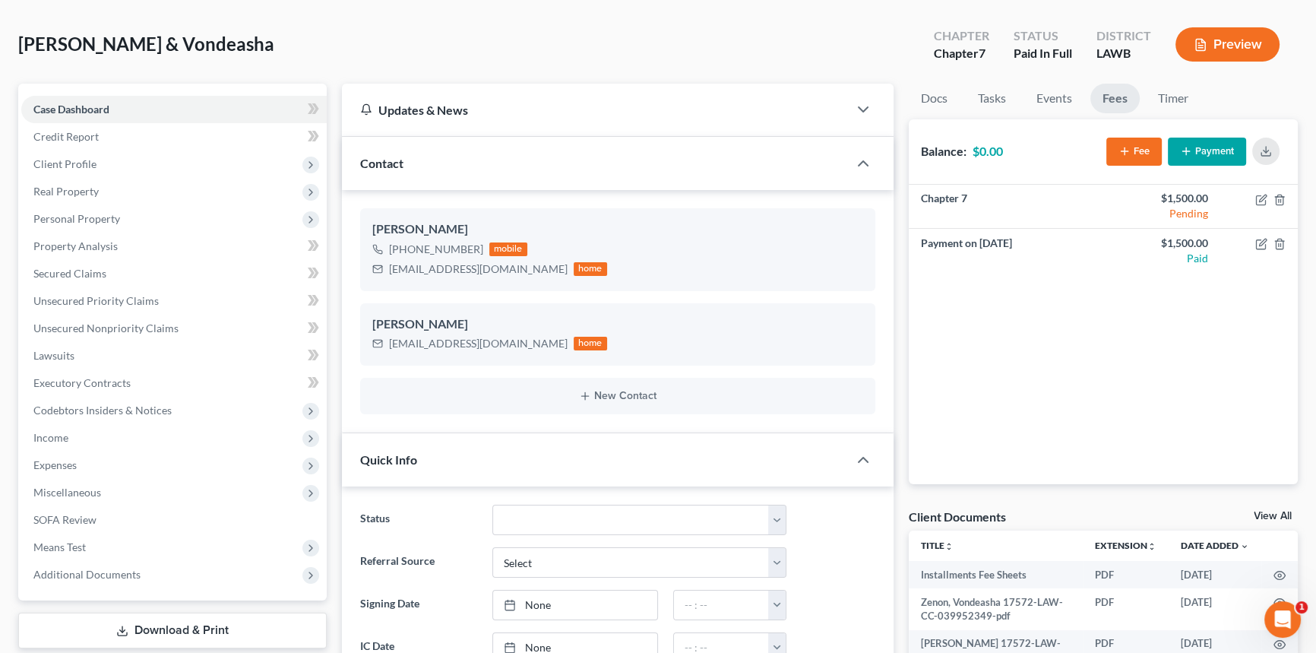
scroll to position [0, 0]
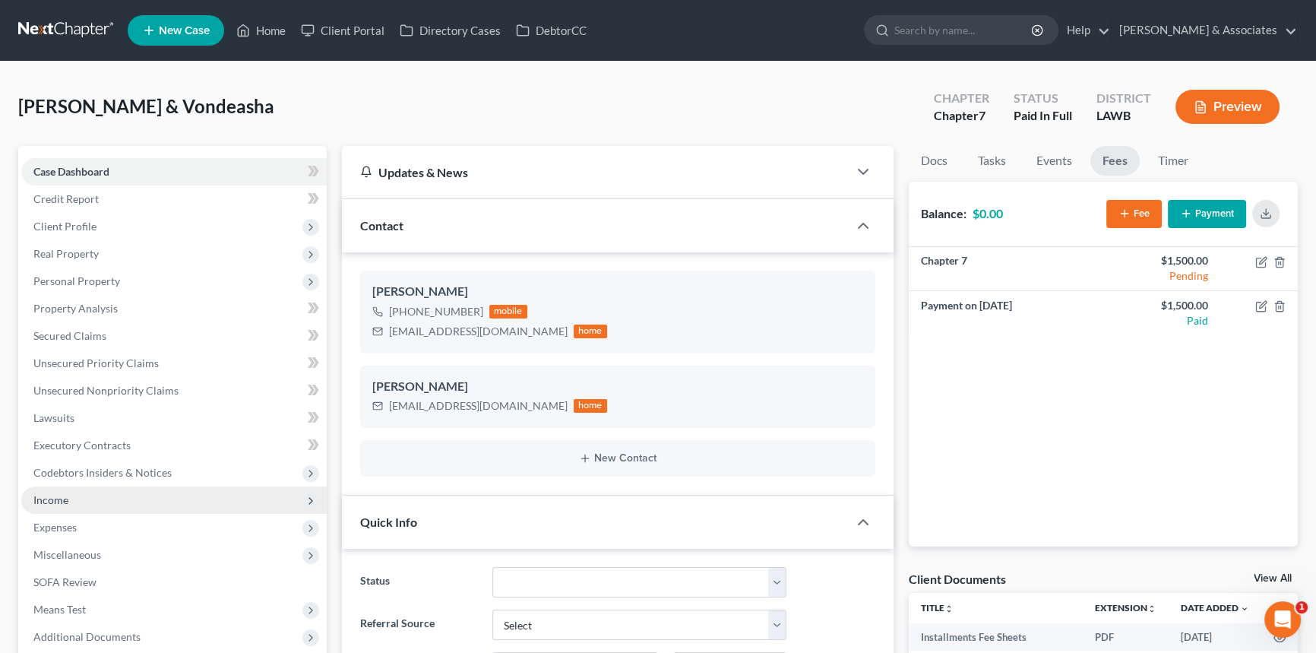
click at [117, 496] on span "Income" at bounding box center [174, 499] width 306 height 27
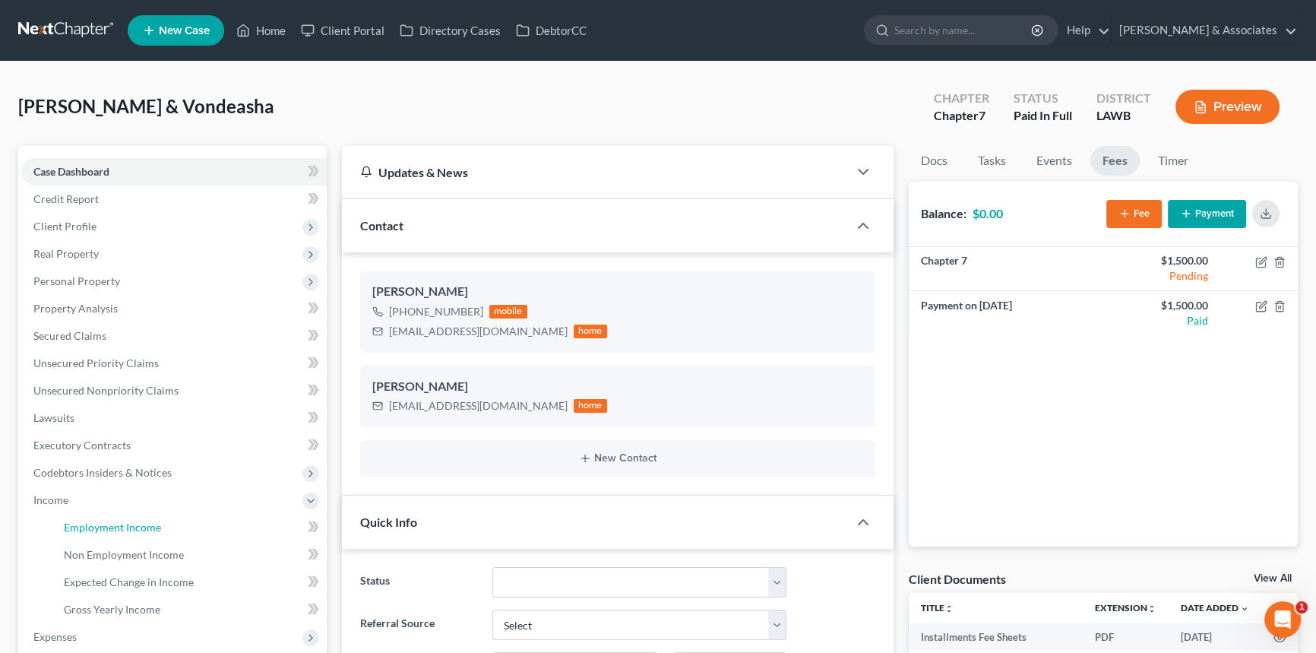
click at [116, 527] on span "Employment Income" at bounding box center [112, 527] width 97 height 13
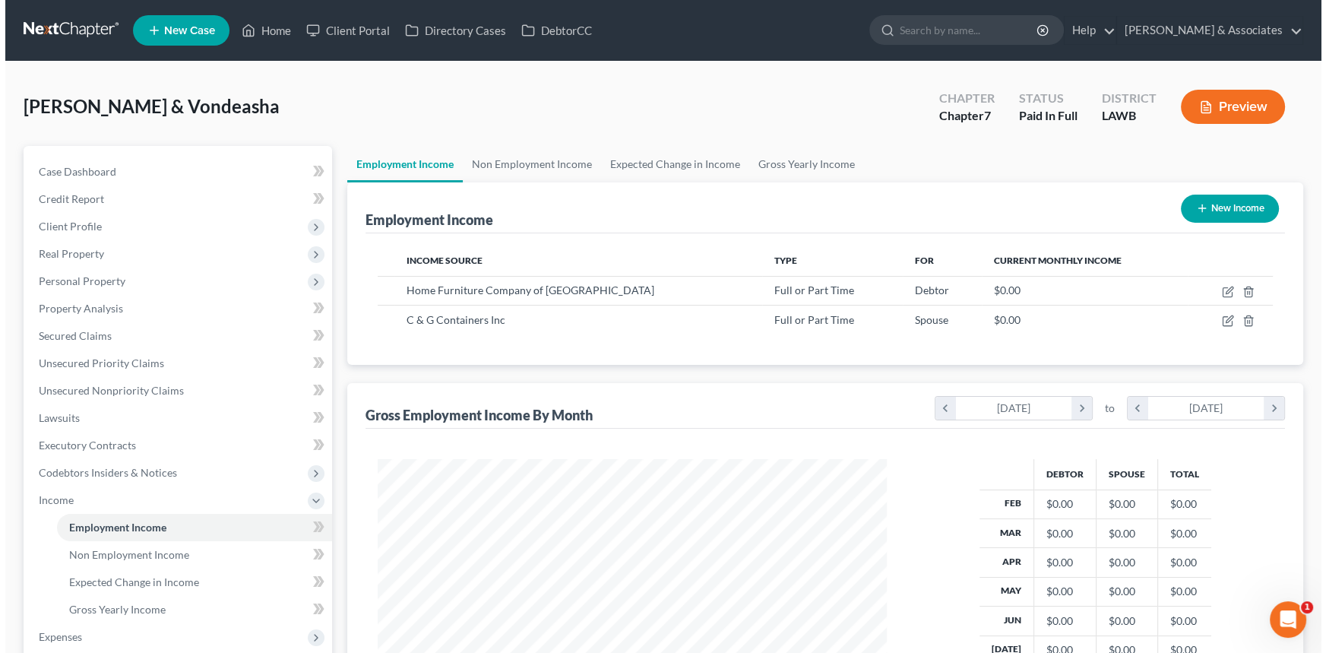
scroll to position [272, 540]
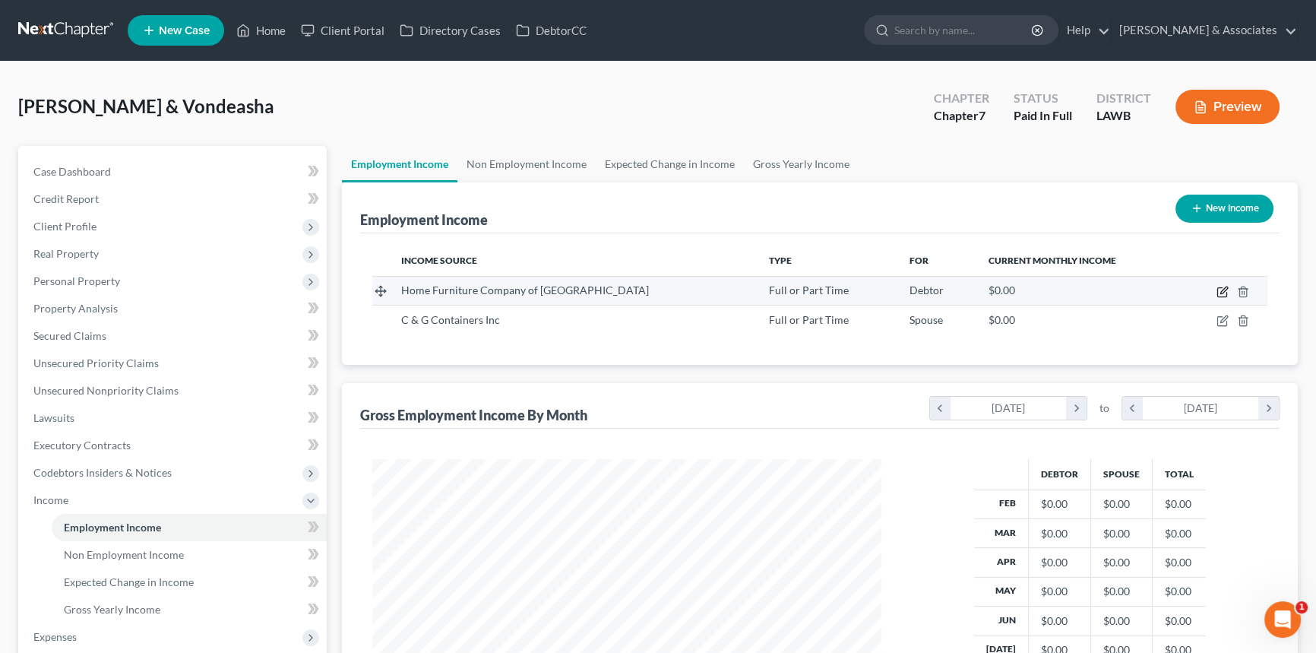
click at [1221, 289] on icon "button" at bounding box center [1223, 292] width 12 height 12
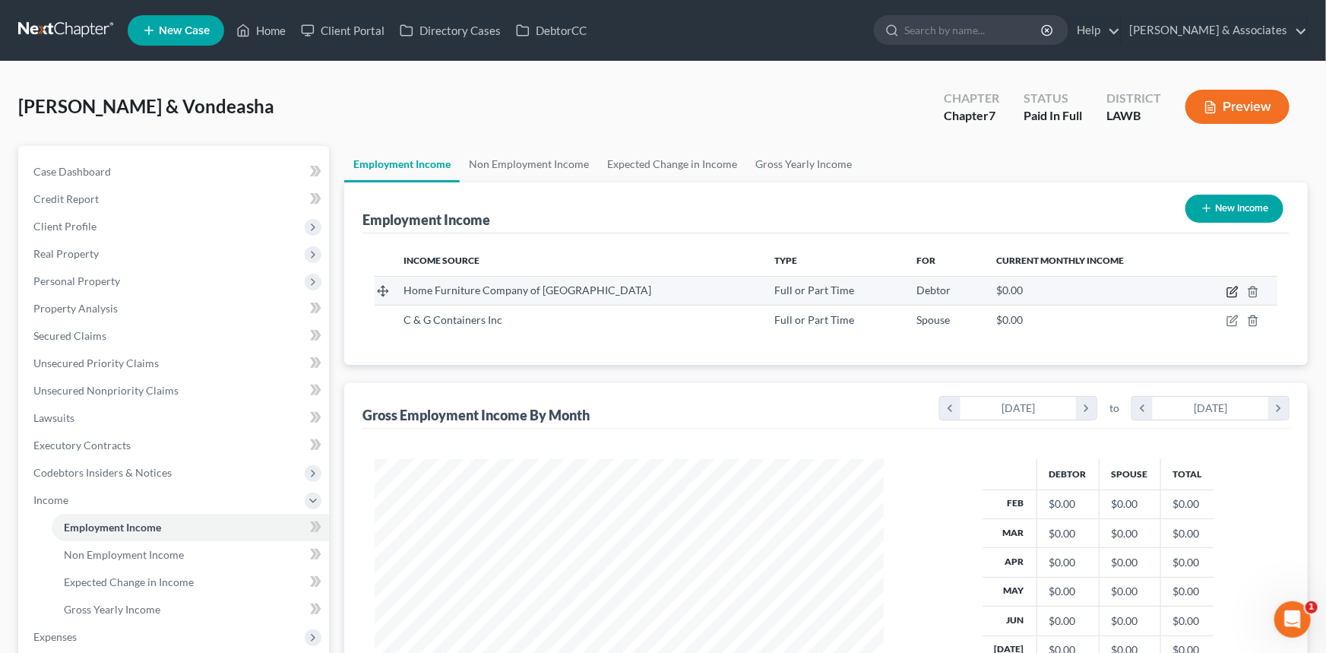
scroll to position [272, 544]
select select "0"
select select "19"
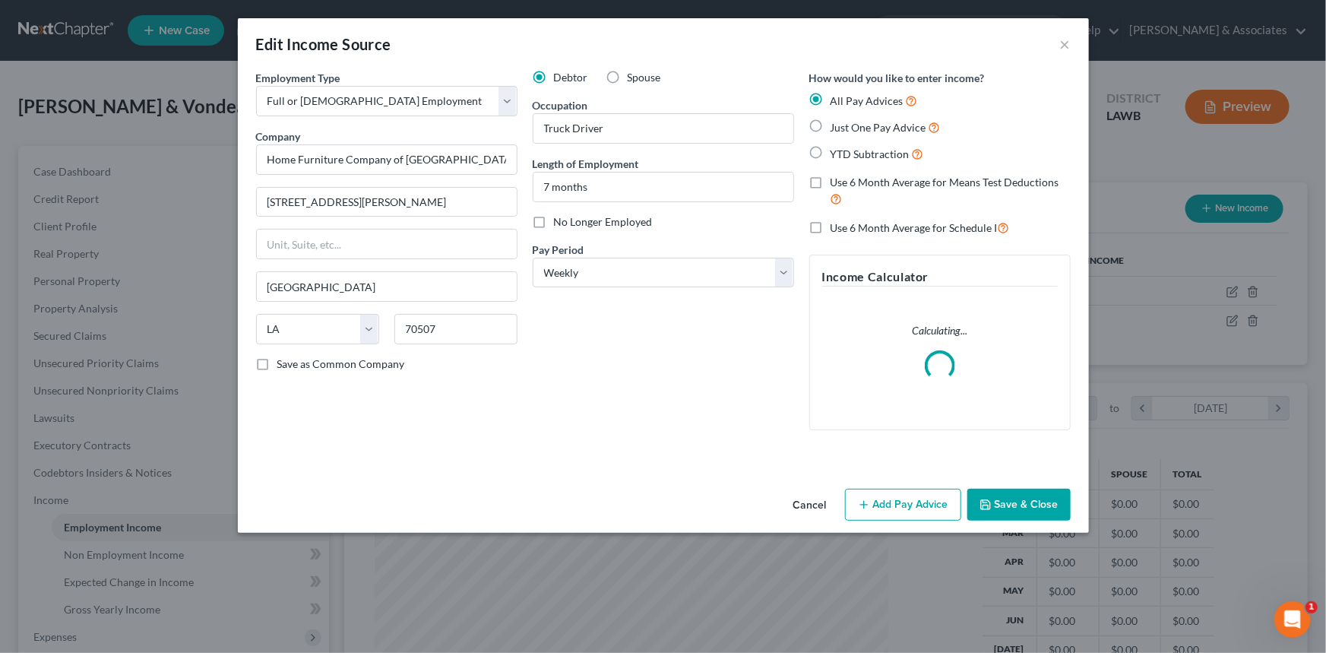
click at [916, 508] on button "Add Pay Advice" at bounding box center [903, 505] width 116 height 32
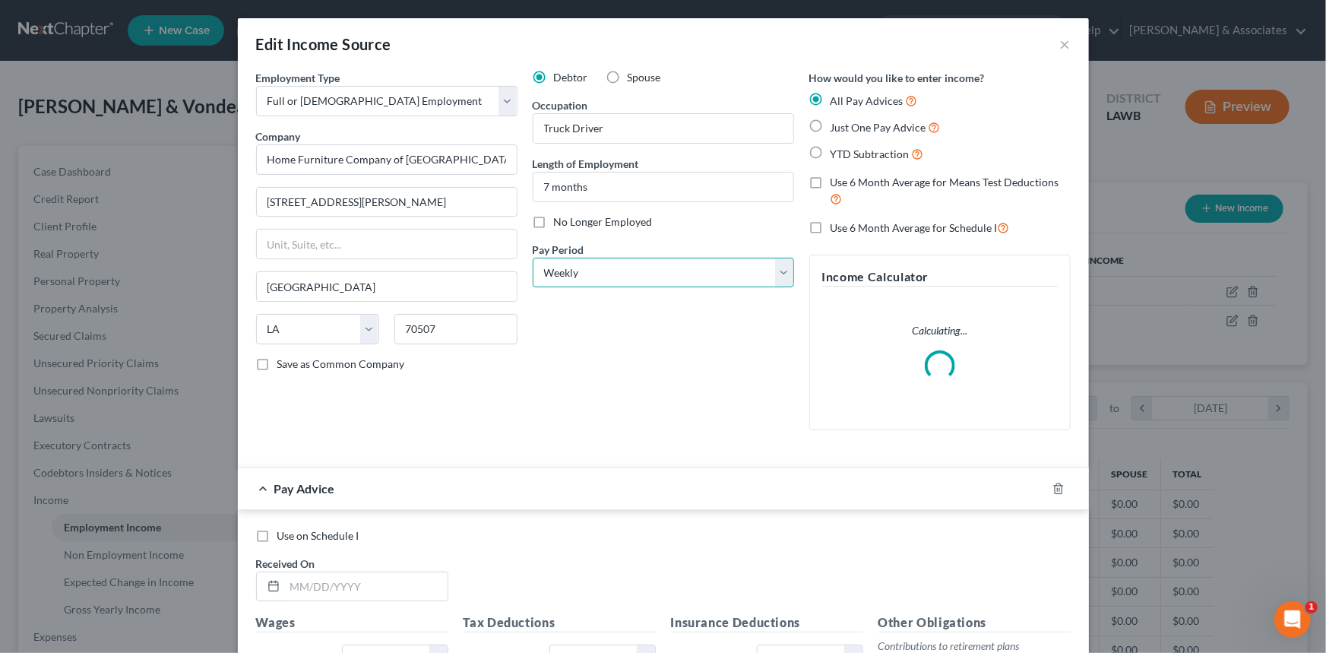
drag, startPoint x: 622, startPoint y: 275, endPoint x: 623, endPoint y: 287, distance: 11.4
click at [623, 277] on select "Select Monthly Twice Monthly Every Other Week Weekly" at bounding box center [663, 273] width 261 height 30
click at [533, 258] on select "Select Monthly Twice Monthly Every Other Week Weekly" at bounding box center [663, 273] width 261 height 30
select select "0"
click at [647, 364] on div "Debtor Spouse Occupation Truck Driver Length of Employment 7 months No Longer E…" at bounding box center [663, 256] width 277 height 372
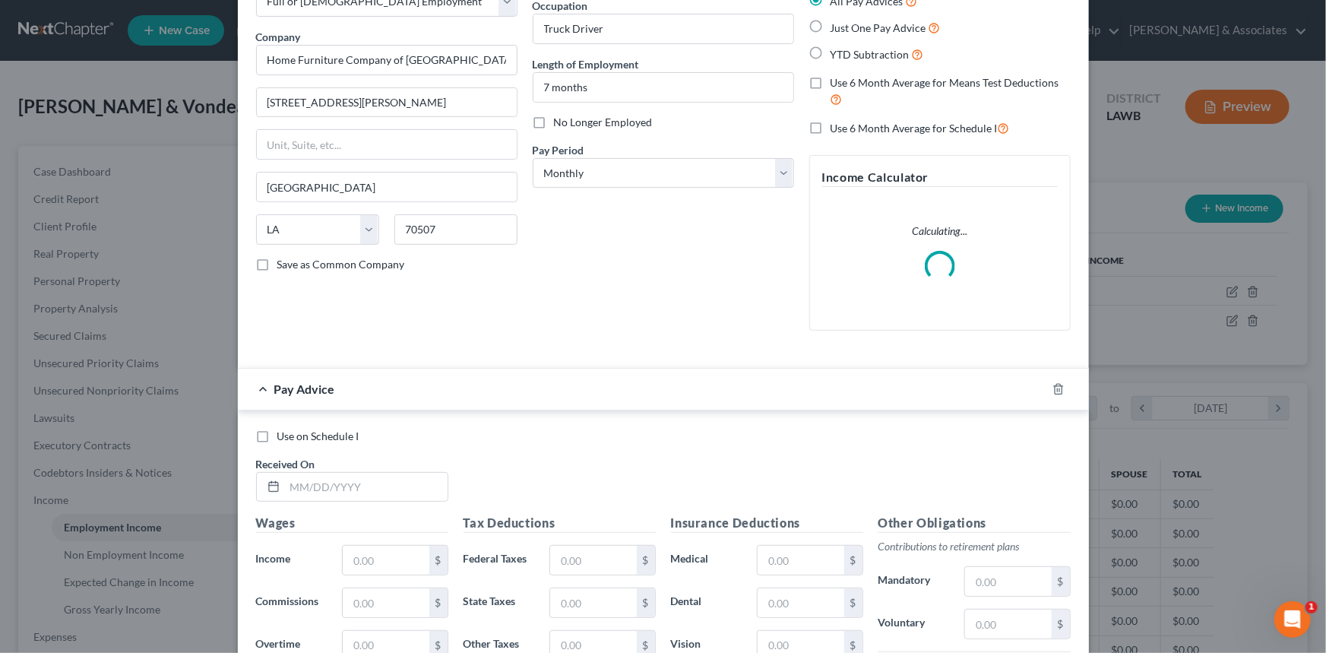
scroll to position [207, 0]
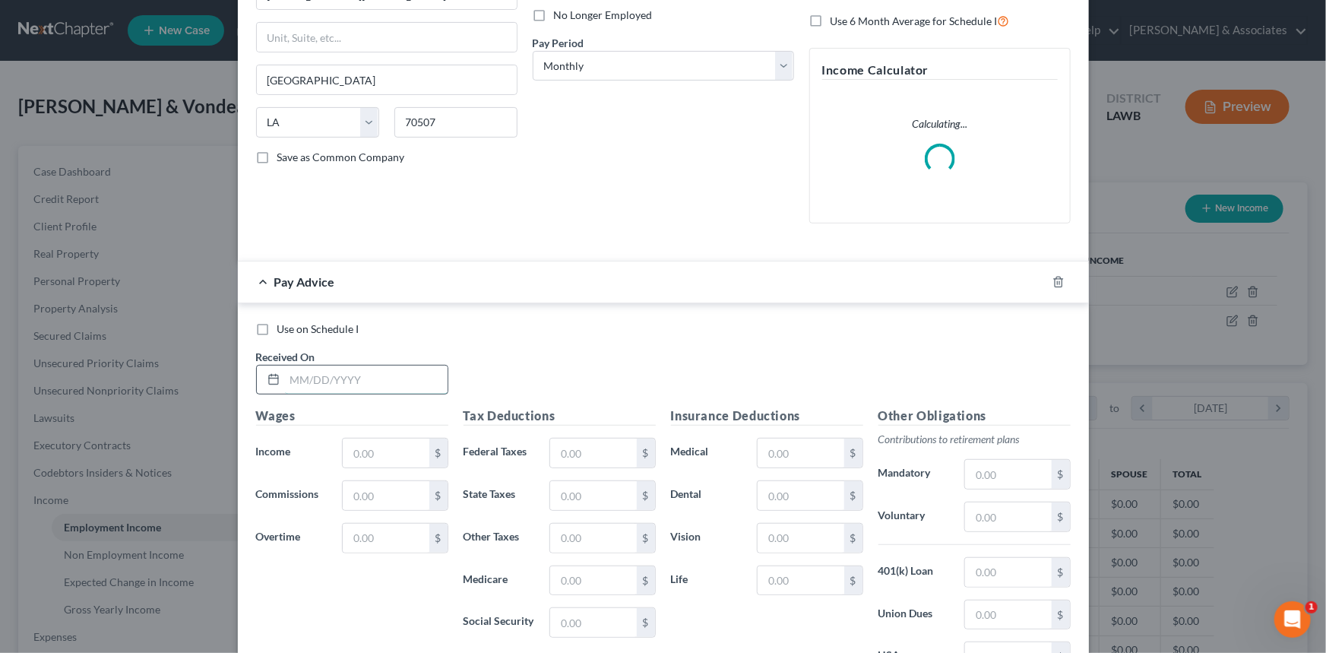
click at [289, 367] on input "text" at bounding box center [366, 380] width 163 height 29
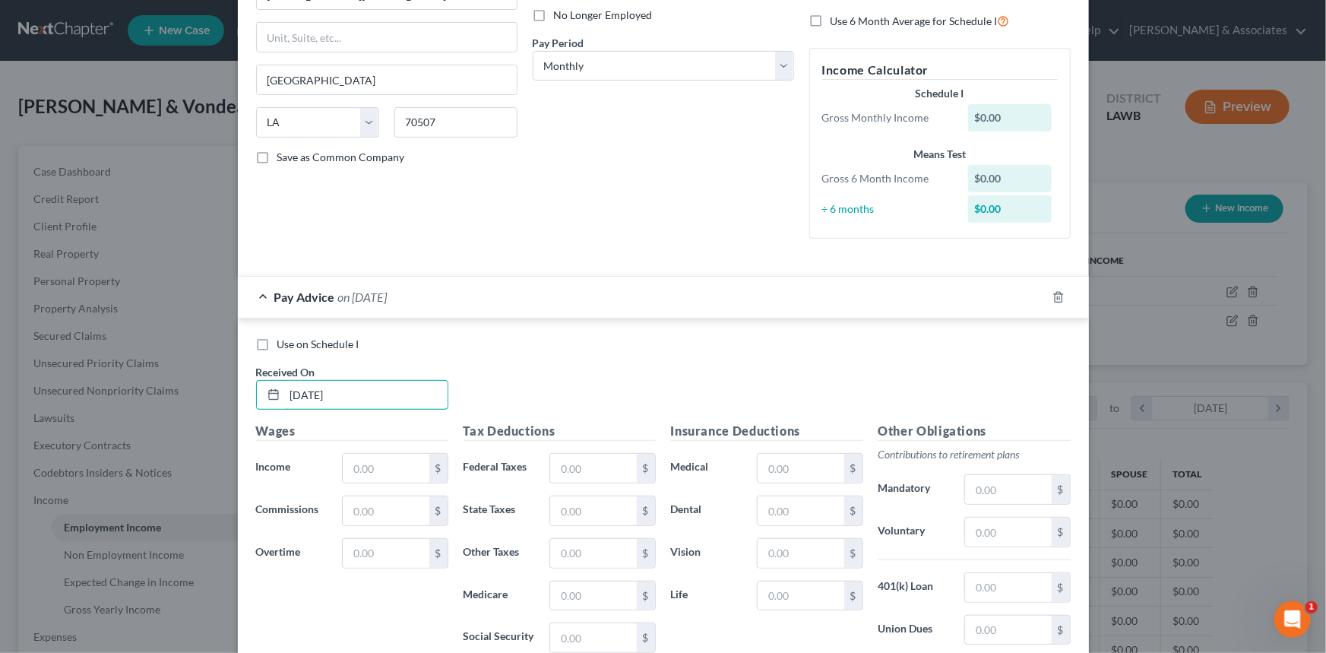
type input "2/1/2025"
click at [395, 469] on input "text" at bounding box center [386, 468] width 86 height 29
type input "5,902.93"
click at [583, 457] on input "text" at bounding box center [593, 468] width 86 height 29
type input "655.57"
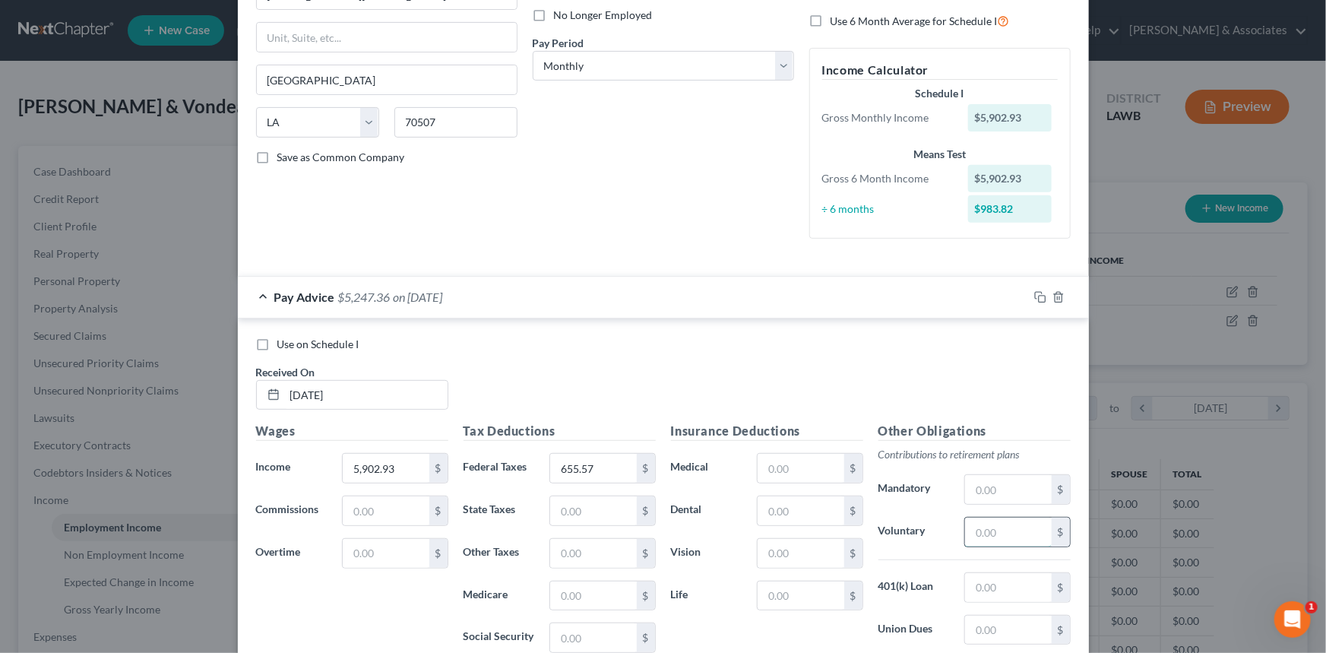
click at [1002, 518] on input "text" at bounding box center [1008, 532] width 86 height 29
type input "93.33"
click at [818, 465] on input "text" at bounding box center [801, 468] width 86 height 29
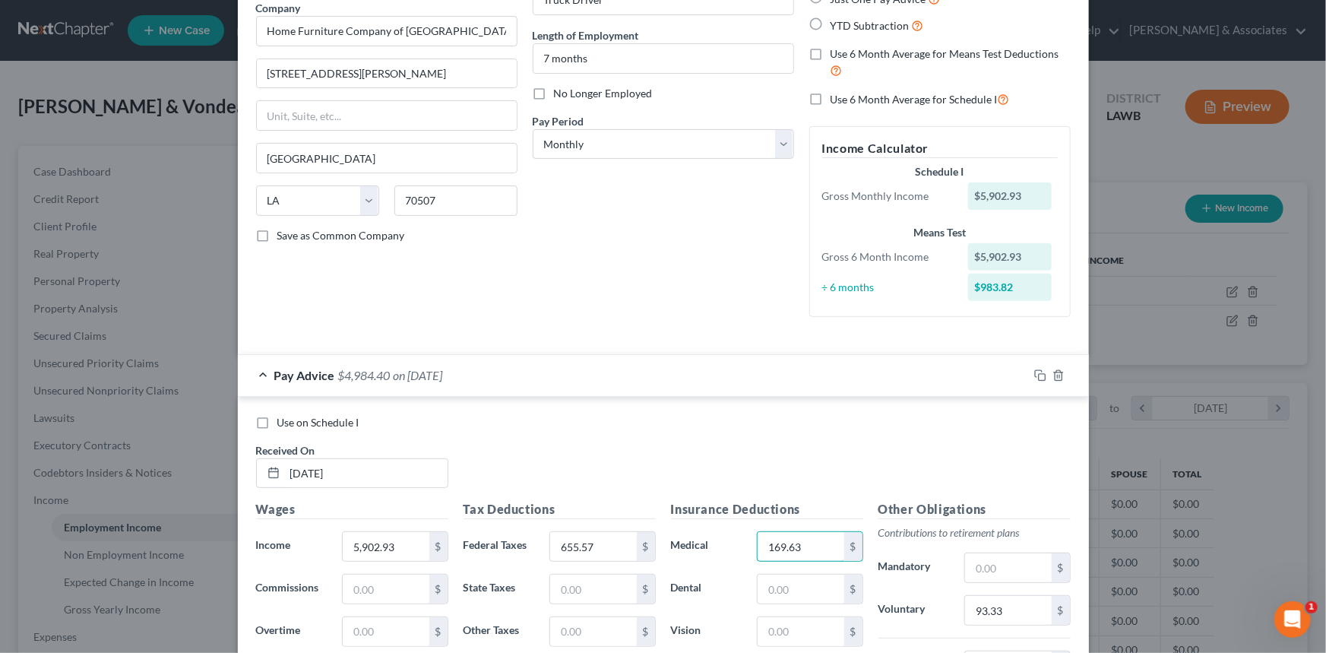
scroll to position [0, 0]
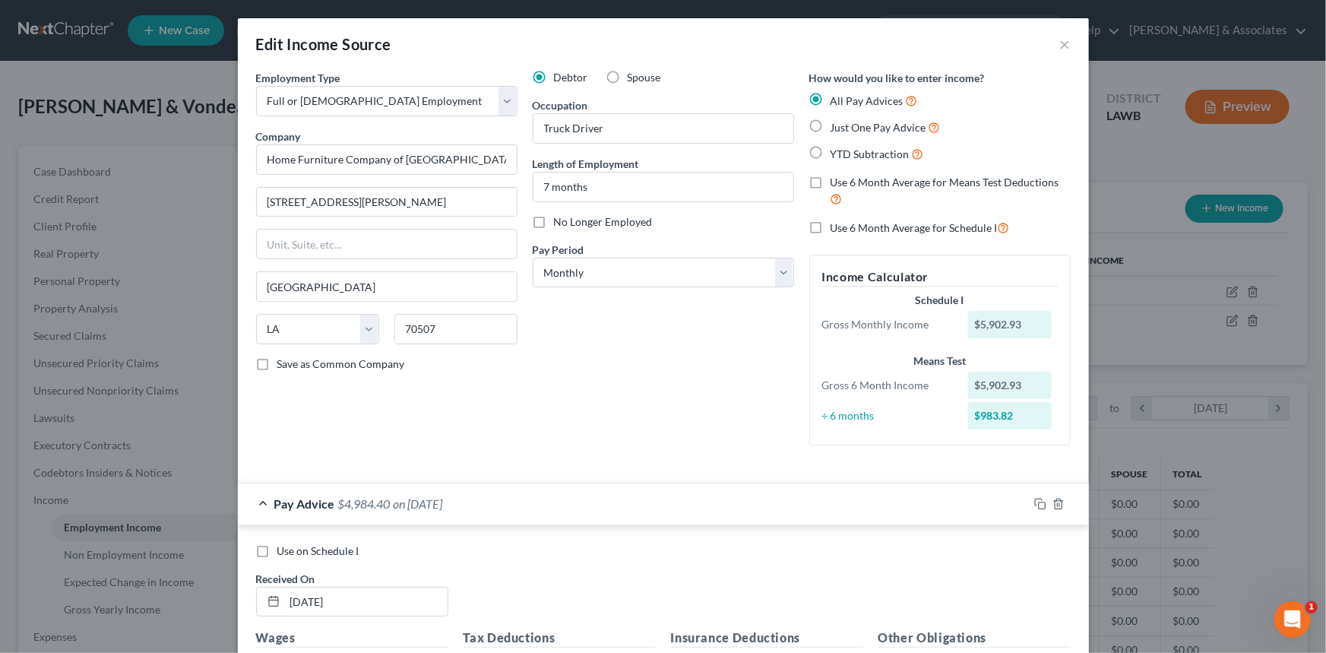
type input "169.63"
click at [857, 130] on span "Just One Pay Advice" at bounding box center [879, 127] width 96 height 13
click at [847, 128] on input "Just One Pay Advice" at bounding box center [842, 124] width 10 height 10
radio input "true"
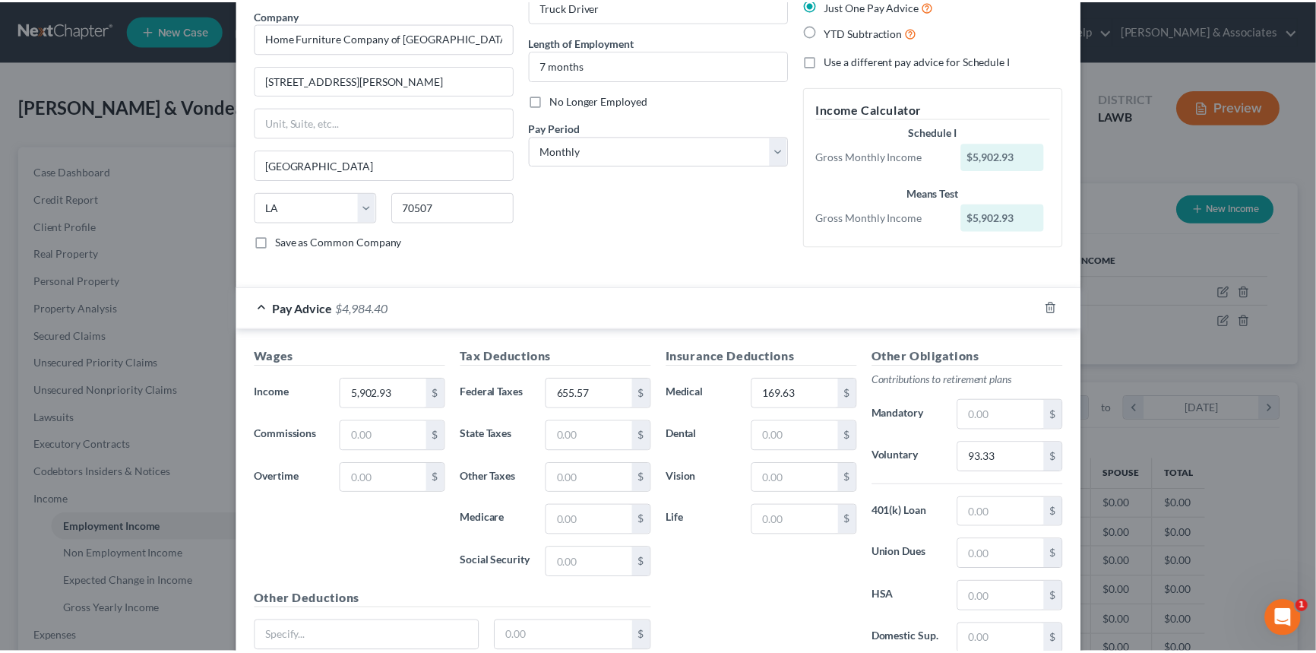
scroll to position [250, 0]
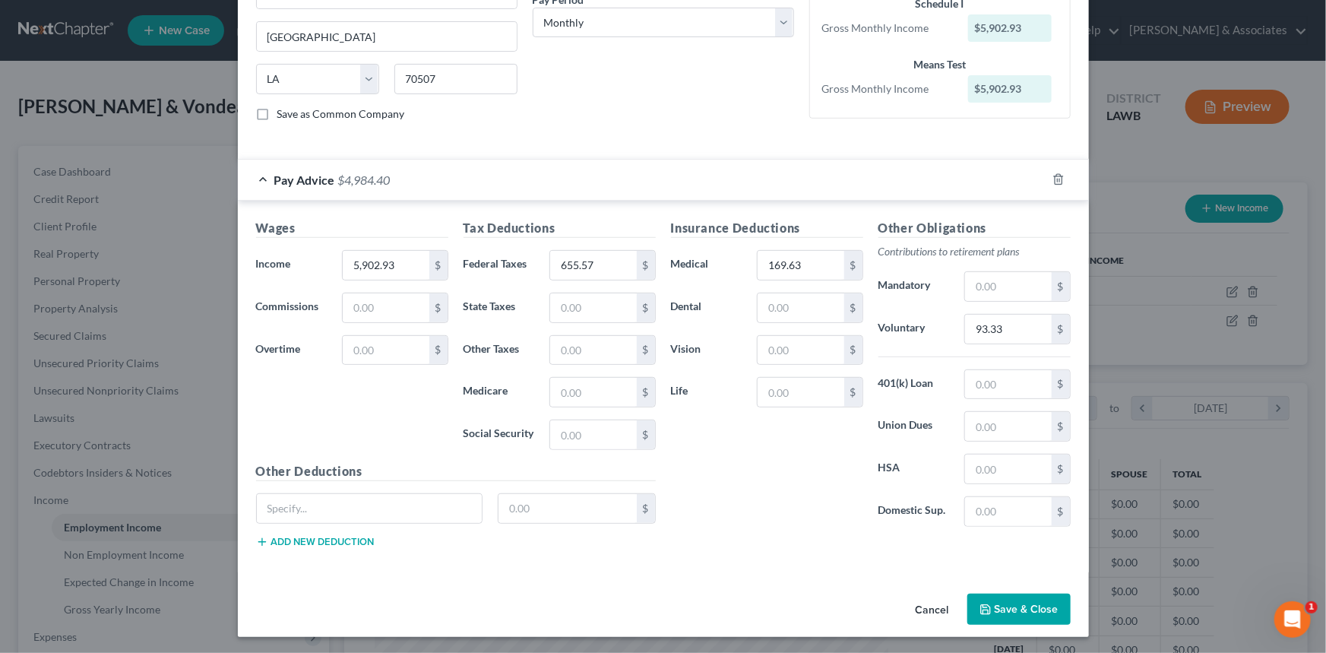
click at [1003, 606] on button "Save & Close" at bounding box center [1018, 610] width 103 height 32
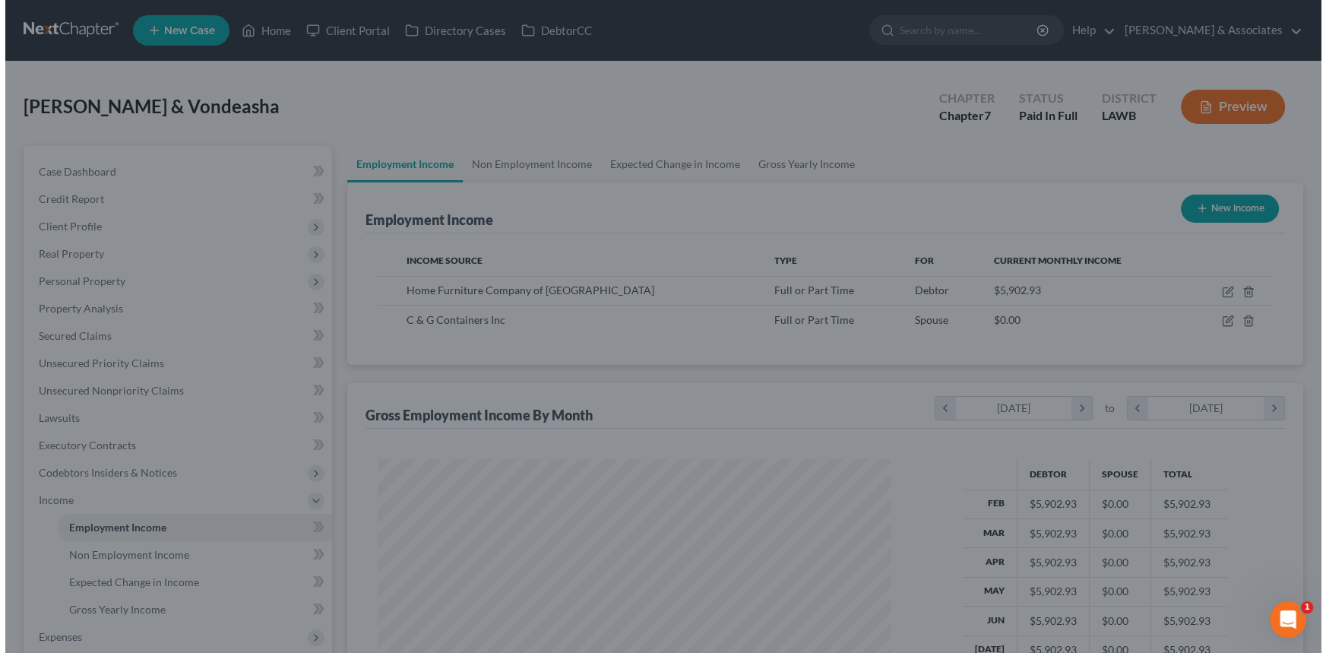
scroll to position [759711, 759443]
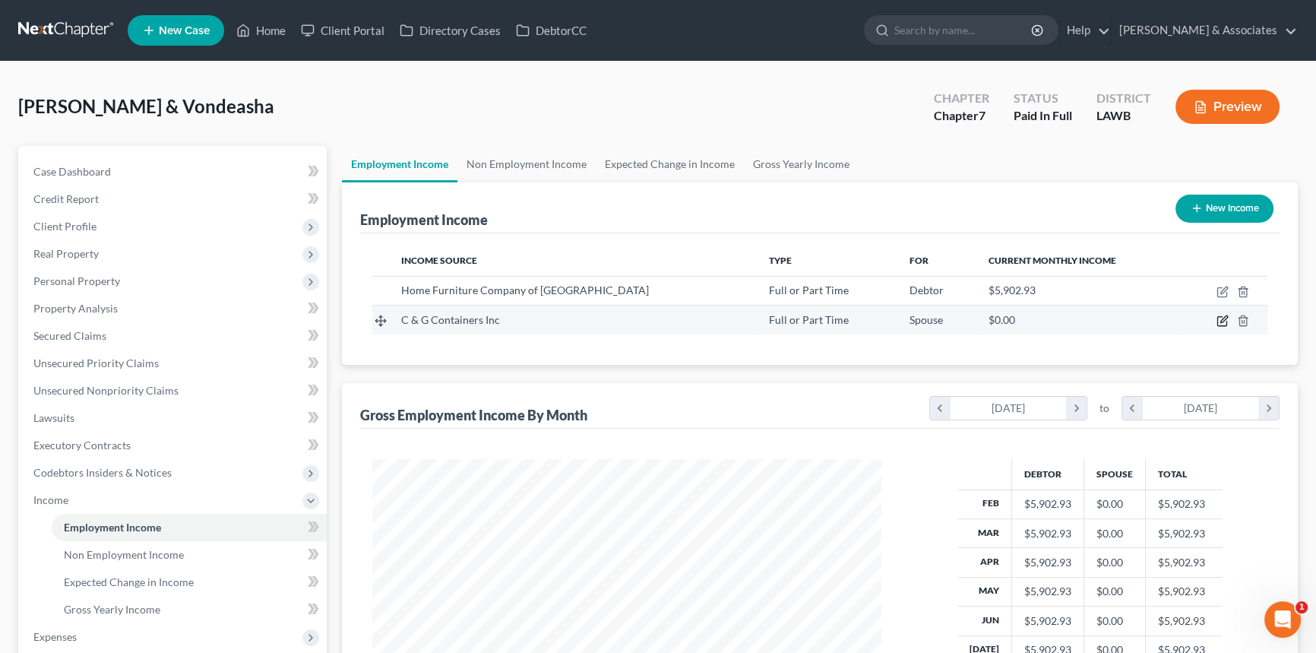
click at [1221, 320] on icon "button" at bounding box center [1224, 319] width 7 height 7
select select "0"
select select "19"
select select "1"
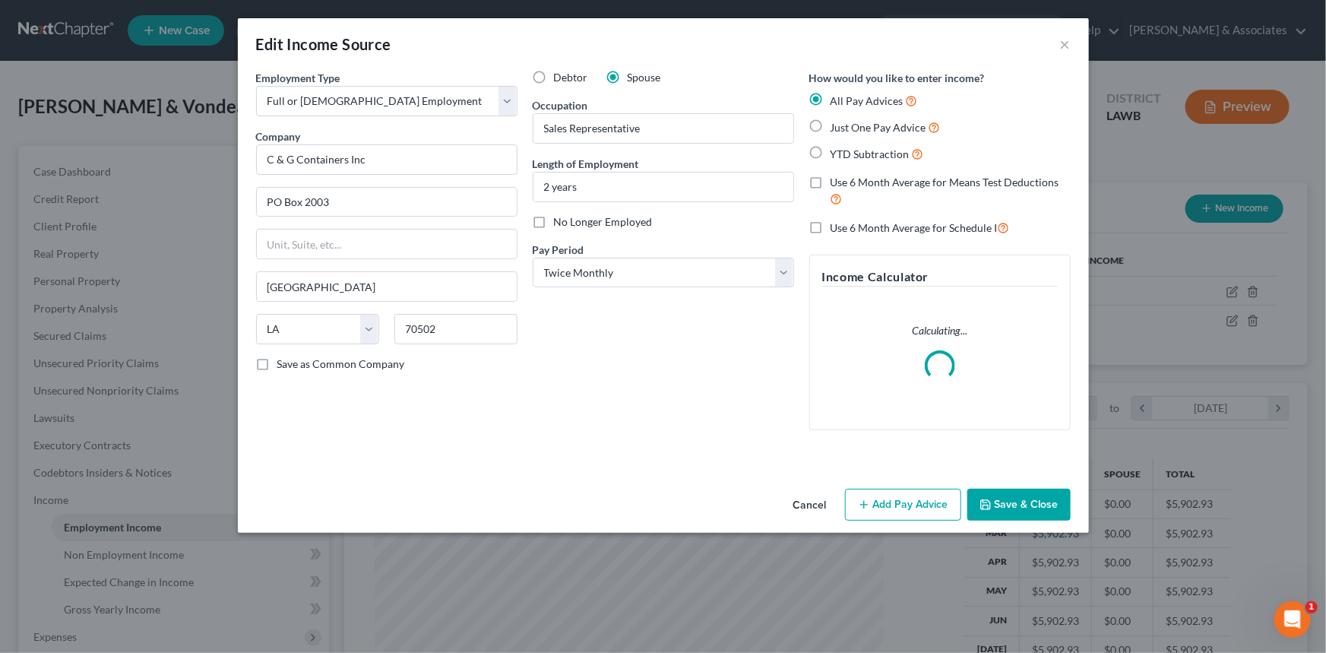
scroll to position [272, 544]
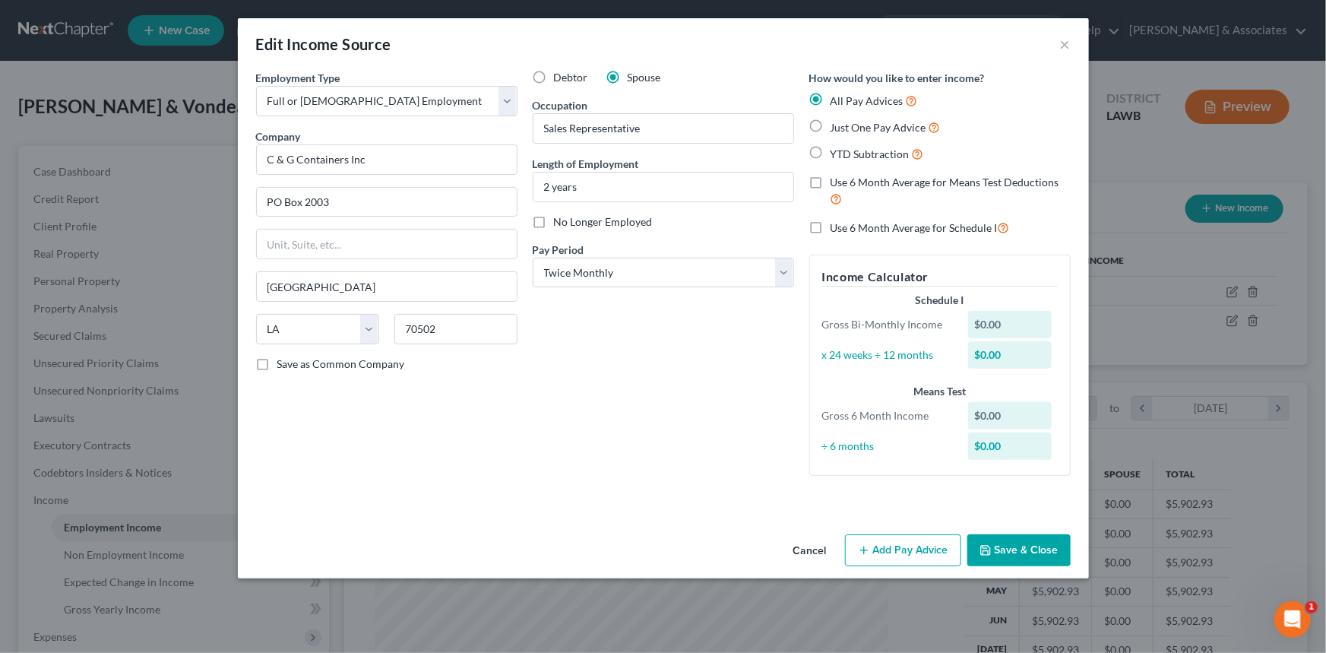
click at [862, 128] on span "Just One Pay Advice" at bounding box center [879, 127] width 96 height 13
click at [847, 128] on input "Just One Pay Advice" at bounding box center [842, 124] width 10 height 10
radio input "true"
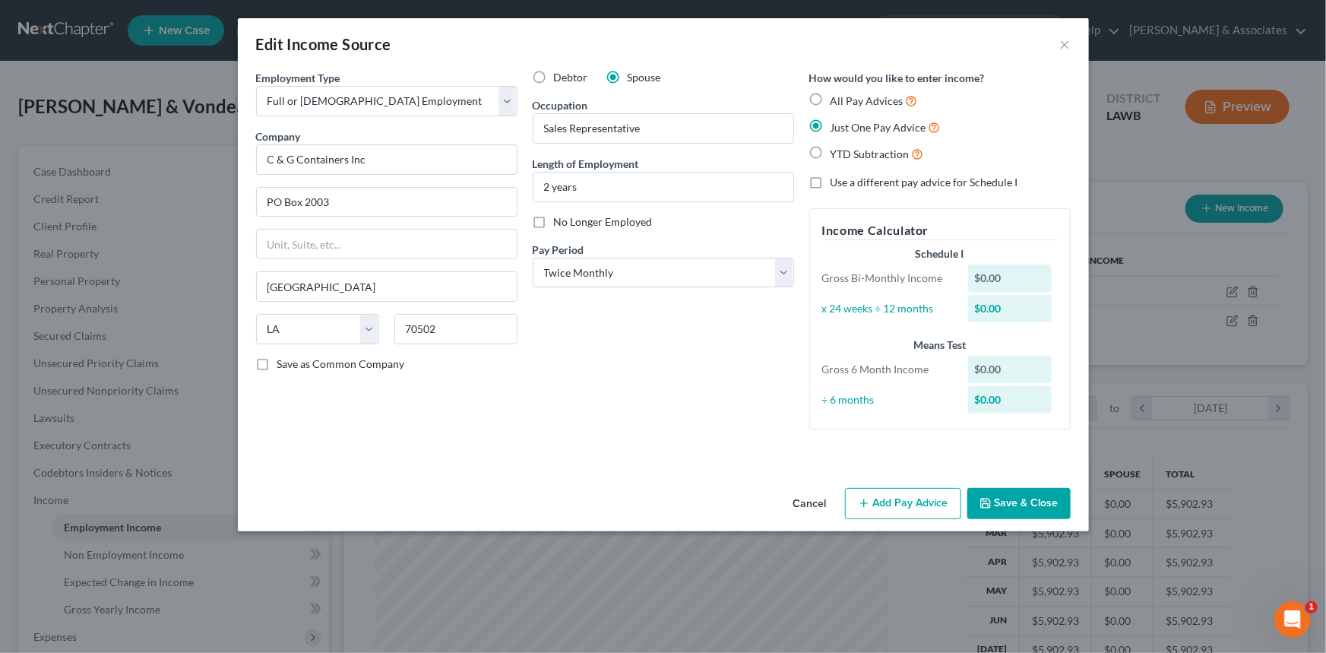
click at [900, 491] on button "Add Pay Advice" at bounding box center [903, 504] width 116 height 32
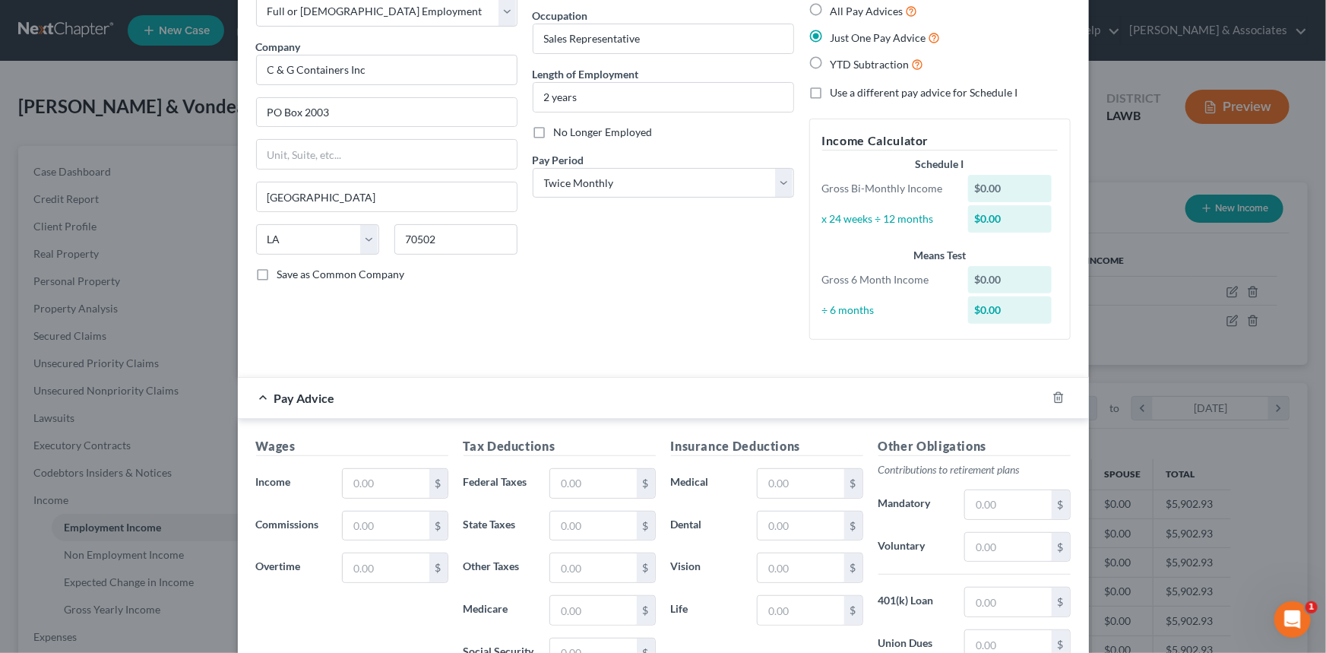
scroll to position [207, 0]
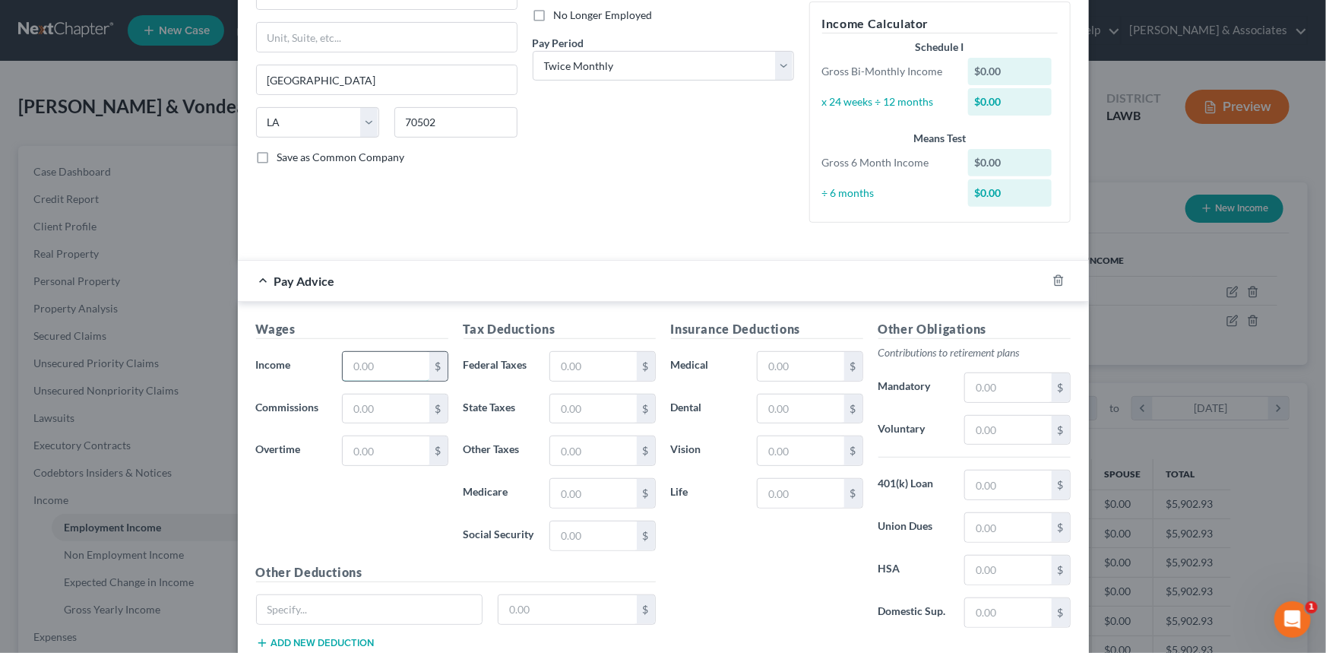
click at [388, 359] on input "text" at bounding box center [386, 366] width 86 height 29
type input "3,889.67"
click at [609, 374] on input "text" at bounding box center [593, 366] width 86 height 29
click at [570, 372] on input "text" at bounding box center [593, 366] width 86 height 29
type input "536.7"
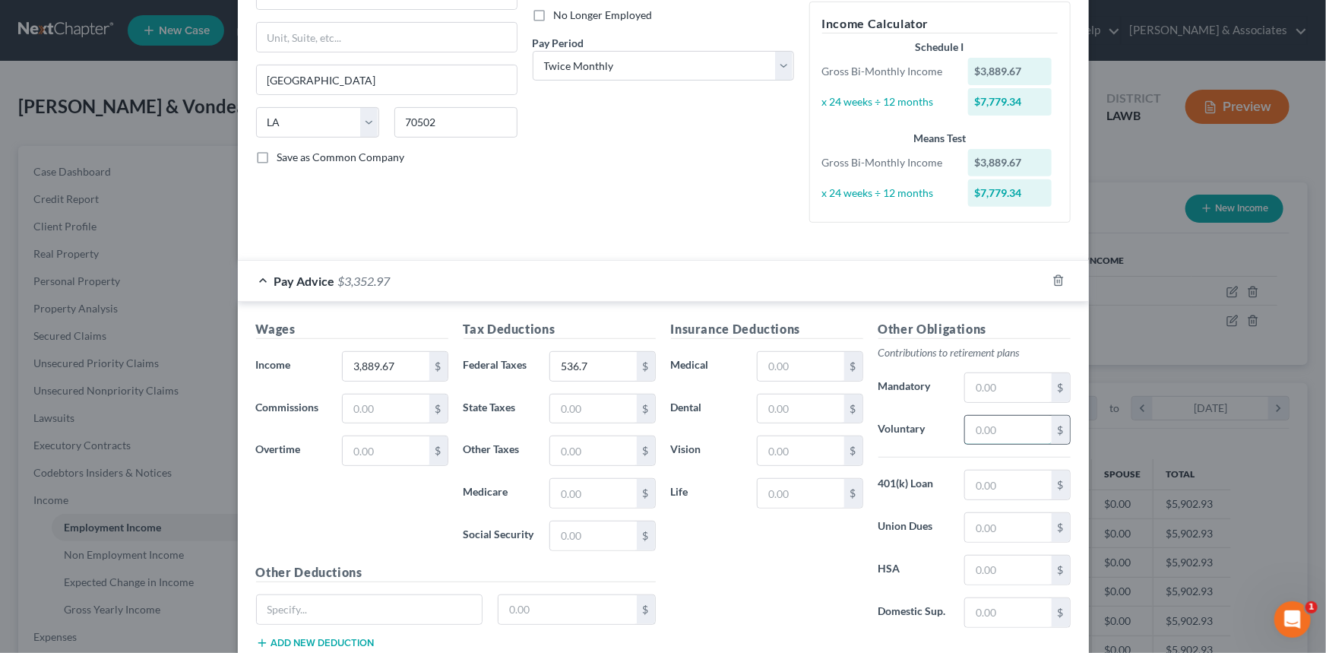
click at [1011, 431] on input "text" at bounding box center [1008, 430] width 86 height 29
type input "32.5"
click at [812, 372] on input "text" at bounding box center [801, 366] width 86 height 29
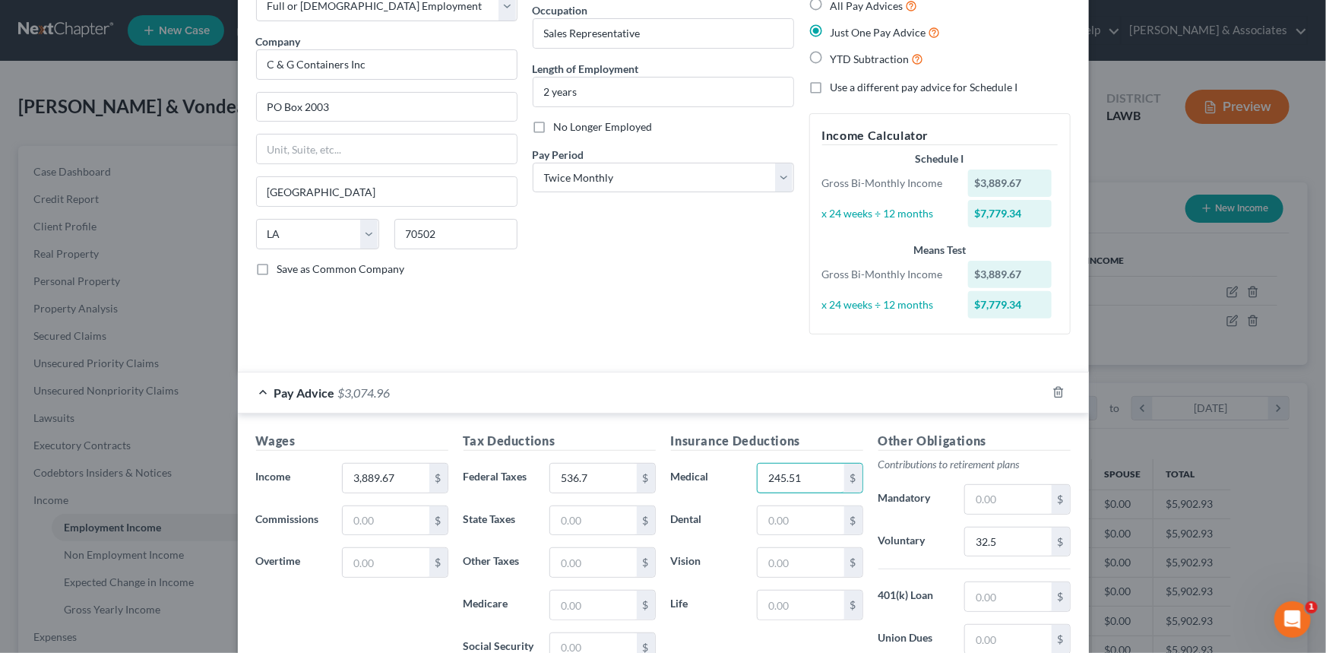
scroll to position [0, 0]
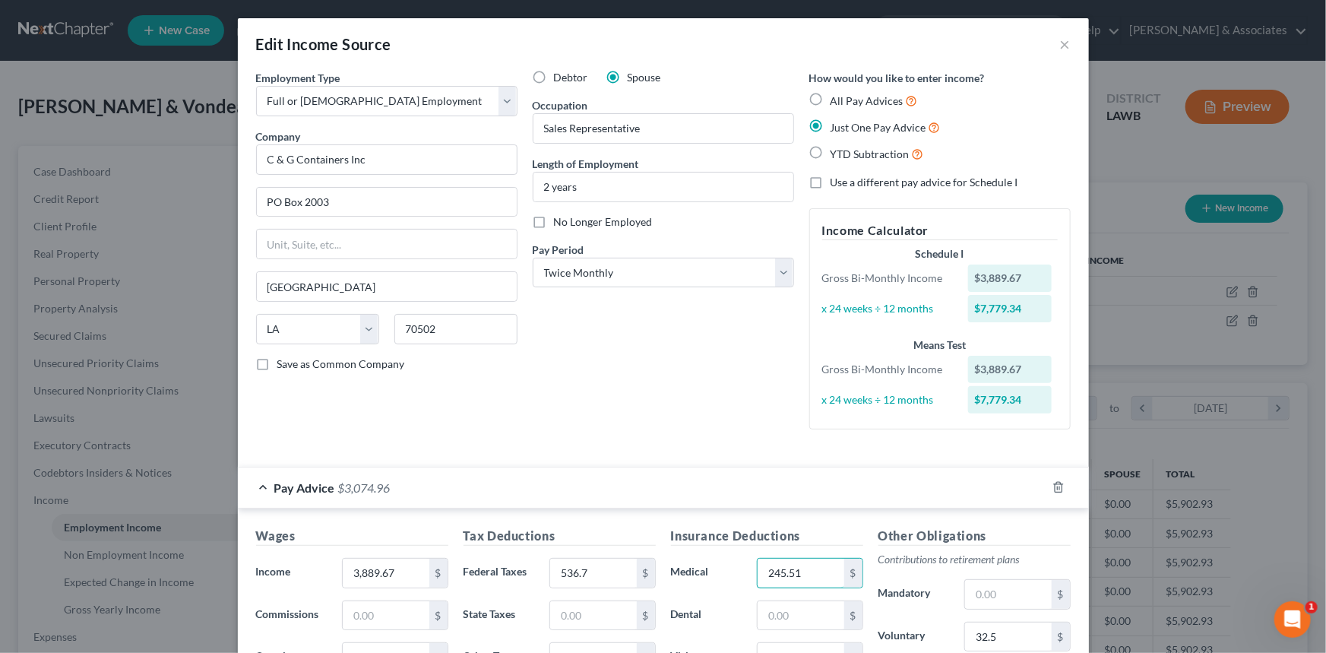
type input "245.51"
click at [611, 298] on div "Debtor Spouse Occupation Sales Representative Length of Employment 2 years No L…" at bounding box center [663, 256] width 277 height 372
click at [616, 283] on select "Select Monthly Twice Monthly Every Other Week Weekly" at bounding box center [663, 273] width 261 height 30
select select "0"
click at [533, 258] on select "Select Monthly Twice Monthly Every Other Week Weekly" at bounding box center [663, 273] width 261 height 30
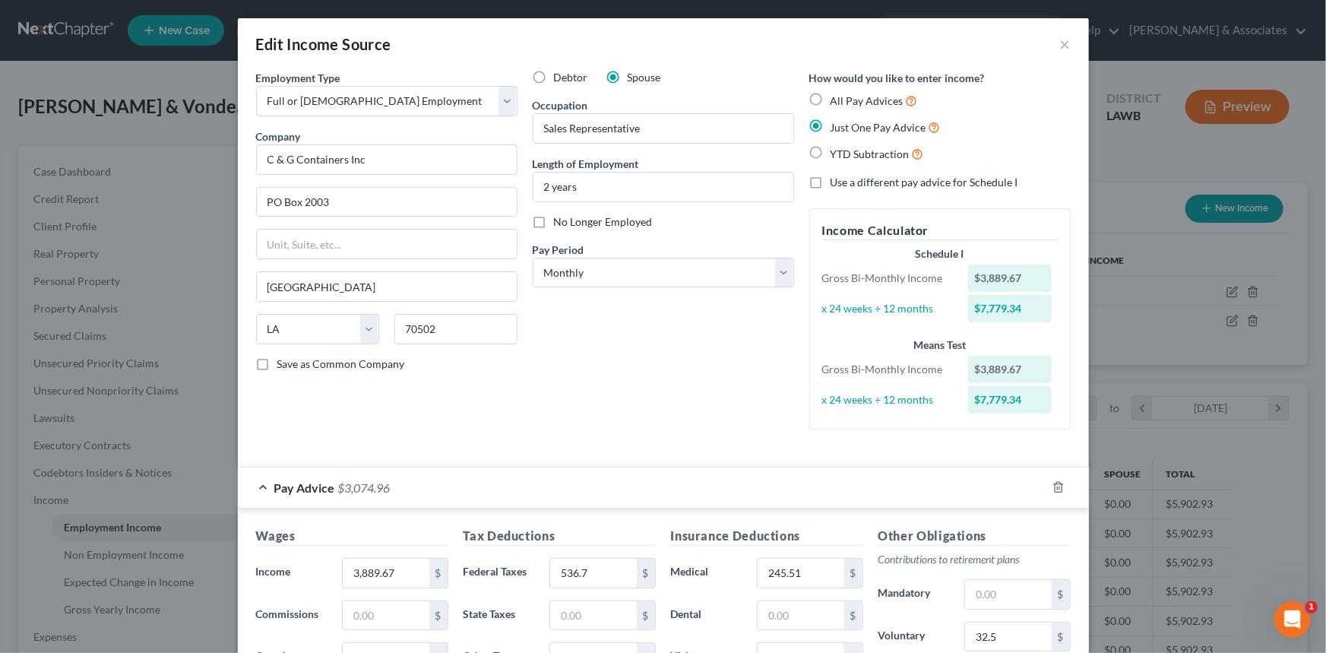
click at [646, 369] on div "Debtor Spouse Occupation Sales Representative Length of Employment 2 years No L…" at bounding box center [663, 256] width 277 height 372
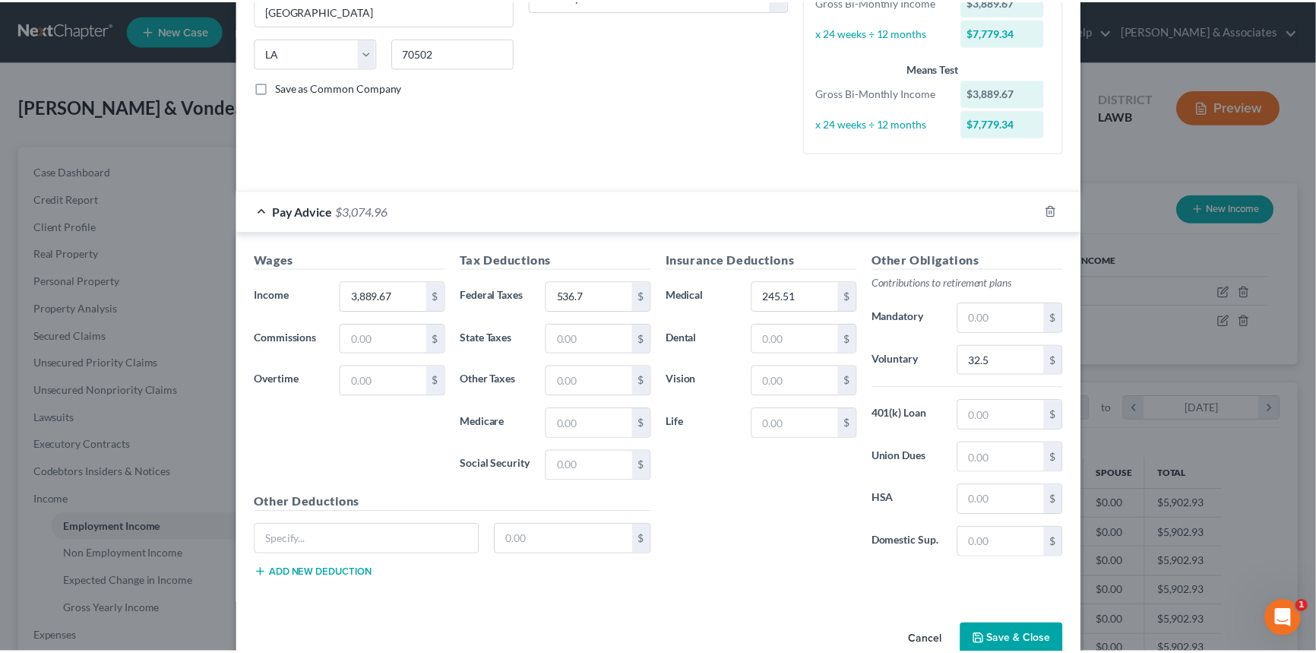
scroll to position [309, 0]
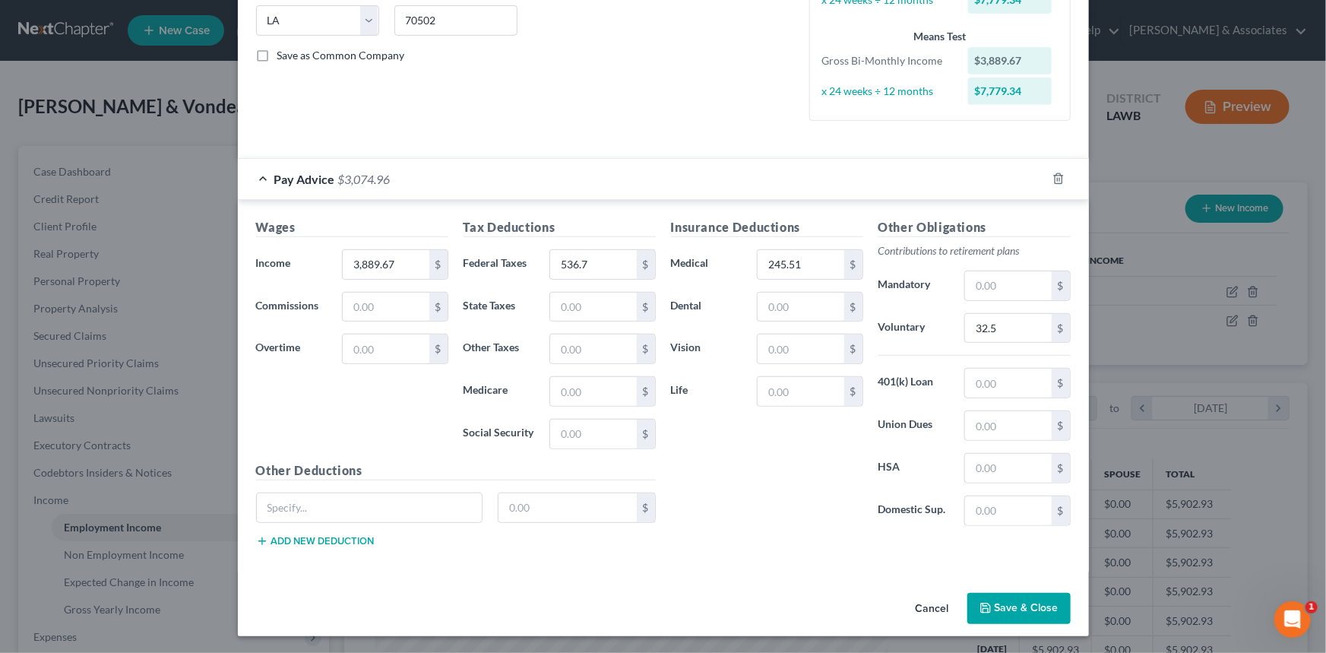
click at [1003, 602] on button "Save & Close" at bounding box center [1018, 609] width 103 height 32
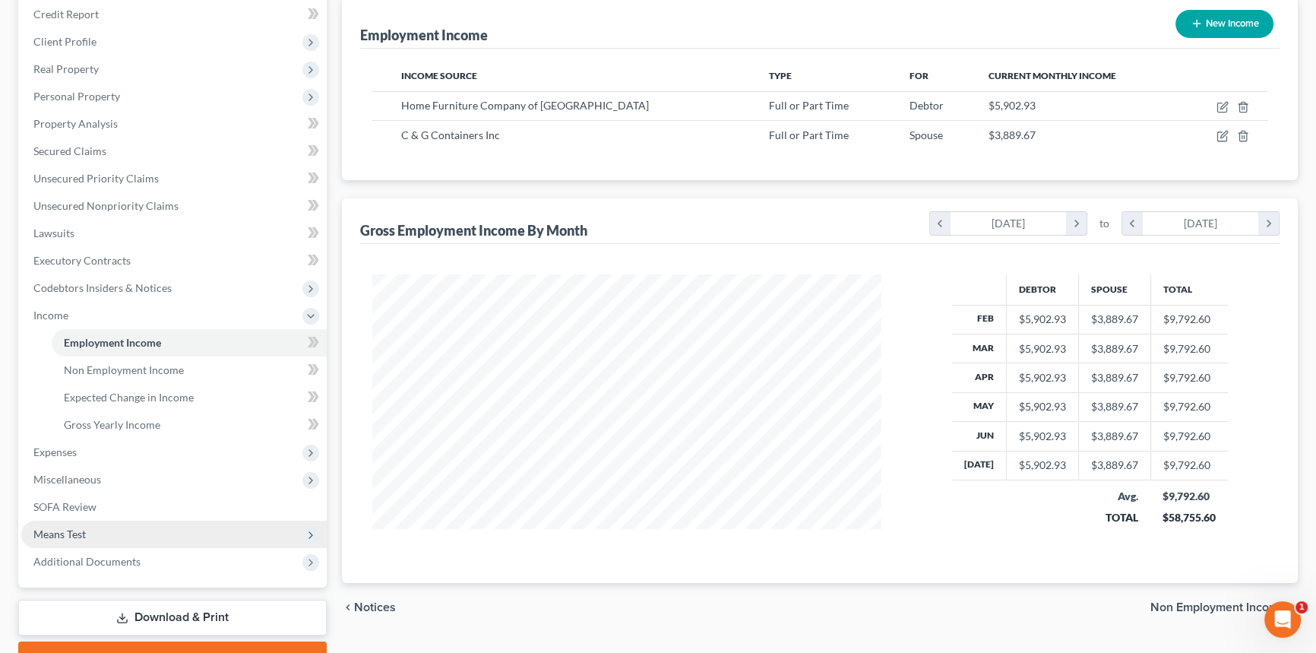
scroll to position [207, 0]
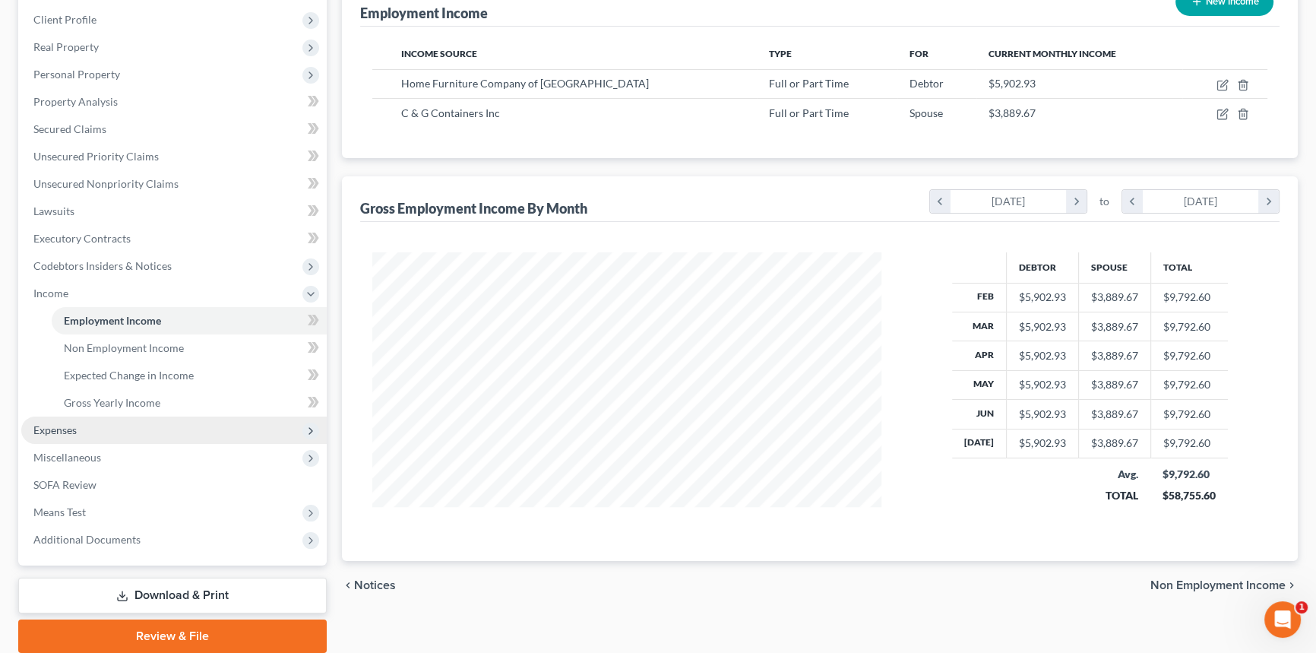
click at [76, 435] on span "Expenses" at bounding box center [174, 429] width 306 height 27
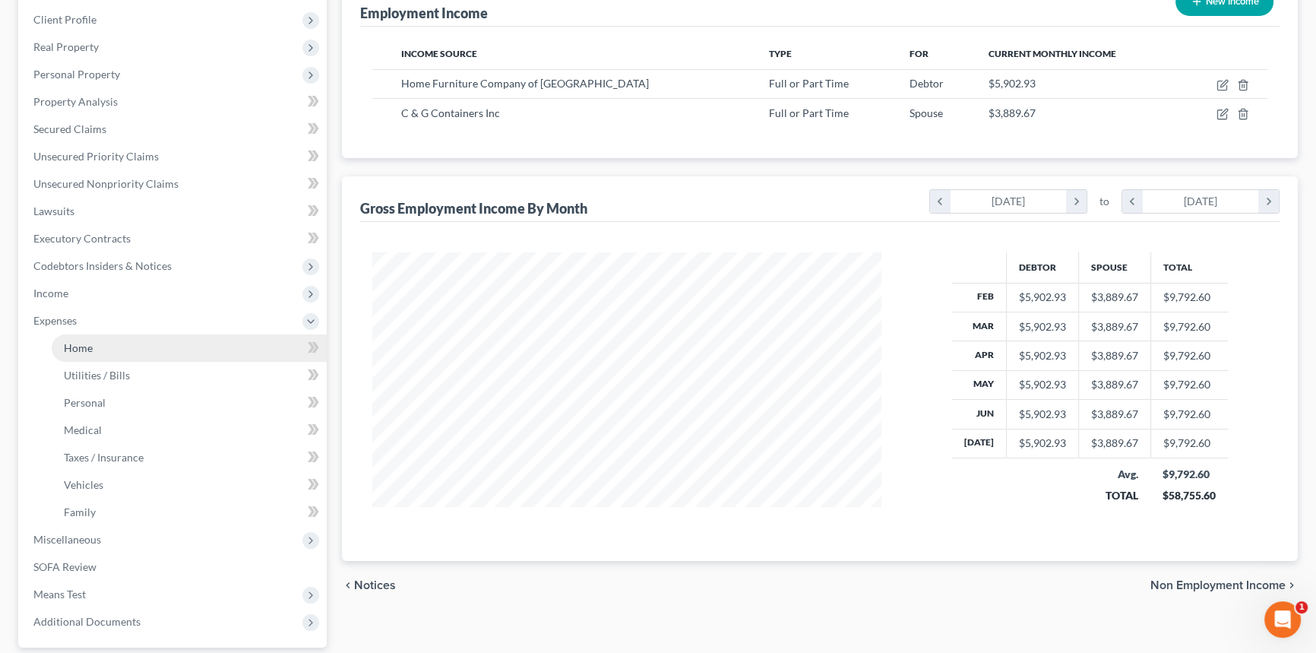
click at [88, 342] on span "Home" at bounding box center [78, 347] width 29 height 13
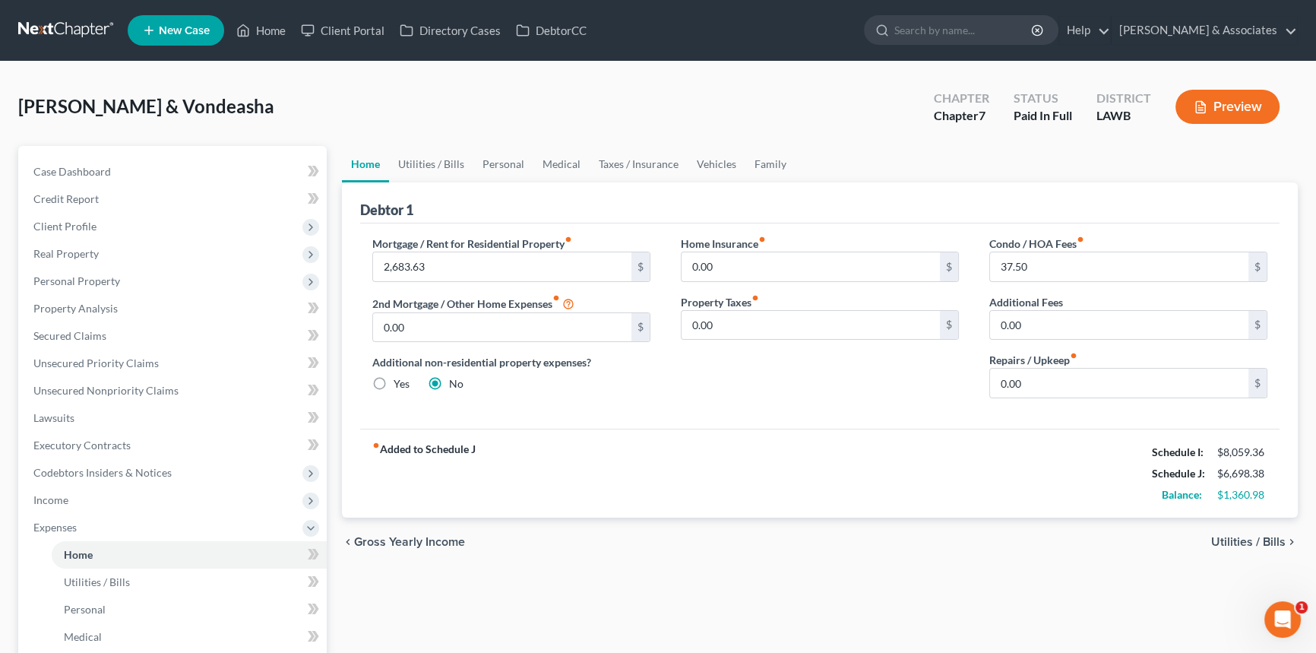
click at [843, 564] on div "chevron_left Gross Yearly Income Utilities / Bills chevron_right" at bounding box center [820, 542] width 956 height 49
click at [717, 156] on link "Vehicles" at bounding box center [717, 164] width 58 height 36
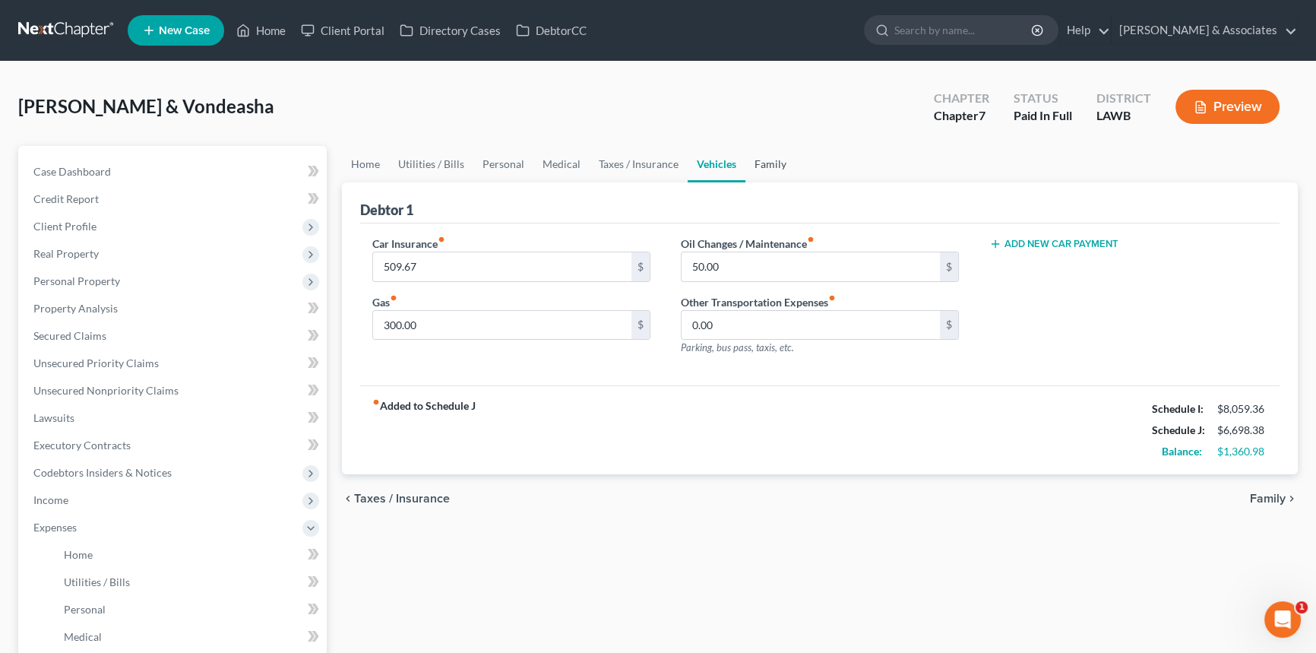
click at [782, 155] on link "Family" at bounding box center [771, 164] width 50 height 36
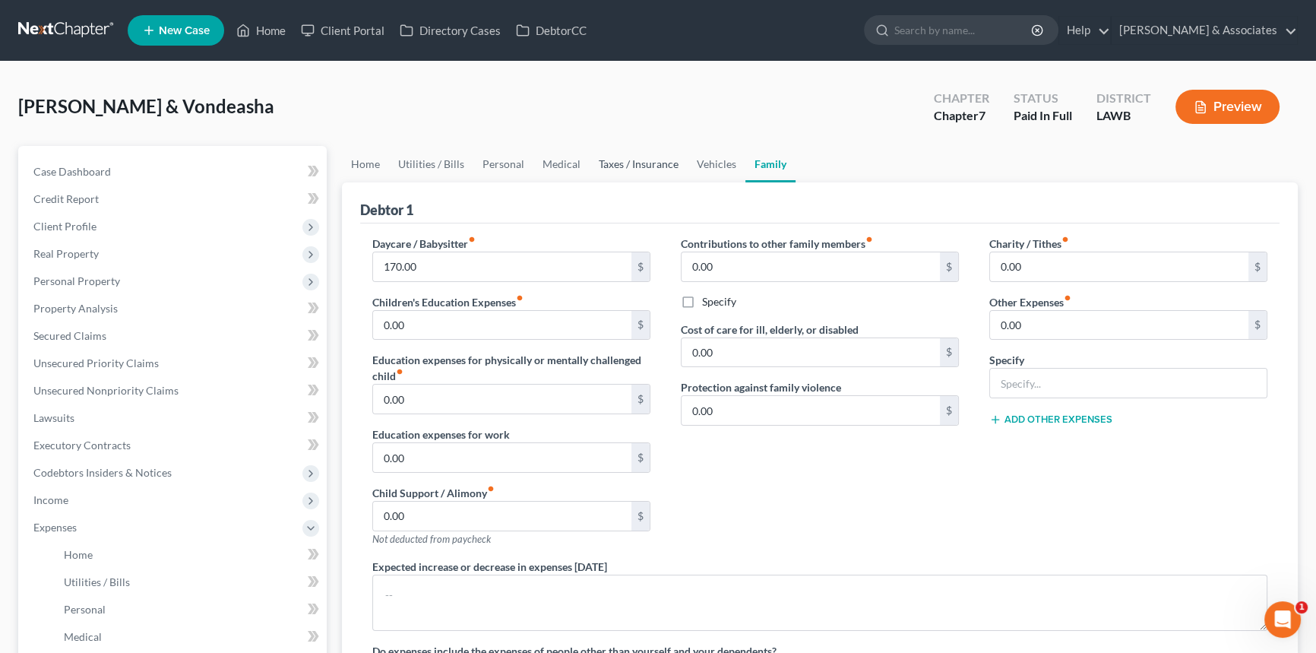
click at [665, 154] on link "Taxes / Insurance" at bounding box center [639, 164] width 98 height 36
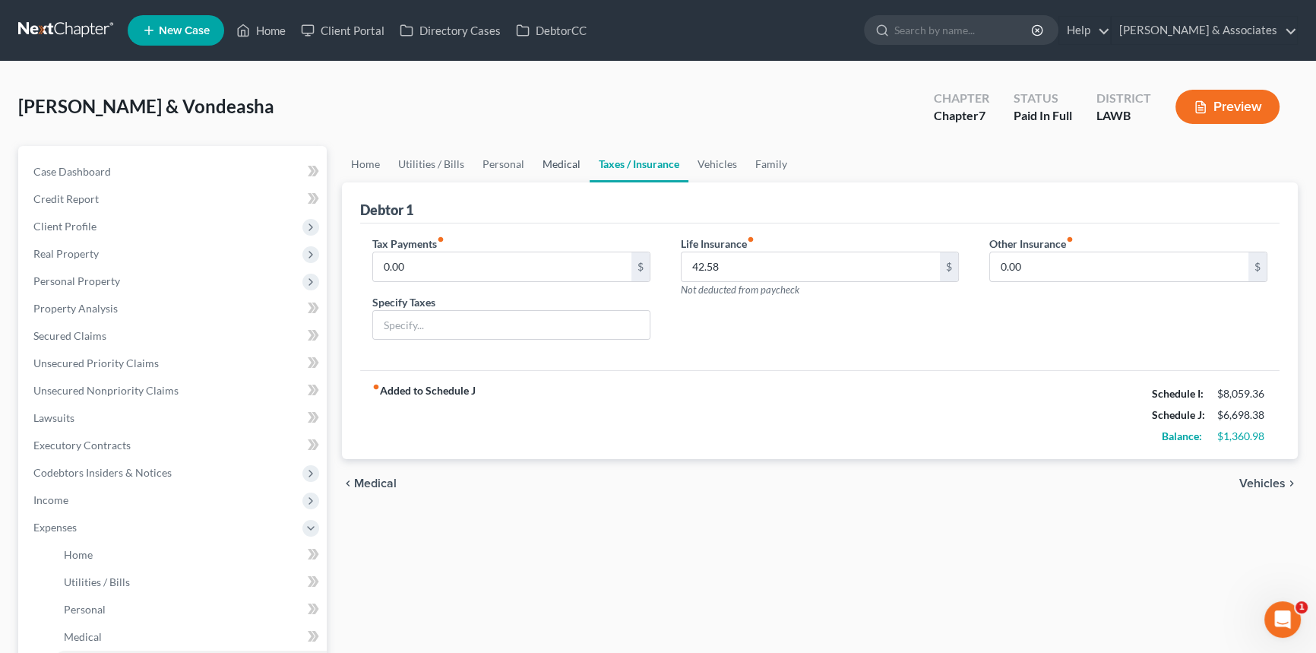
click at [547, 157] on link "Medical" at bounding box center [562, 164] width 56 height 36
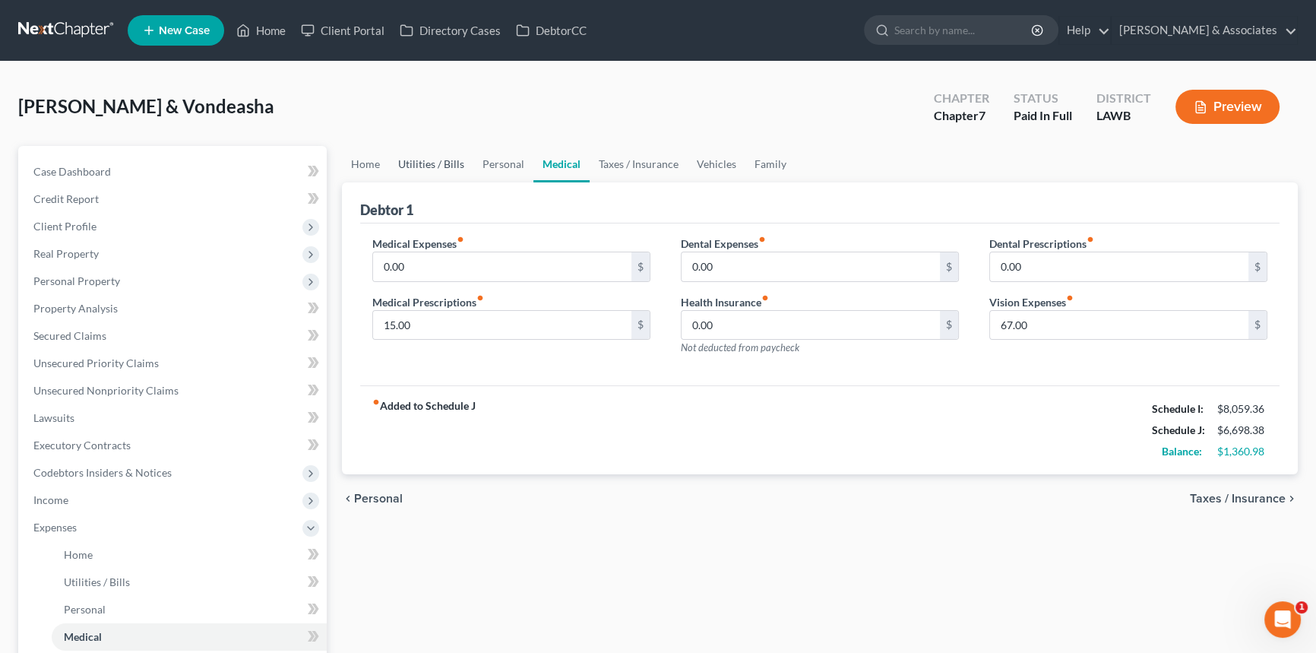
click at [464, 152] on link "Utilities / Bills" at bounding box center [431, 164] width 84 height 36
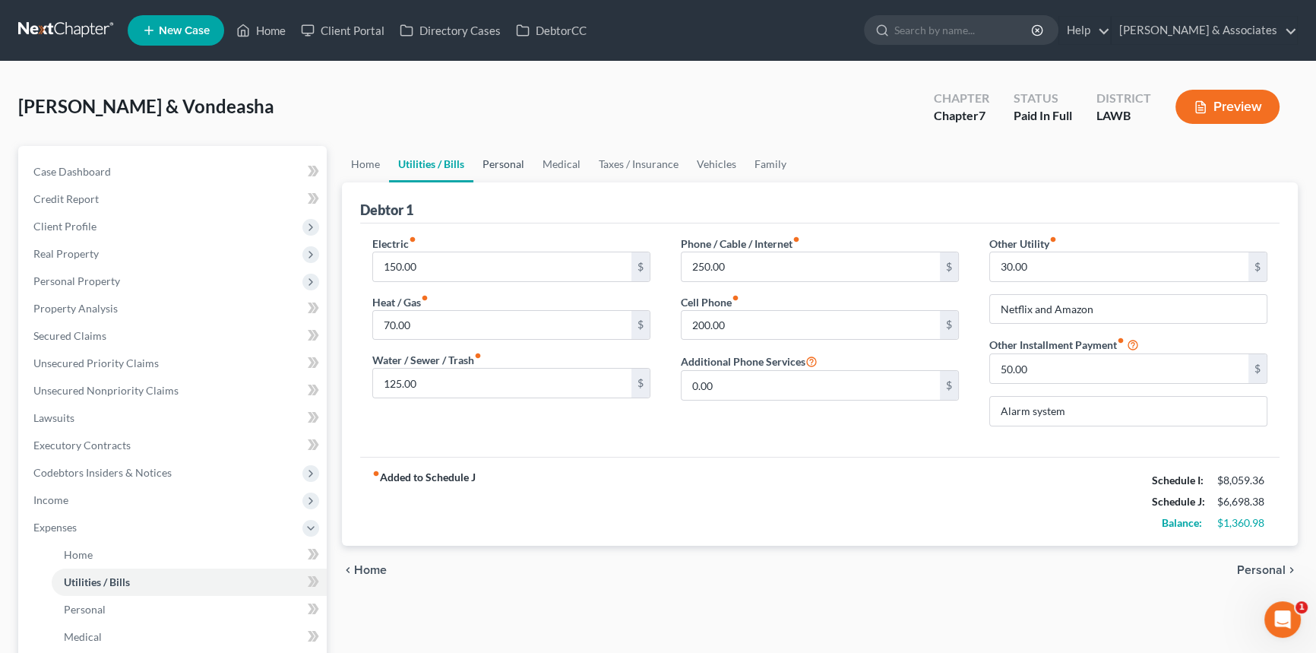
click at [506, 161] on link "Personal" at bounding box center [503, 164] width 60 height 36
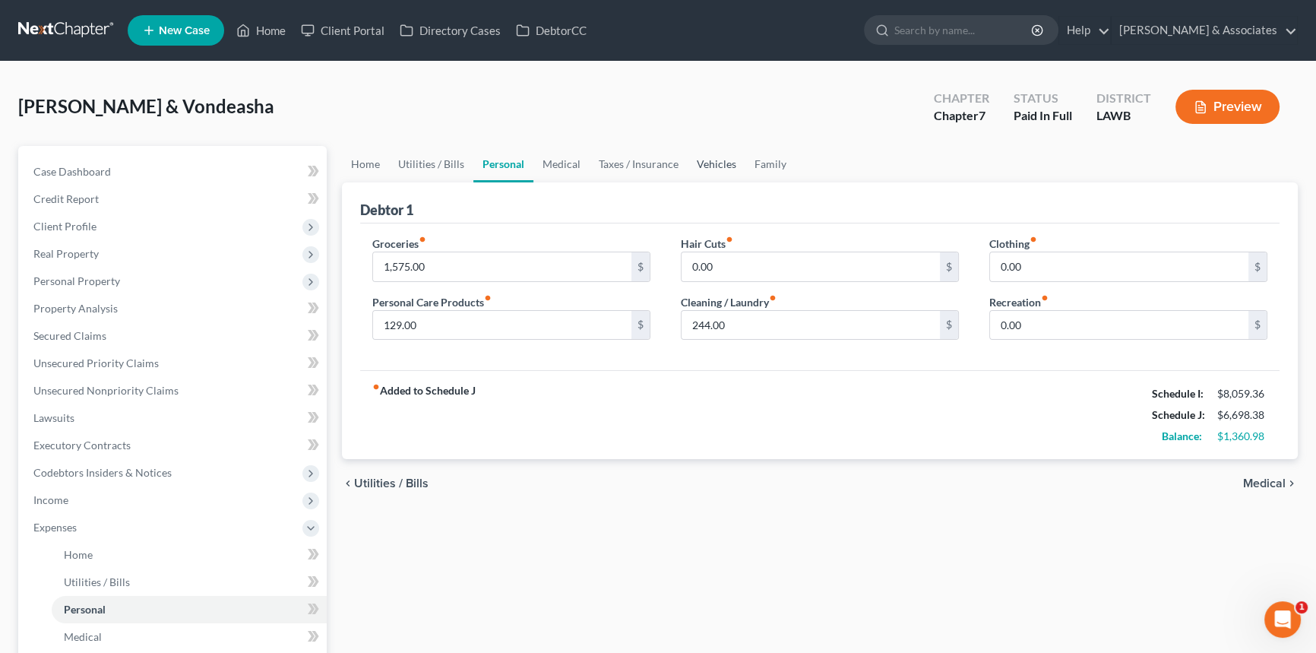
click at [714, 167] on link "Vehicles" at bounding box center [717, 164] width 58 height 36
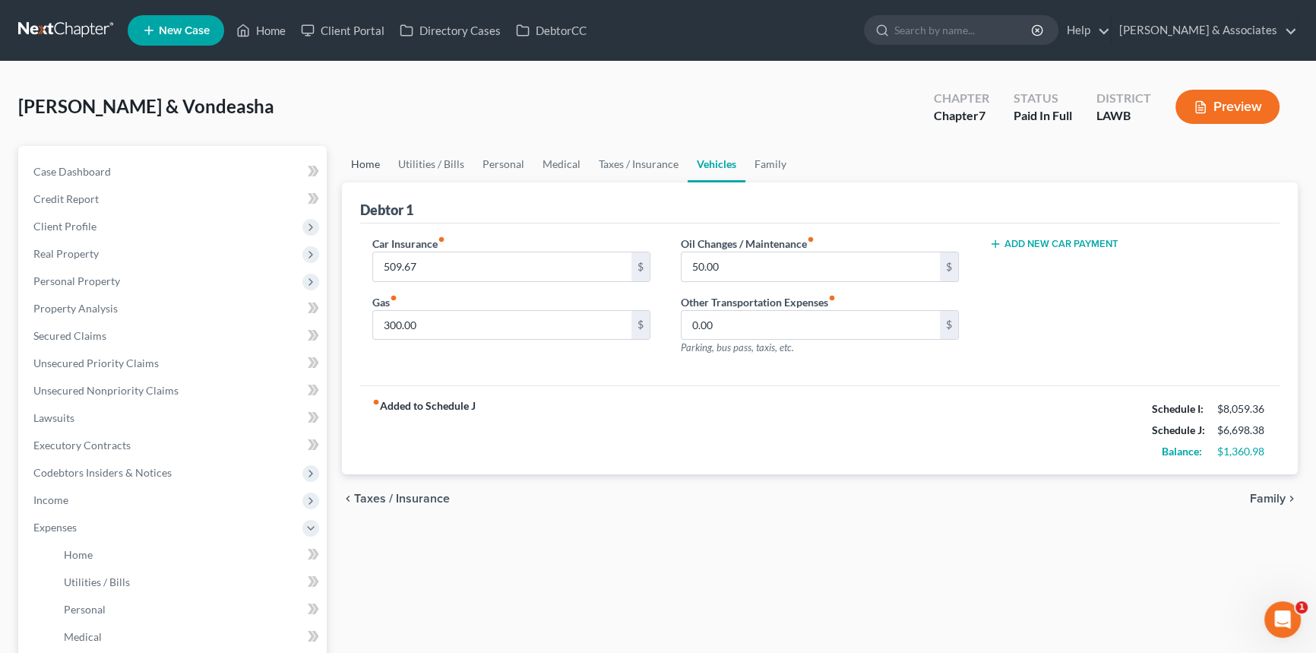
click at [361, 165] on link "Home" at bounding box center [365, 164] width 47 height 36
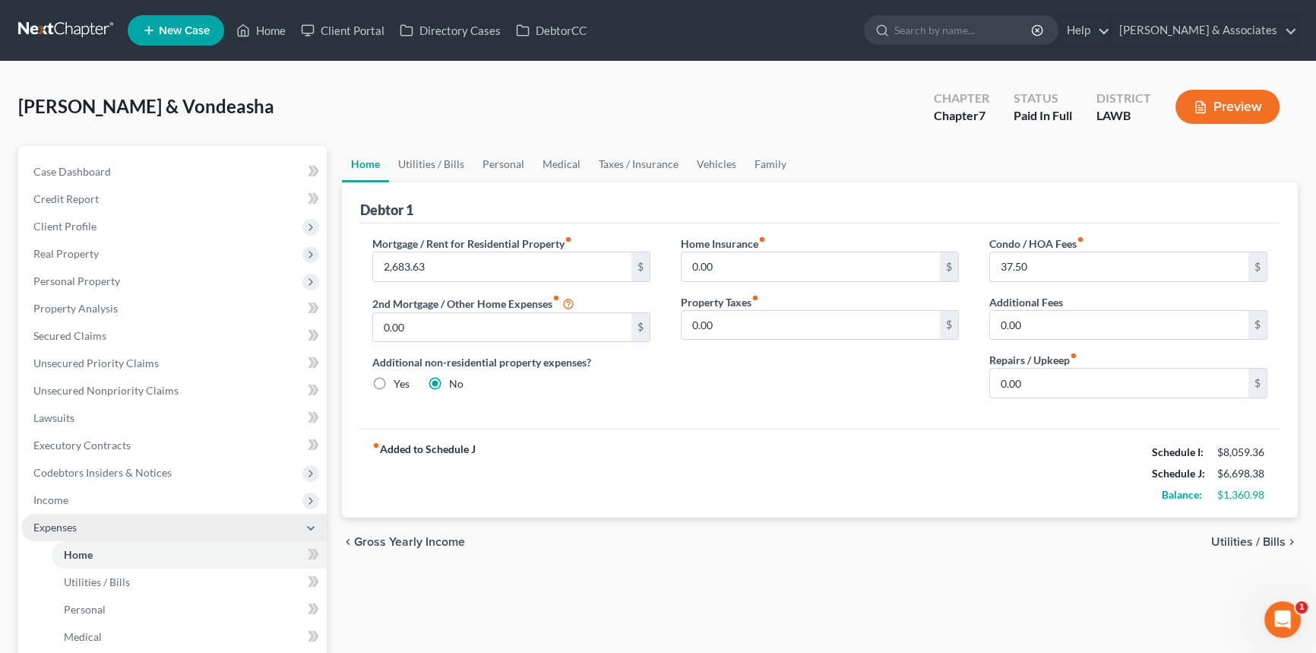
click at [108, 518] on span "Expenses" at bounding box center [174, 527] width 306 height 27
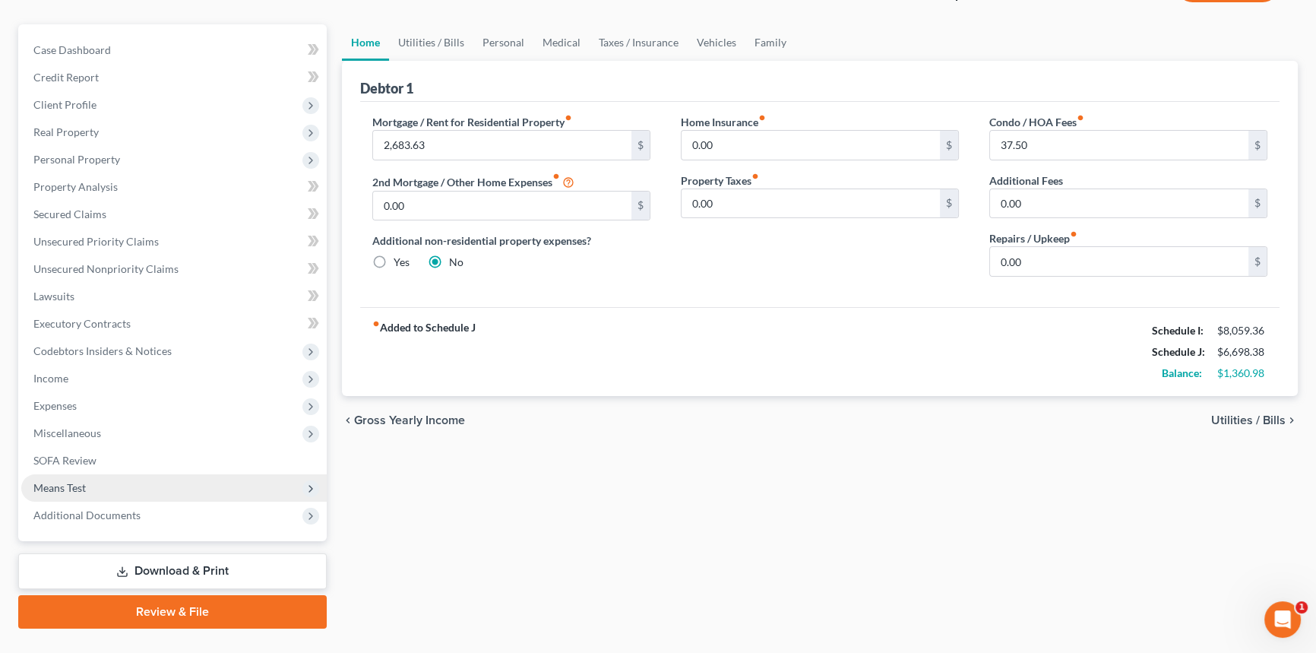
scroll to position [138, 0]
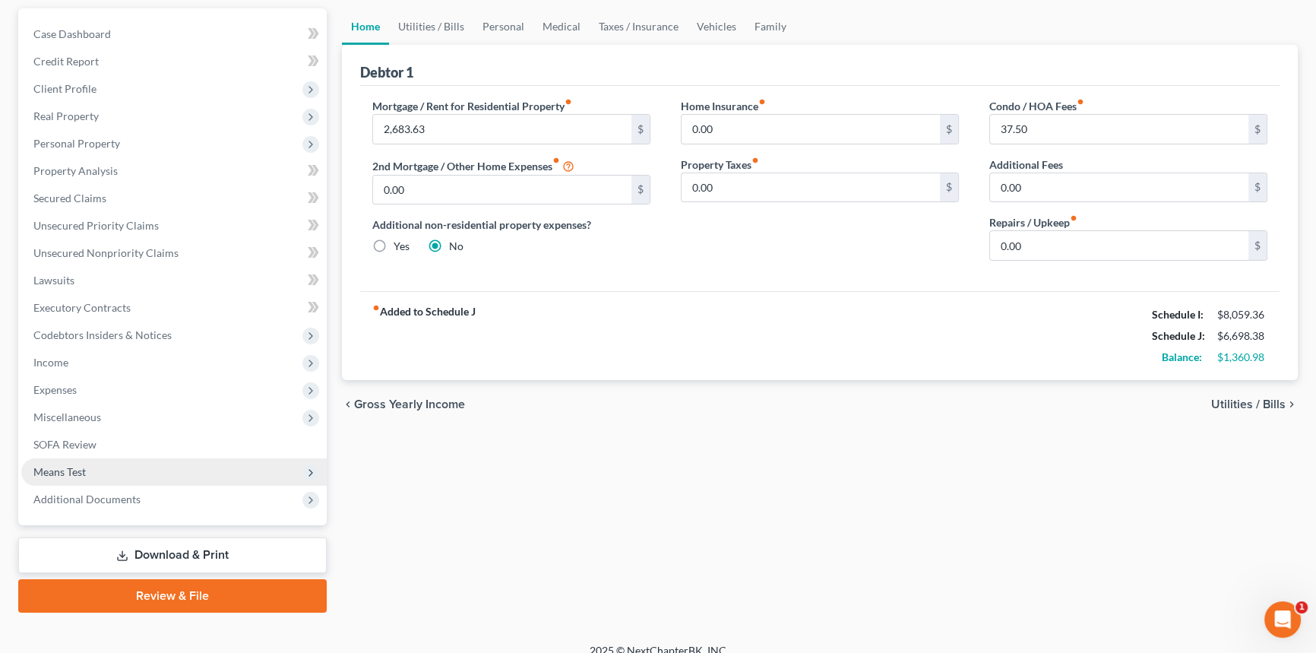
click at [124, 461] on span "Means Test" at bounding box center [174, 471] width 306 height 27
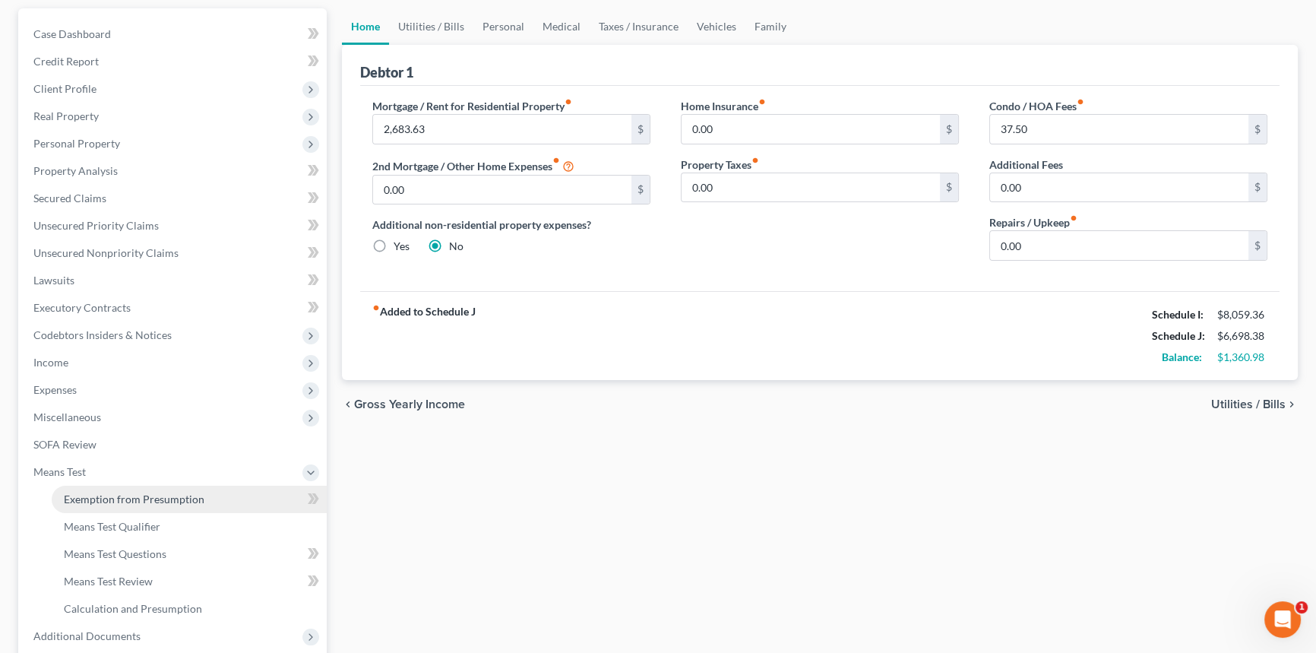
click at [124, 492] on span "Exemption from Presumption" at bounding box center [134, 498] width 141 height 13
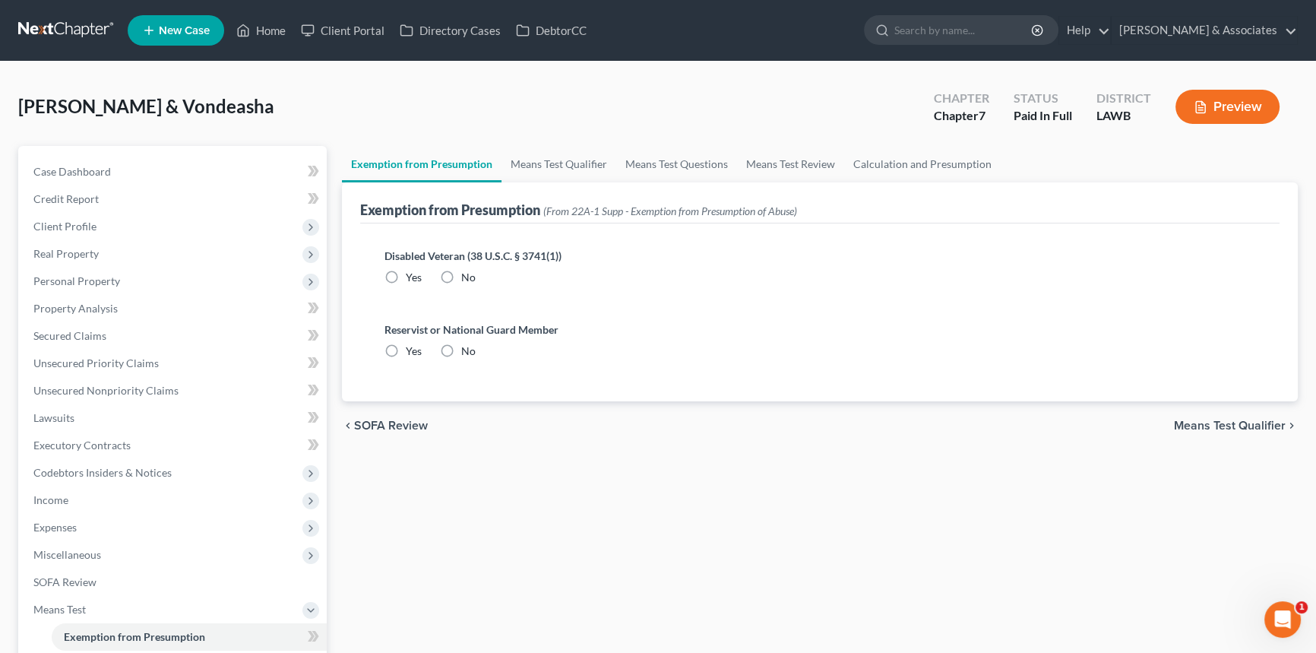
click at [461, 277] on label "No" at bounding box center [468, 277] width 14 height 15
click at [467, 277] on input "No" at bounding box center [472, 275] width 10 height 10
radio input "true"
click at [458, 357] on div "Reservist or National Guard Member Yes No" at bounding box center [819, 346] width 895 height 74
drag, startPoint x: 451, startPoint y: 347, endPoint x: 686, endPoint y: 403, distance: 240.6
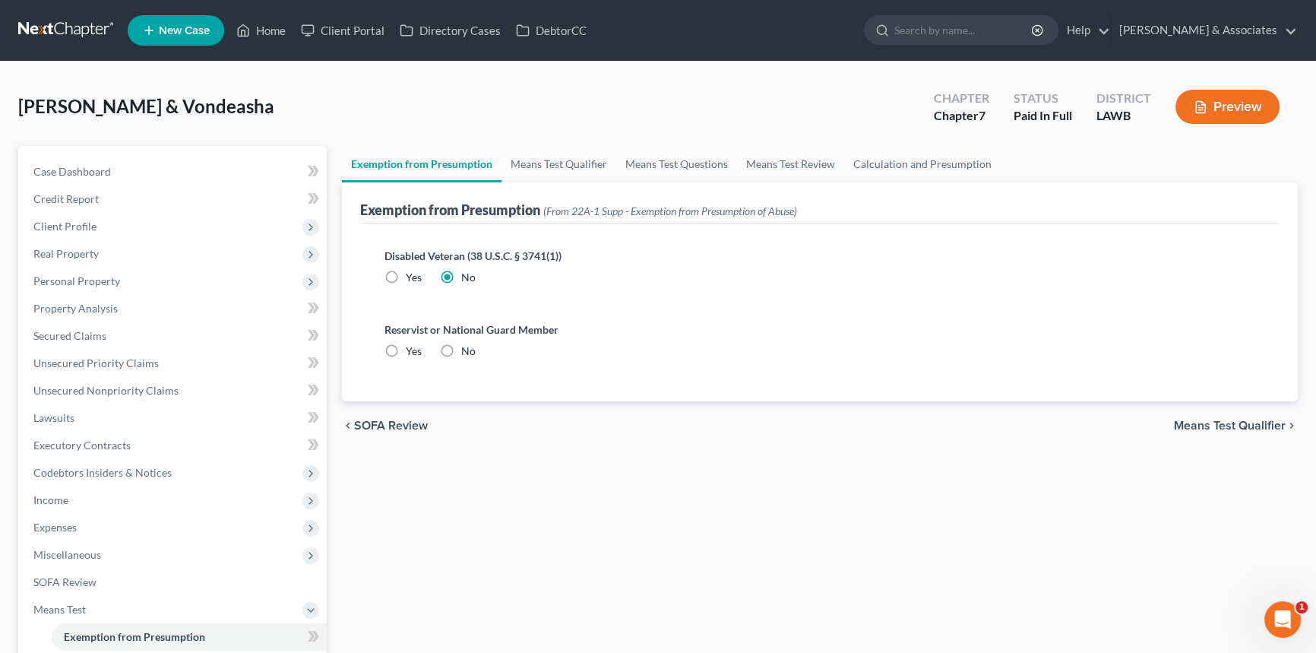
click at [461, 347] on label "No" at bounding box center [468, 351] width 14 height 15
click at [467, 347] on input "No" at bounding box center [472, 349] width 10 height 10
radio input "true"
click at [1207, 425] on span "Means Test Qualifier" at bounding box center [1230, 426] width 112 height 12
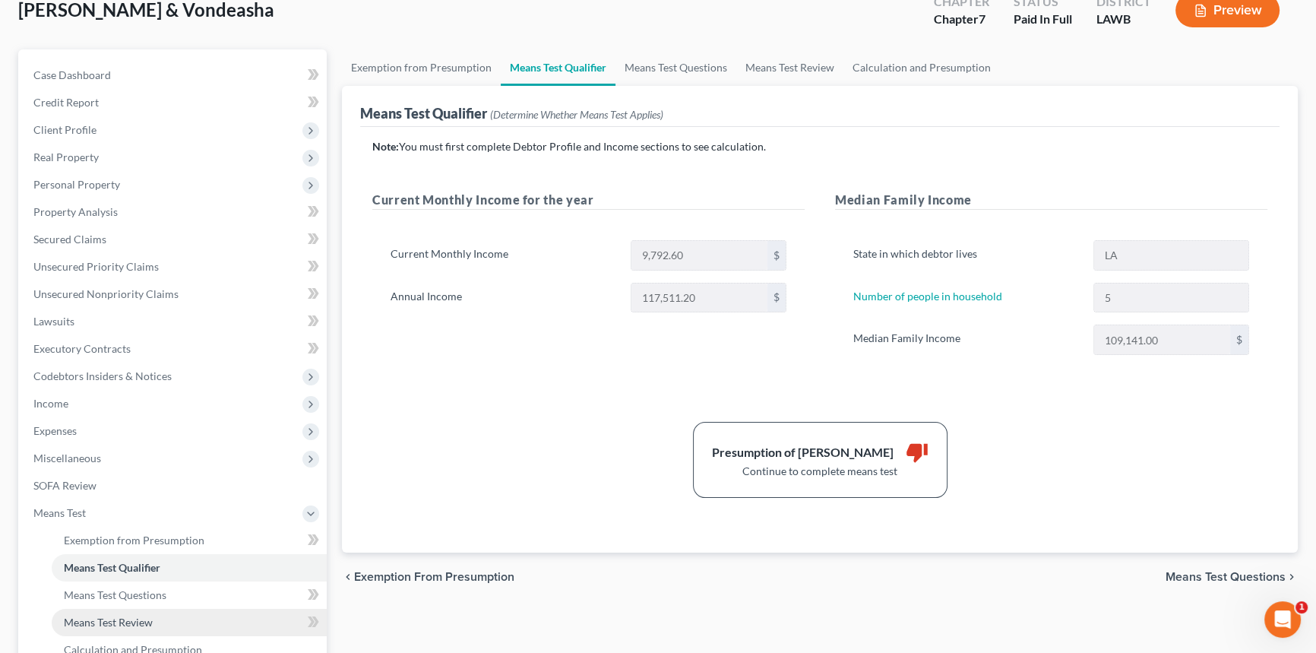
scroll to position [276, 0]
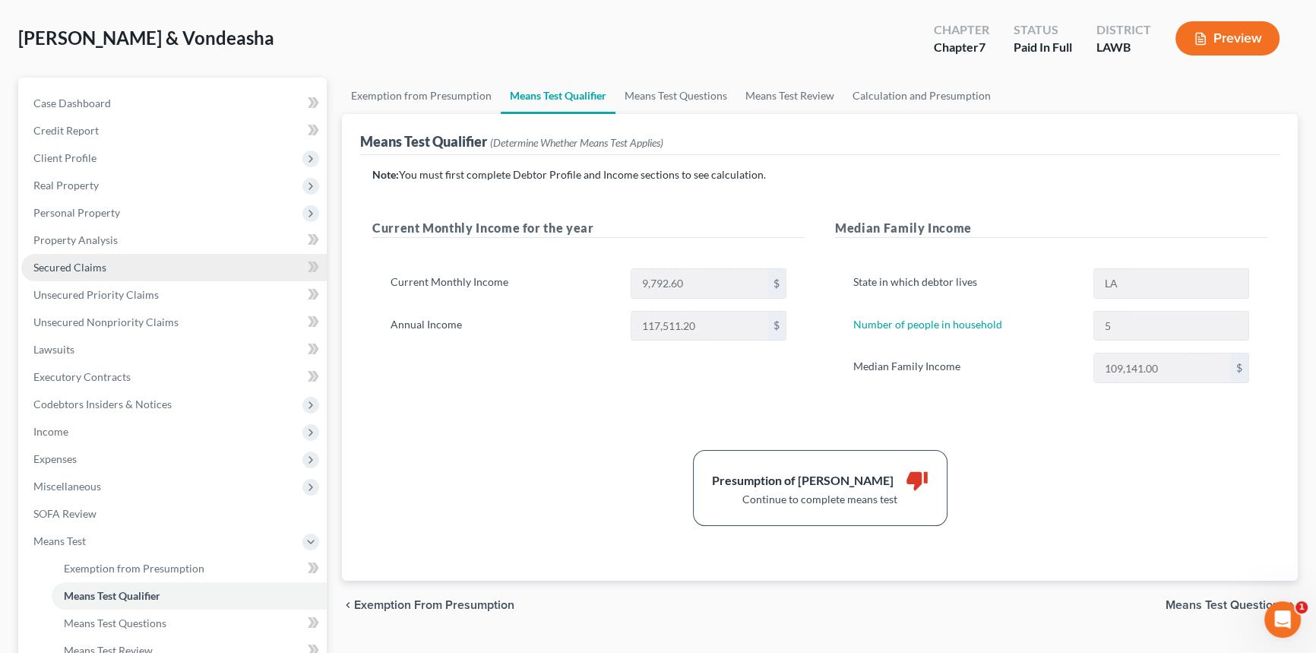
click at [105, 254] on link "Secured Claims" at bounding box center [174, 267] width 306 height 27
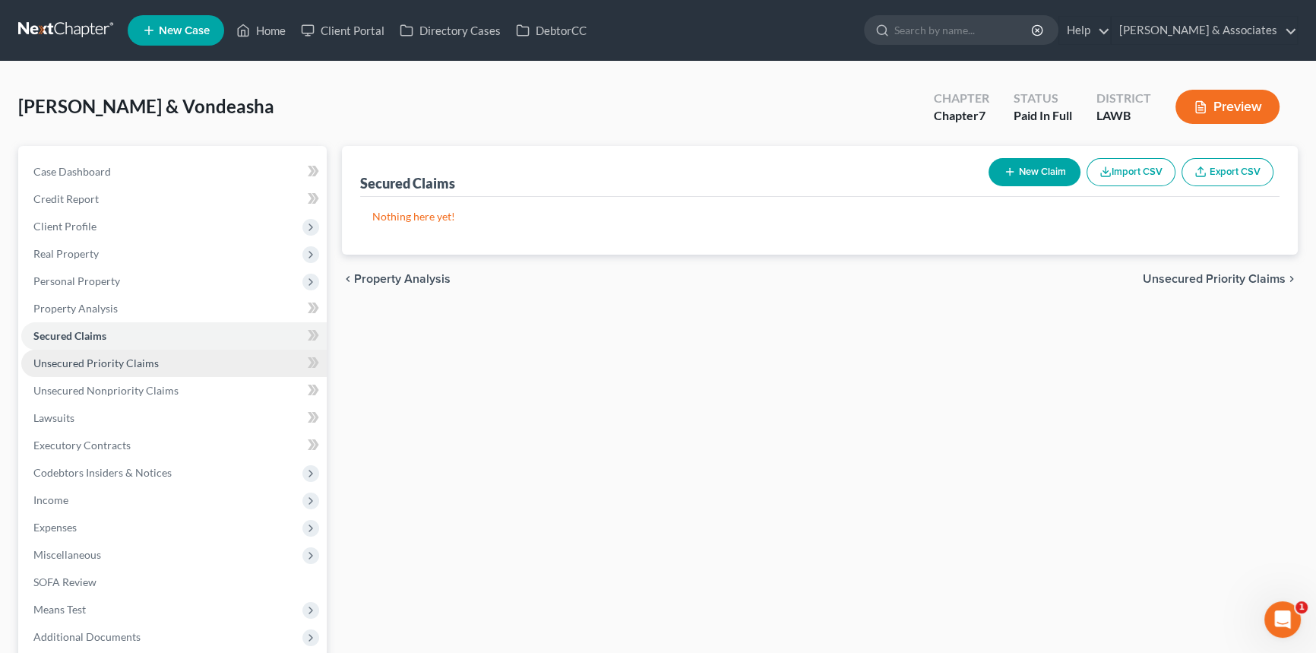
click at [136, 362] on span "Unsecured Priority Claims" at bounding box center [95, 362] width 125 height 13
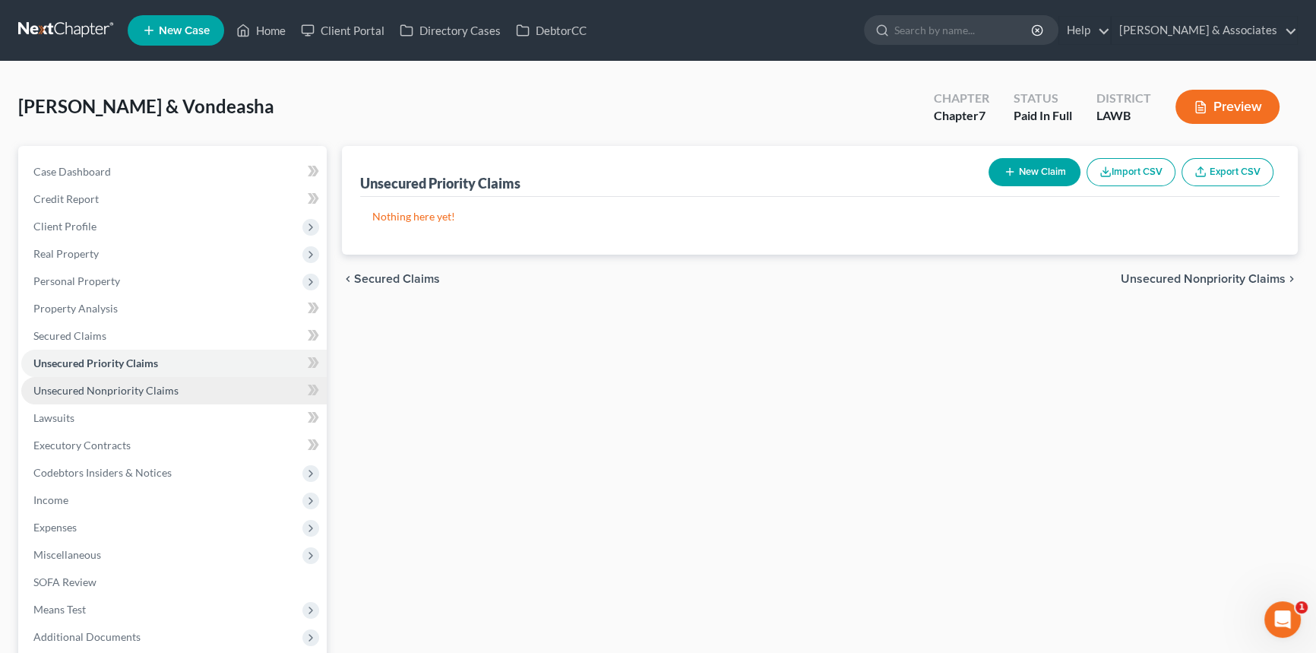
click at [155, 384] on span "Unsecured Nonpriority Claims" at bounding box center [105, 390] width 145 height 13
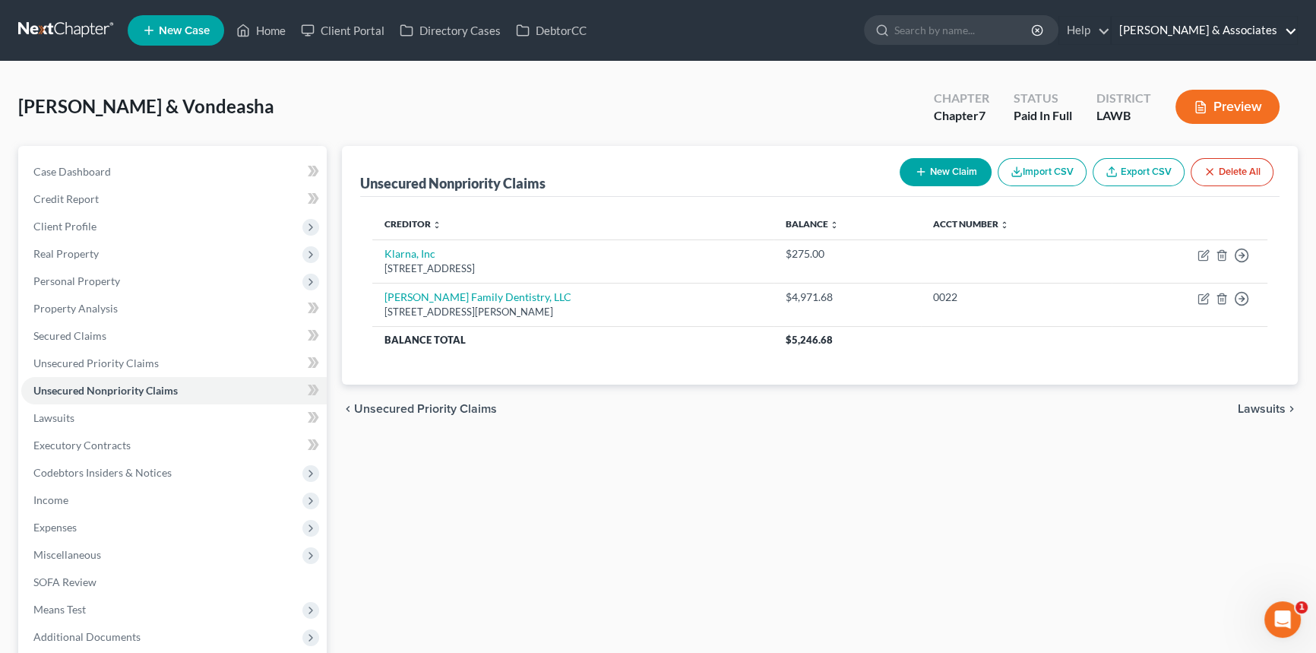
click at [1237, 37] on link "[PERSON_NAME] & Associates" at bounding box center [1204, 30] width 185 height 27
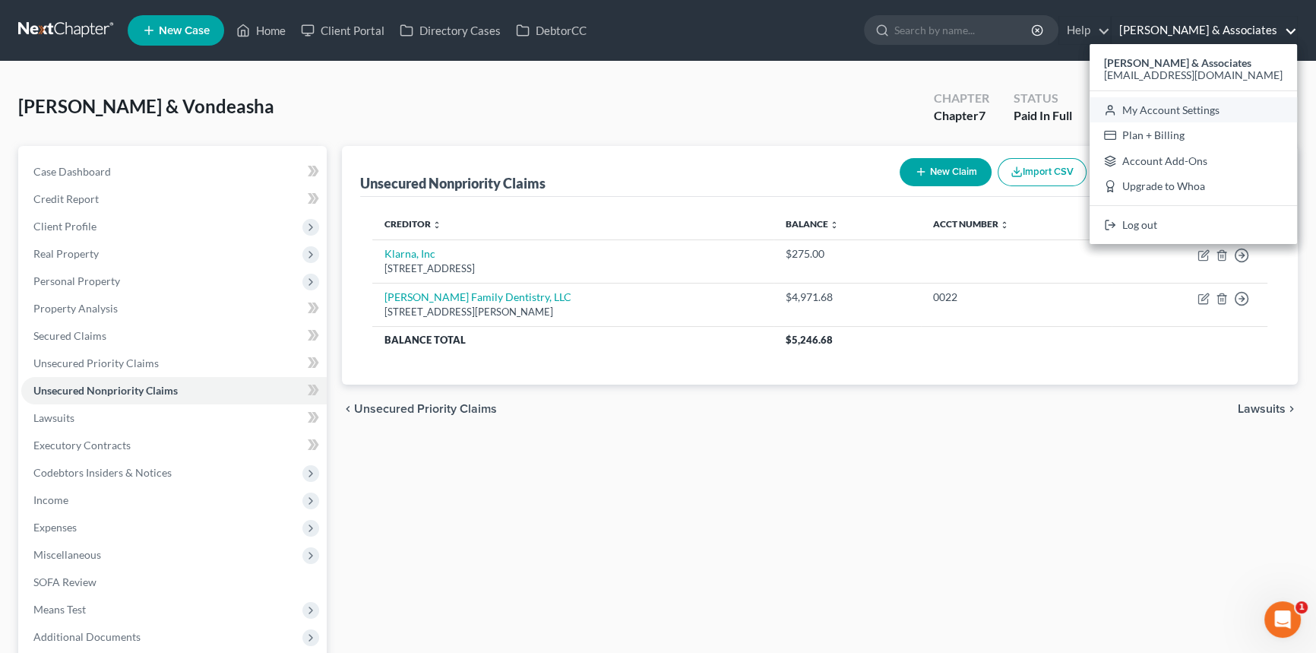
click at [1216, 108] on link "My Account Settings" at bounding box center [1193, 110] width 207 height 26
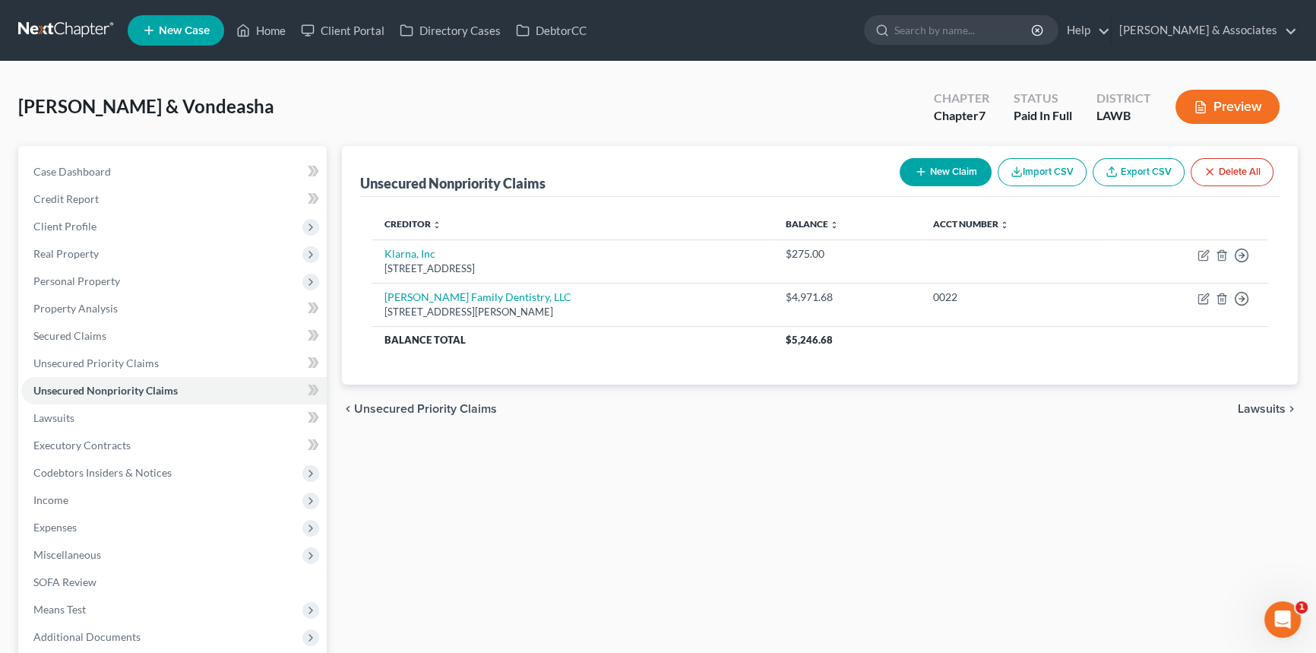
select select "35"
select select "23"
select select "19"
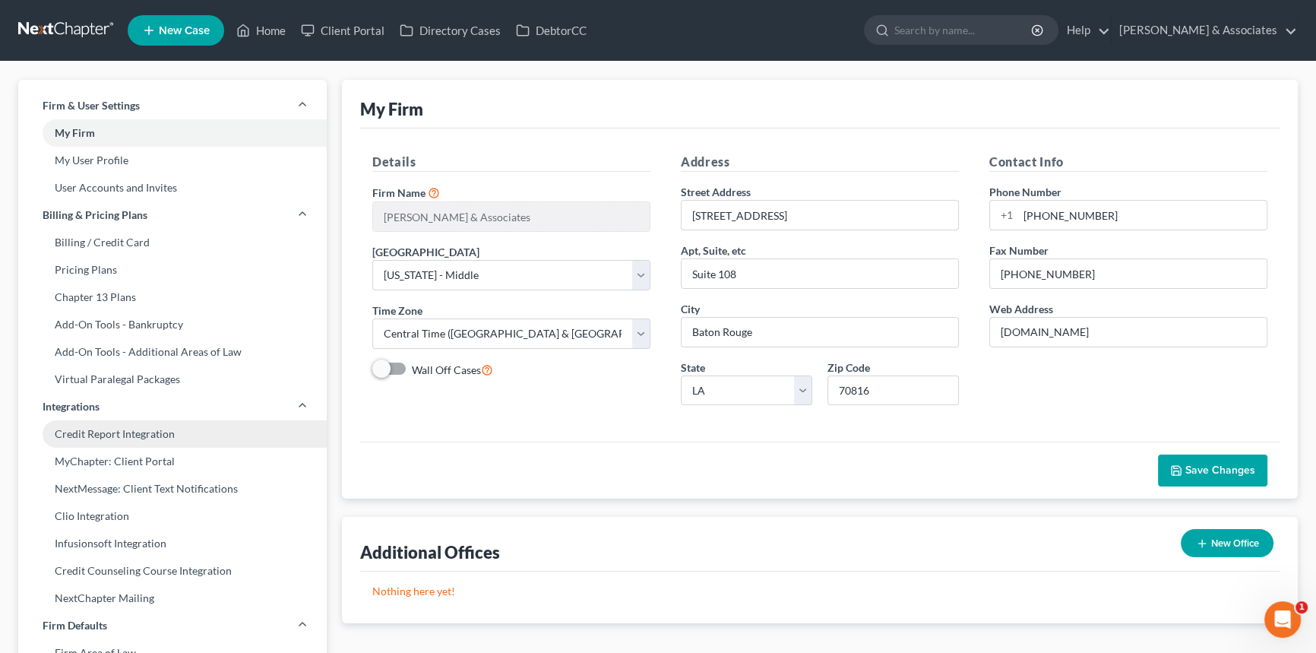
click at [154, 435] on link "Credit Report Integration" at bounding box center [172, 433] width 309 height 27
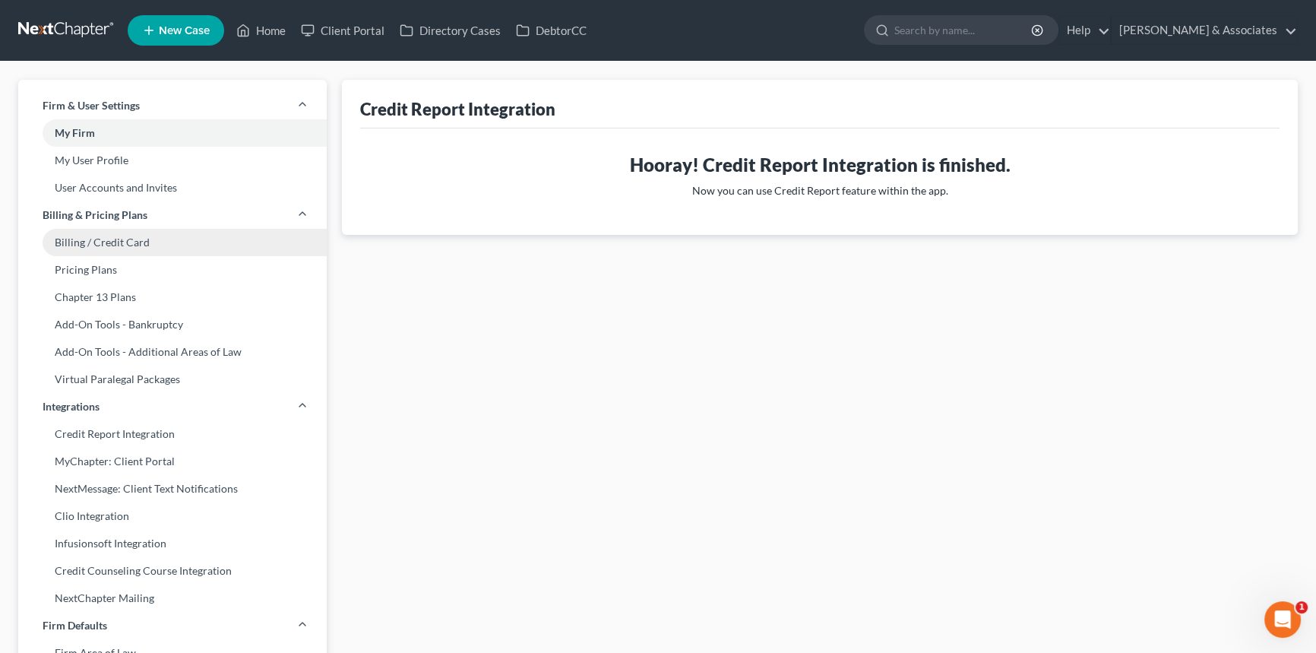
click at [166, 242] on link "Billing / Credit Card" at bounding box center [172, 242] width 309 height 27
select select "19"
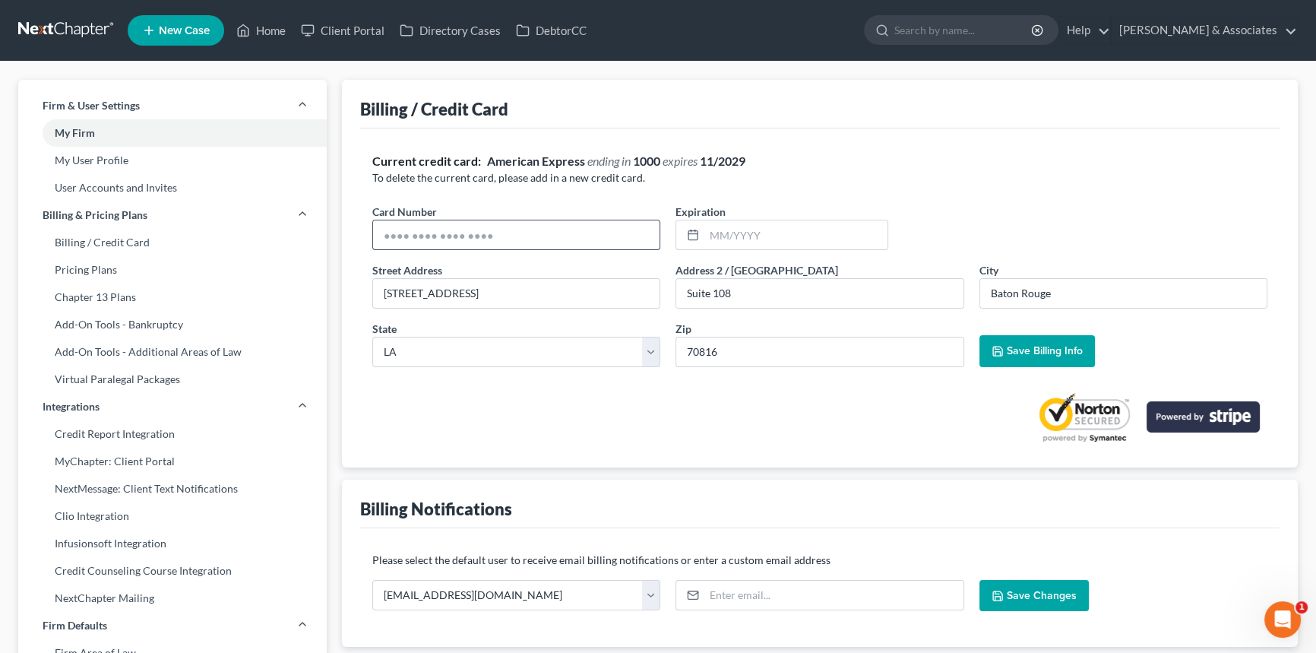
click at [446, 231] on input "text" at bounding box center [516, 234] width 287 height 29
type input "4269308710068300"
type input "08/2030"
click at [1050, 348] on span "Save Billing Info" at bounding box center [1045, 350] width 76 height 13
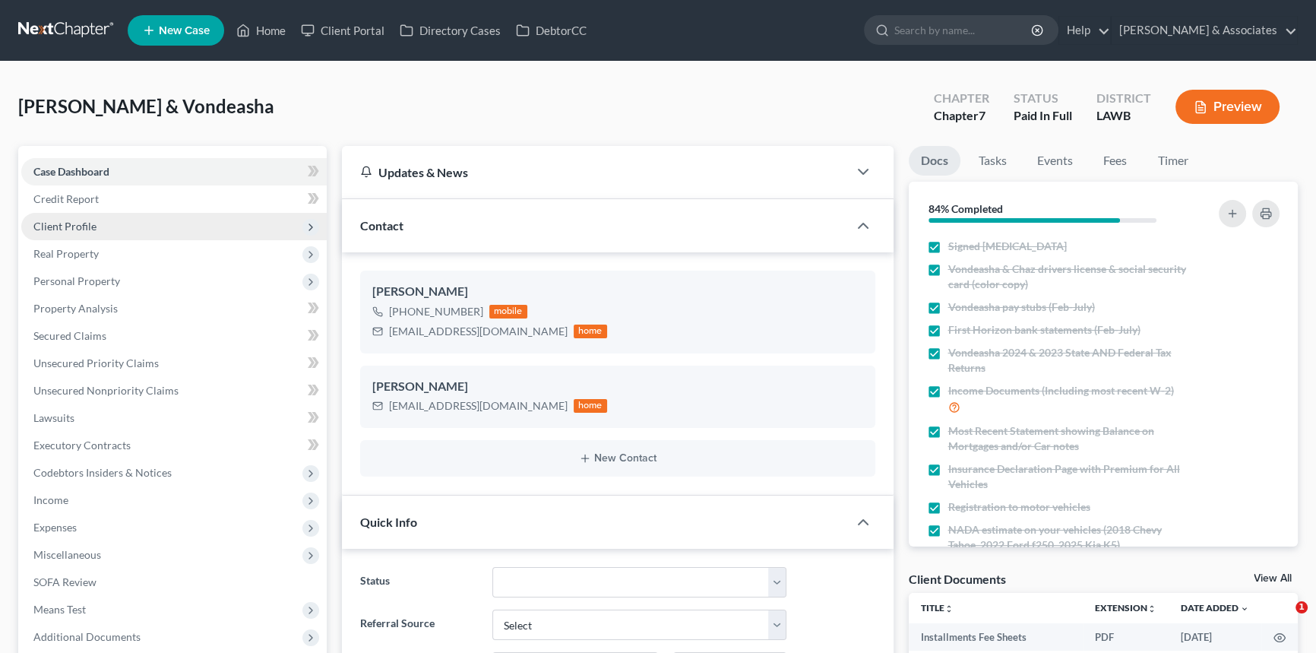
click at [136, 230] on span "Client Profile" at bounding box center [174, 226] width 306 height 27
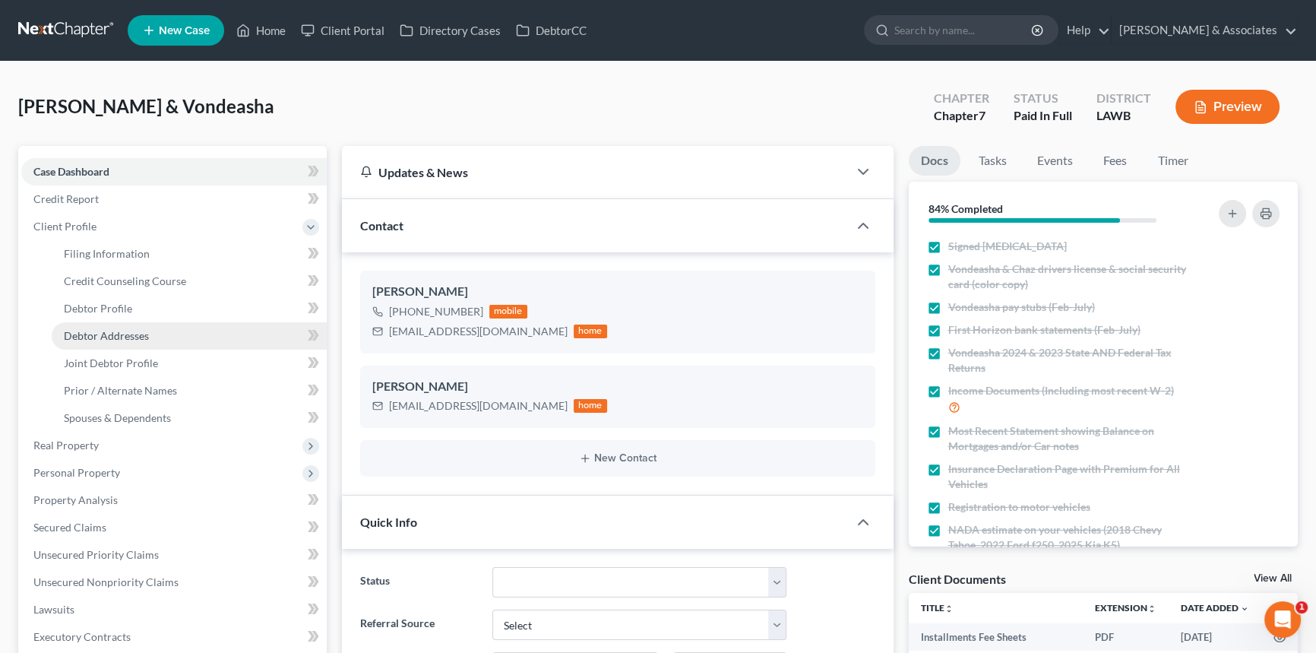
scroll to position [403, 0]
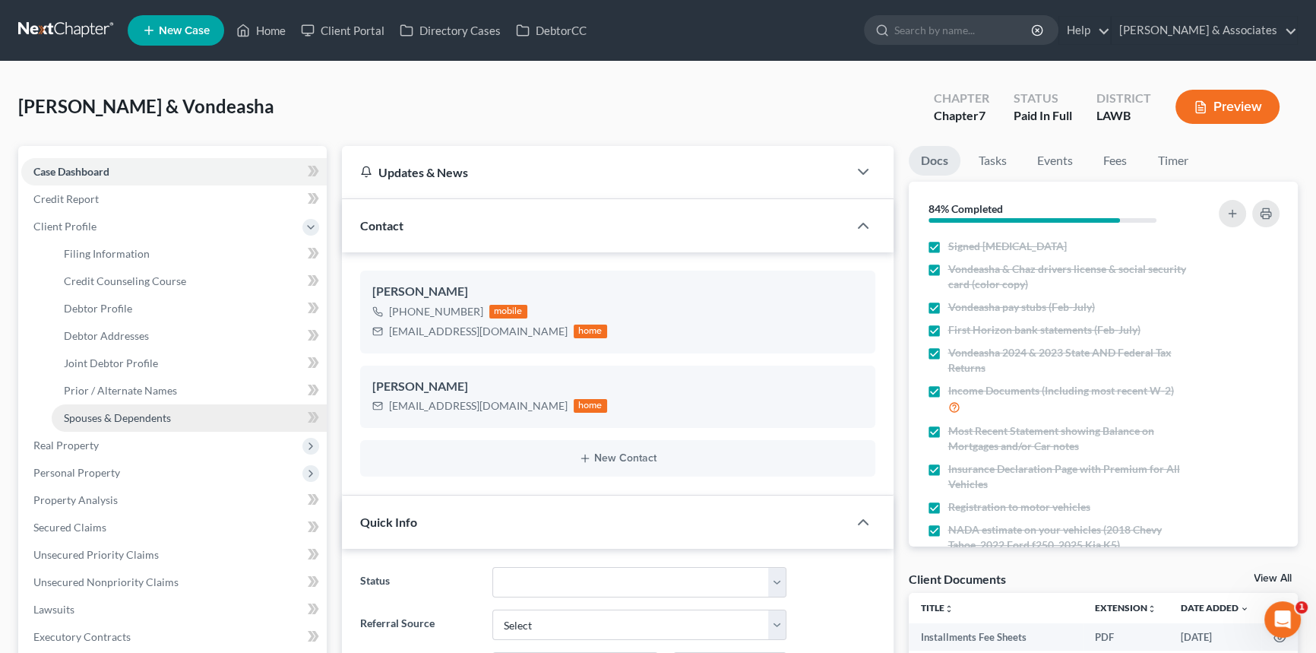
click at [138, 419] on span "Spouses & Dependents" at bounding box center [117, 417] width 107 height 13
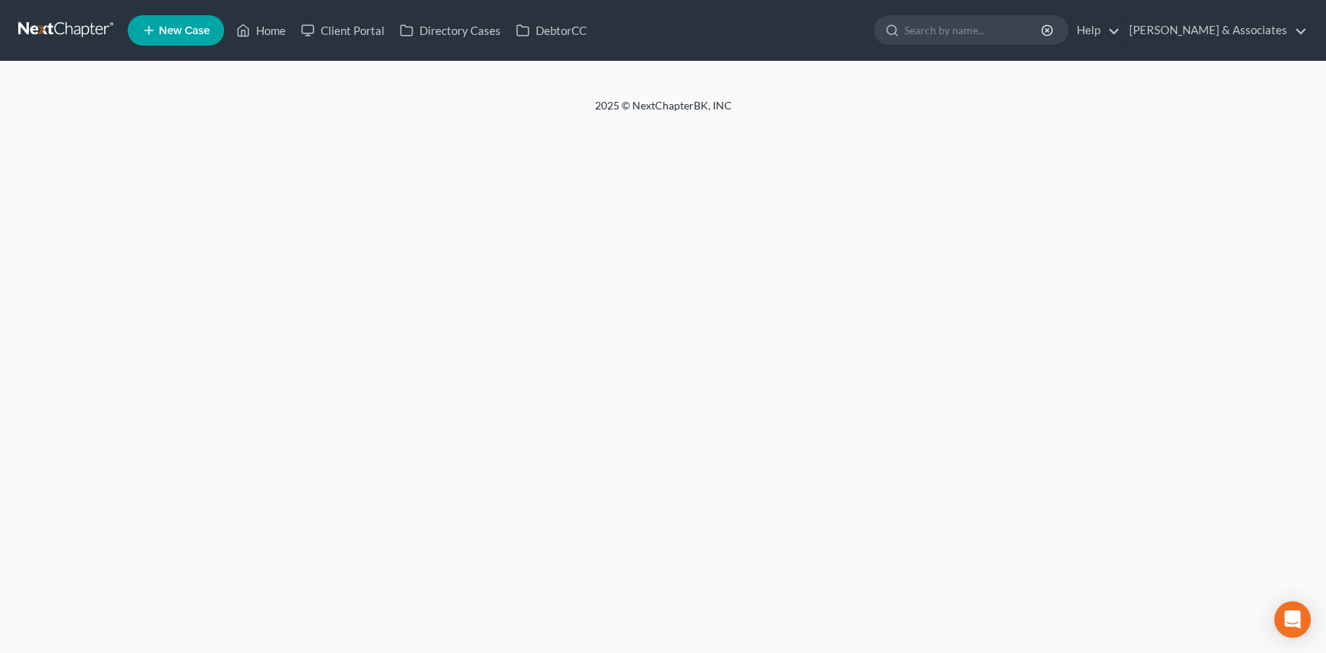
select select "17"
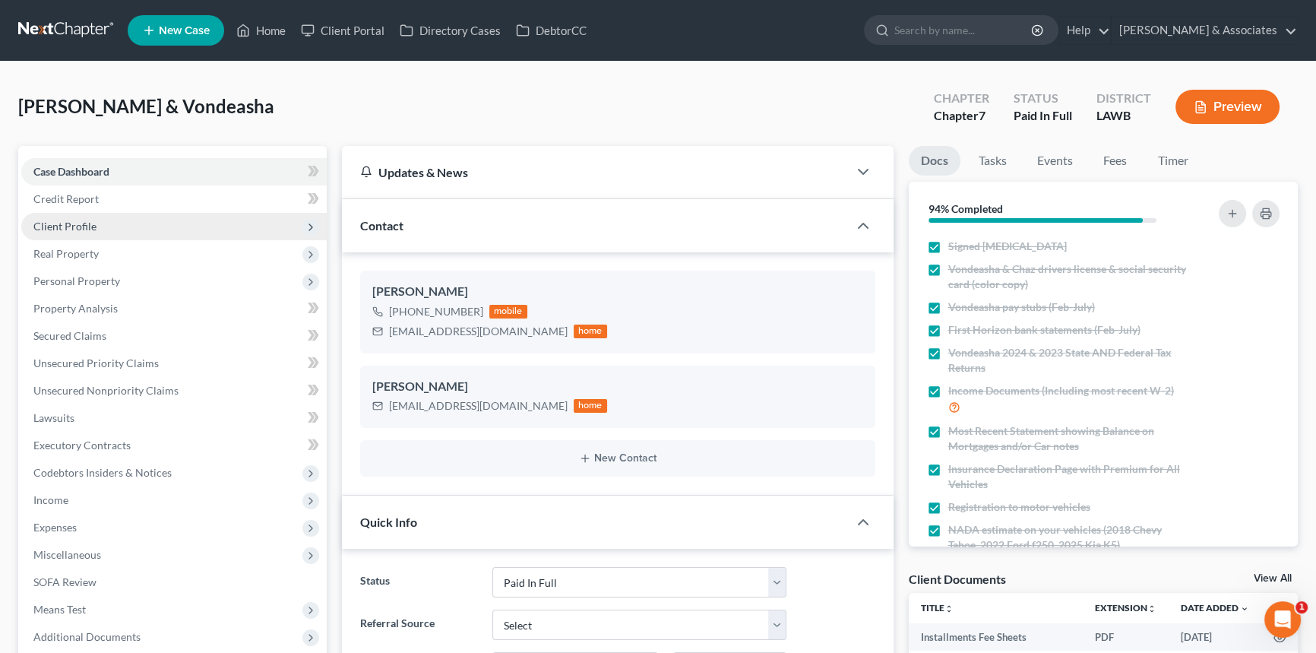
click at [127, 218] on span "Client Profile" at bounding box center [174, 226] width 306 height 27
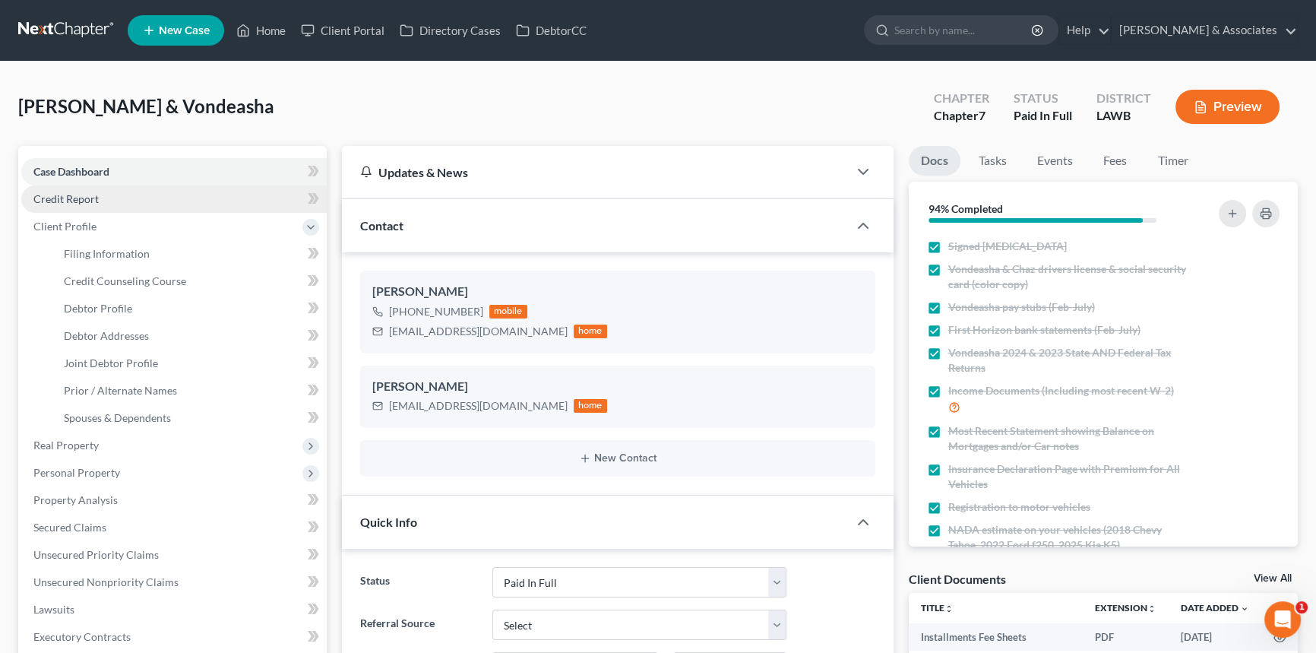
click at [137, 203] on link "Credit Report" at bounding box center [174, 198] width 306 height 27
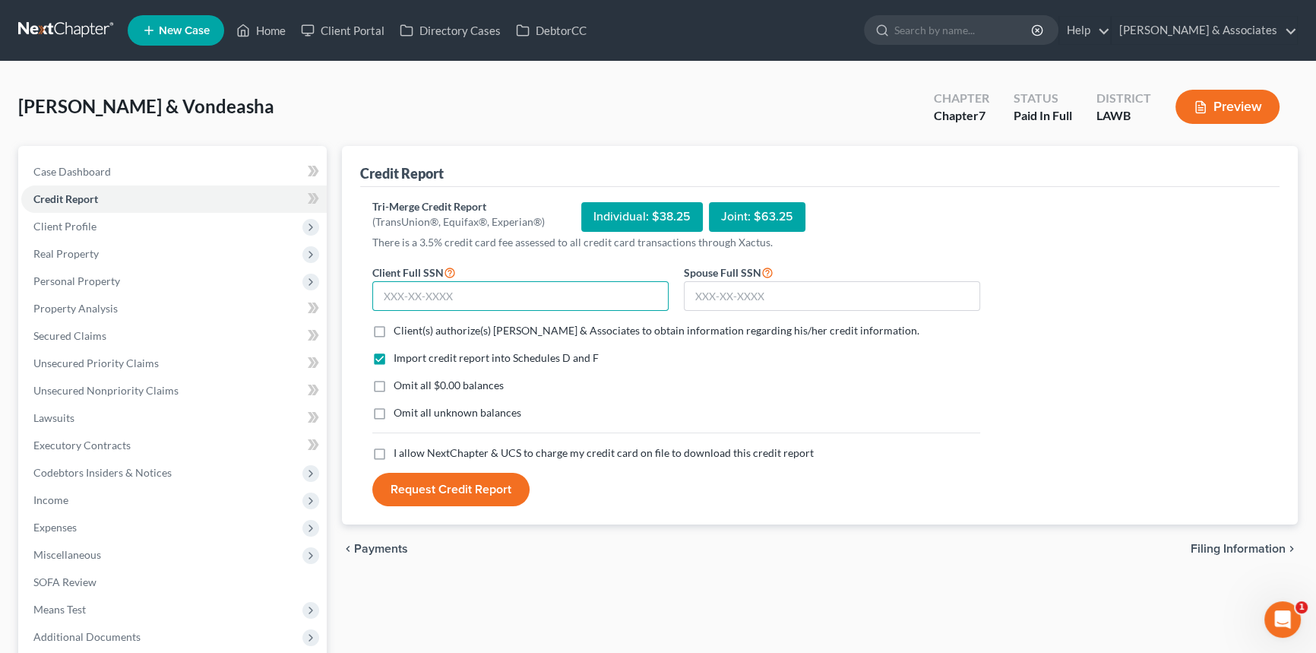
drag, startPoint x: 456, startPoint y: 298, endPoint x: 456, endPoint y: 289, distance: 9.1
click at [456, 298] on input "text" at bounding box center [520, 296] width 296 height 30
type input "435-71-3392"
click at [804, 293] on input "text" at bounding box center [832, 296] width 296 height 30
type input "438-75-8093"
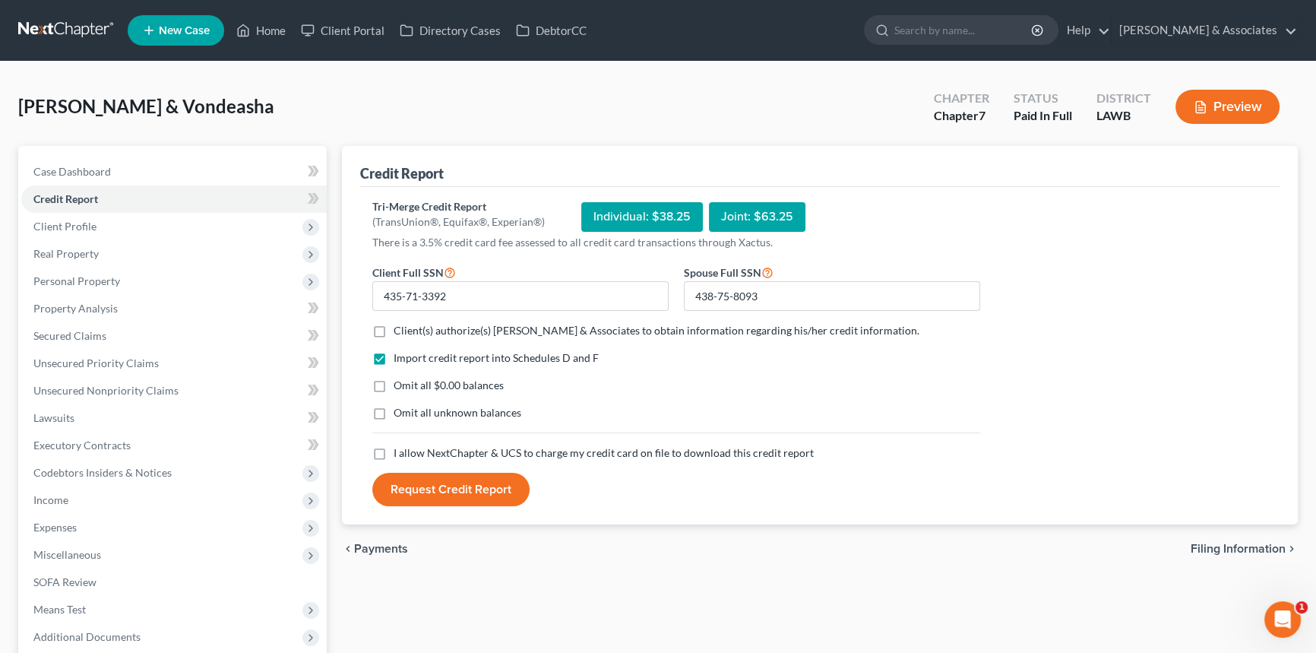
click at [836, 324] on span "Client(s) authorize(s) Diment & Associates to obtain information regarding his/…" at bounding box center [657, 330] width 526 height 13
click at [410, 323] on input "Client(s) authorize(s) Diment & Associates to obtain information regarding his/…" at bounding box center [405, 328] width 10 height 10
checkbox input "true"
click at [404, 380] on span "Omit all $0.00 balances" at bounding box center [449, 384] width 110 height 13
click at [404, 380] on input "Omit all $0.00 balances" at bounding box center [405, 383] width 10 height 10
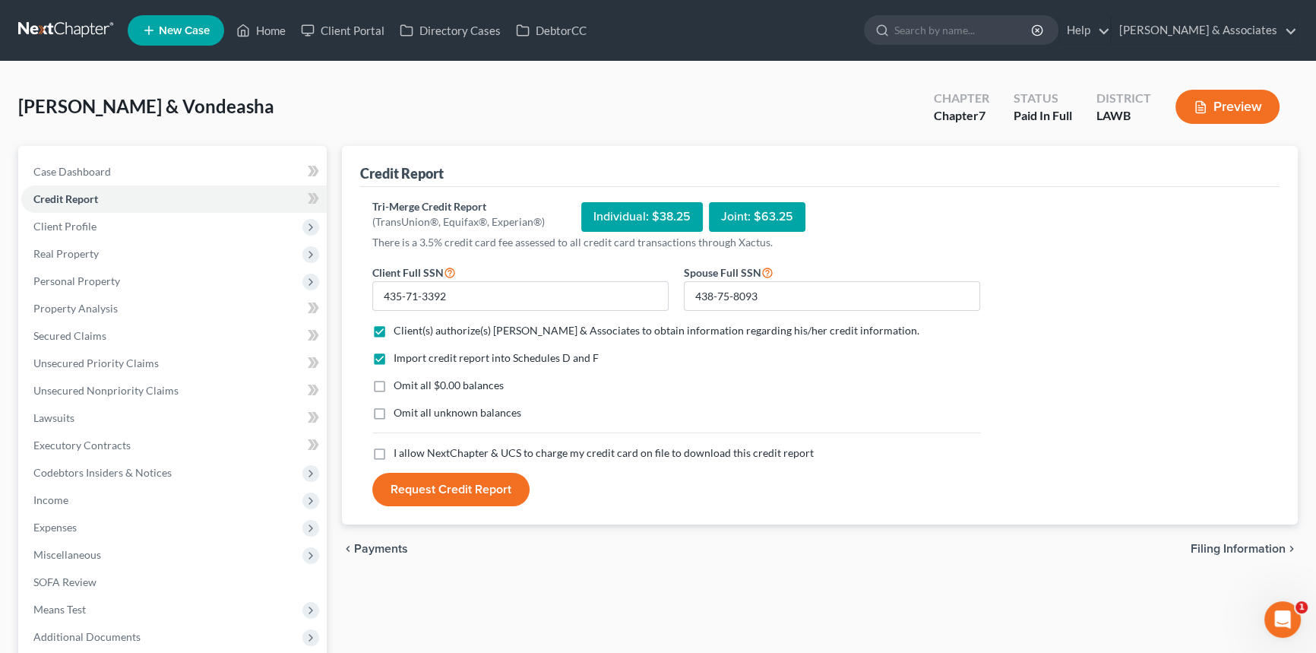
checkbox input "true"
click at [410, 448] on span "I allow NextChapter & UCS to charge my credit card on file to download this cre…" at bounding box center [604, 452] width 420 height 13
click at [410, 448] on input "I allow NextChapter & UCS to charge my credit card on file to download this cre…" at bounding box center [405, 450] width 10 height 10
checkbox input "true"
click at [414, 482] on button "Request Credit Report" at bounding box center [450, 489] width 157 height 33
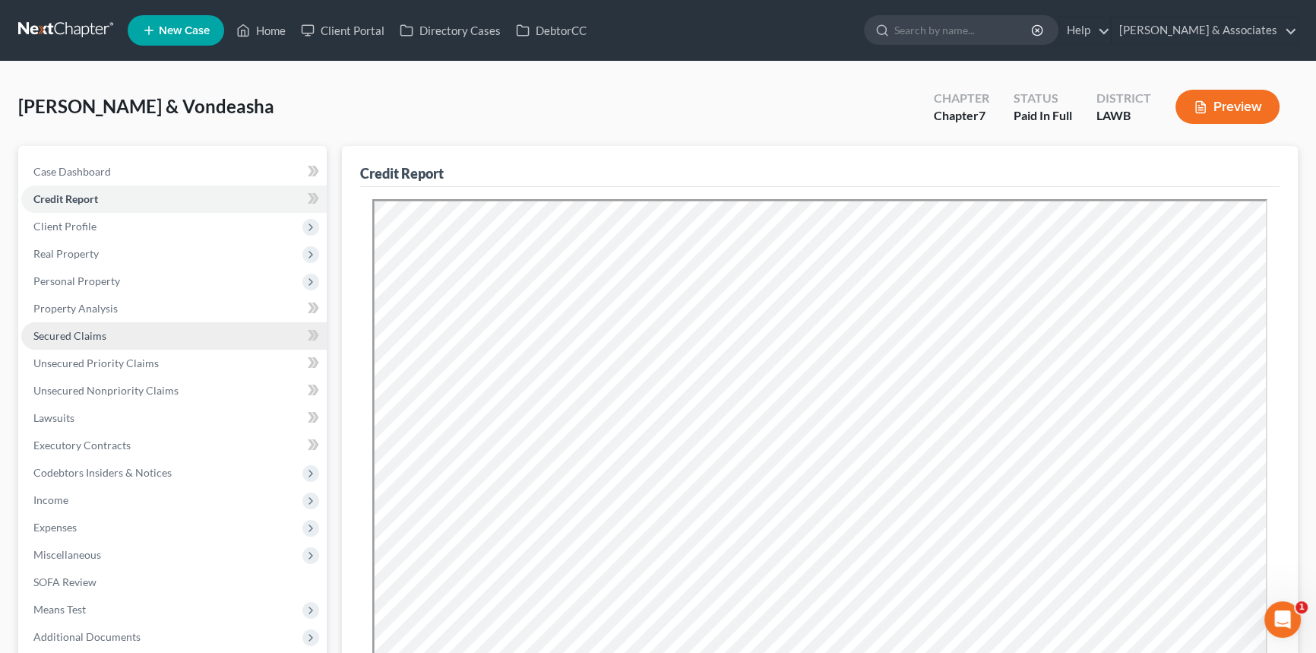
click at [110, 334] on link "Secured Claims" at bounding box center [174, 335] width 306 height 27
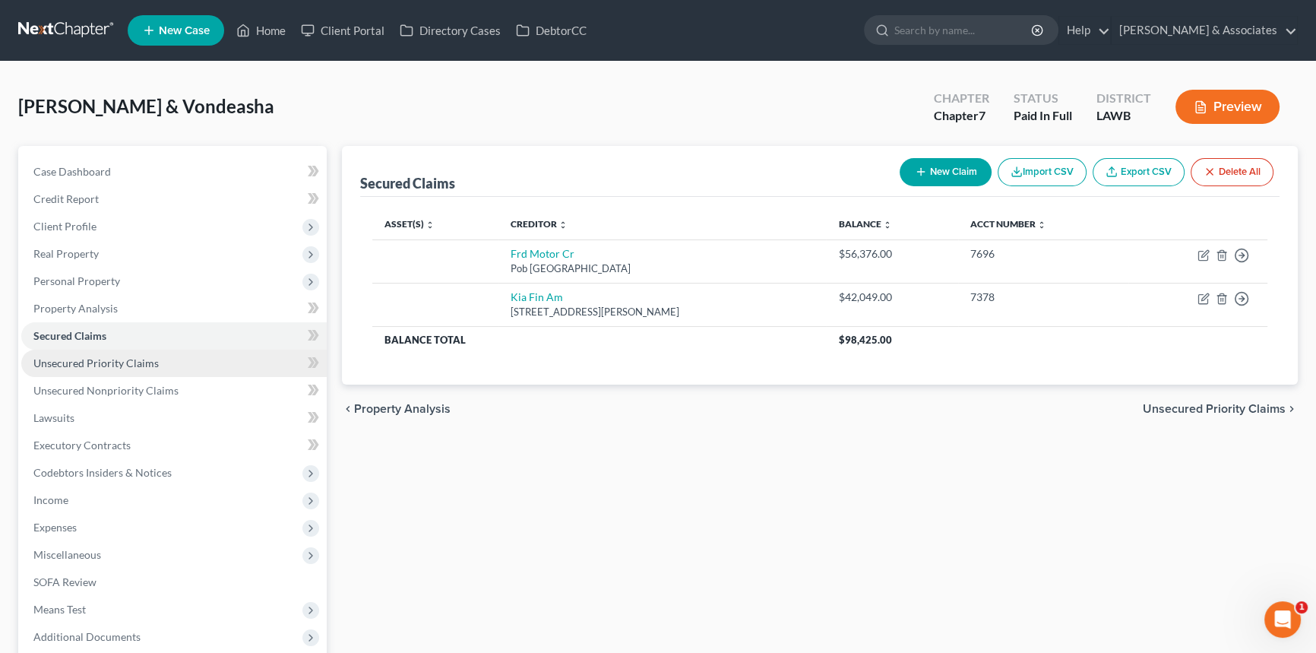
click at [142, 363] on span "Unsecured Priority Claims" at bounding box center [95, 362] width 125 height 13
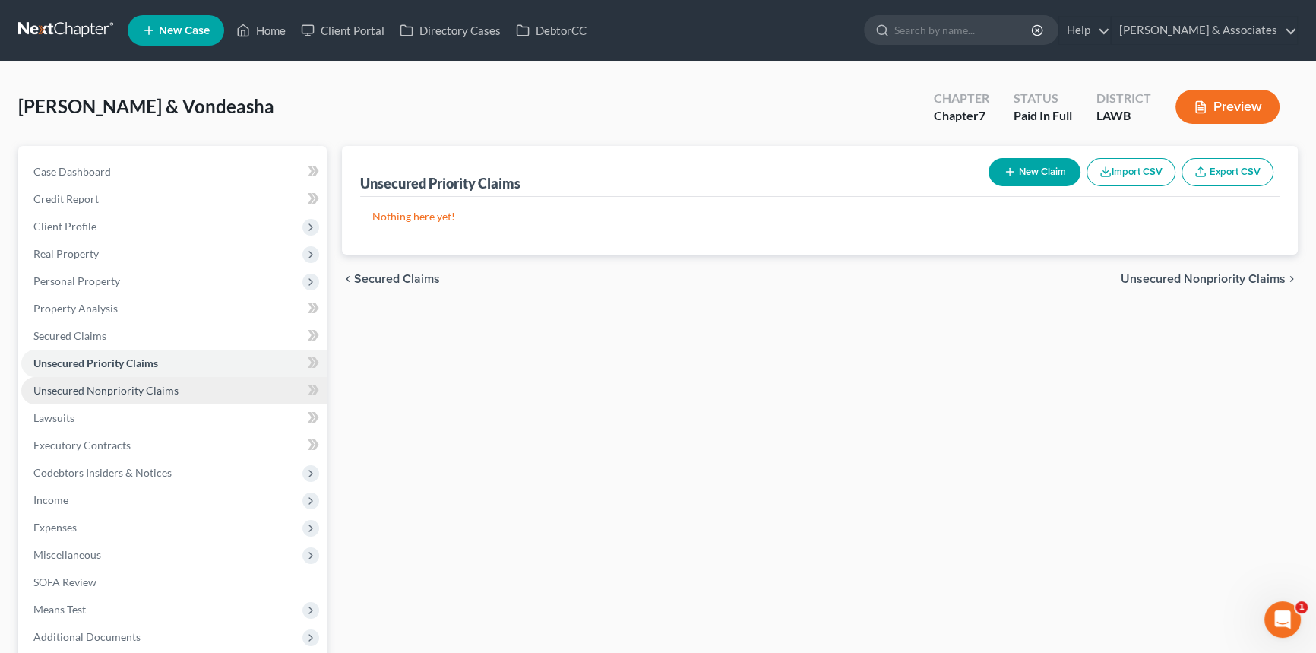
click at [144, 391] on span "Unsecured Nonpriority Claims" at bounding box center [105, 390] width 145 height 13
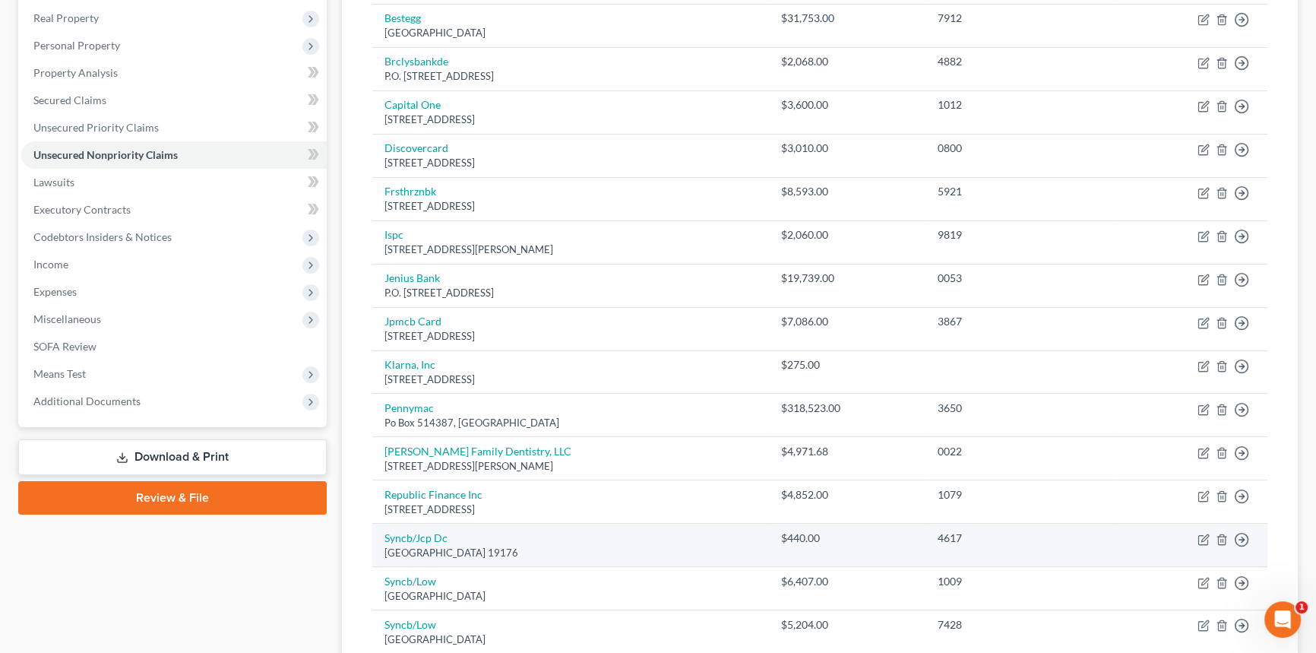
scroll to position [398, 0]
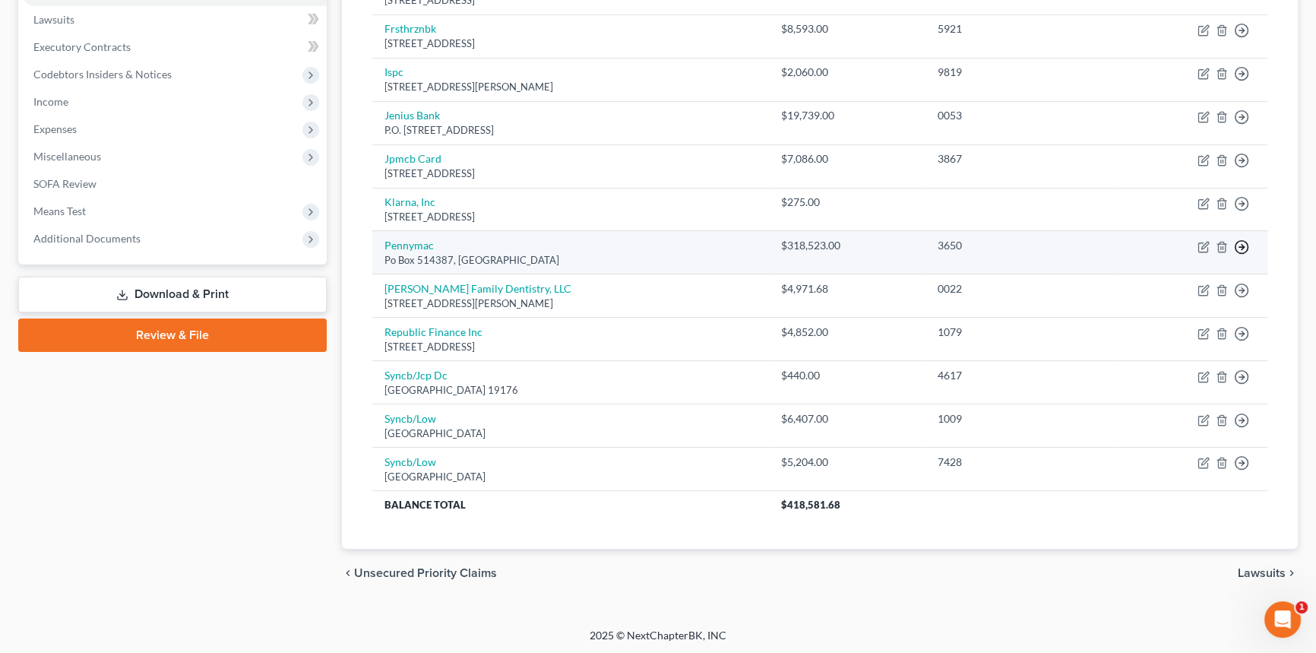
click at [1178, 276] on link "Move to E" at bounding box center [1172, 284] width 127 height 26
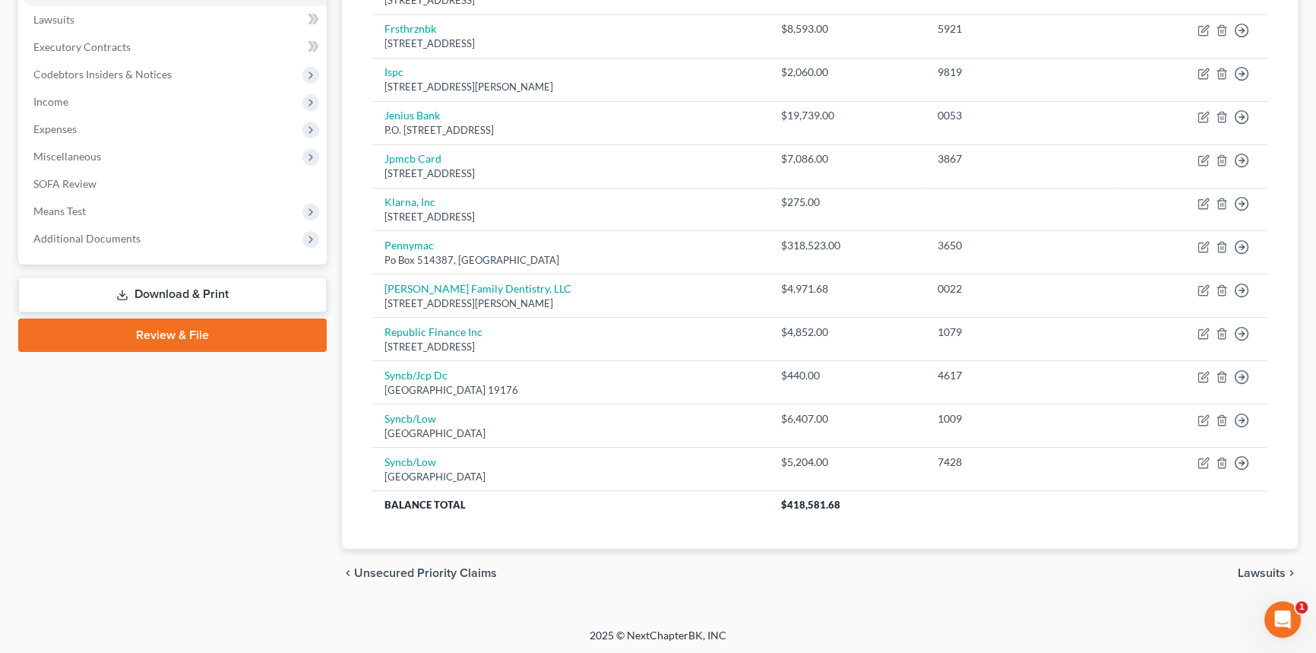
scroll to position [355, 0]
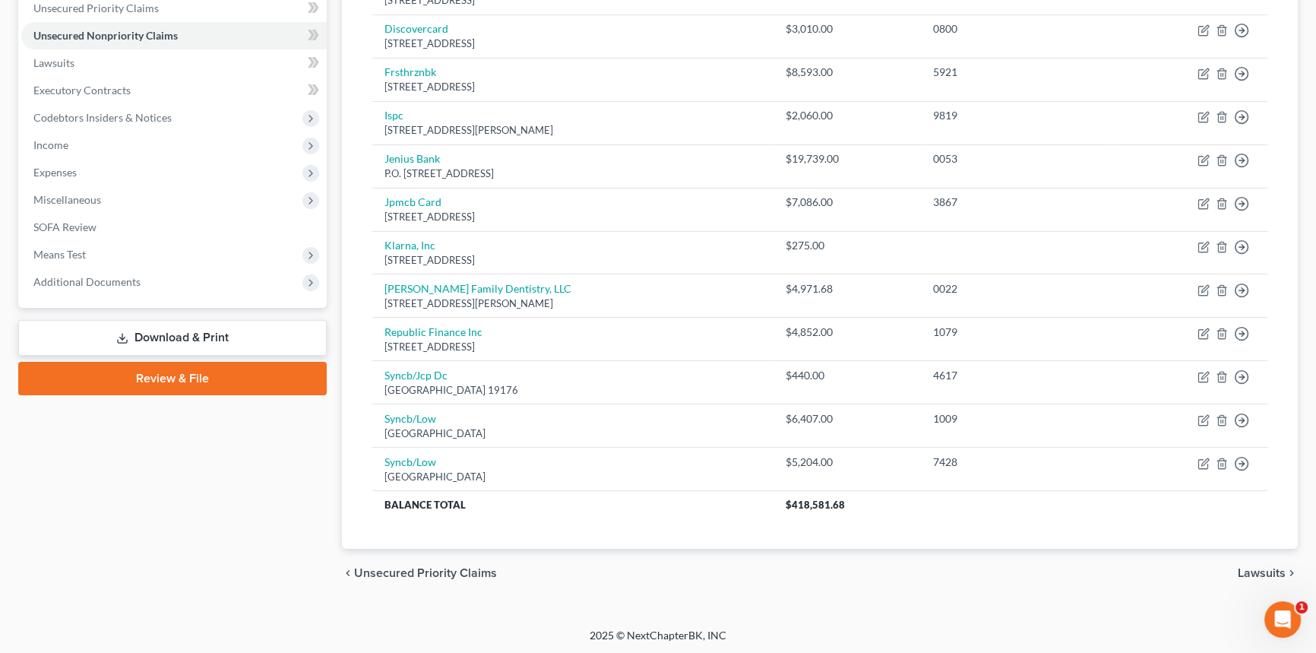
click at [874, 589] on div "chevron_left Unsecured Priority Claims Lawsuits chevron_right" at bounding box center [820, 573] width 956 height 49
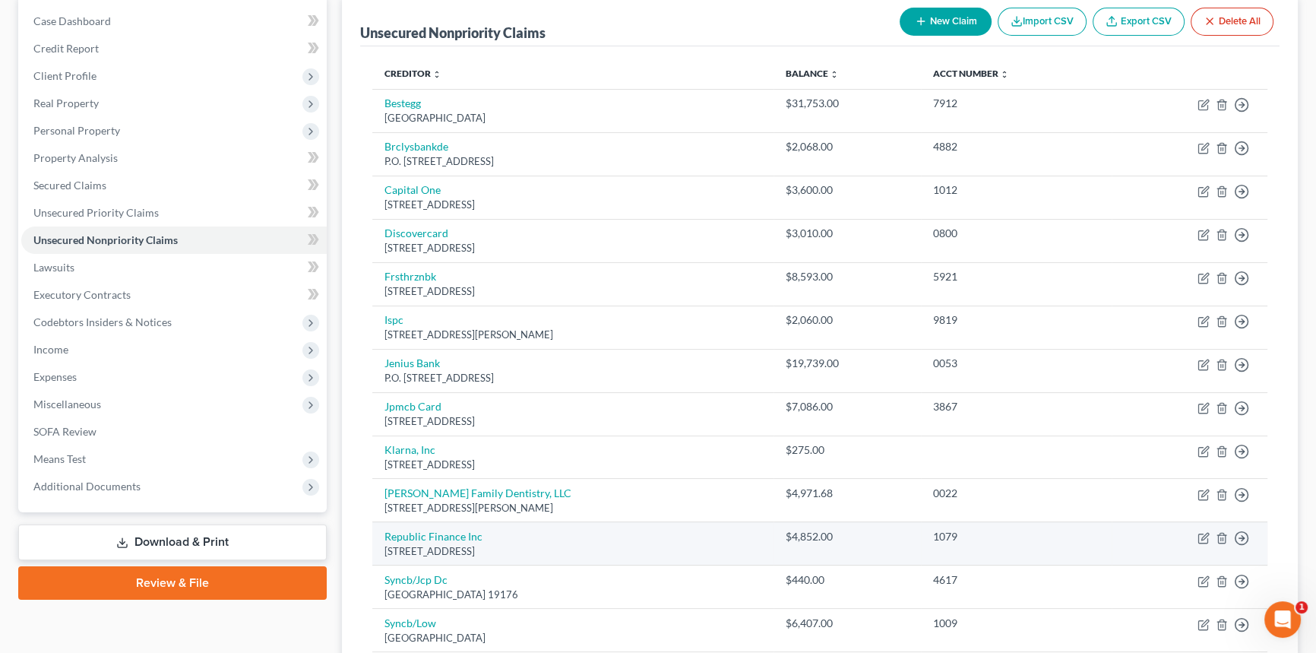
scroll to position [147, 0]
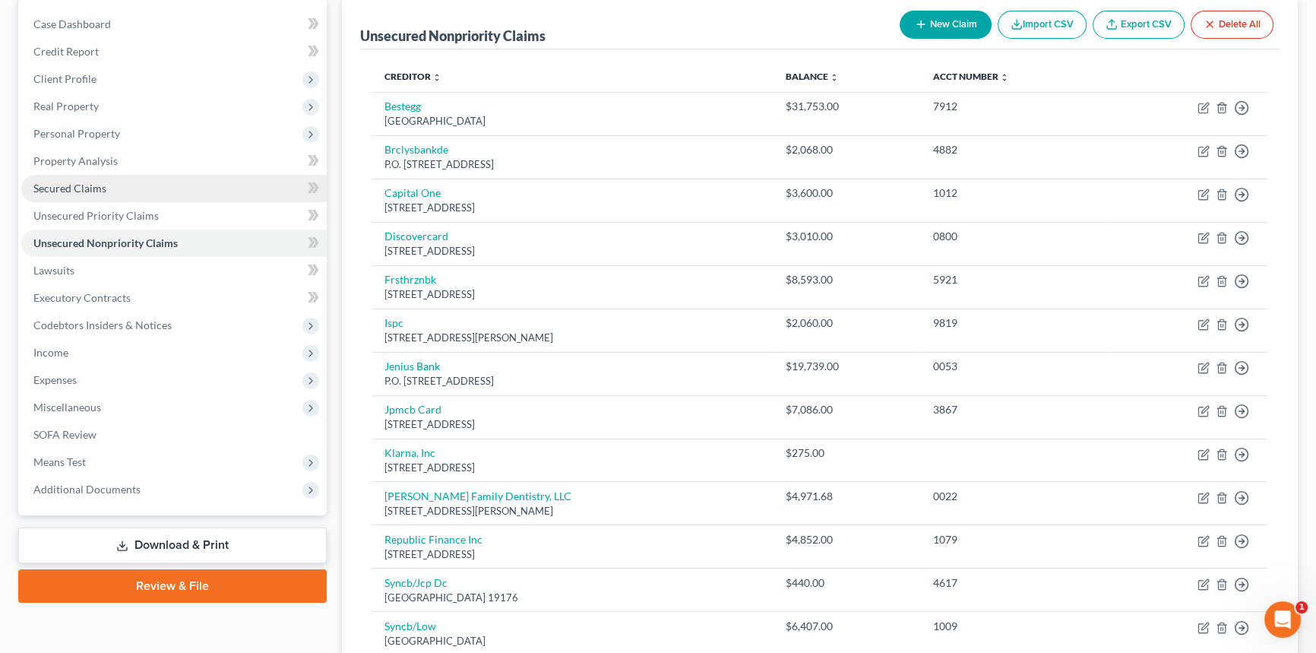
click at [65, 185] on span "Secured Claims" at bounding box center [69, 188] width 73 height 13
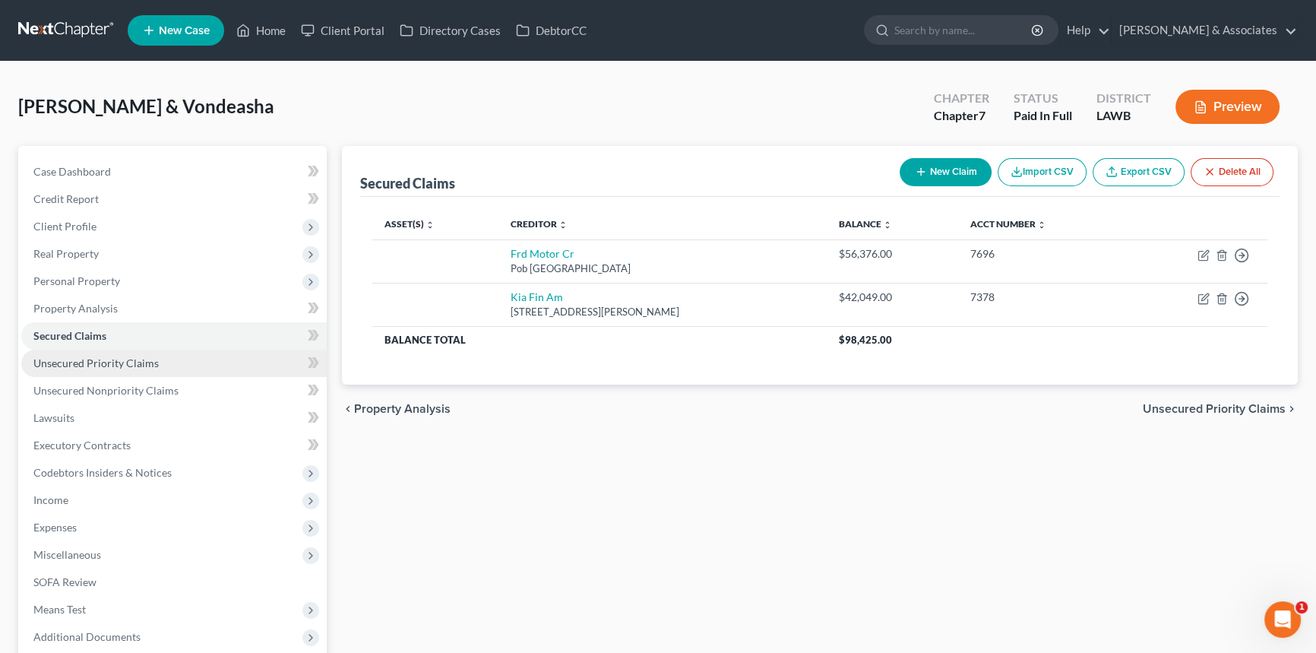
click at [171, 351] on link "Unsecured Priority Claims" at bounding box center [174, 363] width 306 height 27
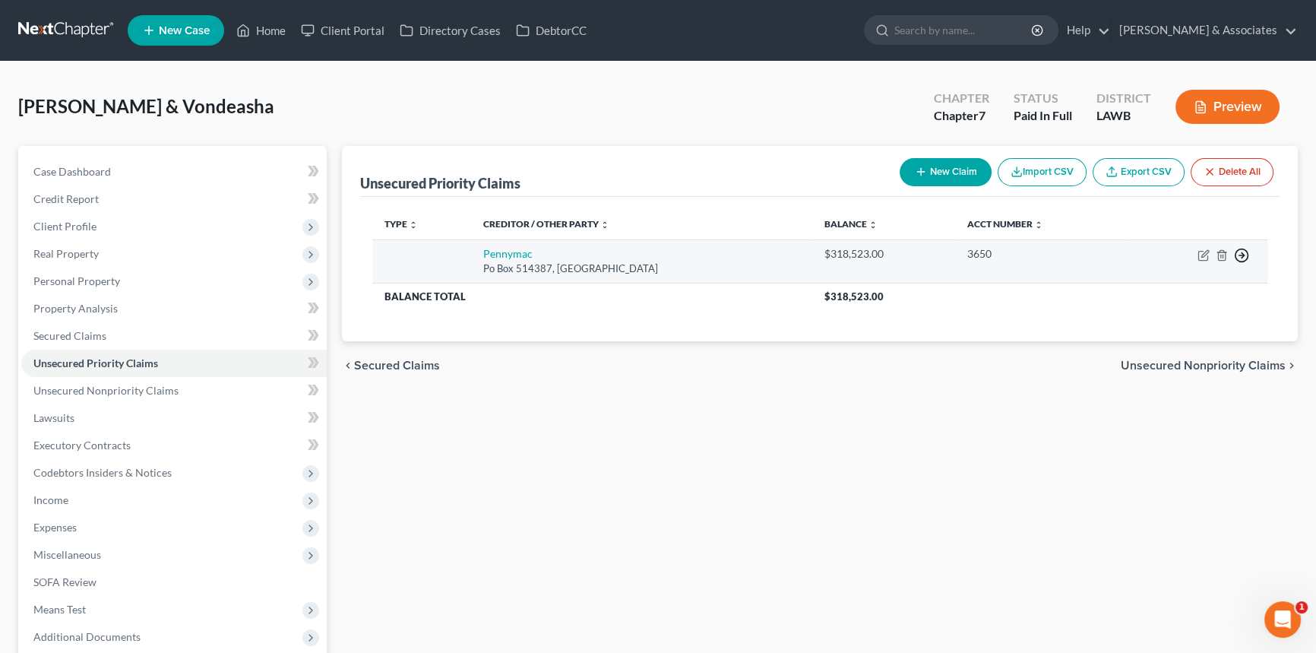
click at [1243, 250] on icon "button" at bounding box center [1241, 255] width 15 height 15
click at [1181, 267] on link "Move to D" at bounding box center [1172, 267] width 127 height 26
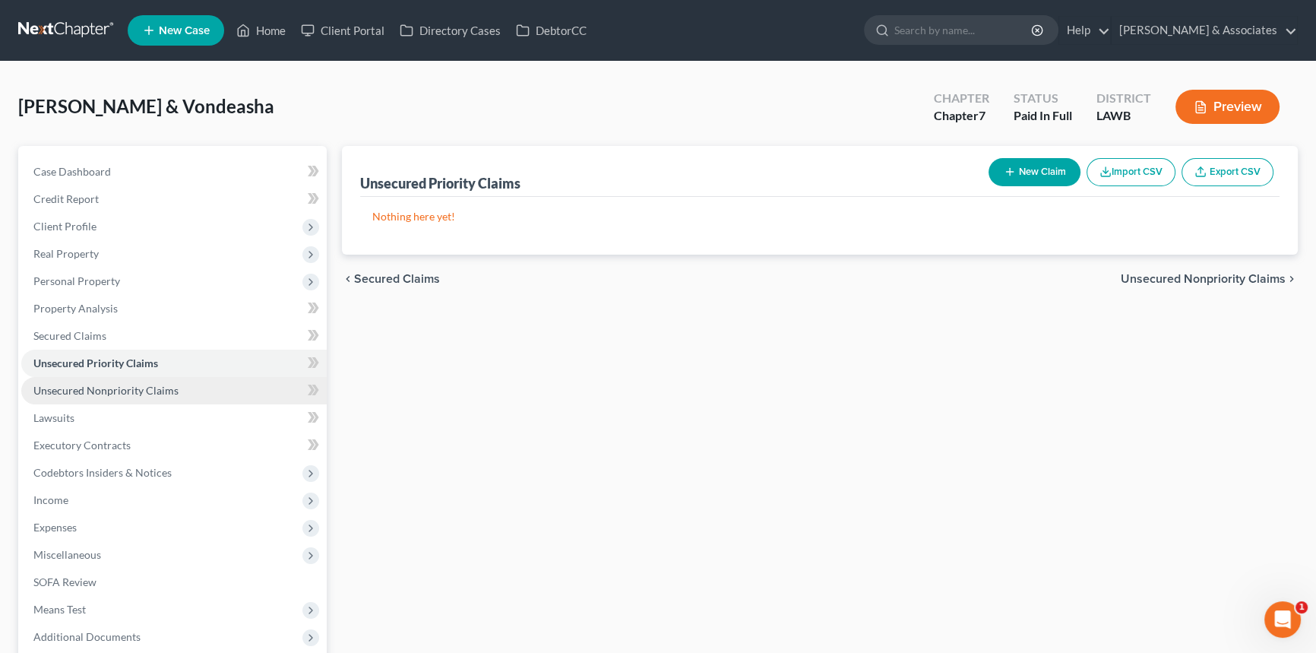
click at [172, 391] on span "Unsecured Nonpriority Claims" at bounding box center [105, 390] width 145 height 13
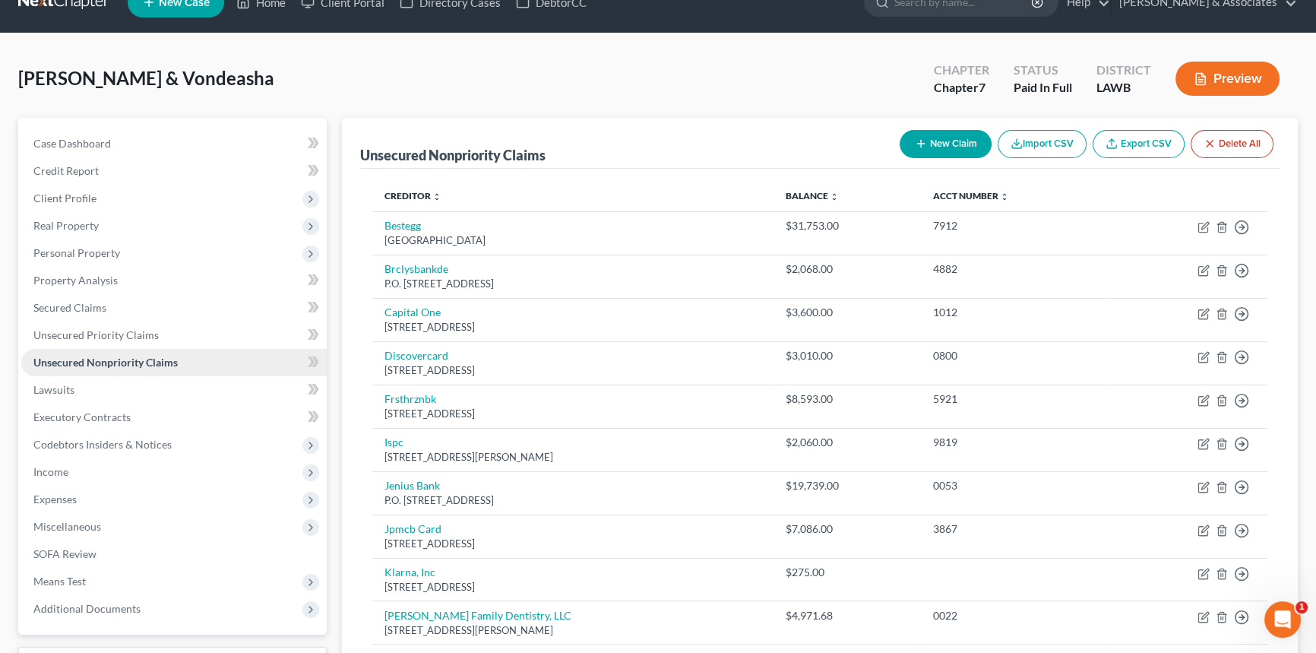
scroll to position [9, 0]
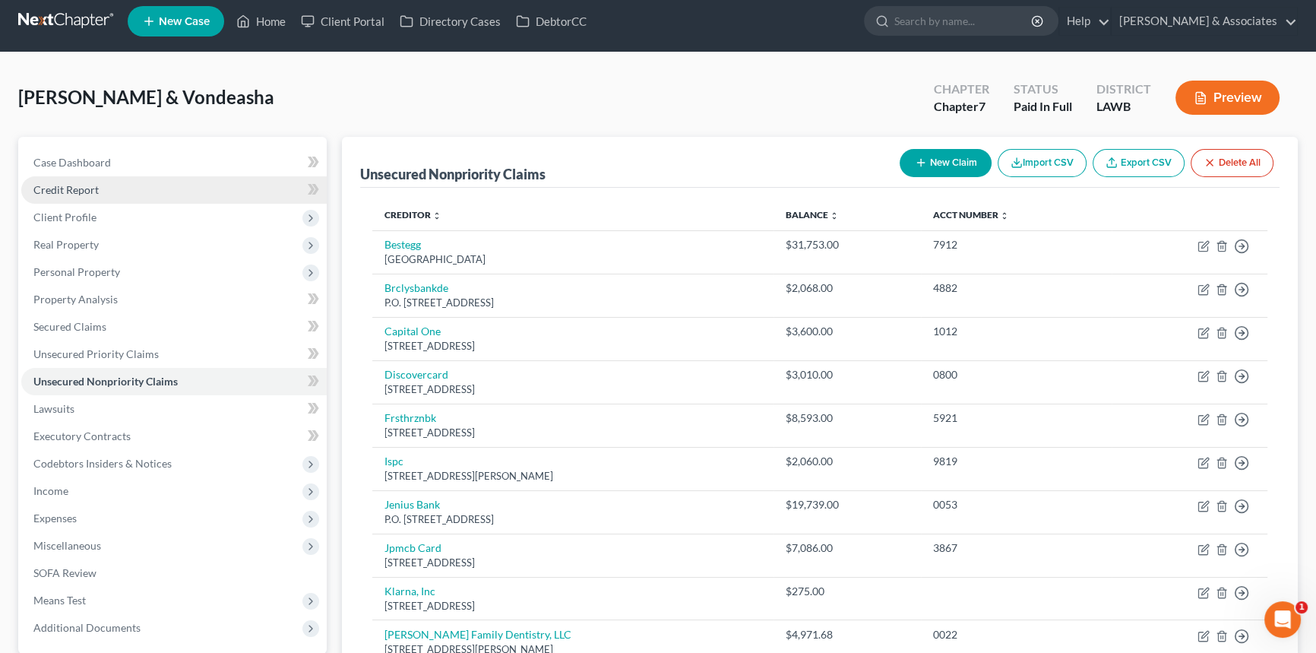
click at [90, 183] on span "Credit Report" at bounding box center [65, 189] width 65 height 13
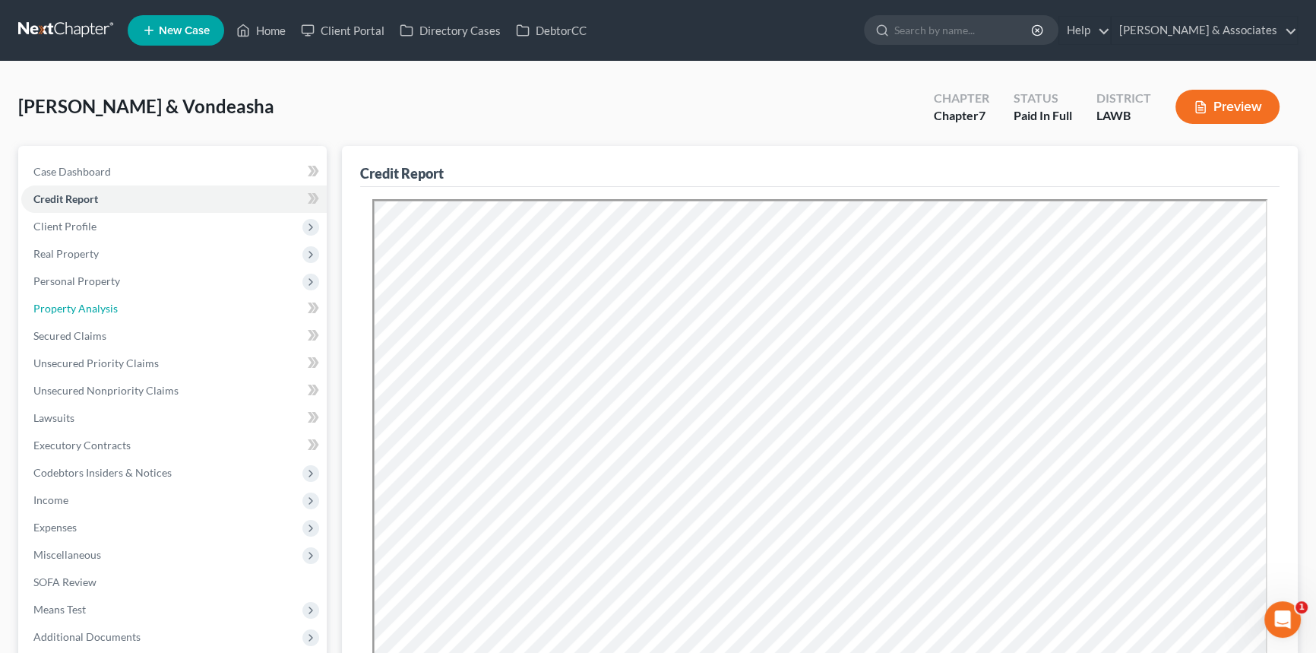
drag, startPoint x: 116, startPoint y: 309, endPoint x: 310, endPoint y: 366, distance: 202.7
click at [116, 309] on link "Property Analysis" at bounding box center [174, 308] width 306 height 27
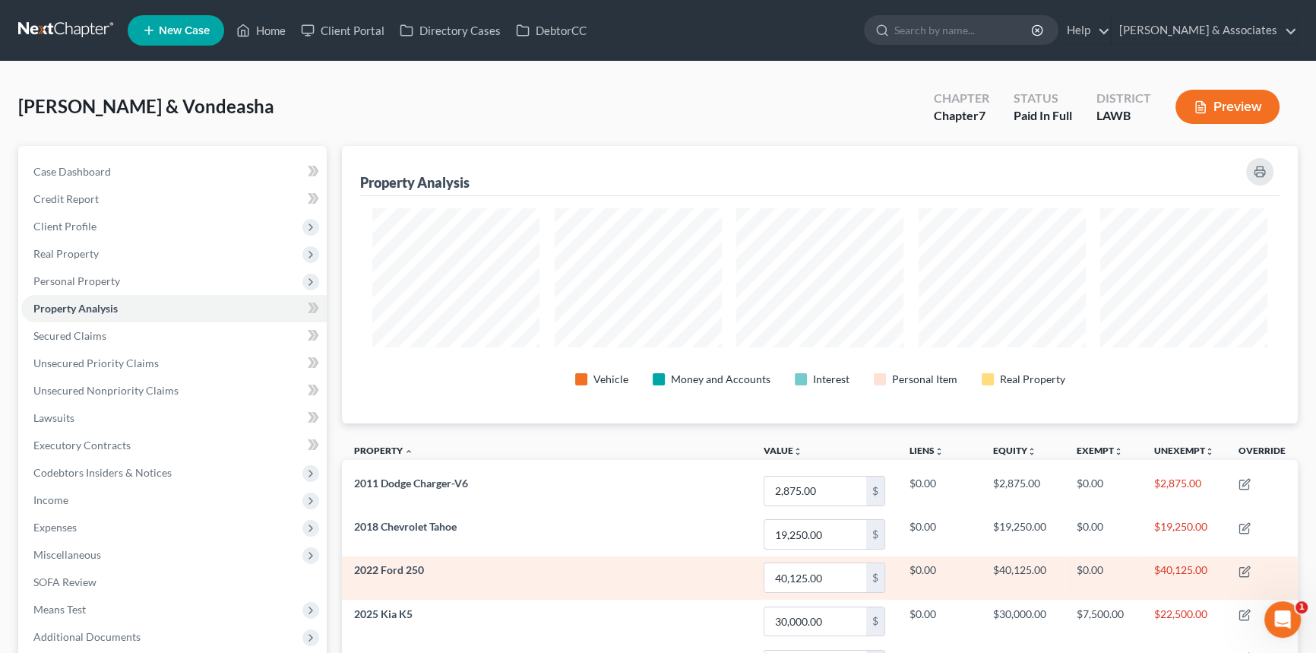
scroll to position [277, 955]
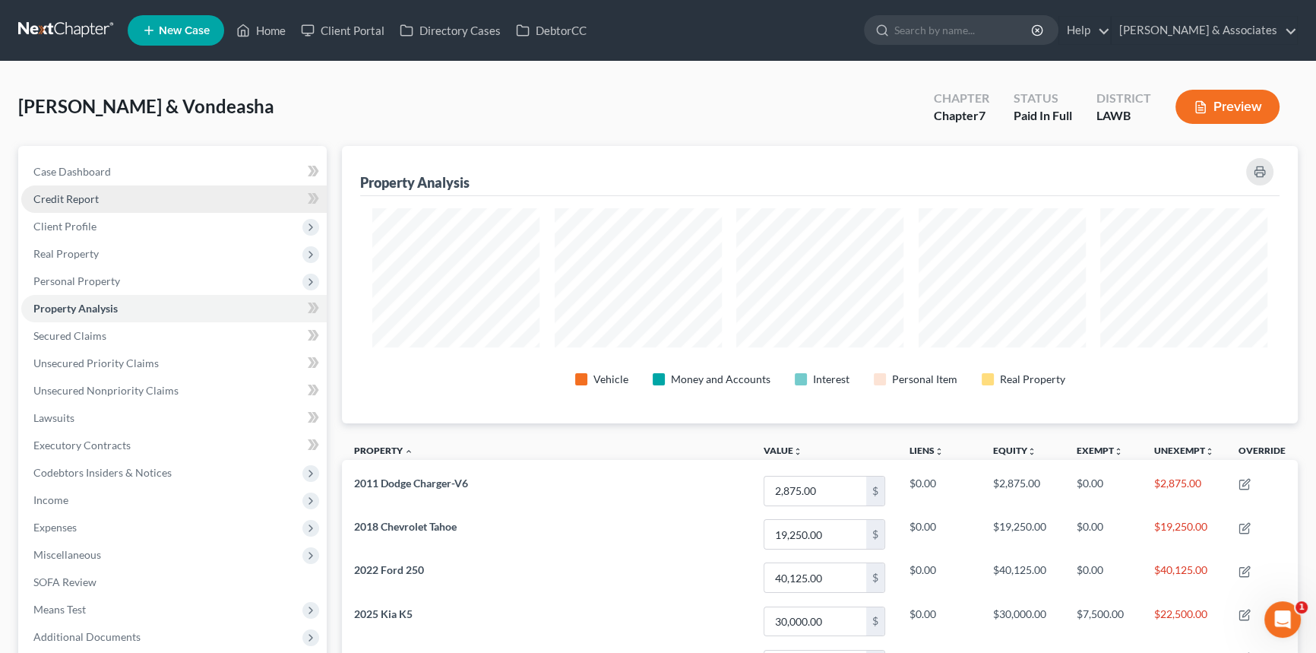
click at [125, 201] on link "Credit Report" at bounding box center [174, 198] width 306 height 27
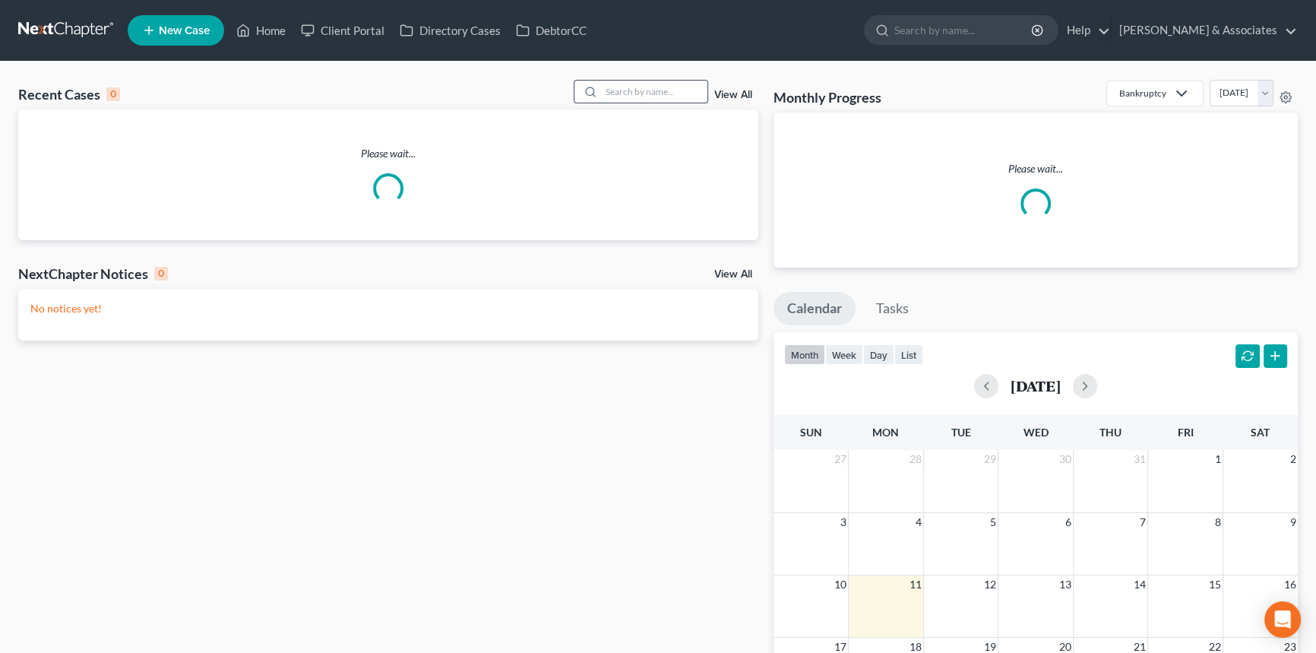
click at [647, 99] on input "search" at bounding box center [654, 92] width 106 height 22
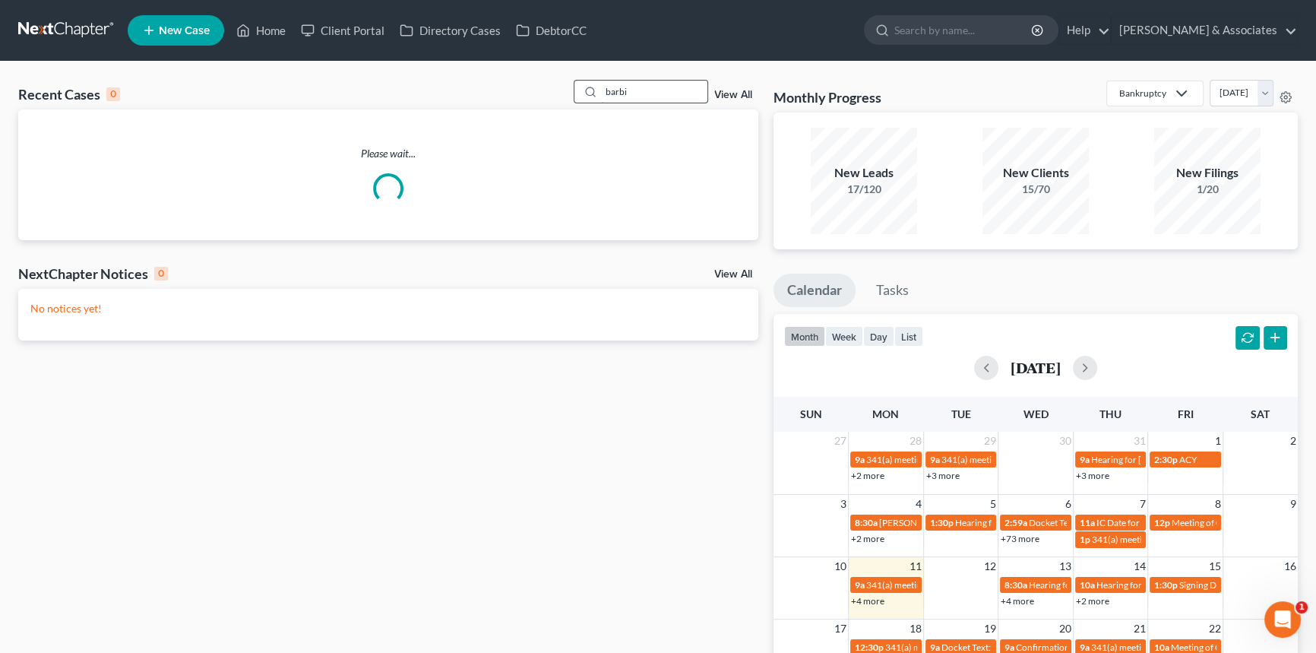
type input "barbi"
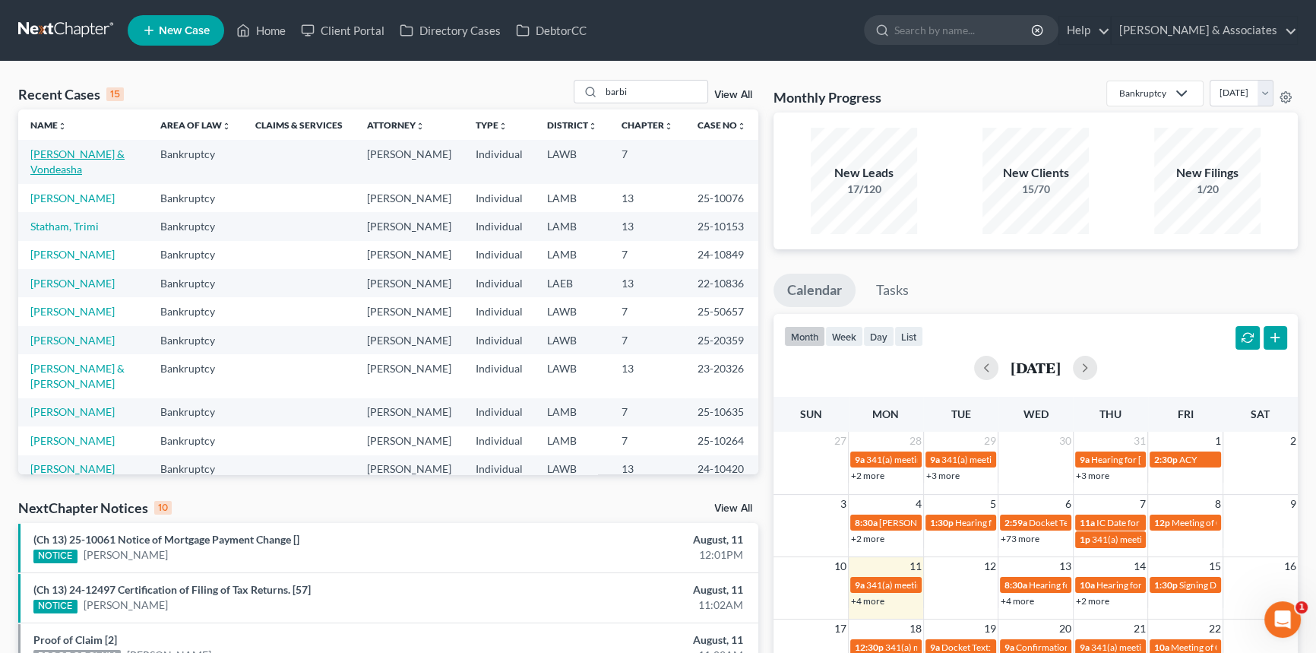
drag, startPoint x: 75, startPoint y: 160, endPoint x: 65, endPoint y: 151, distance: 14.0
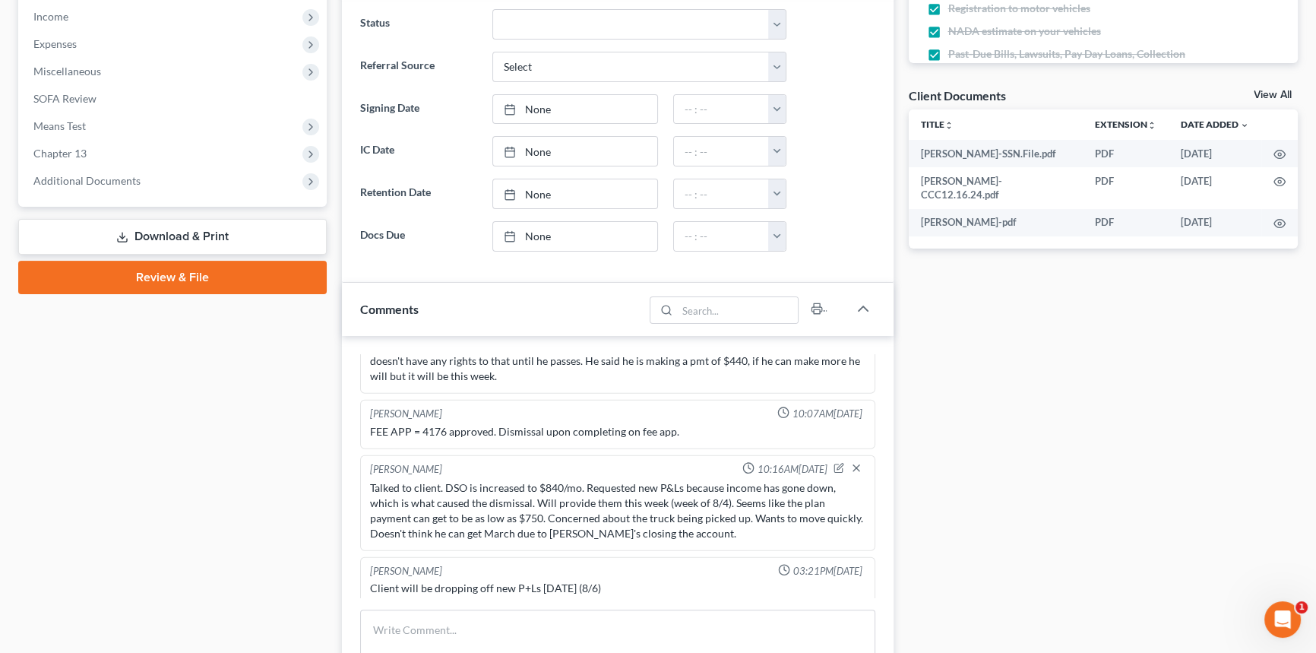
scroll to position [4983, 0]
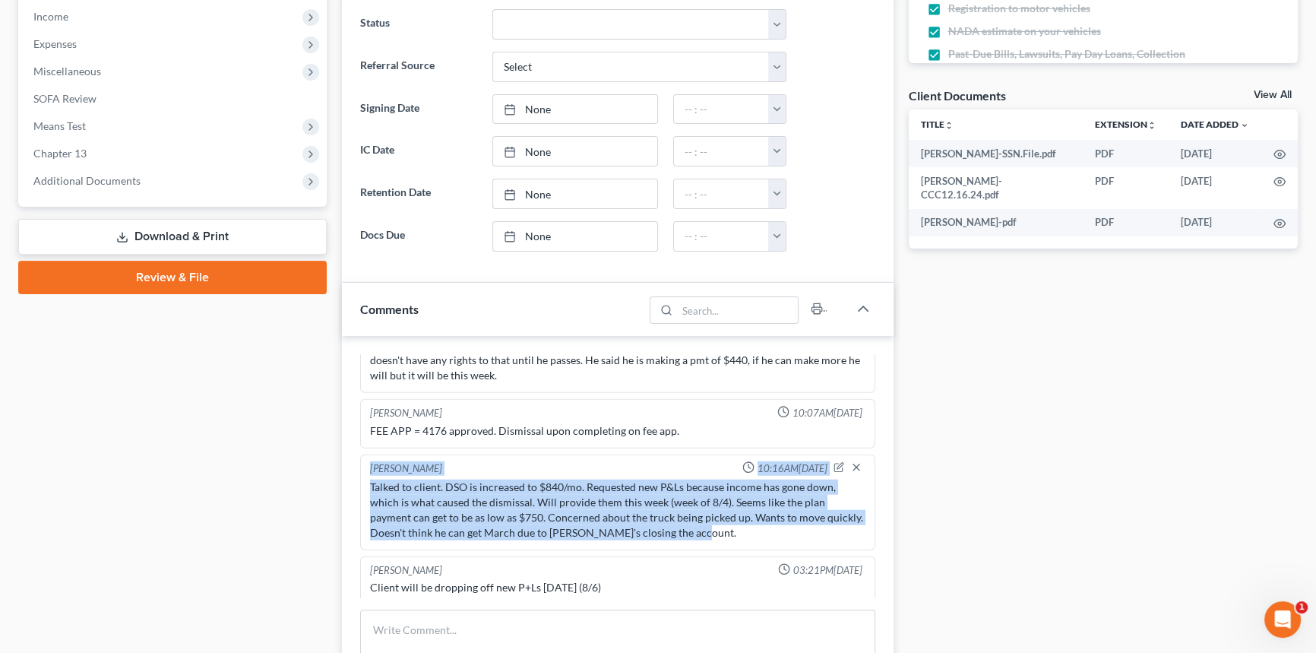
drag, startPoint x: 736, startPoint y: 525, endPoint x: 349, endPoint y: 446, distance: 395.6
click at [349, 446] on div "[PERSON_NAME] 03:42PM[DATE] Did eval with [PERSON_NAME] and He is a prime candi…" at bounding box center [618, 532] width 552 height 393
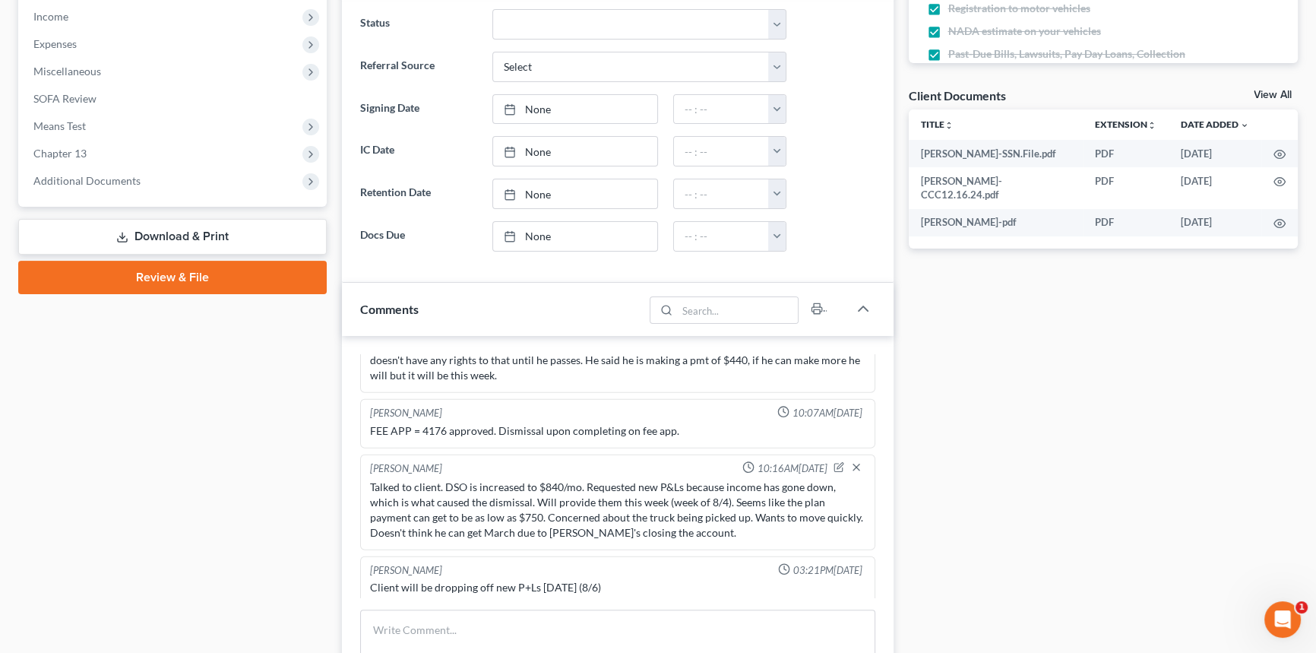
click at [144, 434] on div "Case Dashboard Payments Invoices Payments Payments Credit Report Client Profile" at bounding box center [173, 303] width 324 height 1280
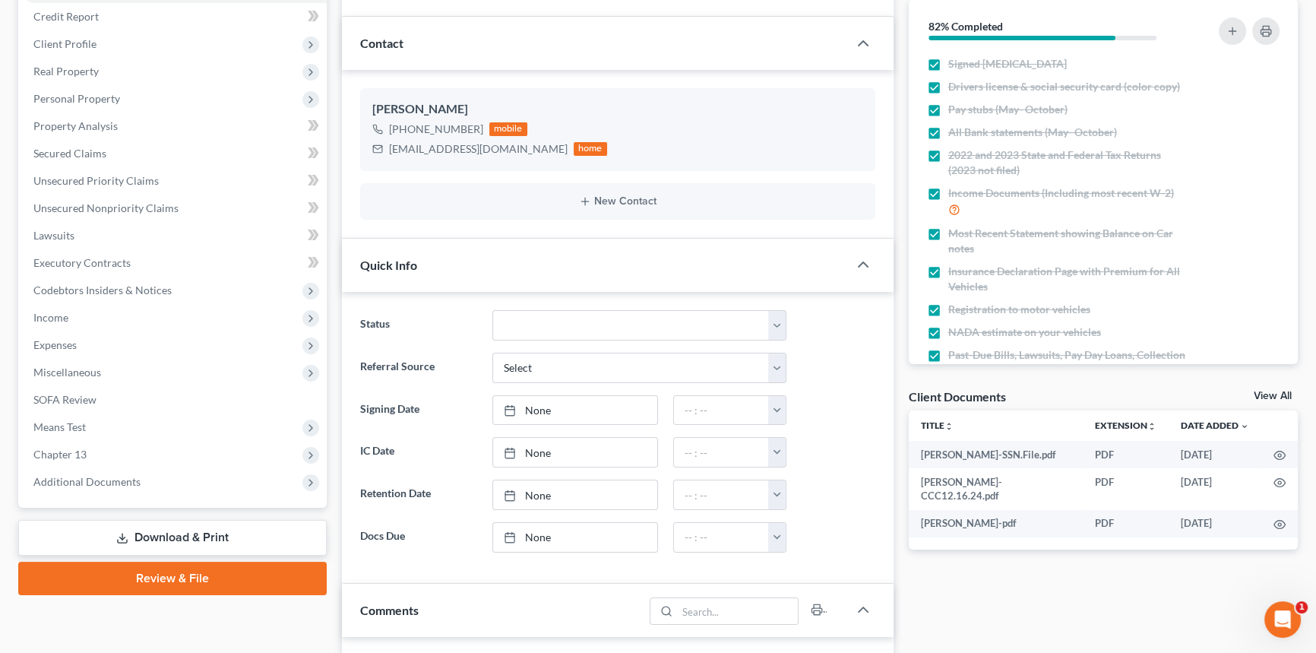
scroll to position [0, 0]
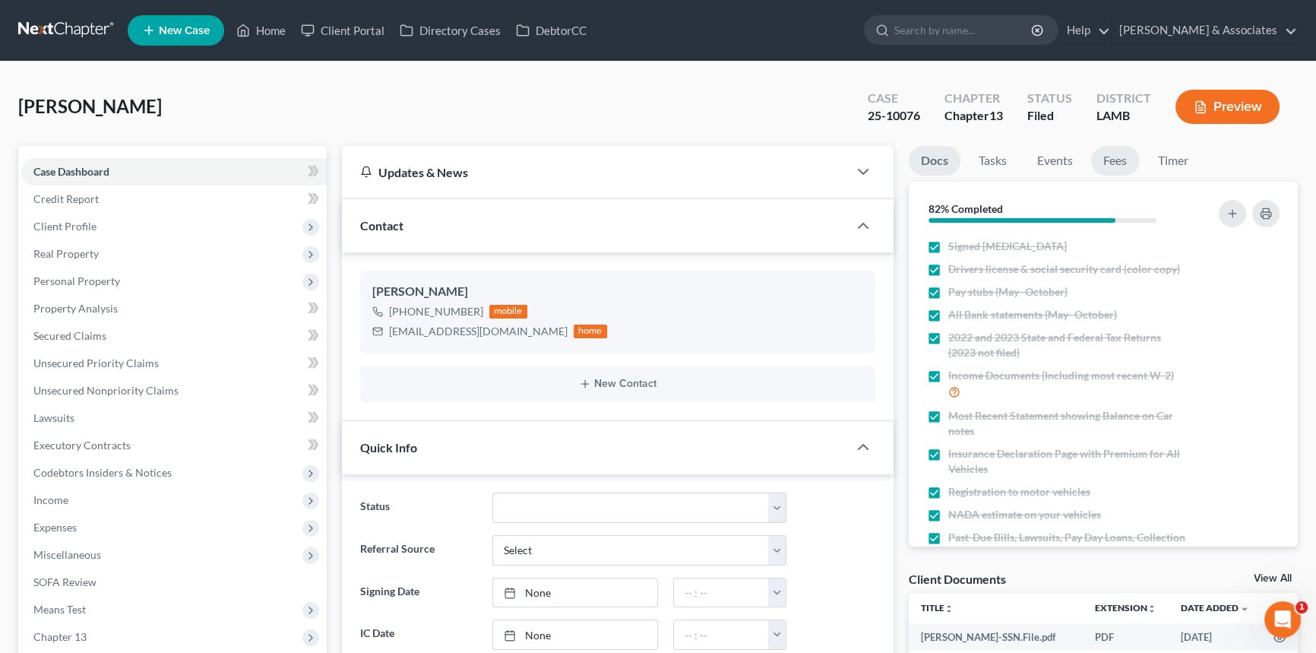
drag, startPoint x: 1111, startPoint y: 170, endPoint x: 1029, endPoint y: 291, distance: 146.1
click at [1111, 170] on link "Fees" at bounding box center [1115, 161] width 49 height 30
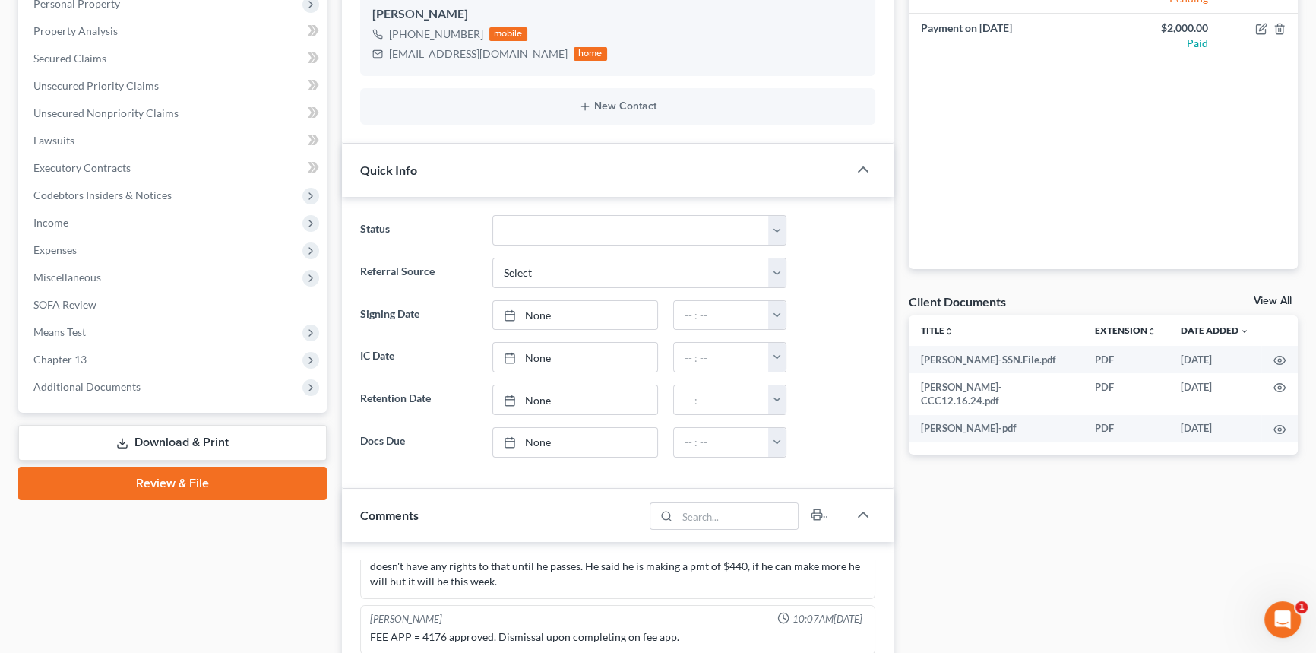
scroll to position [553, 0]
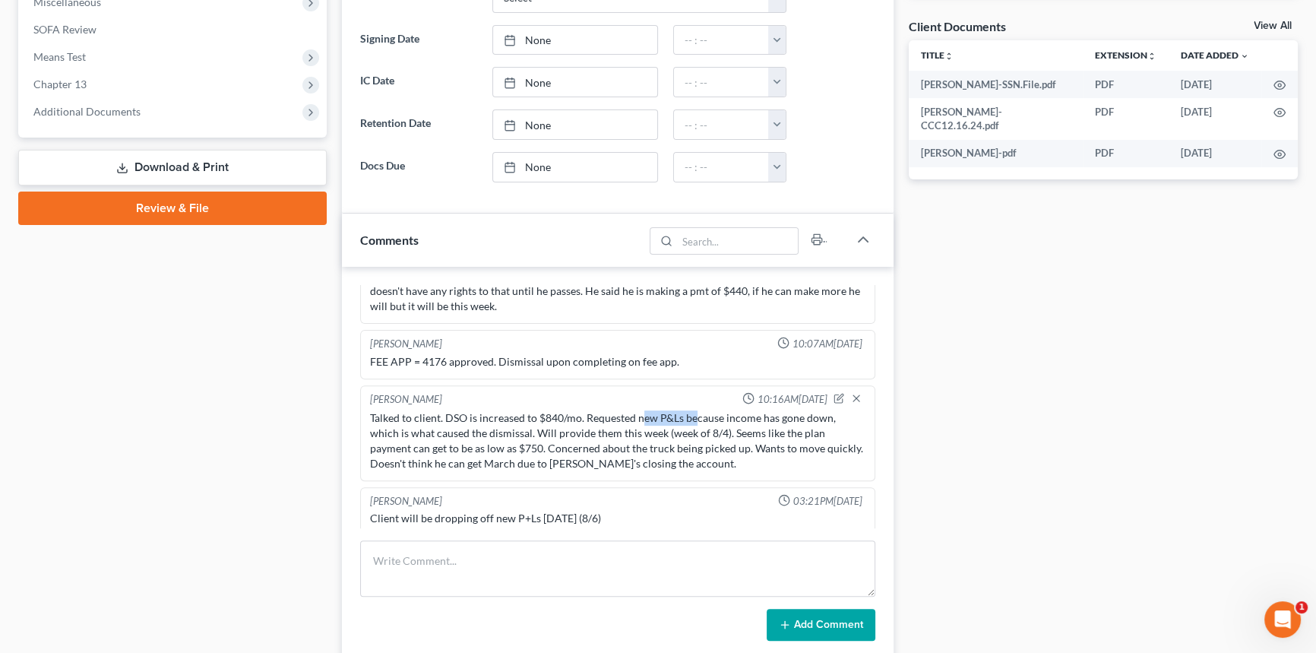
drag, startPoint x: 644, startPoint y: 410, endPoint x: 696, endPoint y: 409, distance: 52.5
click at [696, 410] on div "Talked to client. DSO is increased to $840/mo. Requested new P&Ls because incom…" at bounding box center [618, 440] width 496 height 61
click at [683, 441] on div "Talked to client. DSO is increased to $840/mo. Requested new P&Ls because incom…" at bounding box center [618, 440] width 496 height 61
drag, startPoint x: 448, startPoint y: 403, endPoint x: 585, endPoint y: 409, distance: 137.7
click at [585, 410] on div "Talked to client. DSO is increased to $840/mo. Requested new P&Ls because incom…" at bounding box center [618, 440] width 496 height 61
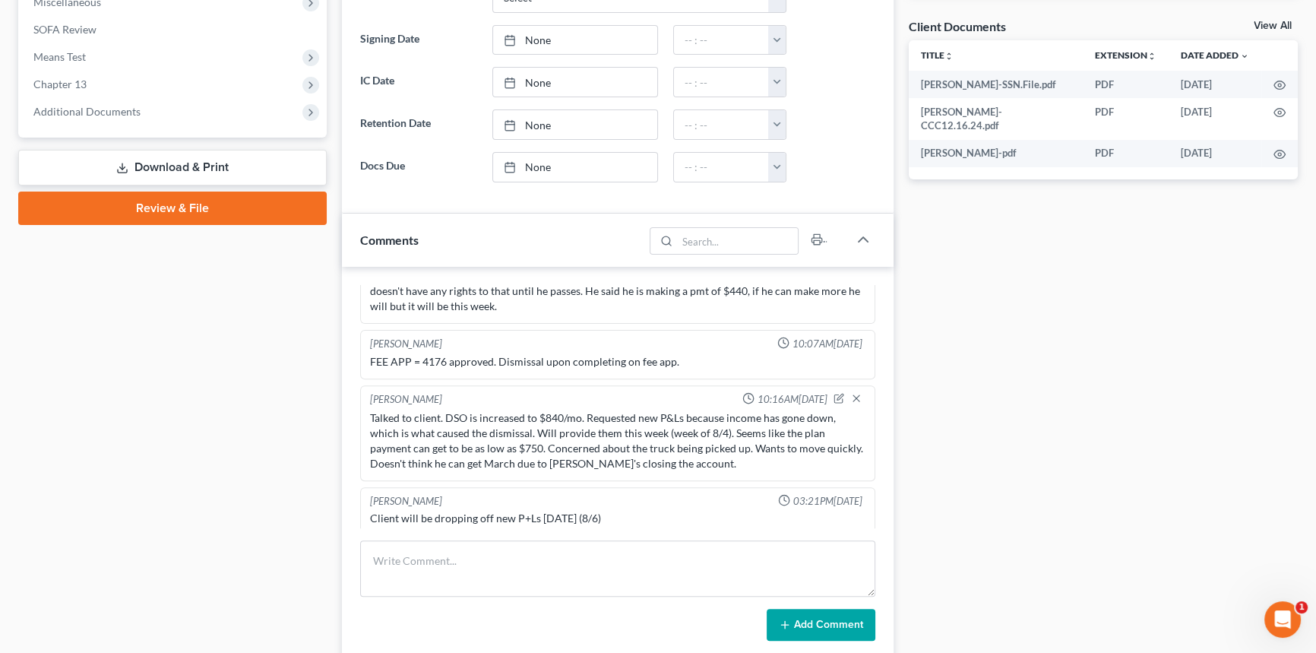
click at [616, 436] on div "Talked to client. DSO is increased to $840/mo. Requested new P&Ls because incom…" at bounding box center [618, 440] width 496 height 61
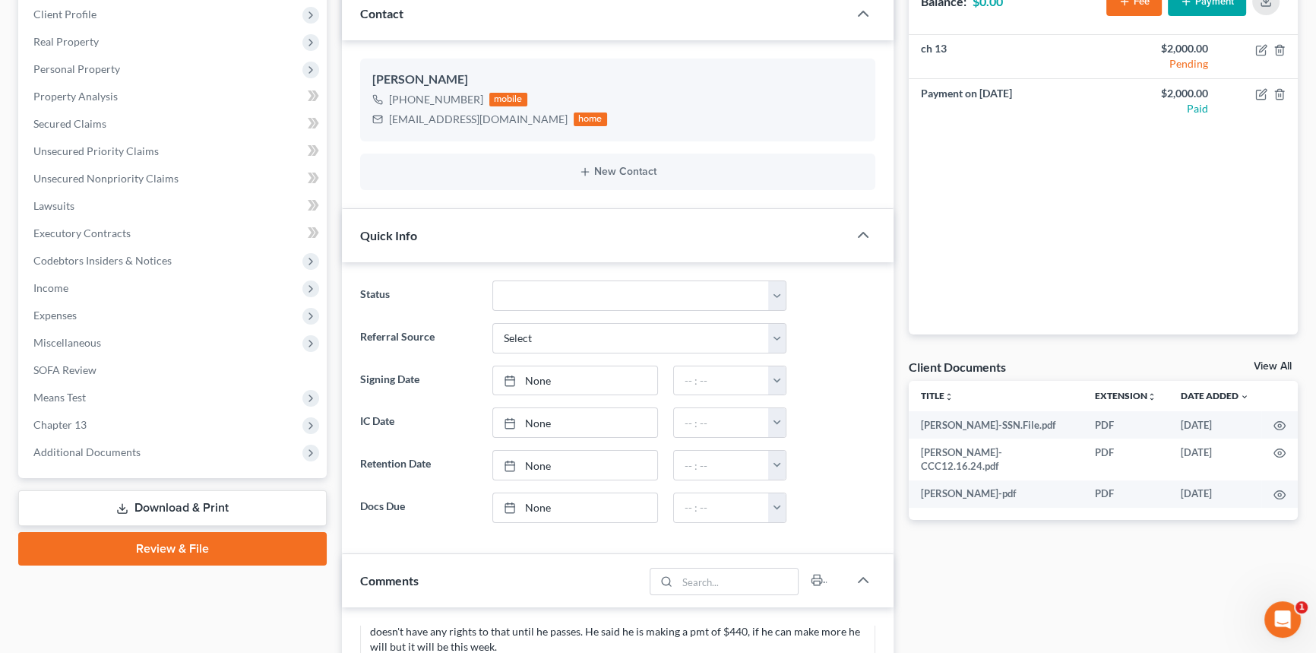
scroll to position [345, 0]
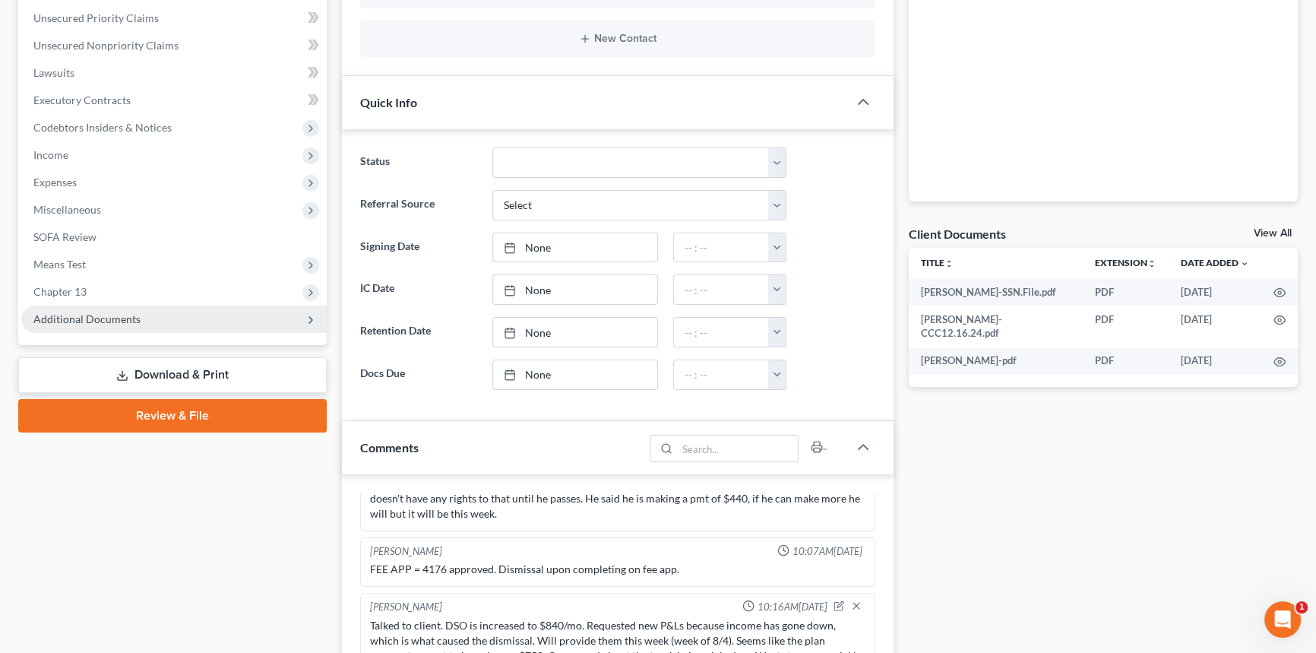
click at [114, 318] on span "Additional Documents" at bounding box center [86, 318] width 107 height 13
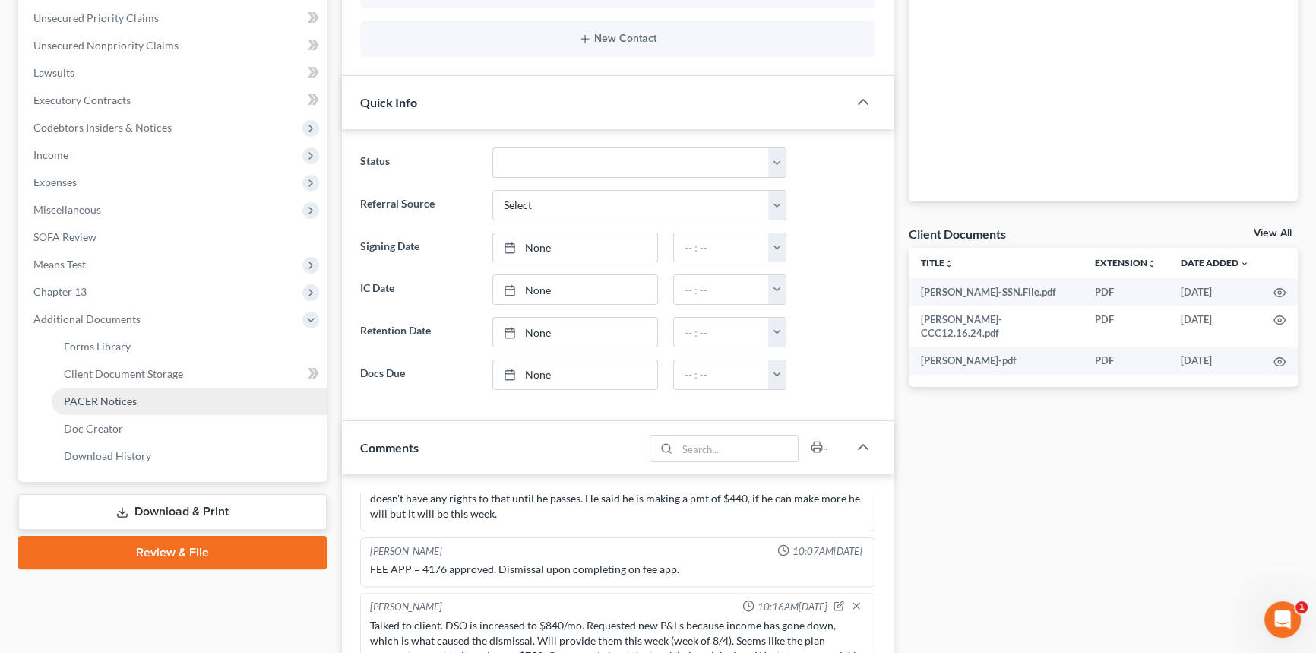
click at [136, 401] on link "PACER Notices" at bounding box center [189, 401] width 275 height 27
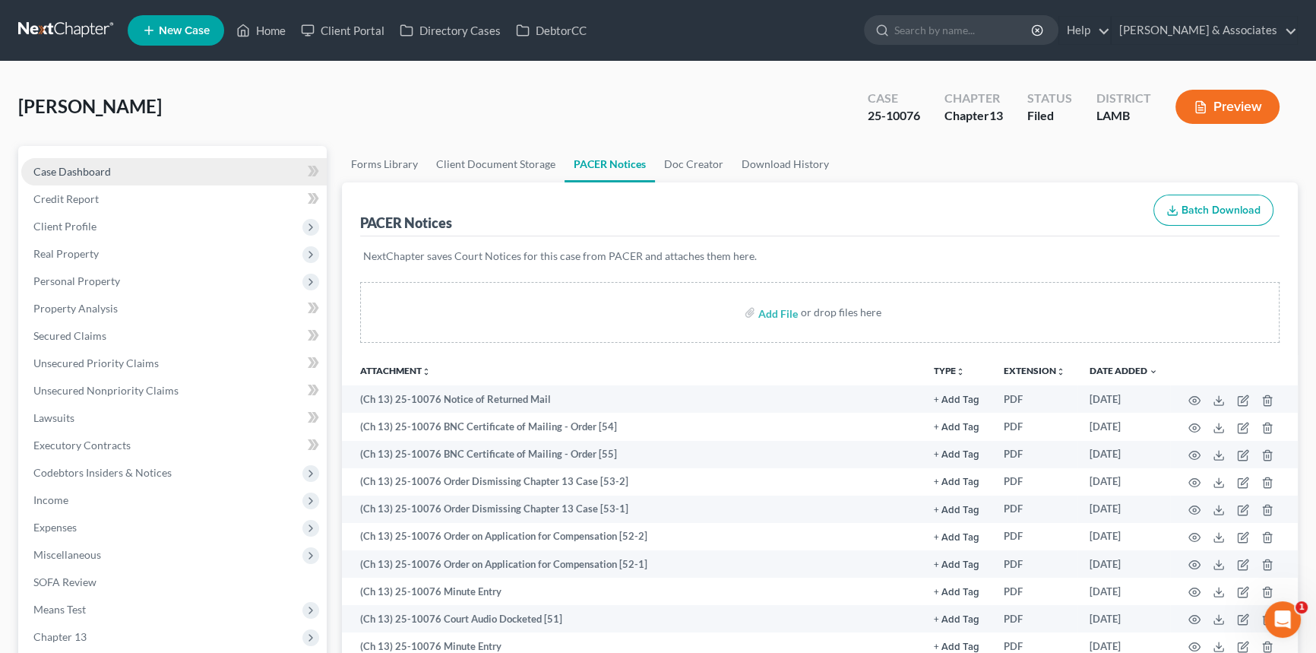
click at [103, 178] on link "Case Dashboard" at bounding box center [174, 171] width 306 height 27
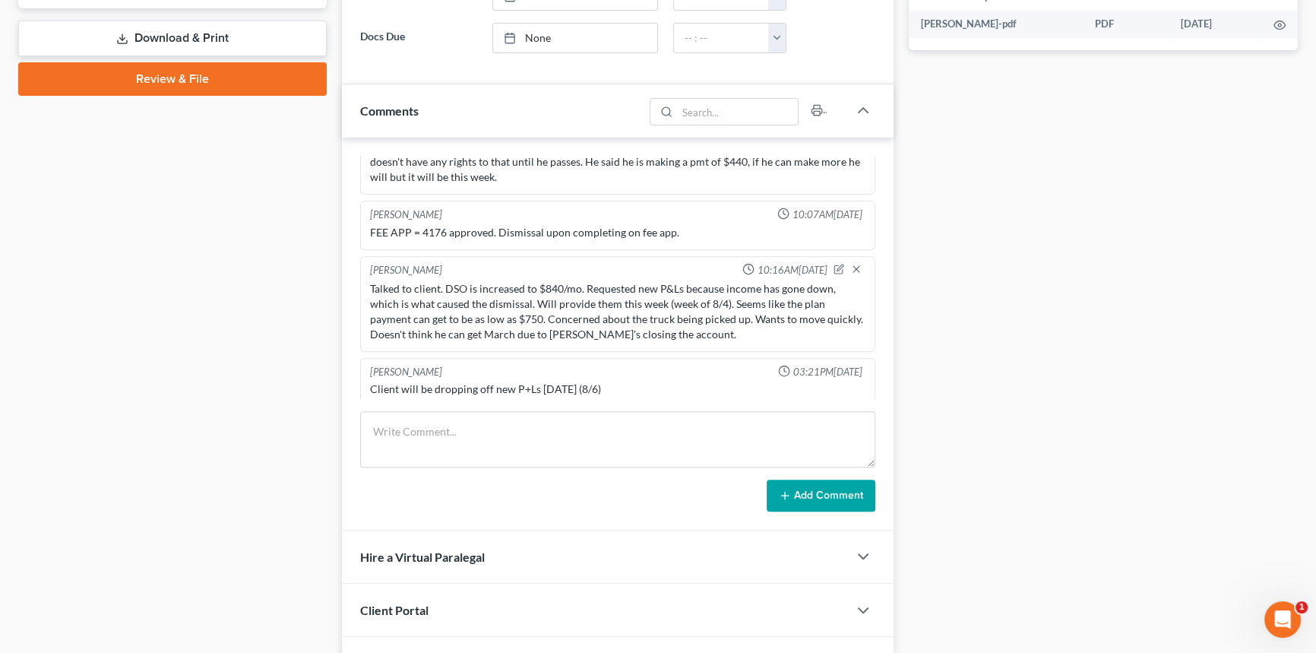
scroll to position [828, 0]
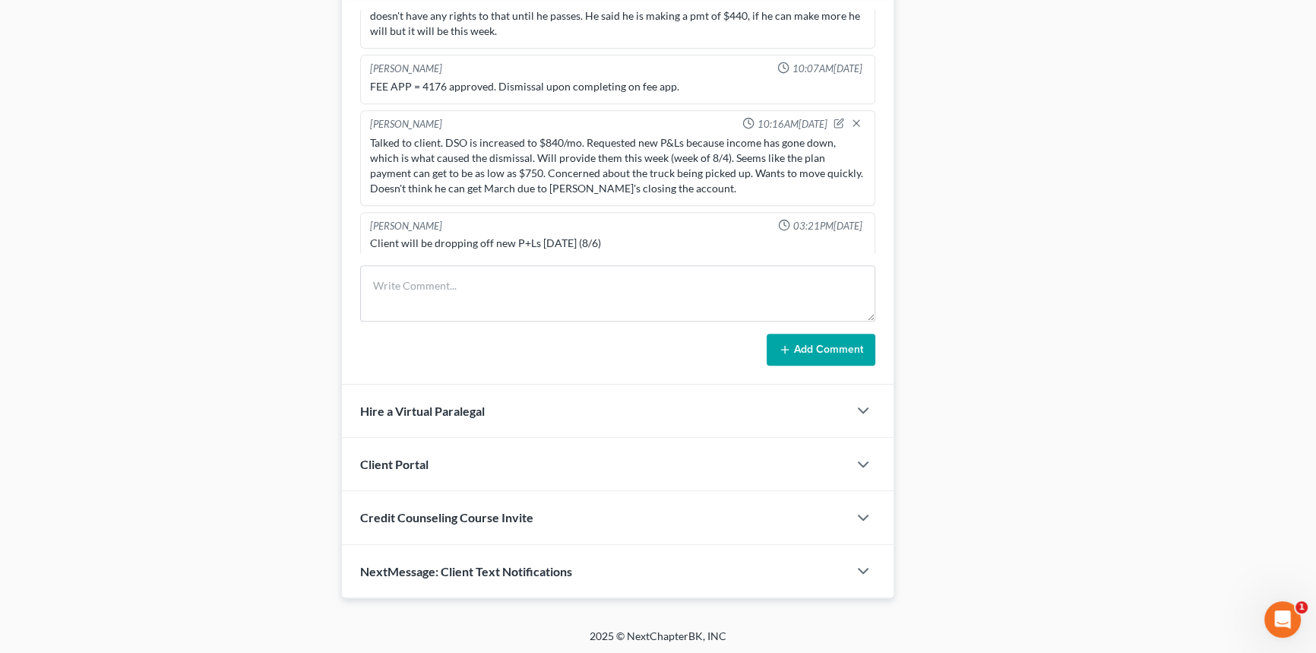
drag, startPoint x: 621, startPoint y: 231, endPoint x: 370, endPoint y: 205, distance: 252.1
click at [370, 212] on div "Josh O'Connell 03:21PM, 08/05/2025 Client will be dropping off new P+Ls tomorro…" at bounding box center [617, 236] width 515 height 49
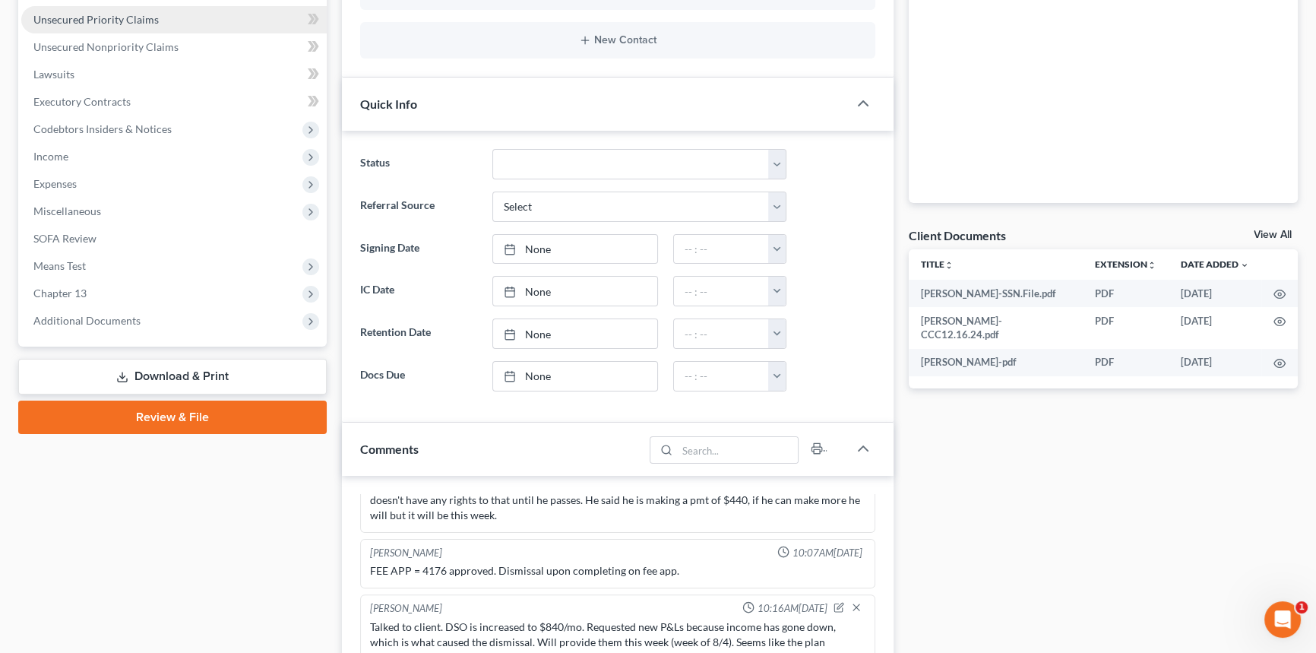
scroll to position [0, 0]
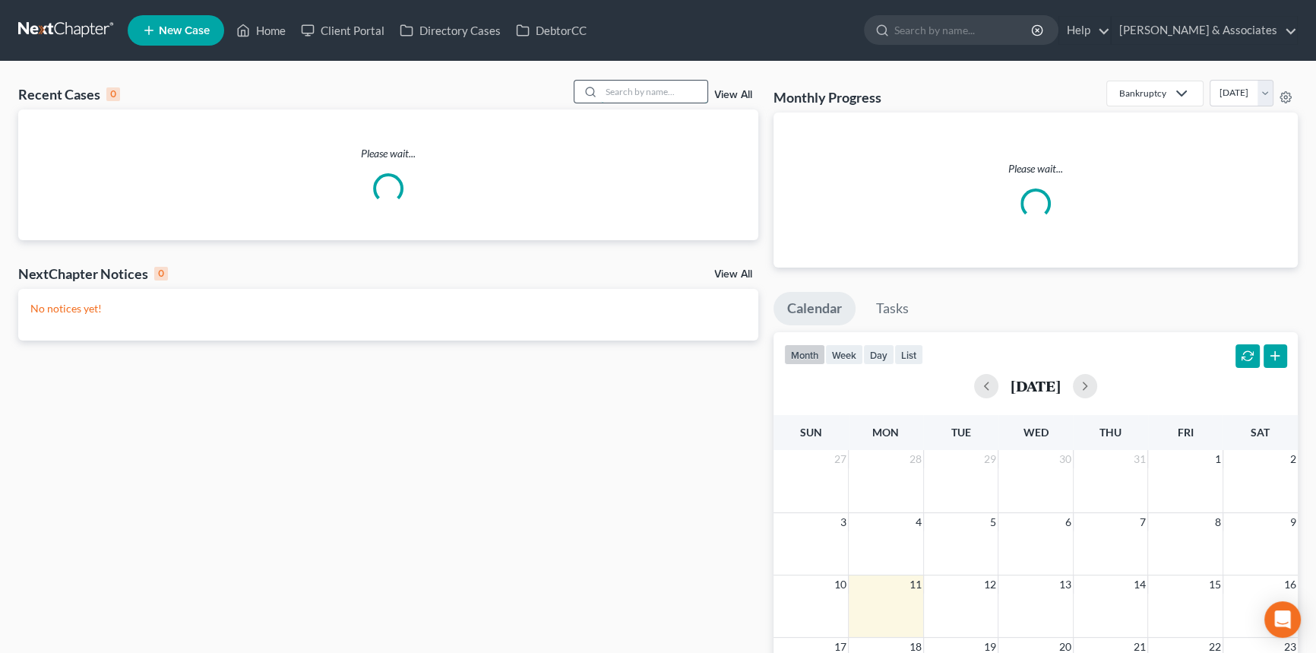
click at [626, 97] on input "search" at bounding box center [654, 92] width 106 height 22
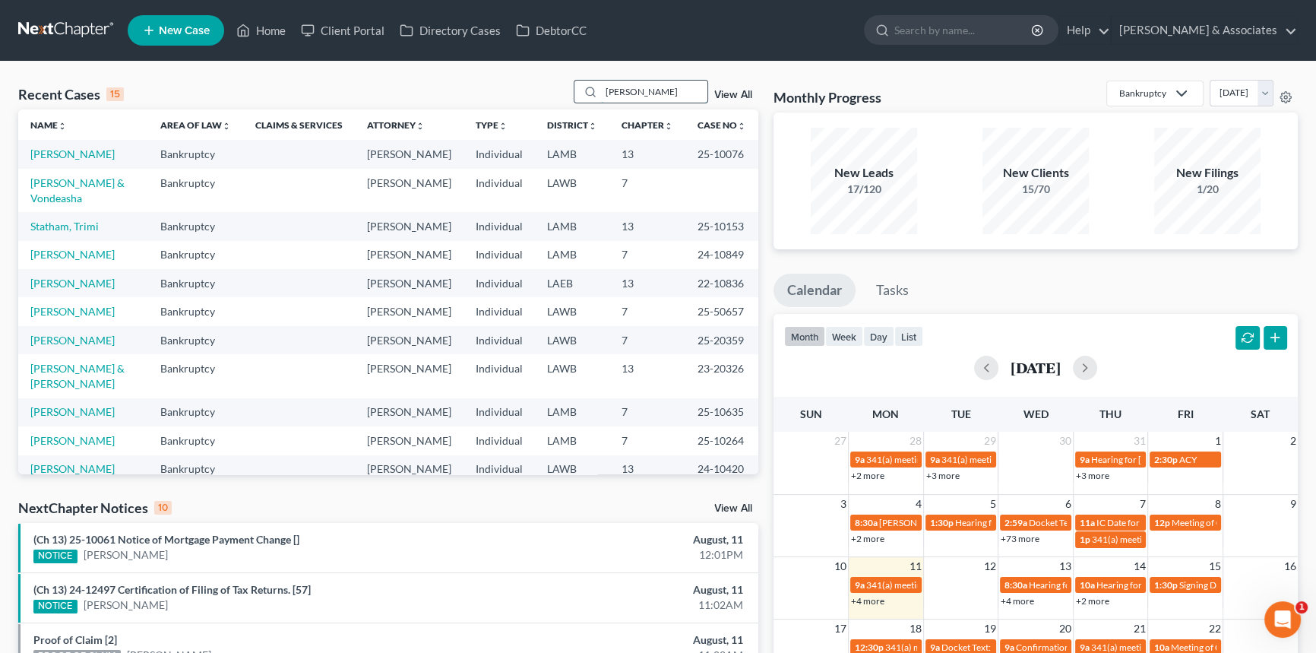
type input "[PERSON_NAME]"
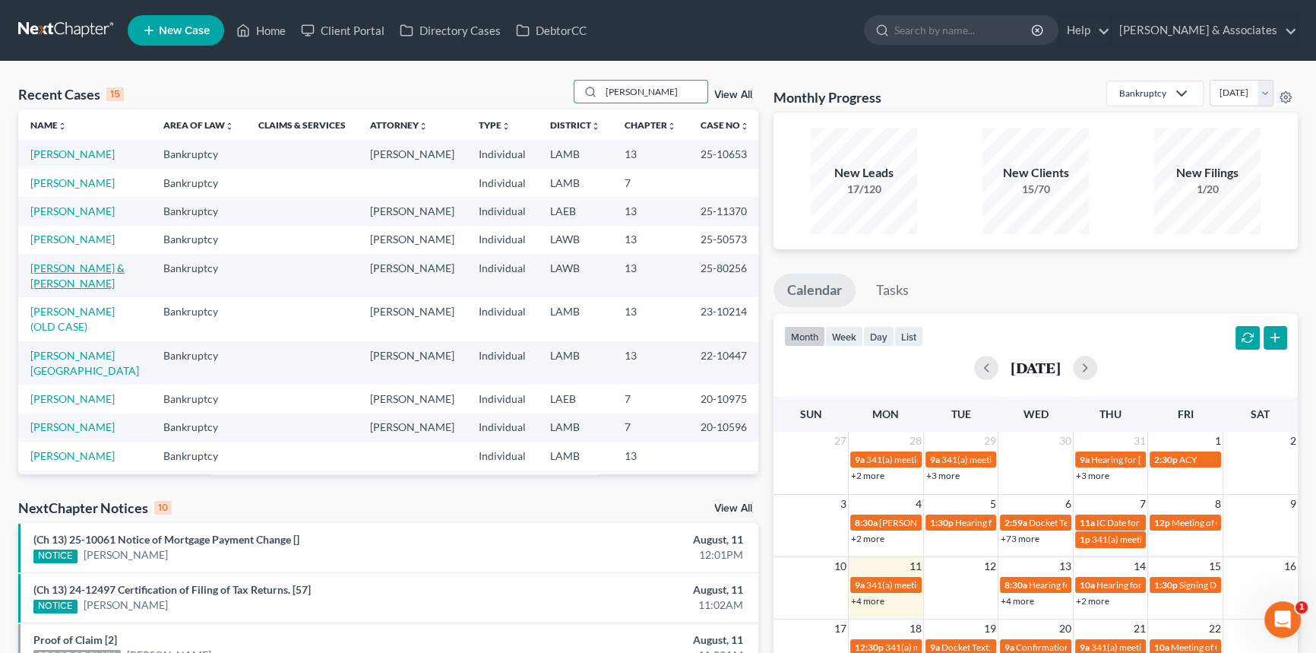
click at [67, 264] on link "[PERSON_NAME] & [PERSON_NAME]" at bounding box center [77, 275] width 94 height 28
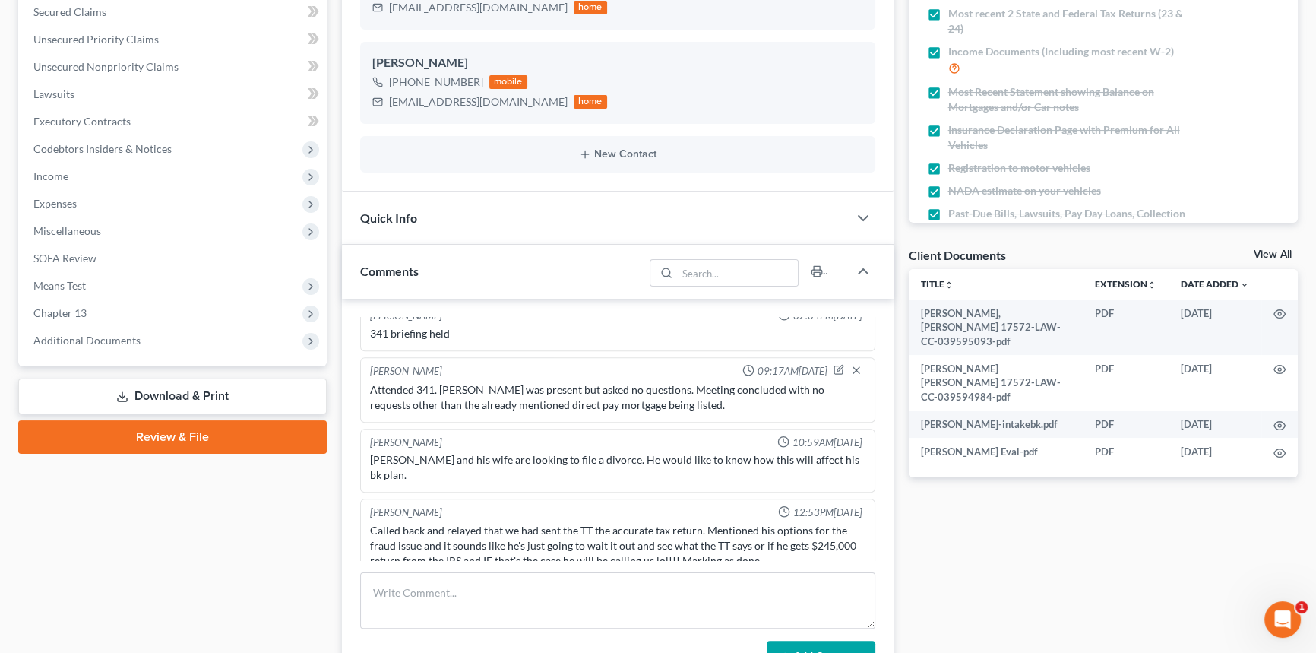
scroll to position [345, 0]
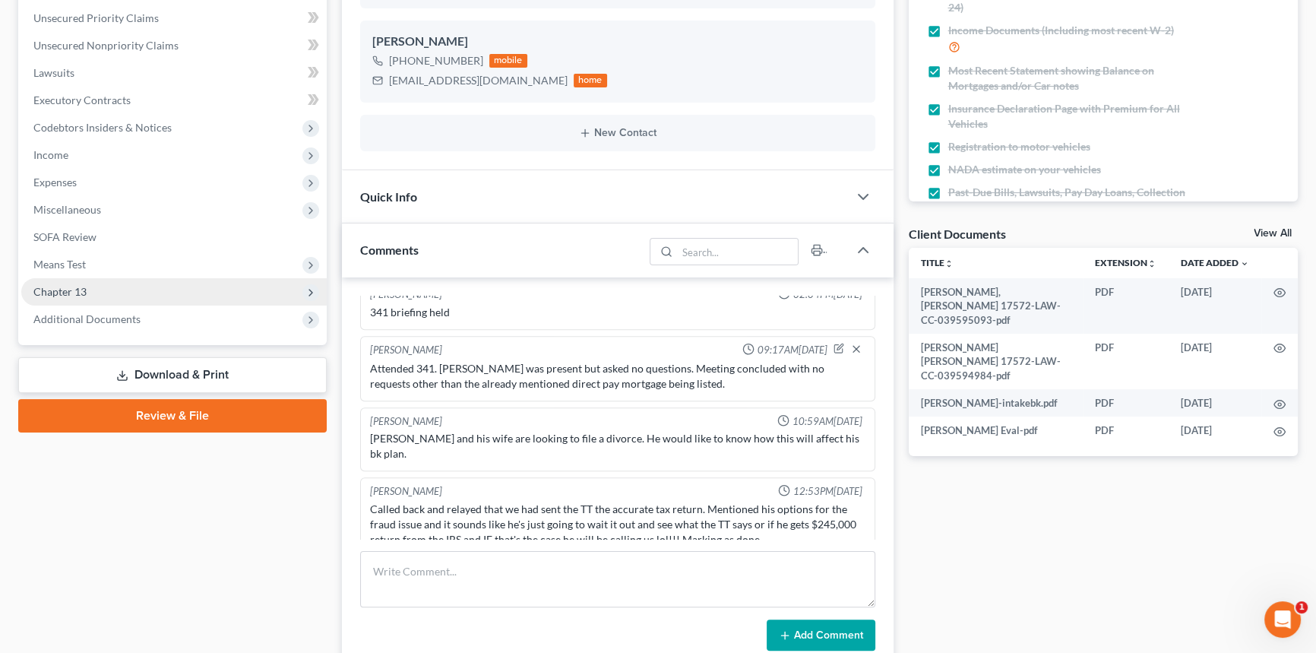
click at [141, 289] on span "Chapter 13" at bounding box center [174, 291] width 306 height 27
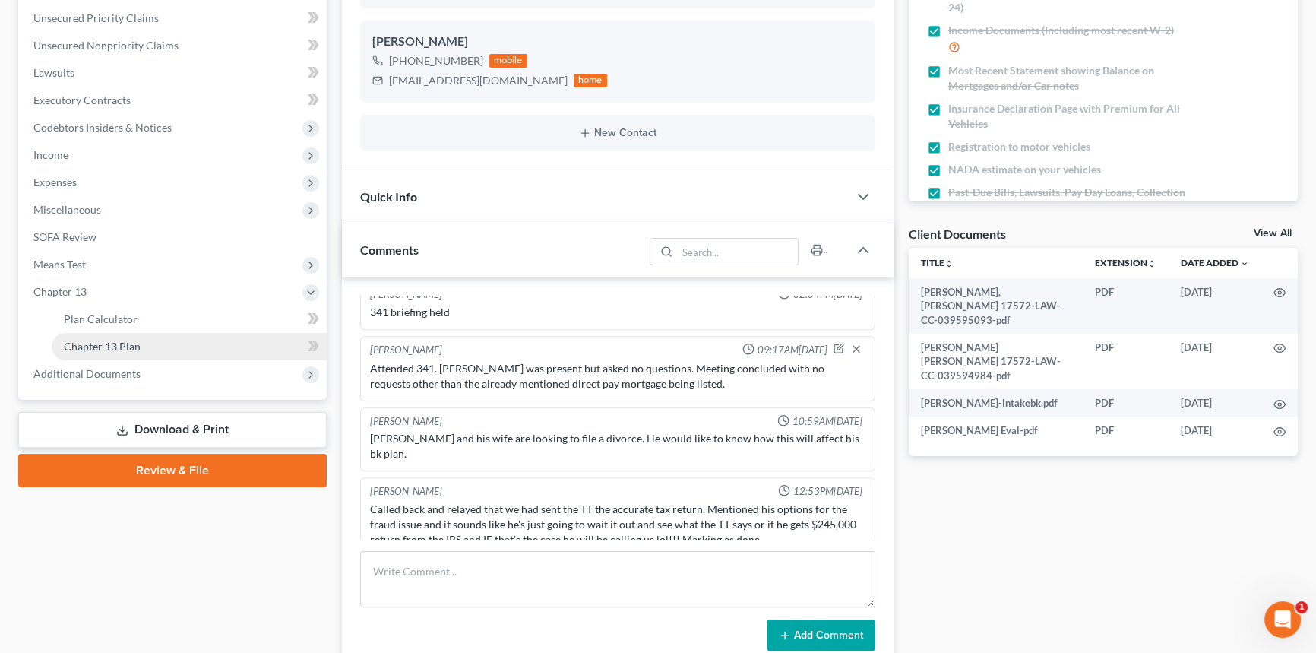
click at [154, 337] on link "Chapter 13 Plan" at bounding box center [189, 346] width 275 height 27
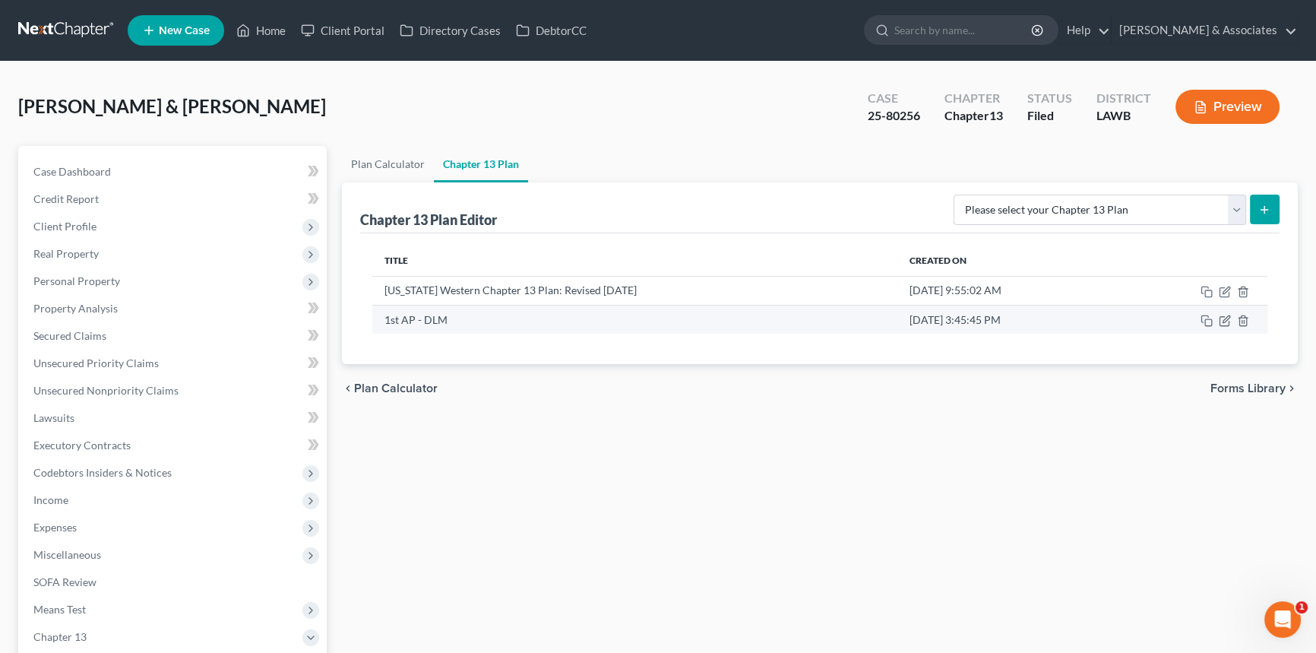
click at [1227, 327] on td at bounding box center [1193, 319] width 150 height 29
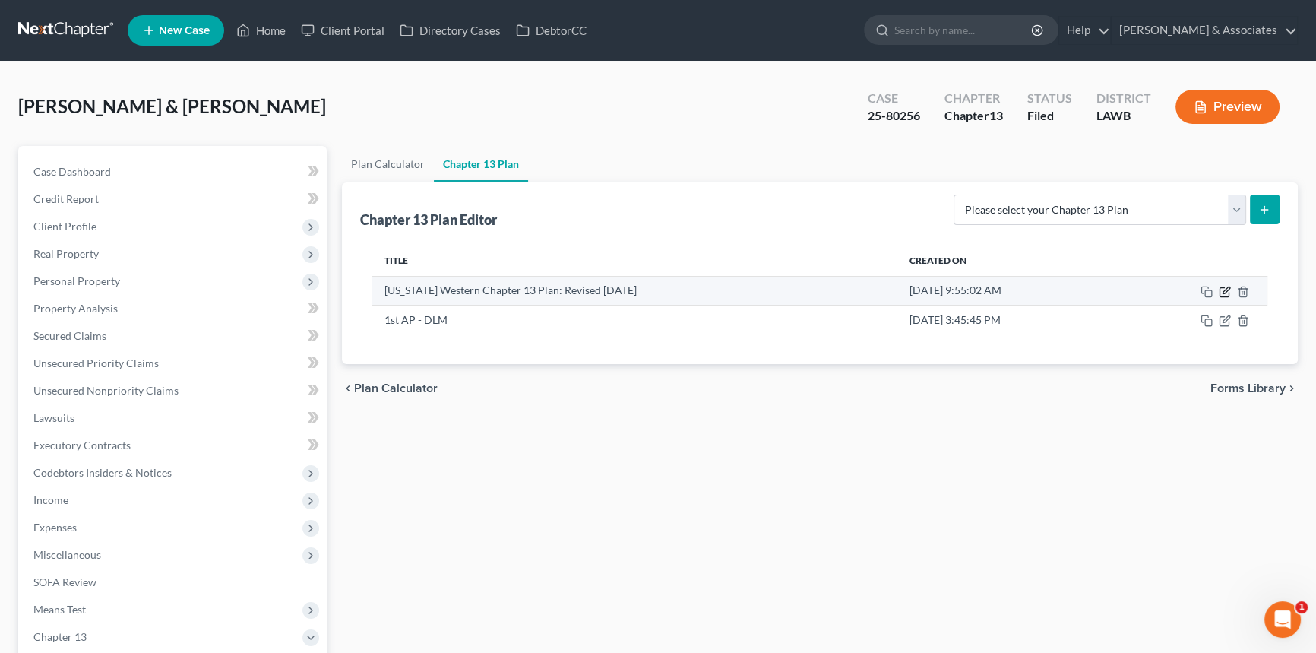
click at [1221, 293] on icon "button" at bounding box center [1225, 292] width 12 height 12
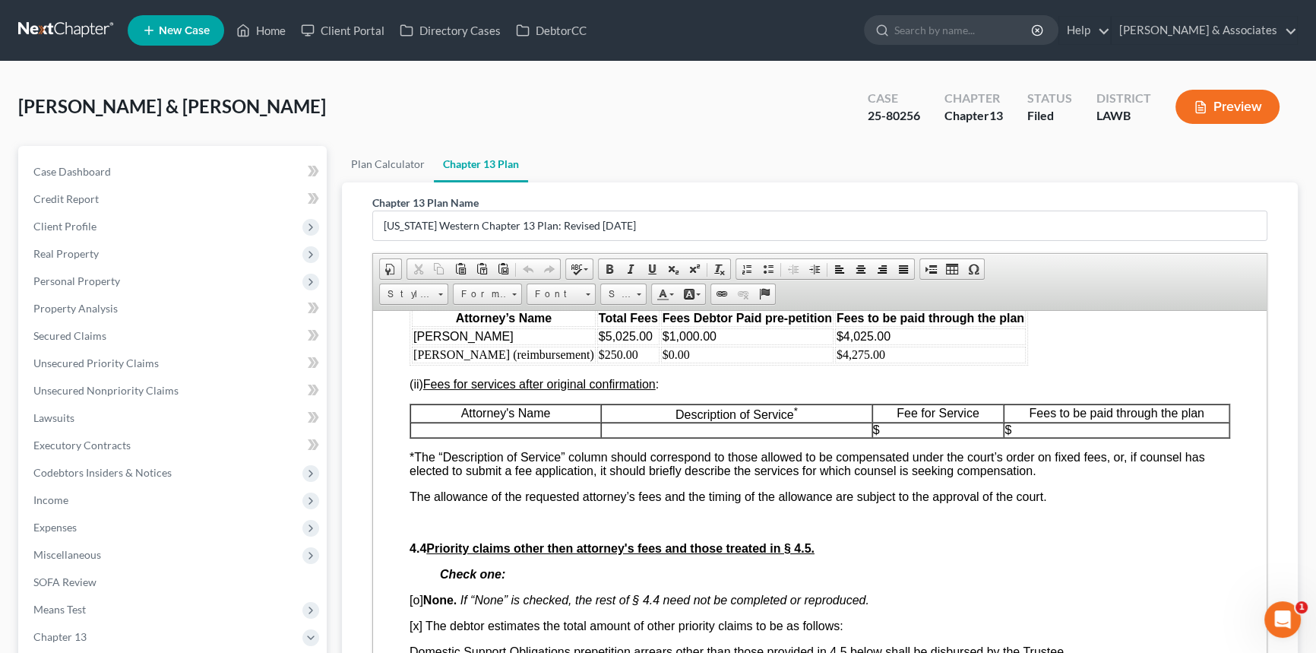
scroll to position [2832, 0]
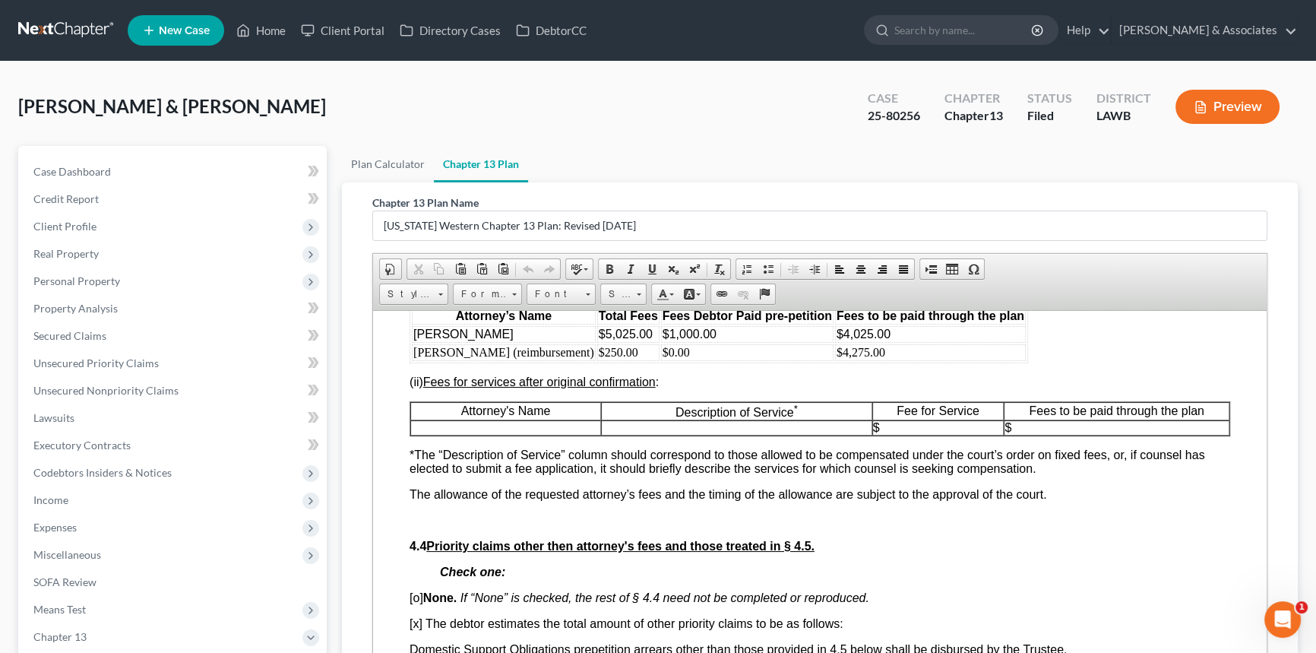
drag, startPoint x: 58, startPoint y: 30, endPoint x: 33, endPoint y: 30, distance: 24.3
click at [33, 30] on link at bounding box center [66, 30] width 97 height 27
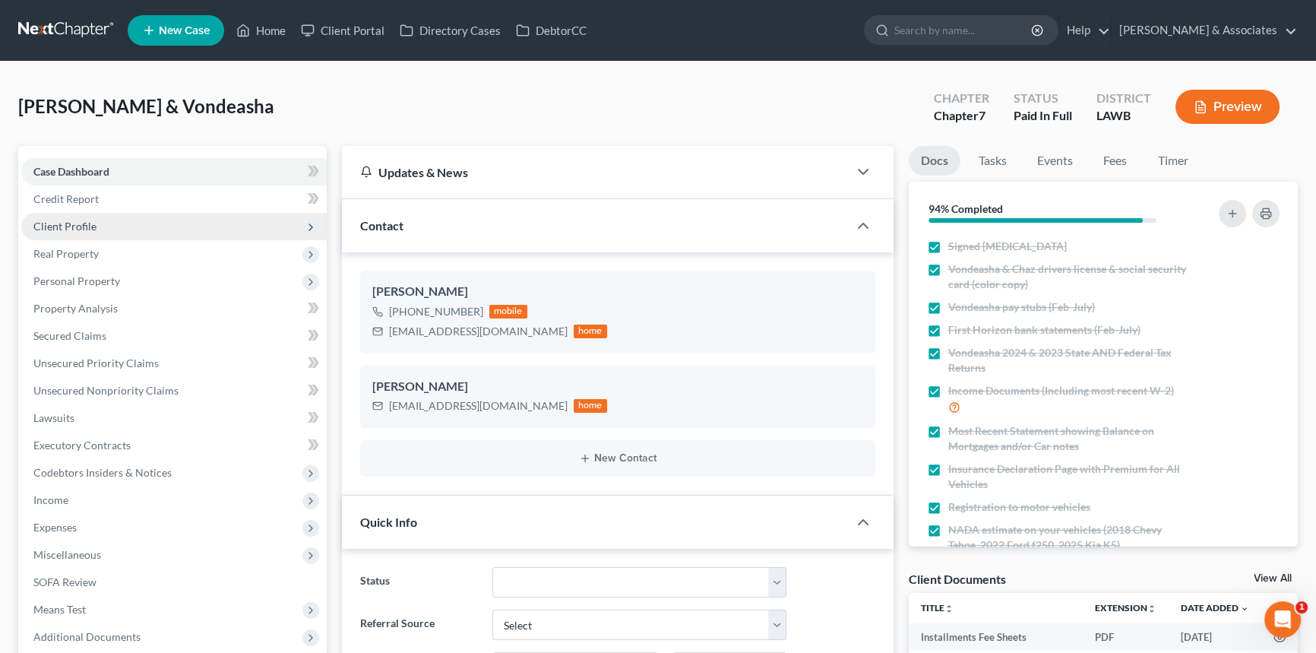
scroll to position [803, 0]
click at [120, 220] on span "Client Profile" at bounding box center [174, 226] width 306 height 27
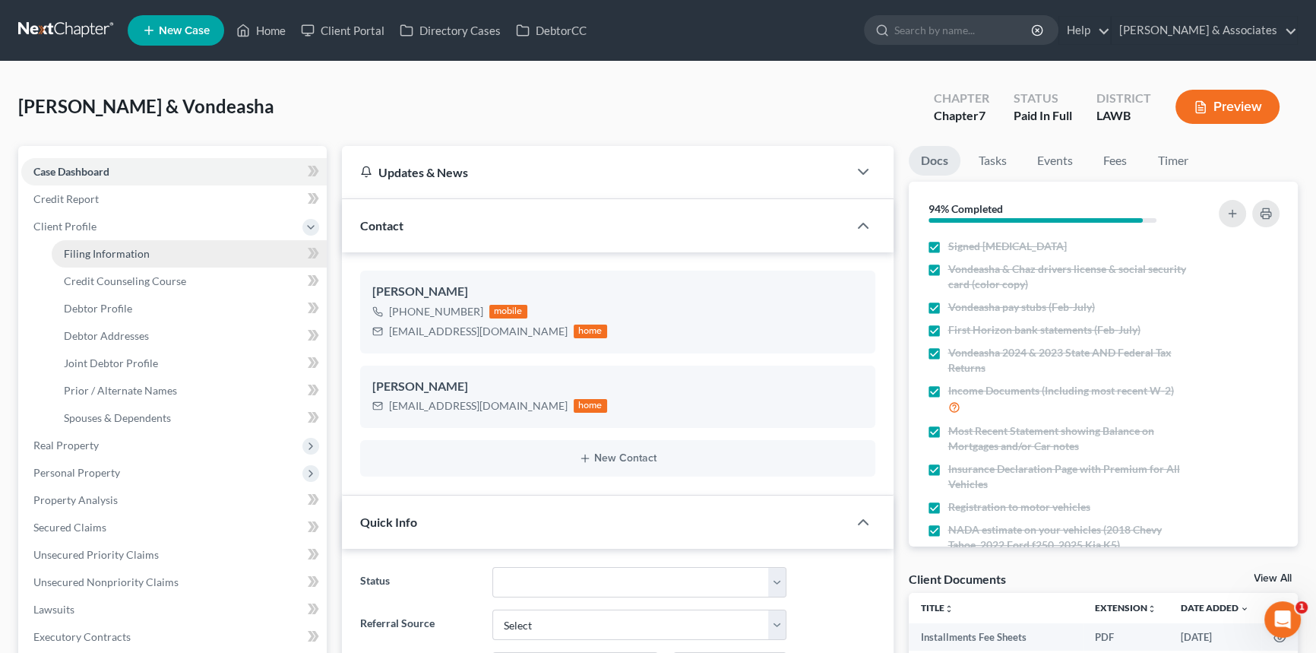
click at [128, 248] on span "Filing Information" at bounding box center [107, 253] width 86 height 13
select select "1"
select select "0"
select select "19"
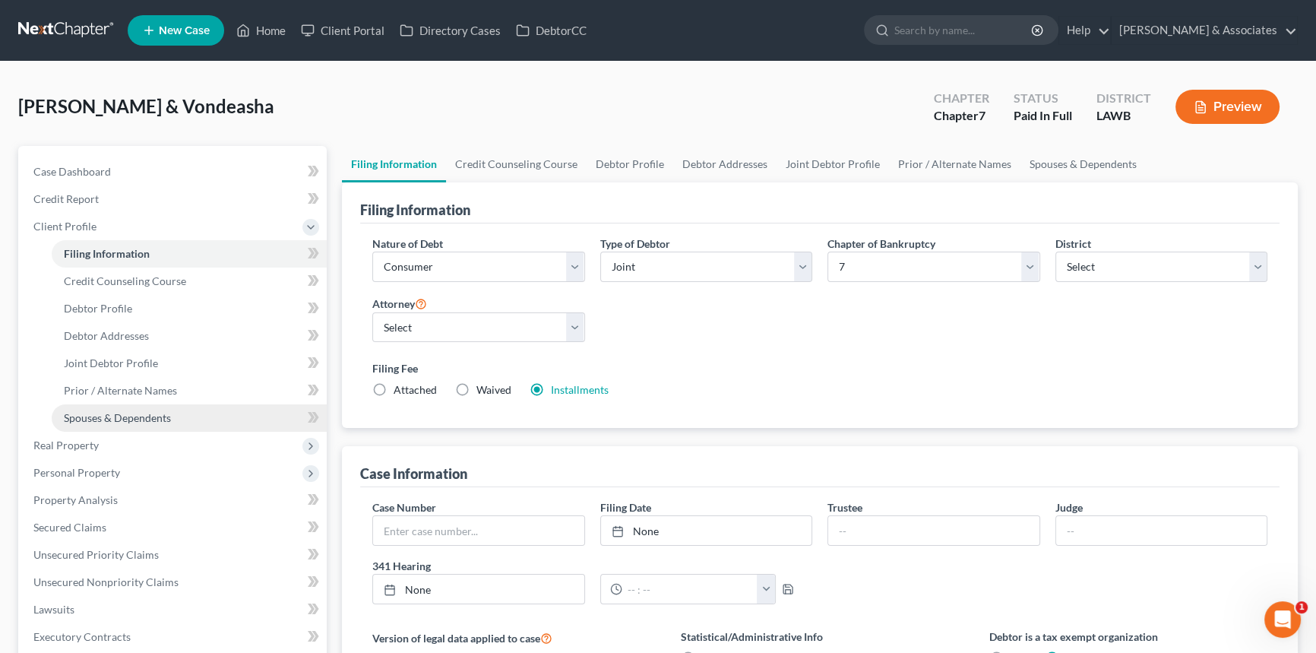
click at [130, 414] on span "Spouses & Dependents" at bounding box center [117, 417] width 107 height 13
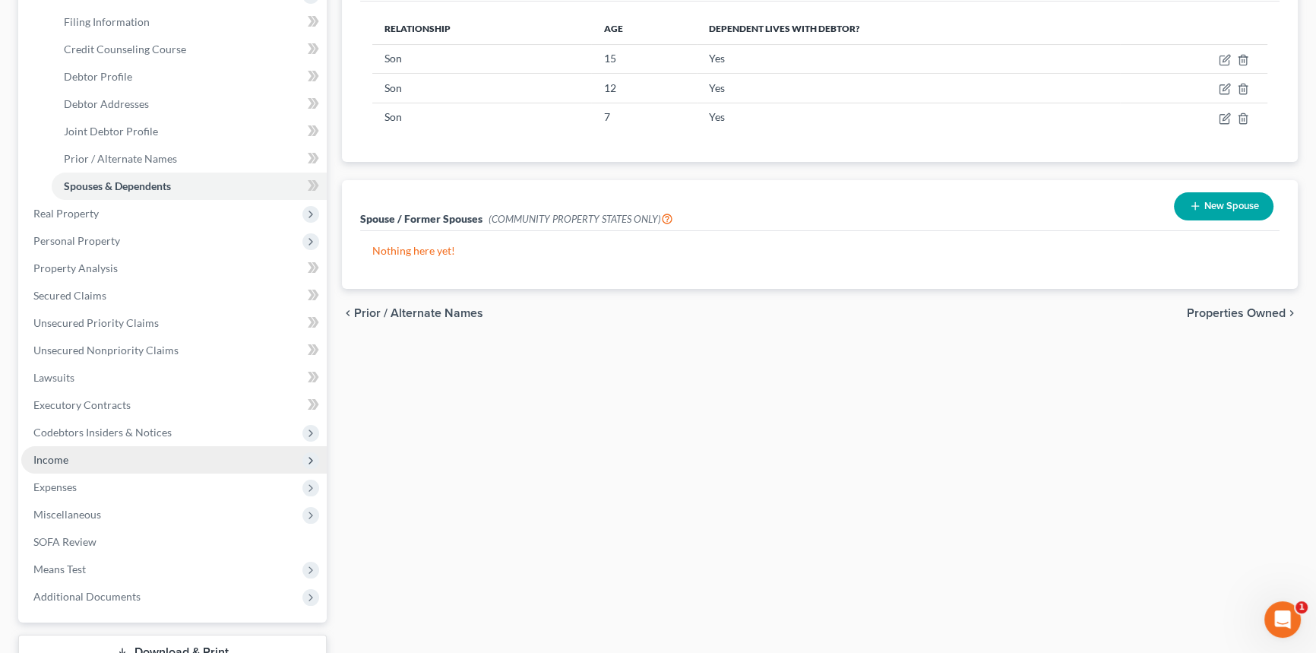
scroll to position [276, 0]
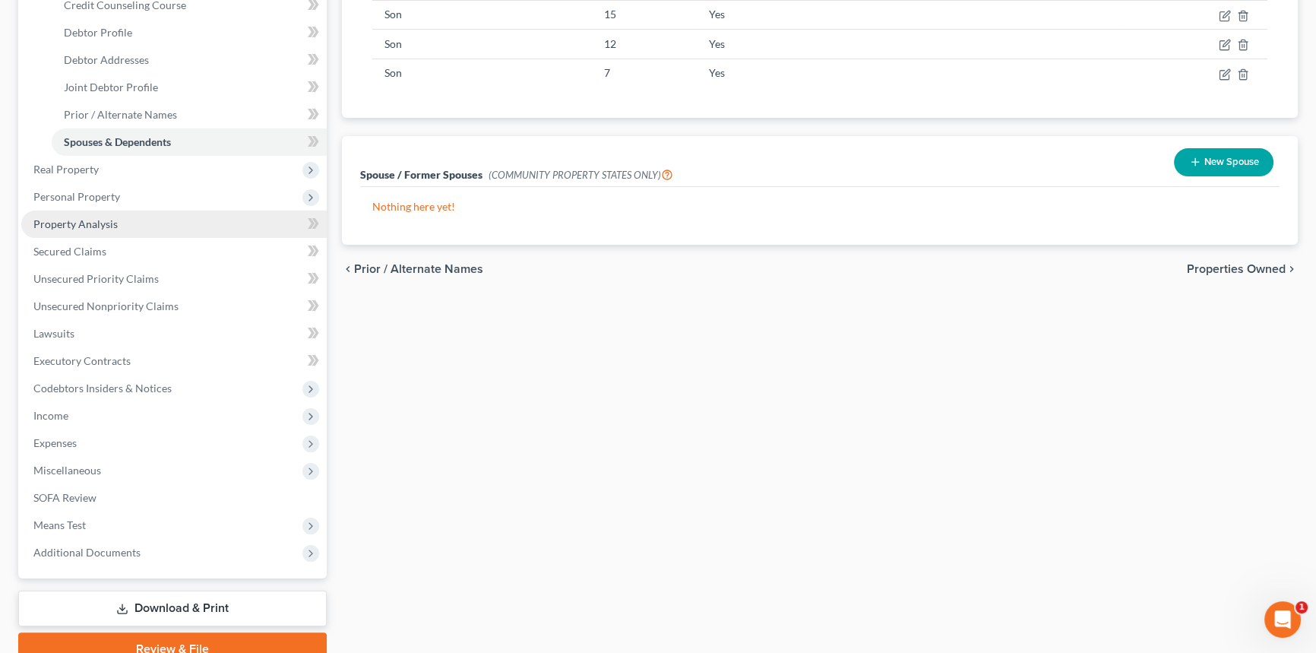
click at [138, 220] on link "Property Analysis" at bounding box center [174, 224] width 306 height 27
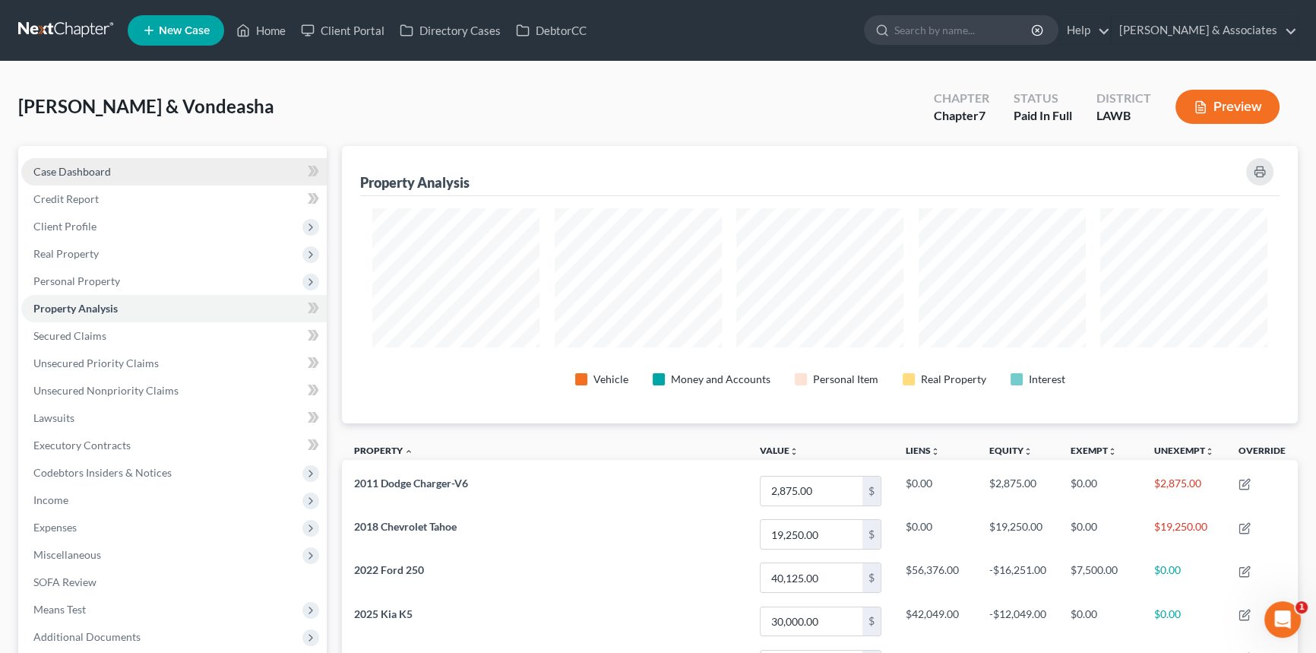
click at [166, 178] on link "Case Dashboard" at bounding box center [174, 171] width 306 height 27
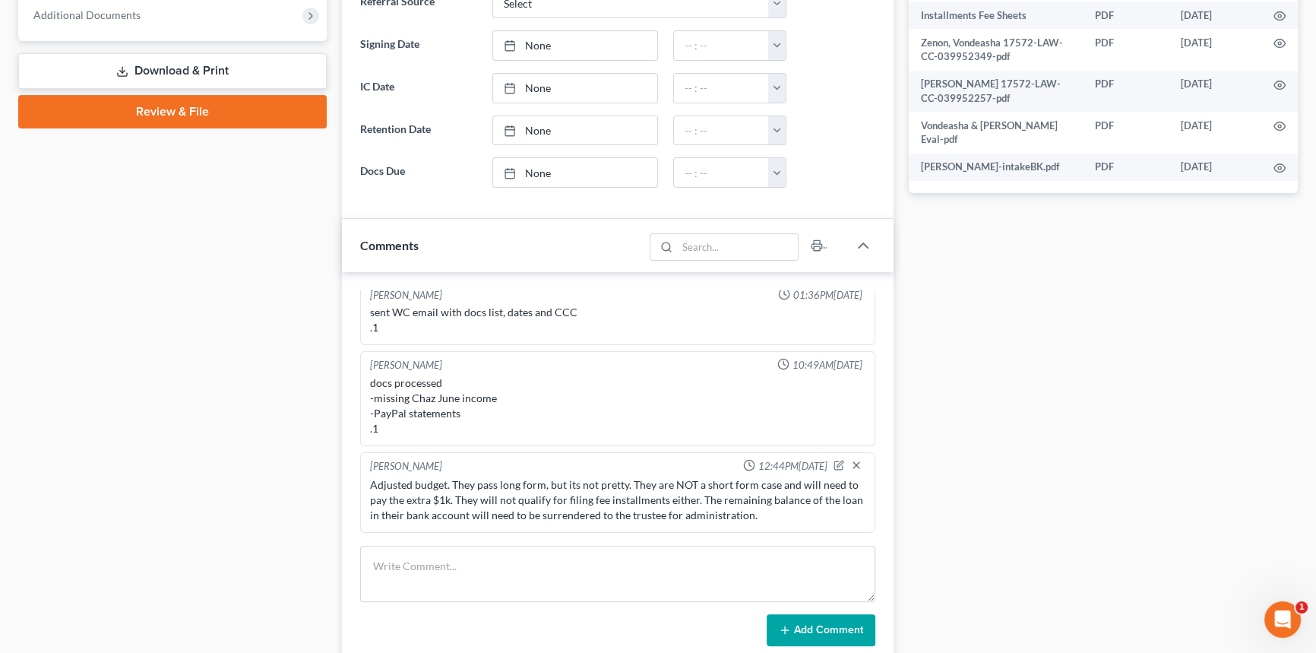
scroll to position [458, 0]
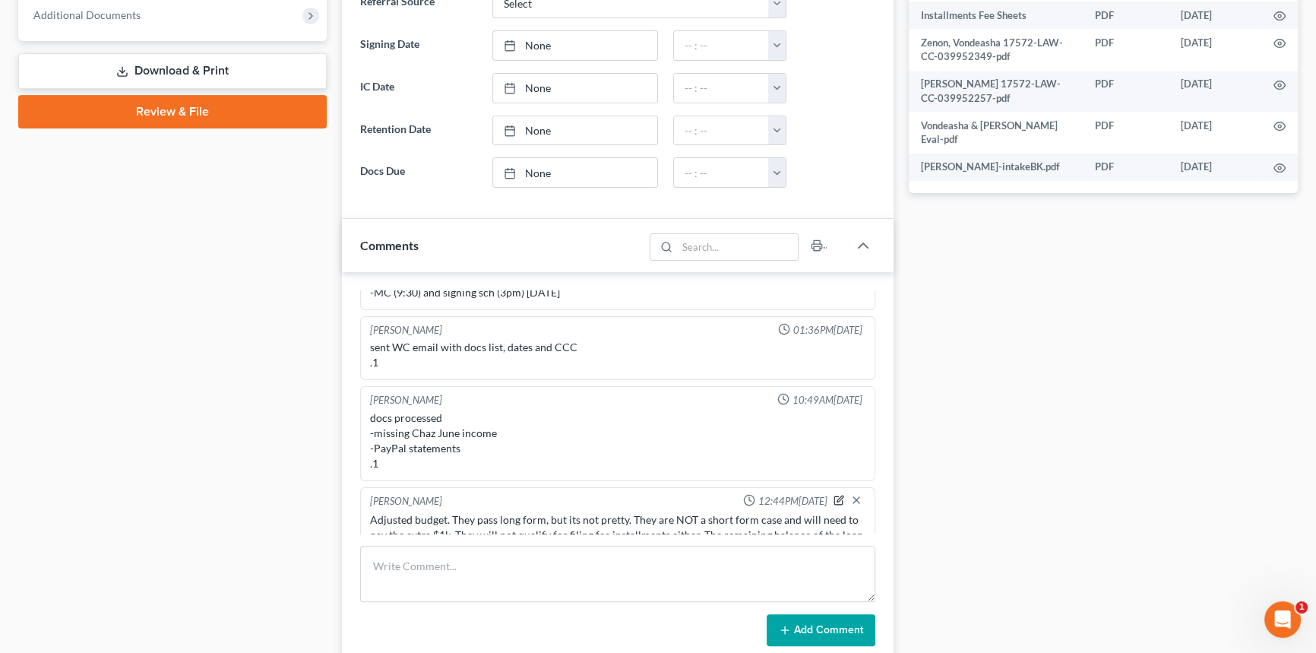
click at [834, 495] on icon "button" at bounding box center [839, 500] width 11 height 11
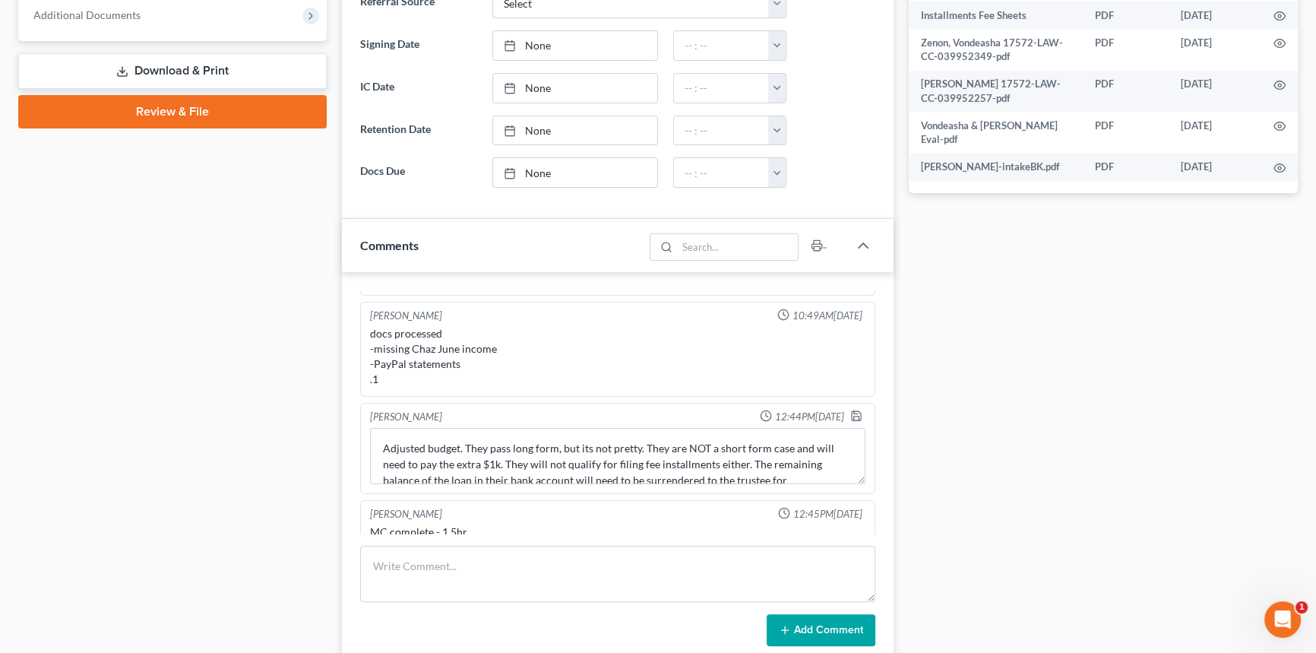
scroll to position [665, 0]
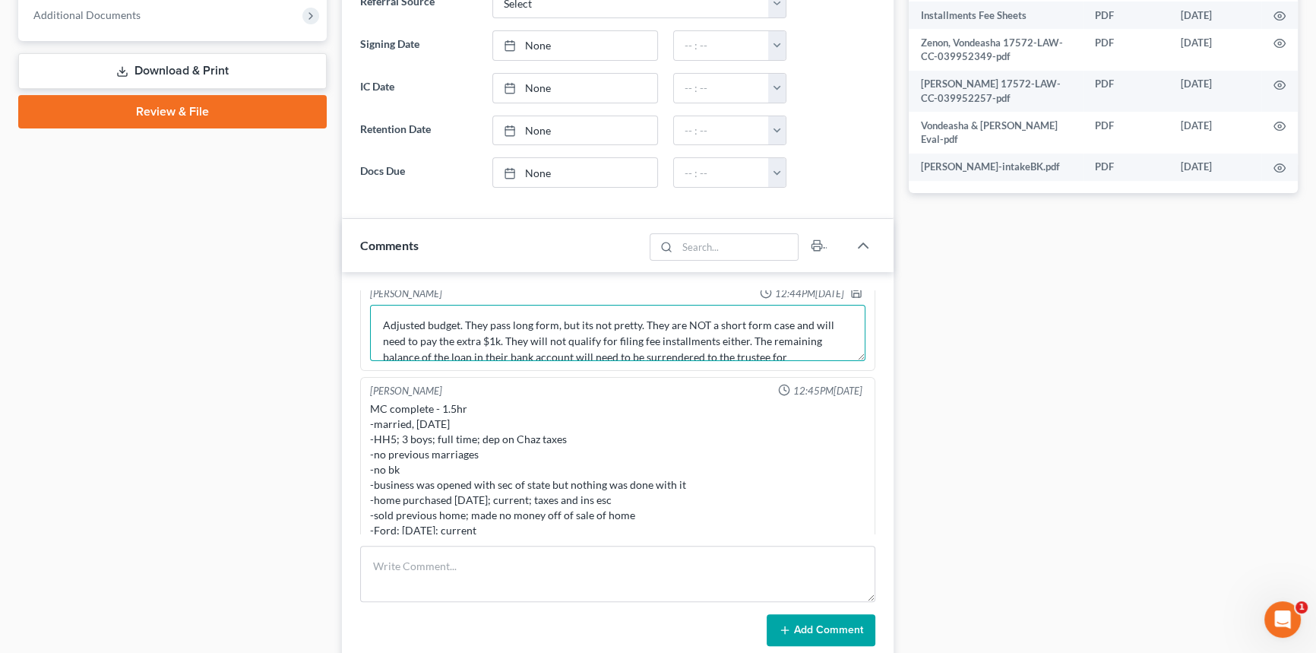
click at [798, 350] on textarea "Adjusted budget. They pass long form, but its not pretty. They are NOT a short …" at bounding box center [618, 333] width 496 height 56
click at [743, 339] on textarea "Adjusted budget. They pass long form, but its not pretty. They are NOT a short …" at bounding box center [618, 333] width 496 height 56
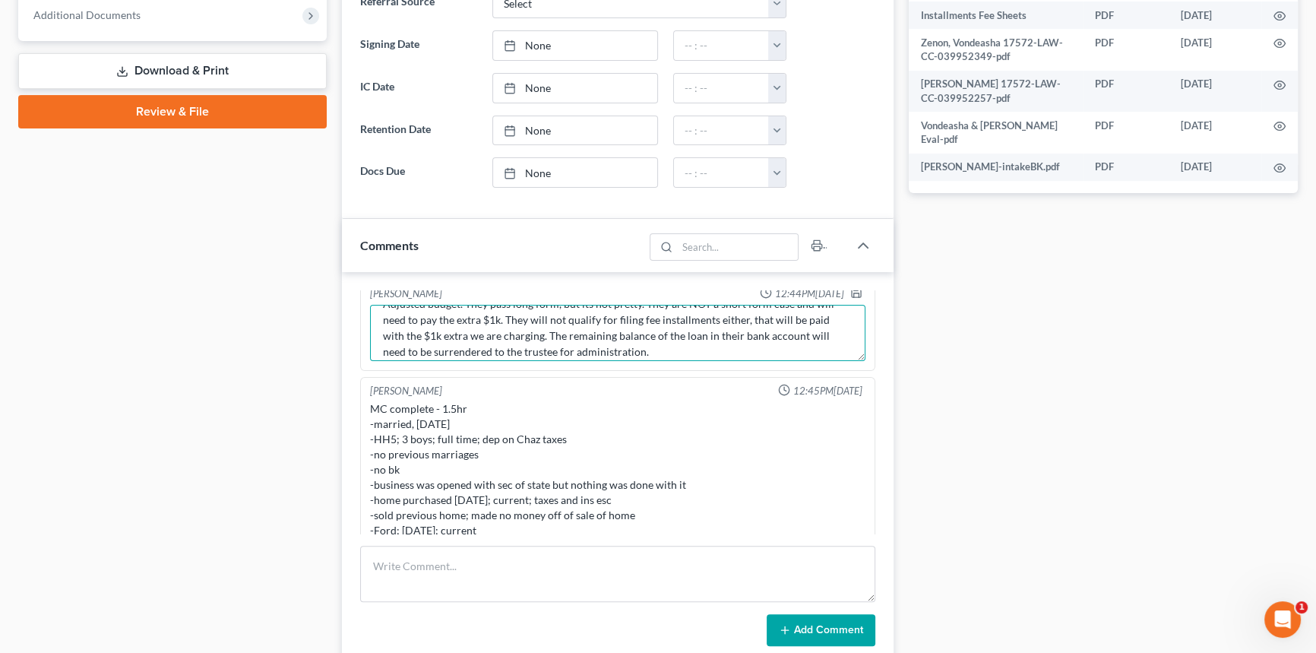
scroll to position [31, 0]
click at [758, 336] on textarea "Adjusted budget. They pass long form, but its not pretty. They are NOT a short …" at bounding box center [618, 333] width 496 height 56
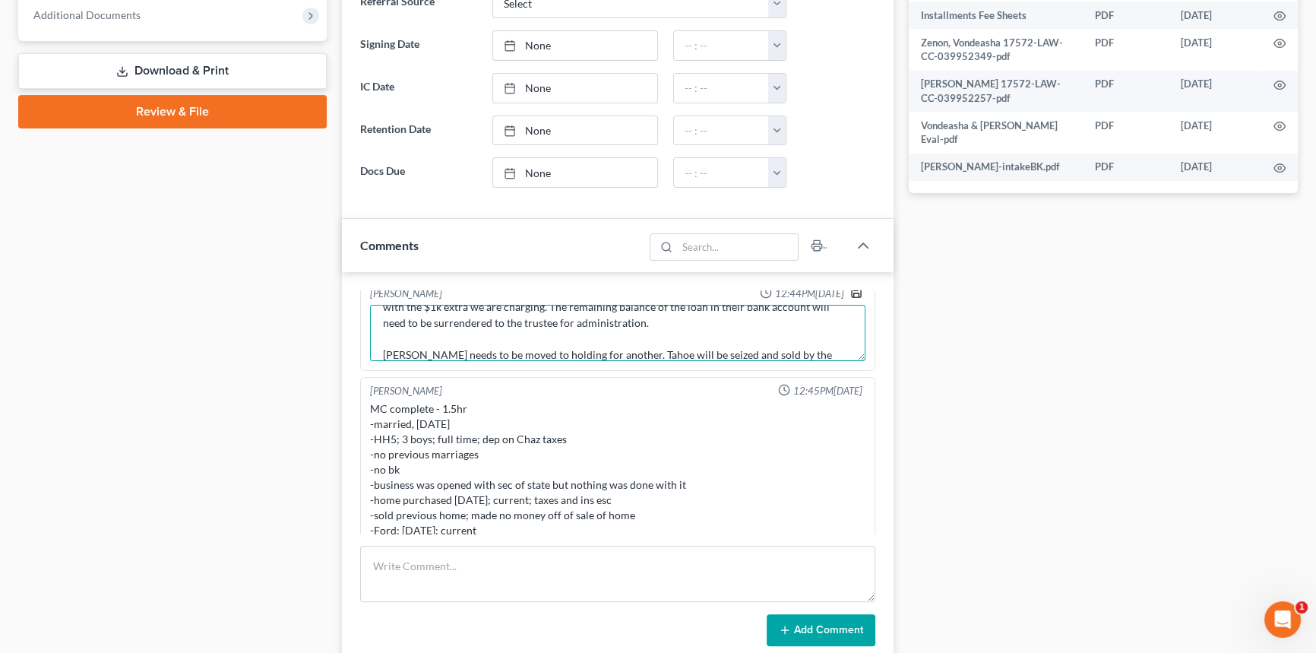
type textarea "Adjusted budget. They pass long form, but its not pretty. They are NOT a short …"
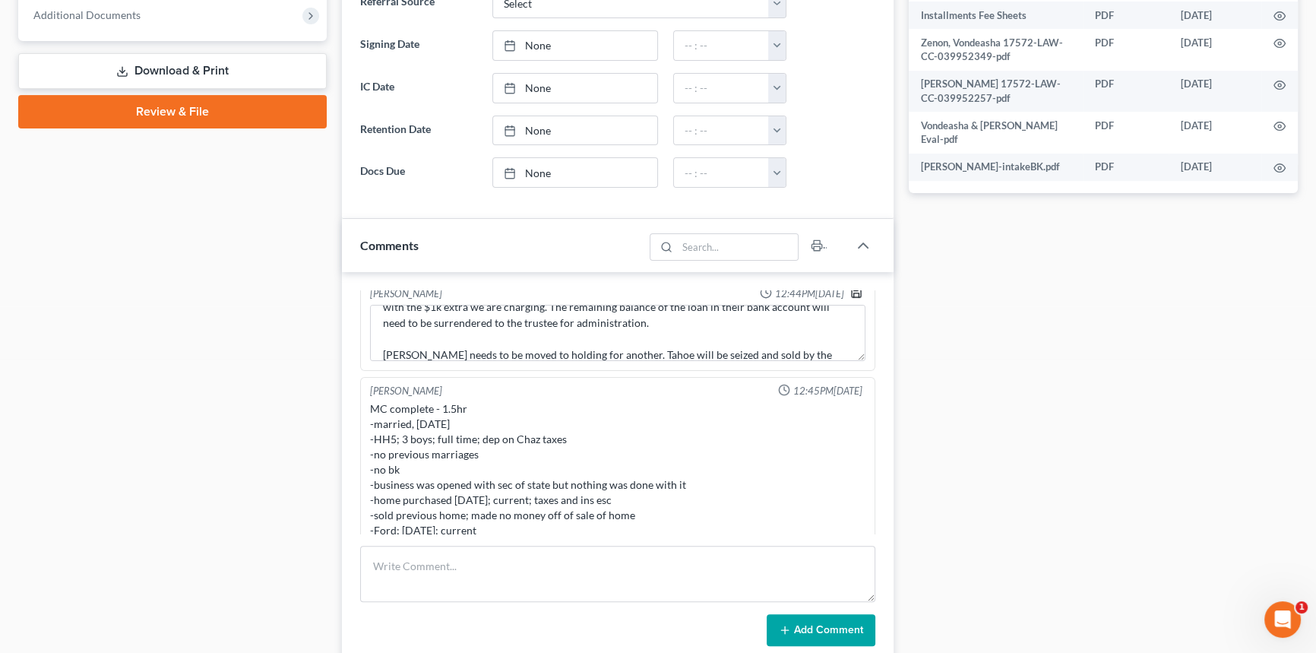
click at [853, 293] on polyline "button" at bounding box center [855, 295] width 5 height 4
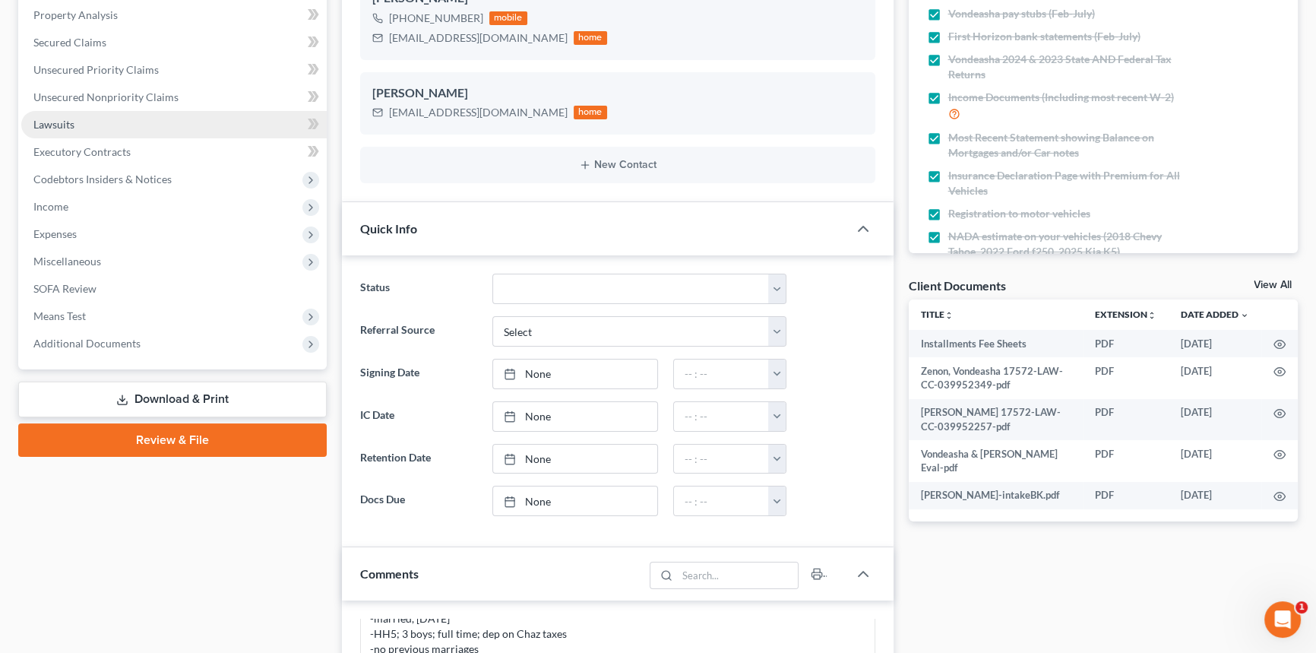
scroll to position [68, 0]
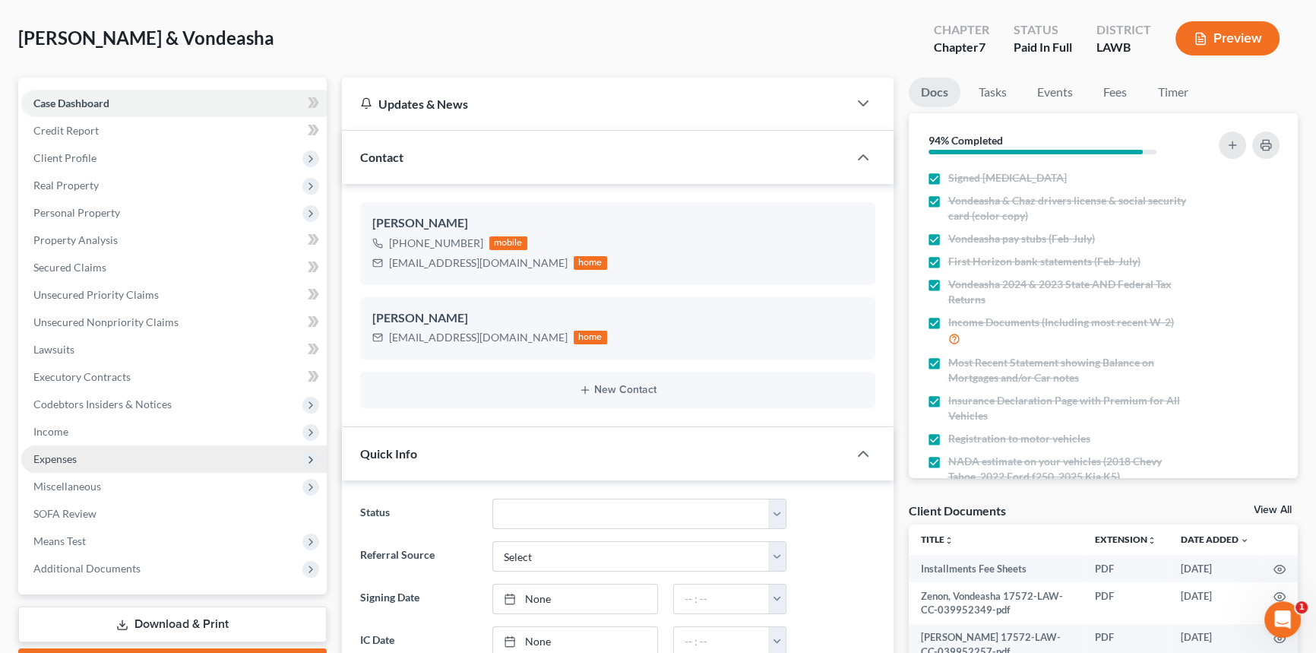
click at [106, 451] on span "Expenses" at bounding box center [174, 458] width 306 height 27
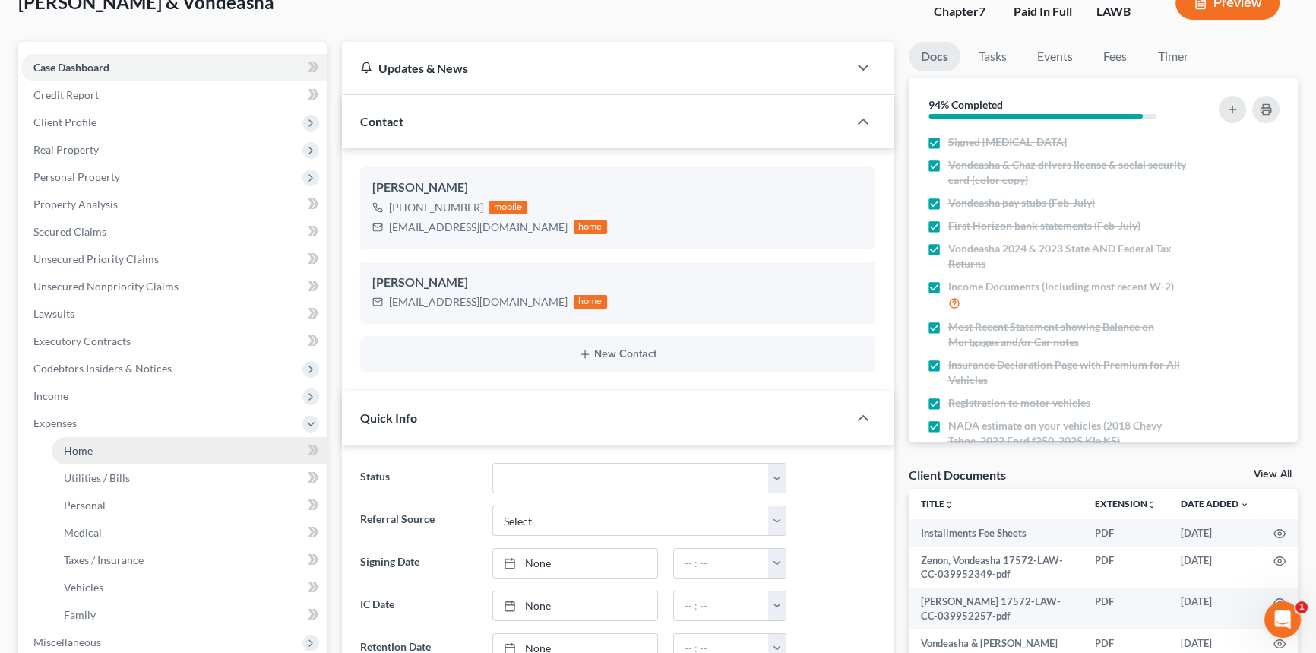
scroll to position [138, 0]
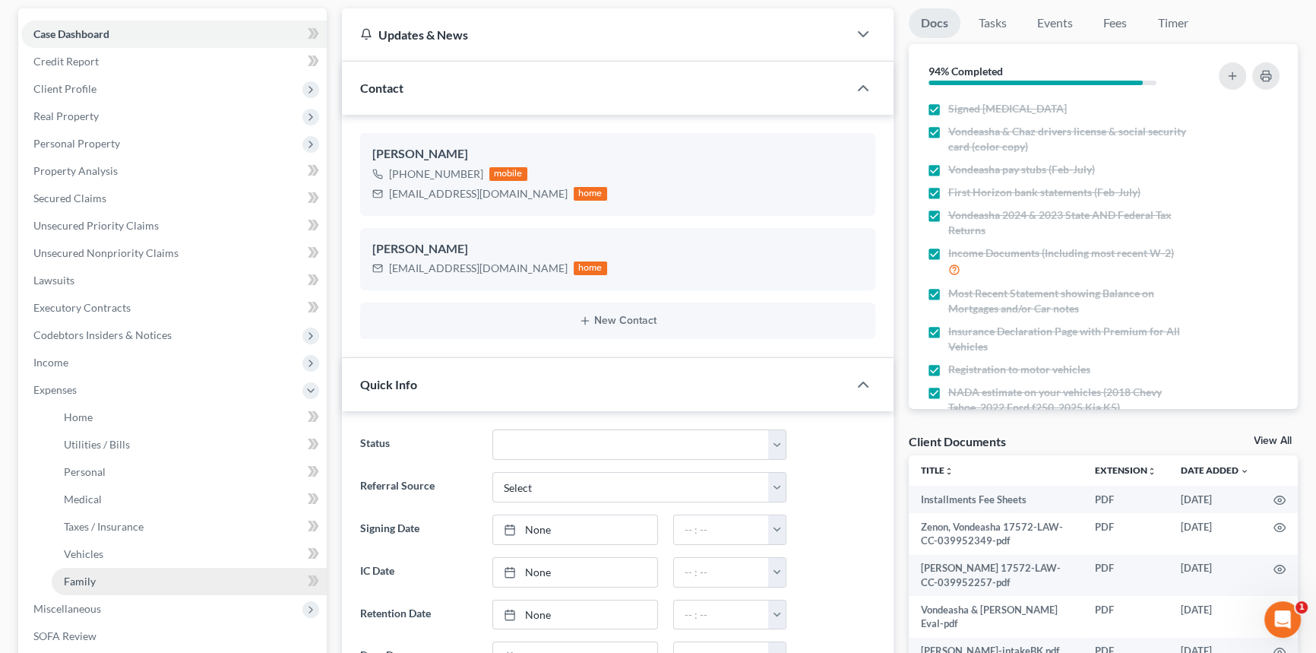
click at [137, 580] on link "Family" at bounding box center [189, 581] width 275 height 27
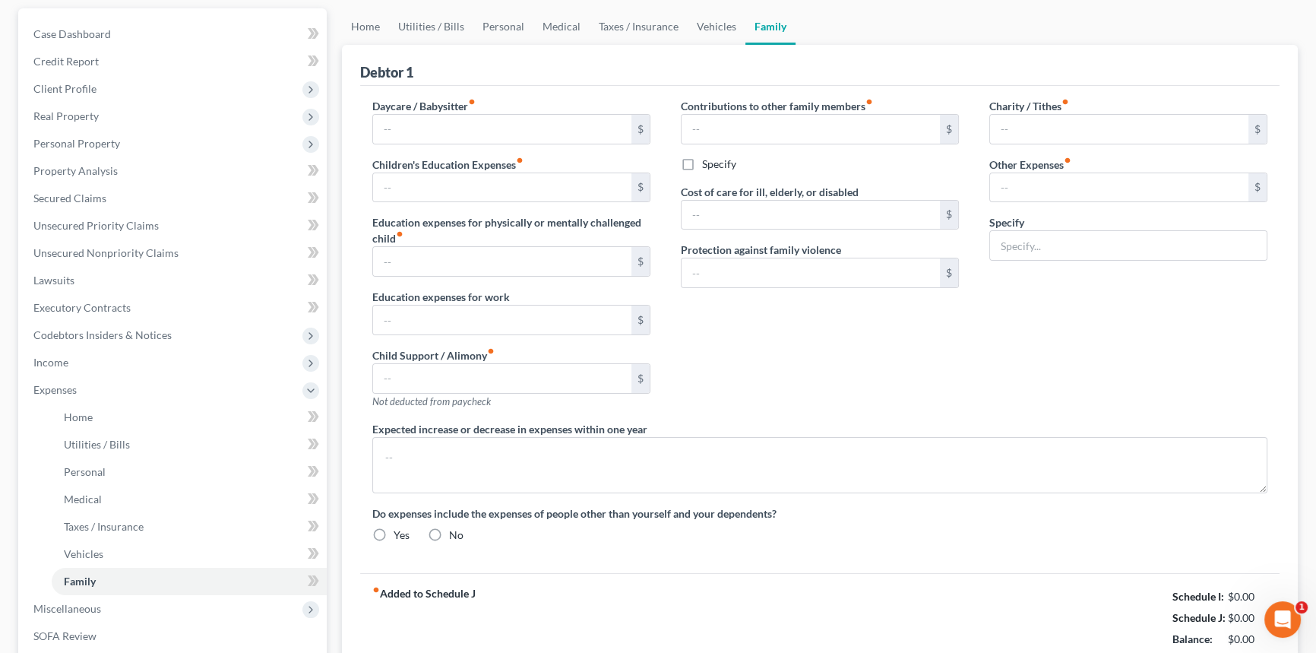
scroll to position [19, 0]
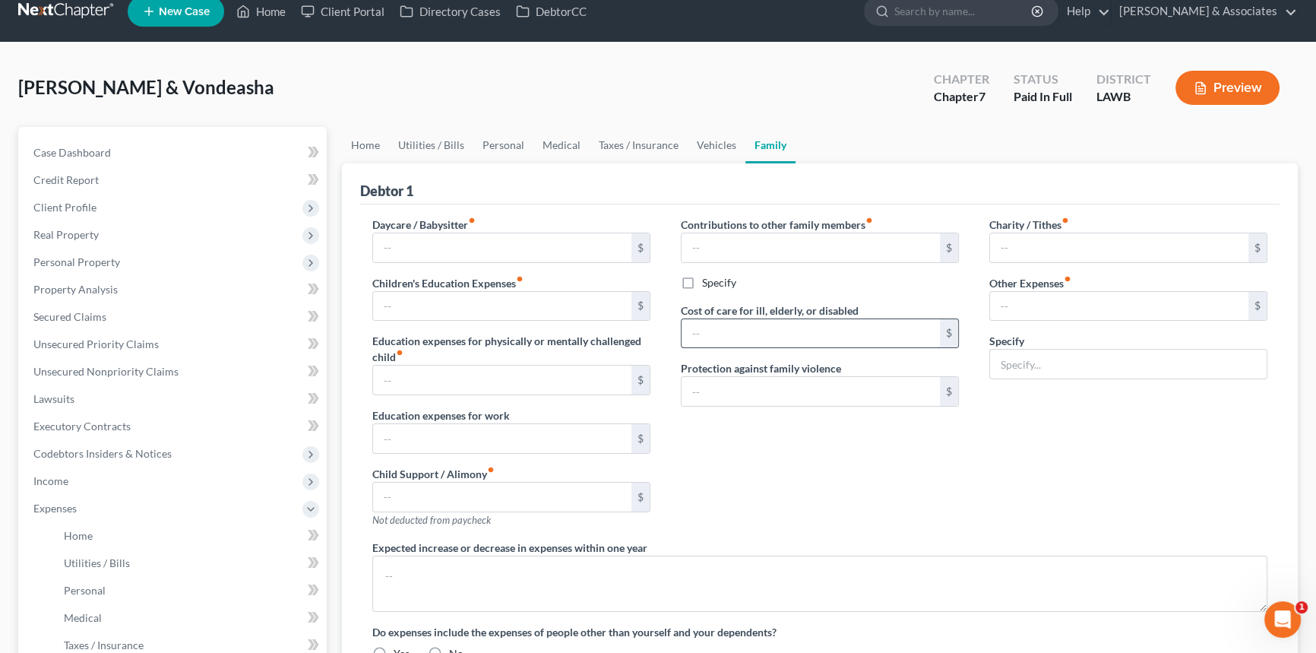
type input "0.00"
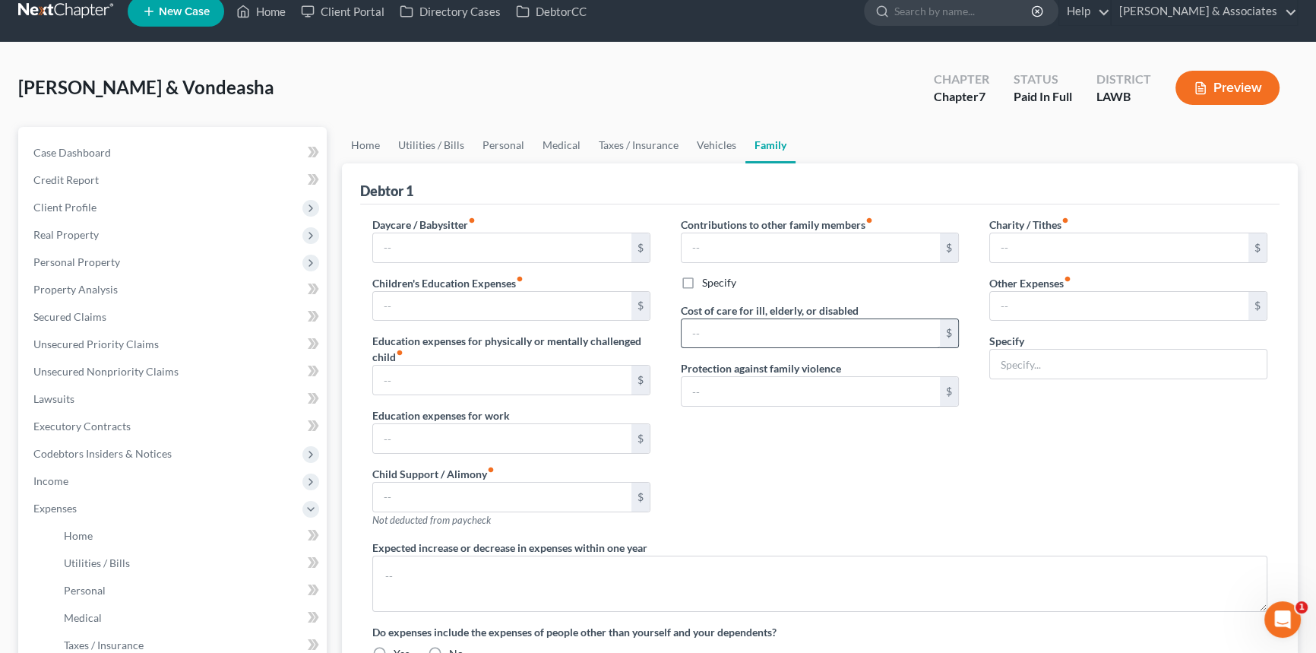
type input "0.00"
radio input "true"
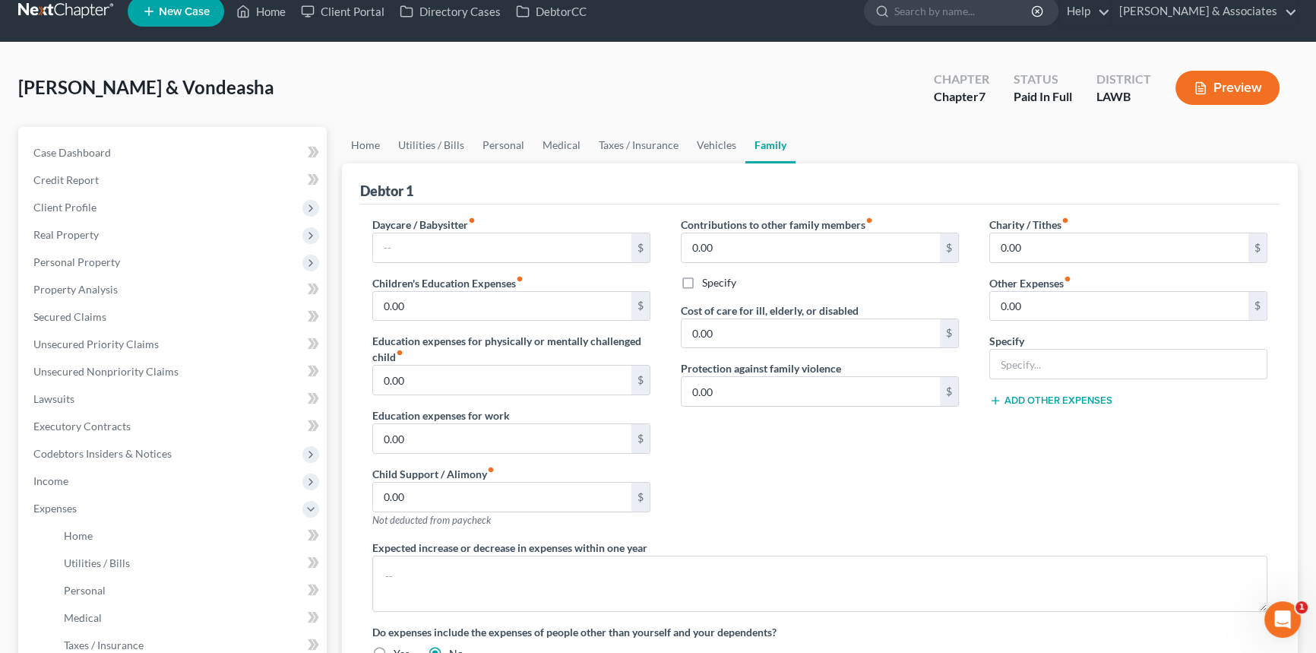
scroll to position [0, 0]
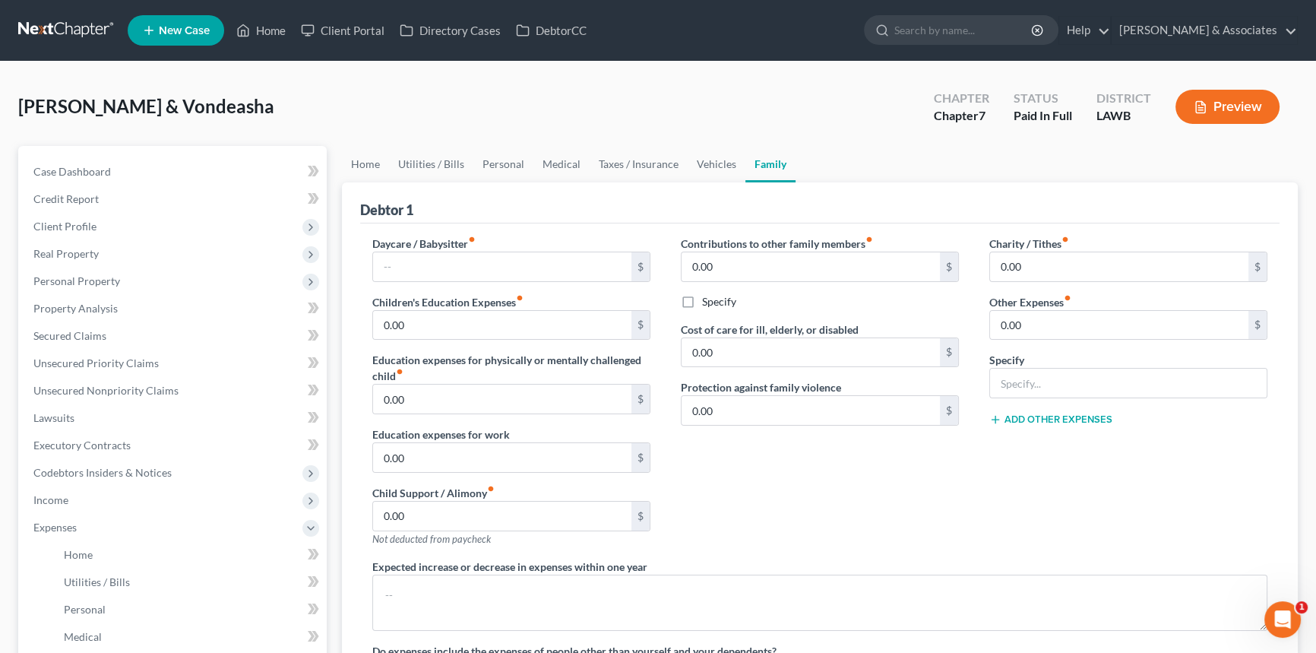
click at [875, 459] on div "Contributions to other family members fiber_manual_record 0.00 $ Specify Cost o…" at bounding box center [820, 397] width 309 height 323
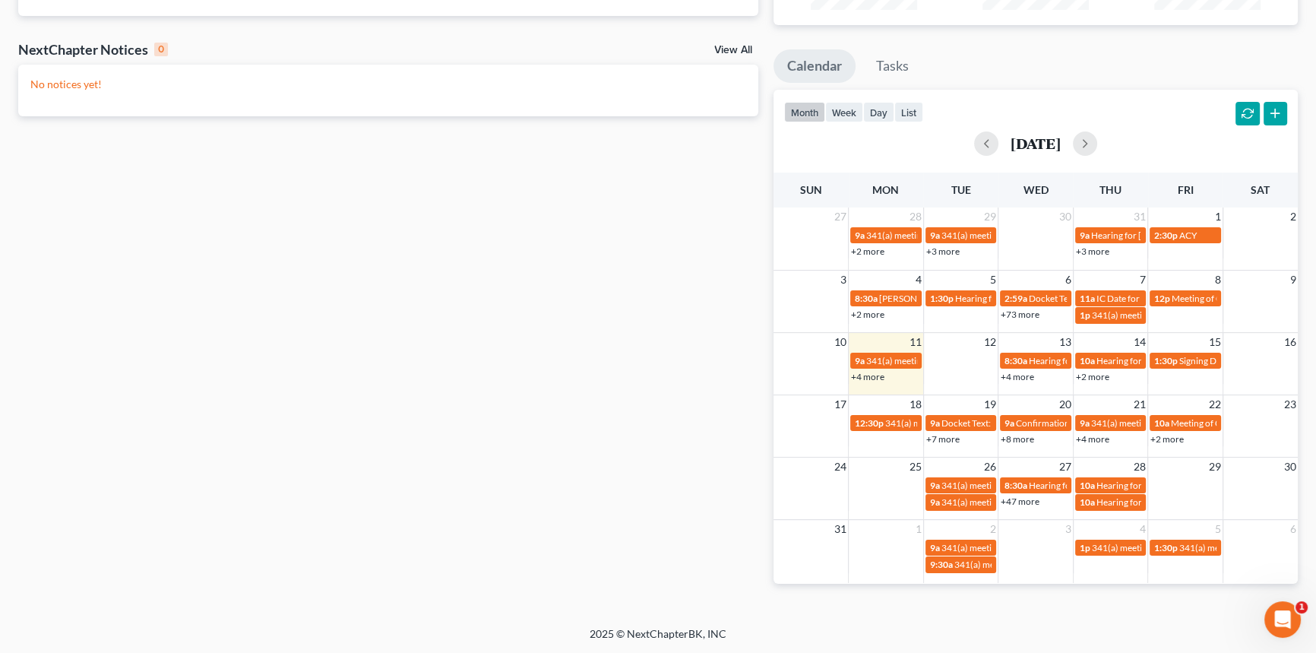
click at [869, 371] on link "+4 more" at bounding box center [867, 376] width 33 height 11
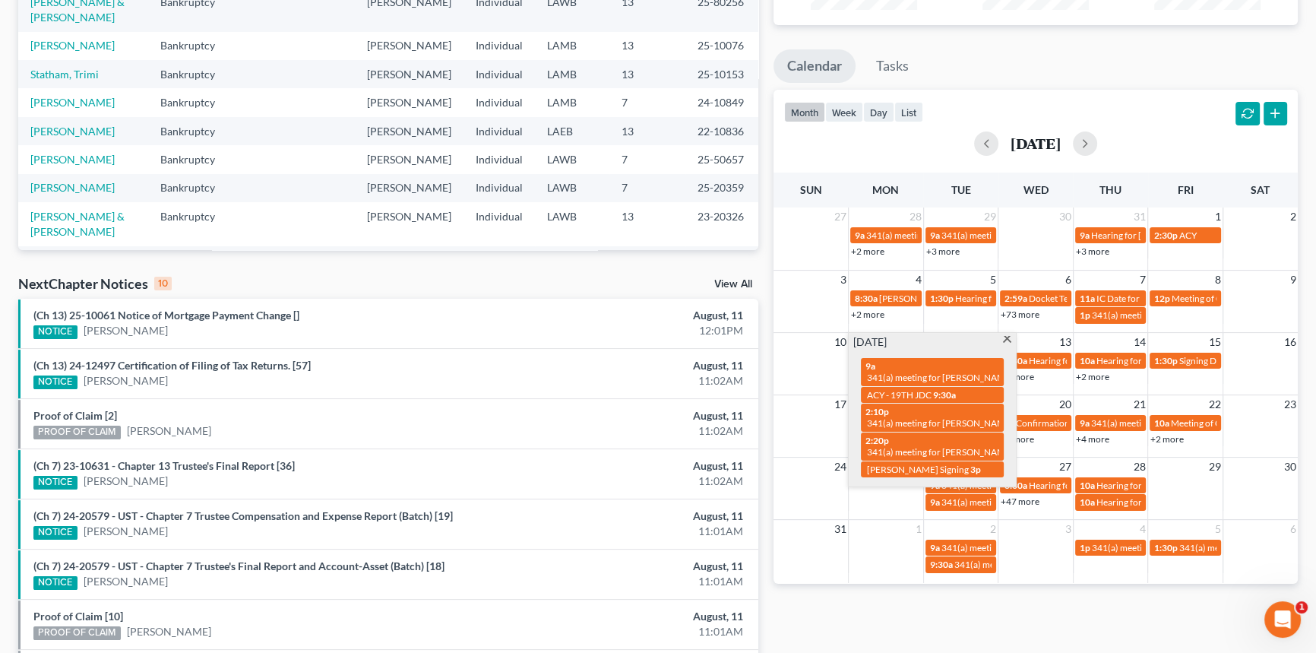
click at [901, 598] on div "Monthly Progress Bankruptcy Bankruptcy Business Formation and Planning Collecti…" at bounding box center [1036, 340] width 540 height 968
